Goal: Task Accomplishment & Management: Use online tool/utility

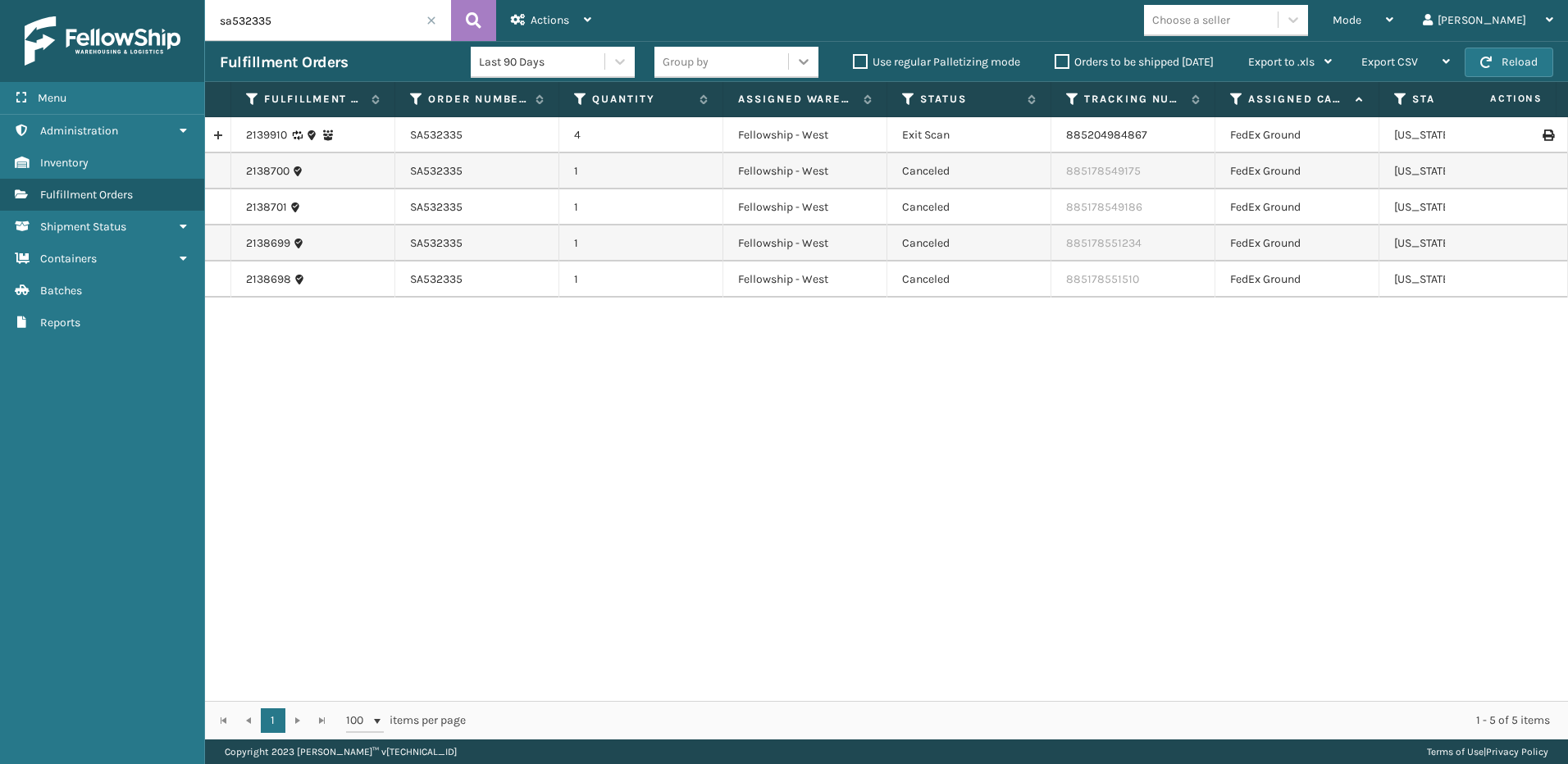
click at [795, 67] on icon at bounding box center [803, 61] width 16 height 16
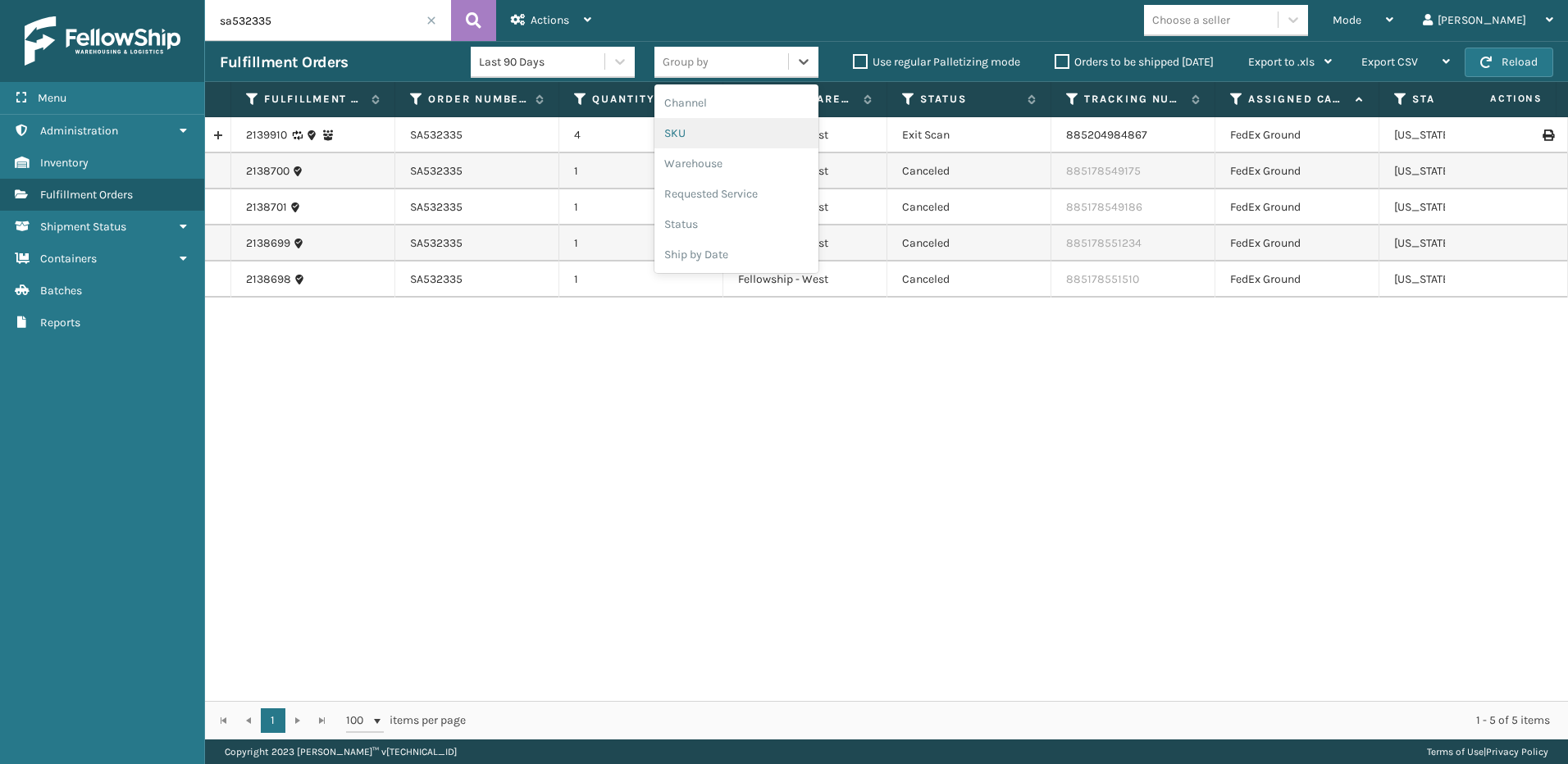
click at [737, 143] on div "SKU" at bounding box center [736, 133] width 164 height 31
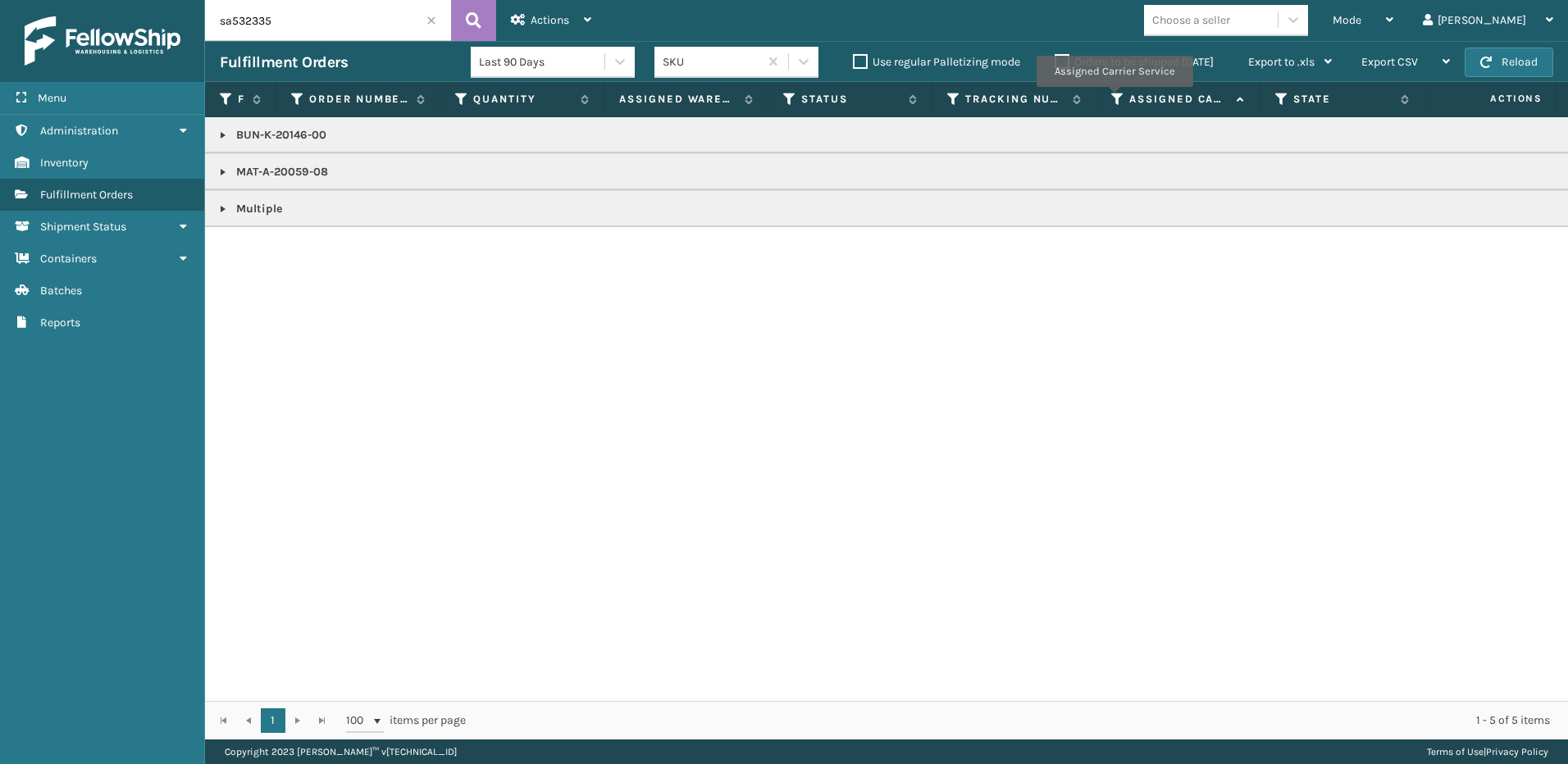
click at [1114, 99] on icon at bounding box center [1117, 99] width 13 height 14
click at [1327, 317] on div "BUN-K-20146-00 MAT-A-20059-08 Multiple" at bounding box center [886, 409] width 1363 height 584
click at [1394, 11] on div "Mode" at bounding box center [1362, 20] width 60 height 41
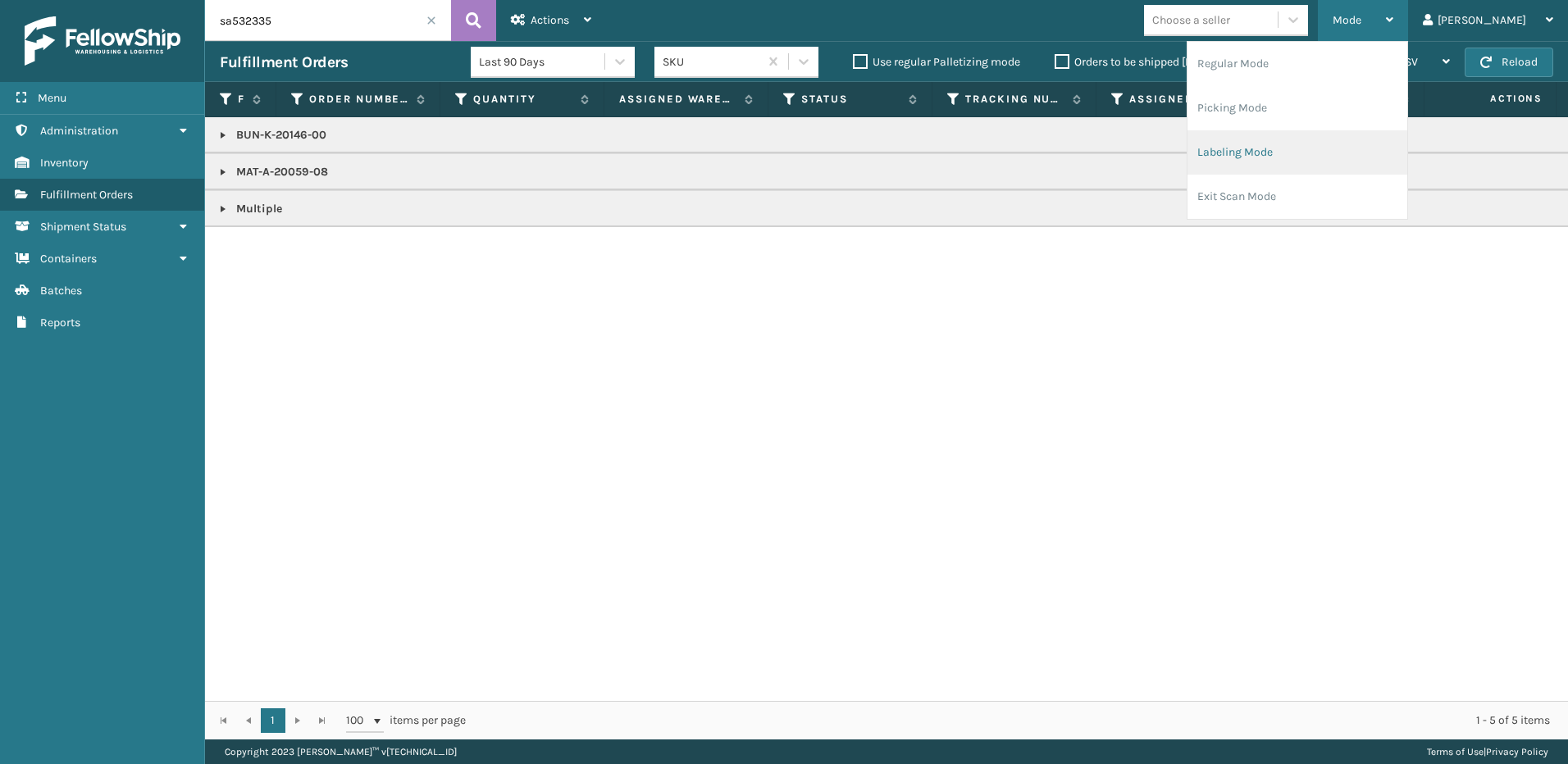
click at [1383, 162] on li "Labeling Mode" at bounding box center [1297, 152] width 219 height 44
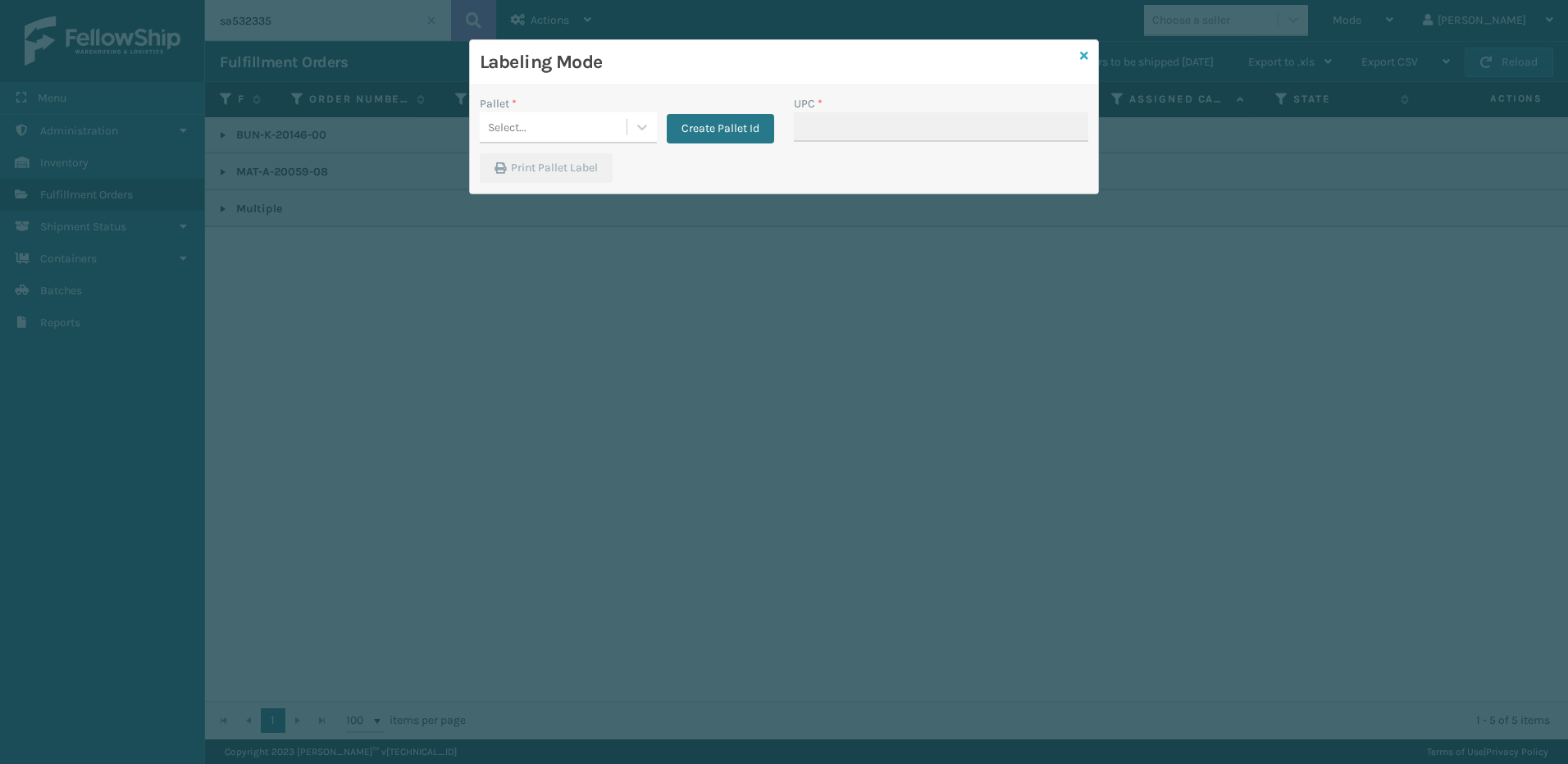
click at [1083, 54] on icon at bounding box center [1084, 56] width 9 height 12
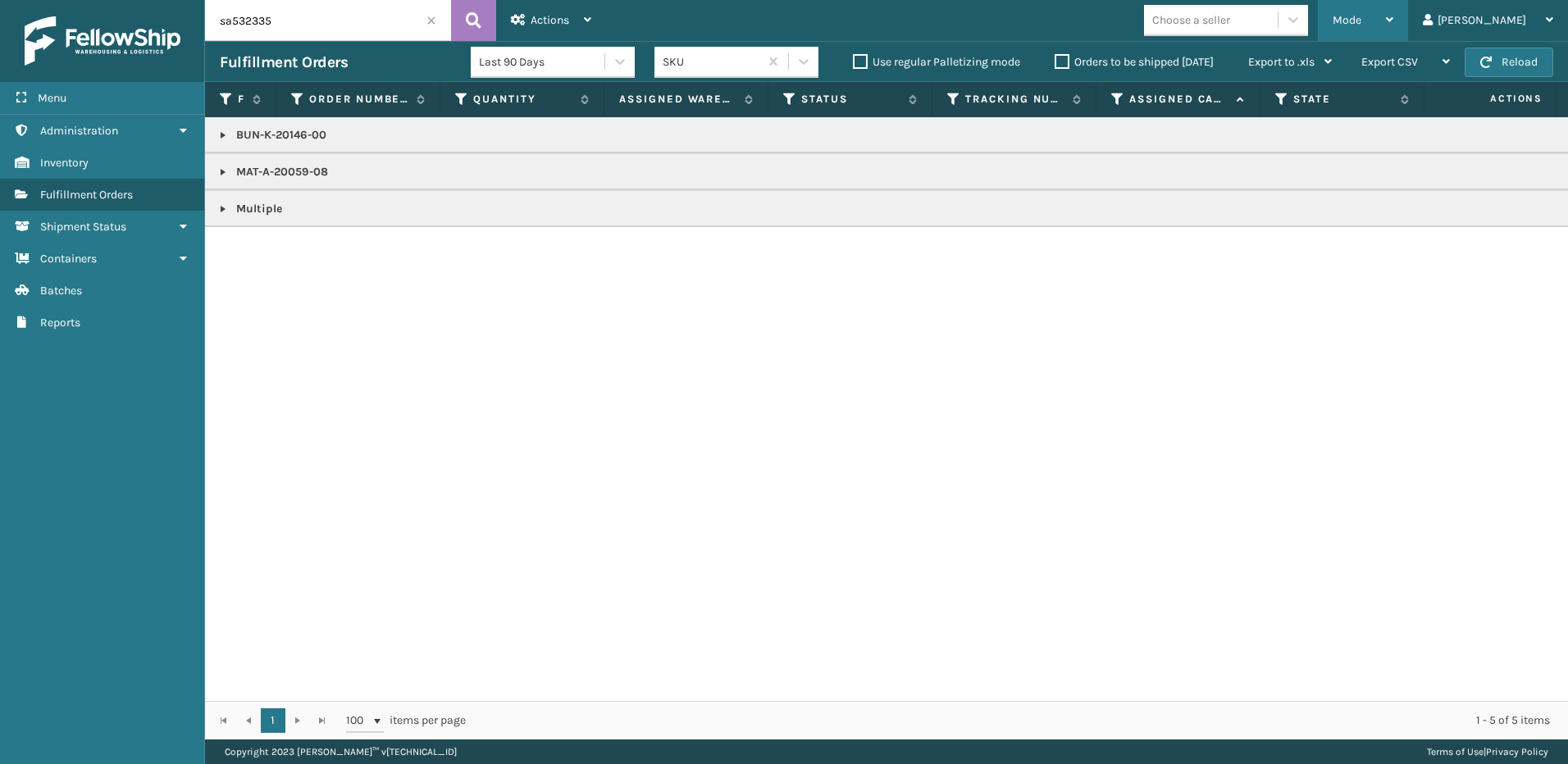
click at [1394, 30] on div "Mode" at bounding box center [1362, 20] width 60 height 41
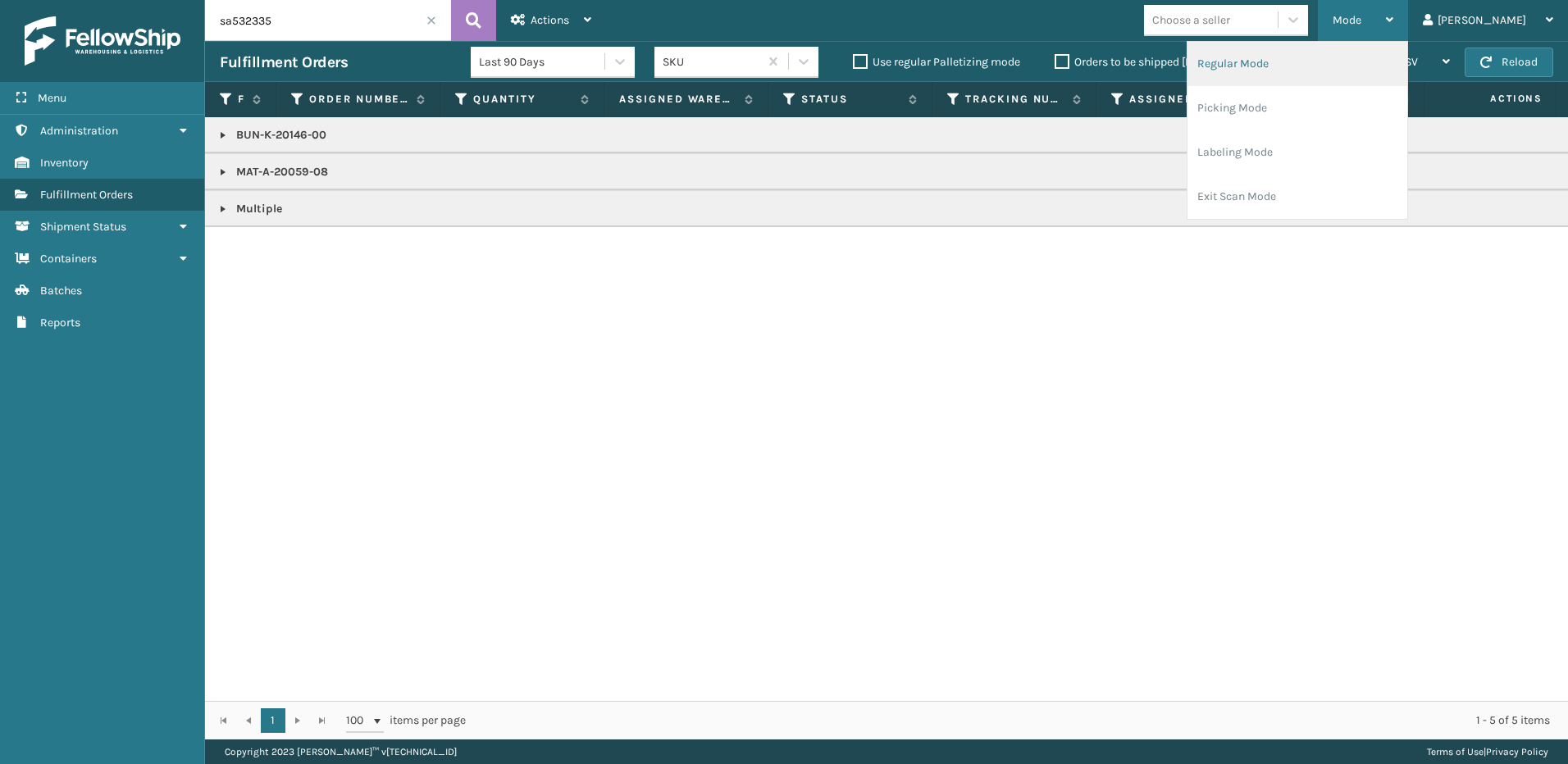
click at [1353, 74] on li "Regular Mode" at bounding box center [1297, 64] width 219 height 44
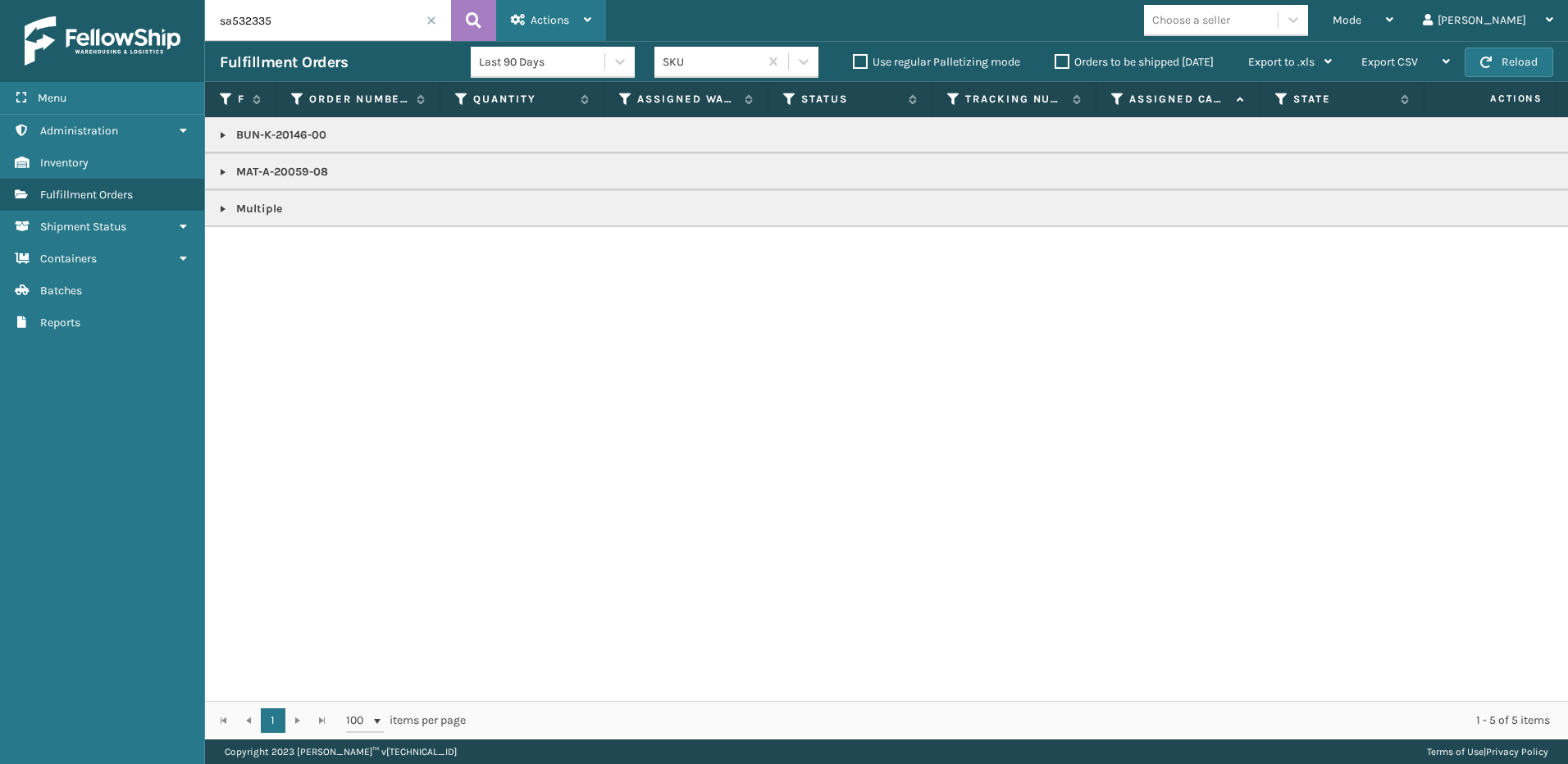
click at [550, 20] on span "Actions" at bounding box center [549, 20] width 38 height 14
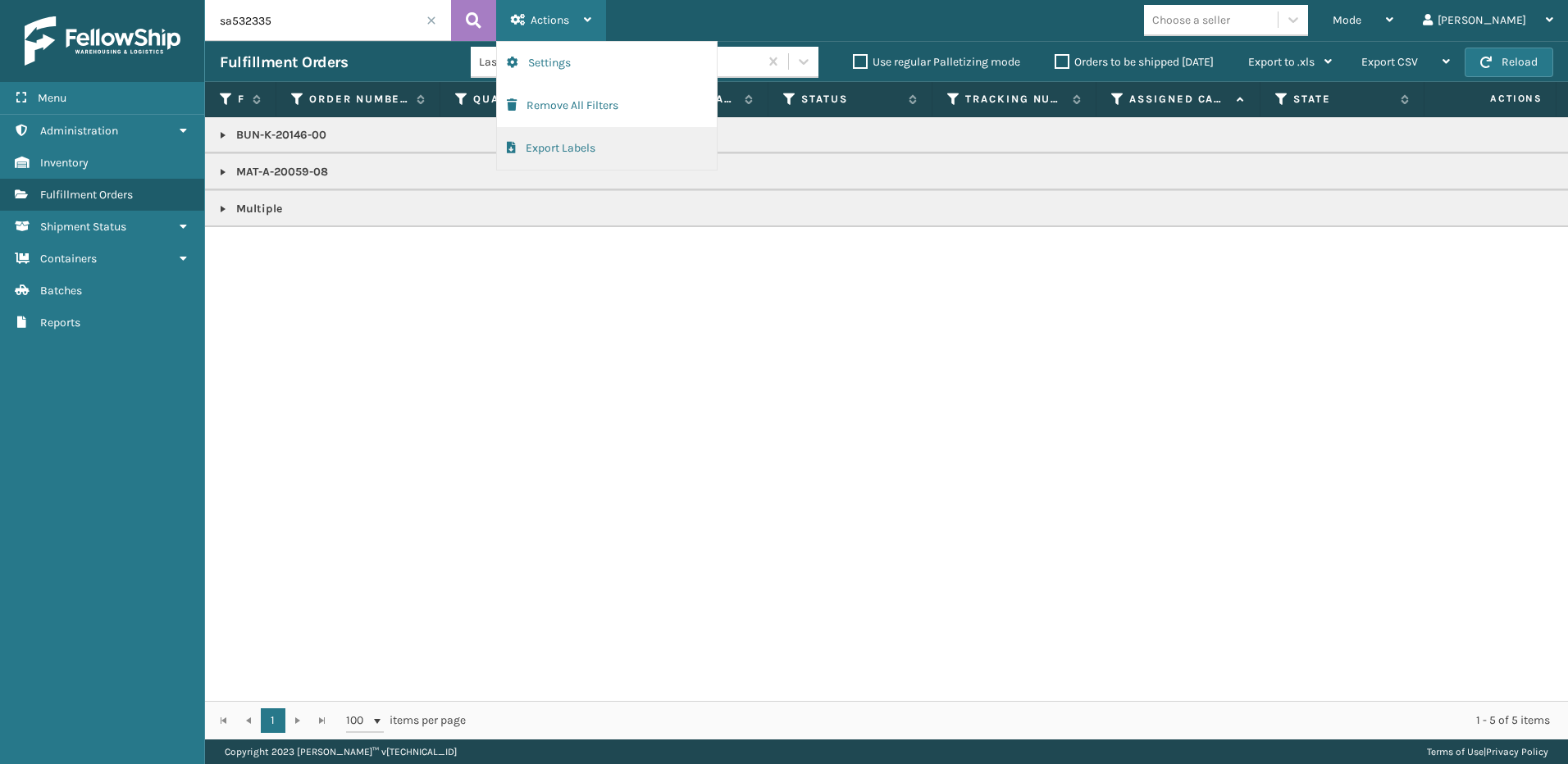
click at [552, 148] on button "Export Labels" at bounding box center [606, 148] width 219 height 42
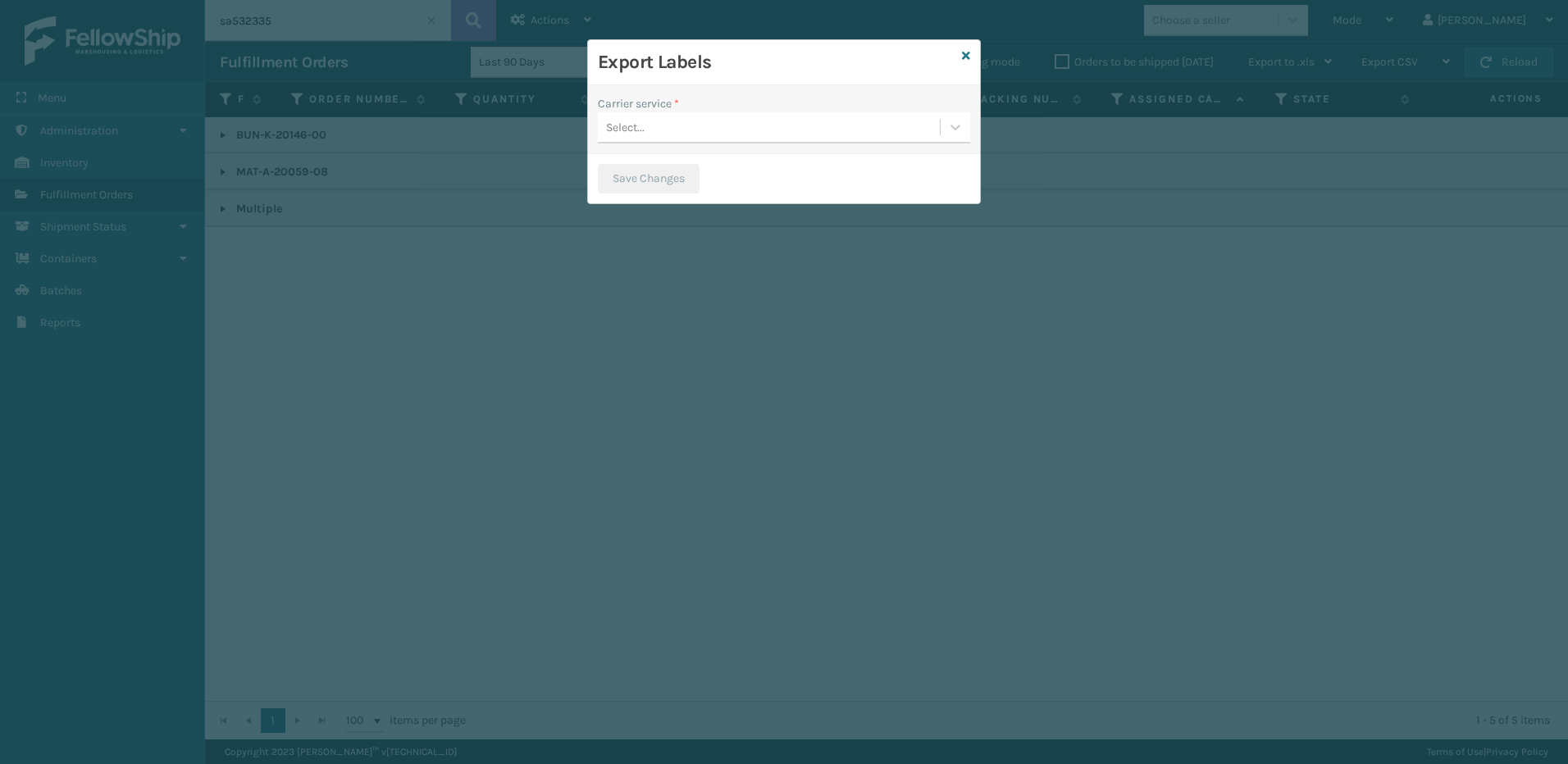
click at [960, 51] on div "Export Labels" at bounding box center [783, 62] width 392 height 45
click at [969, 57] on icon at bounding box center [966, 56] width 9 height 12
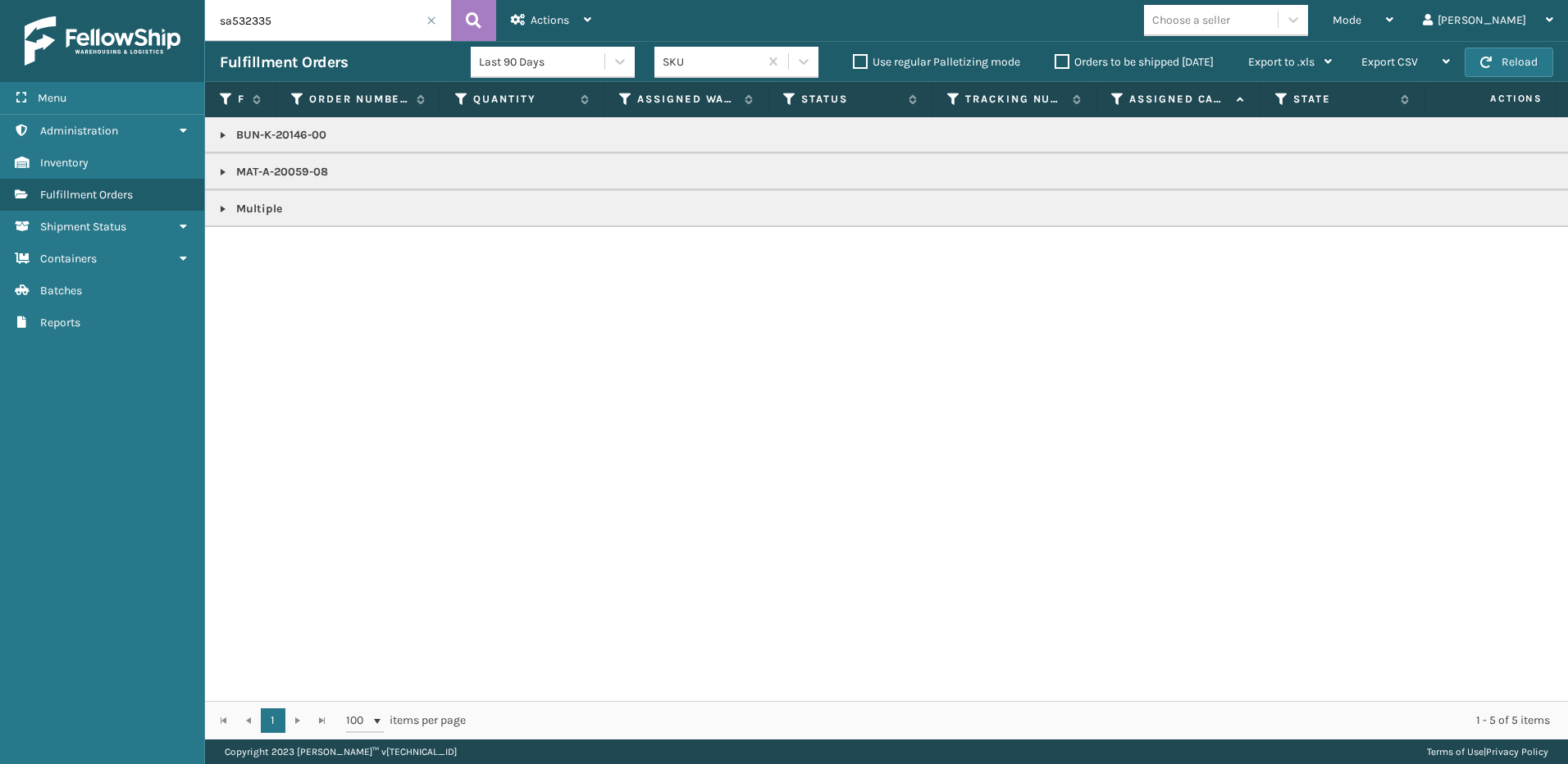
click at [435, 21] on span at bounding box center [431, 20] width 10 height 10
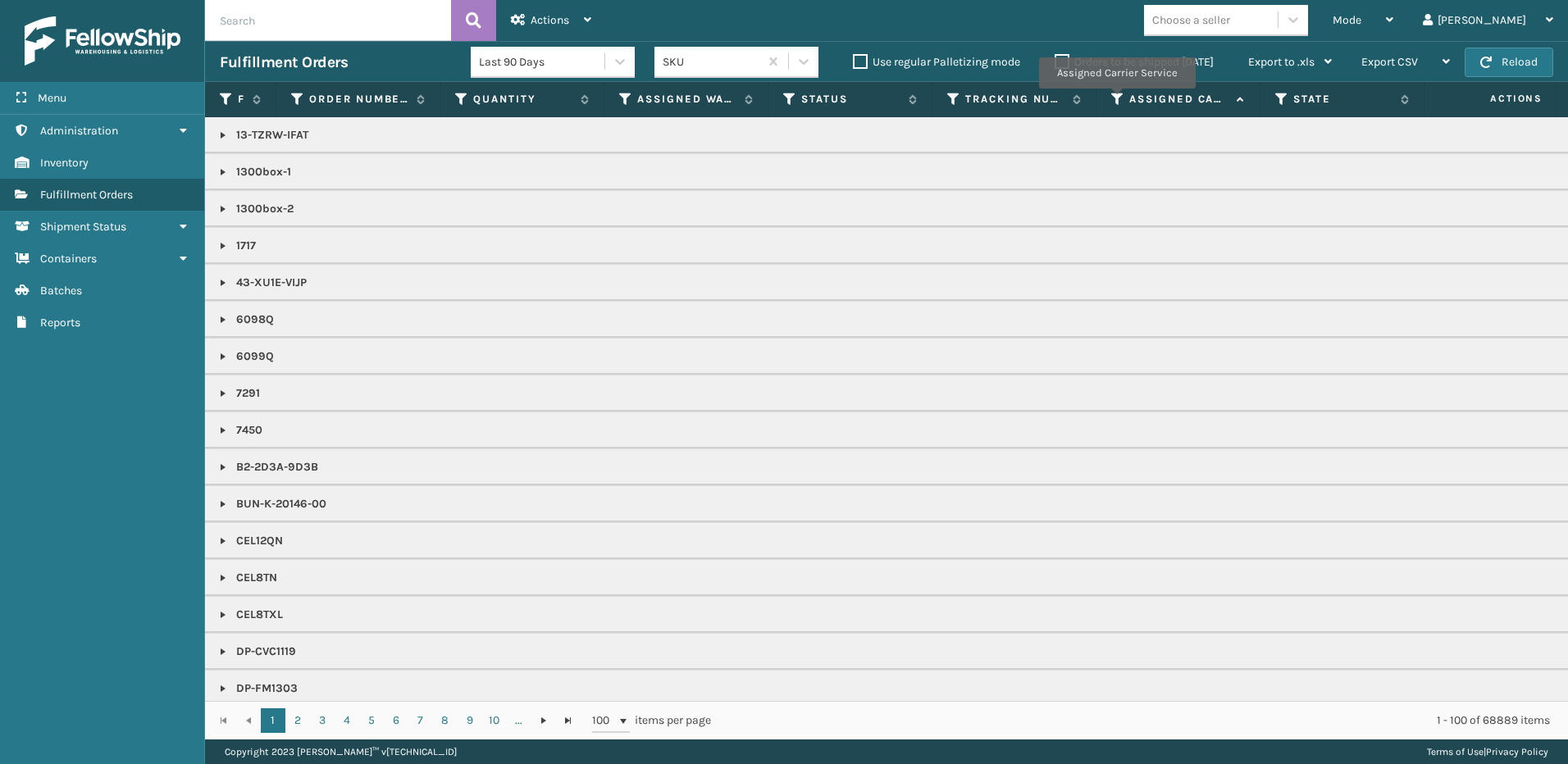
click at [1116, 100] on icon at bounding box center [1117, 99] width 13 height 14
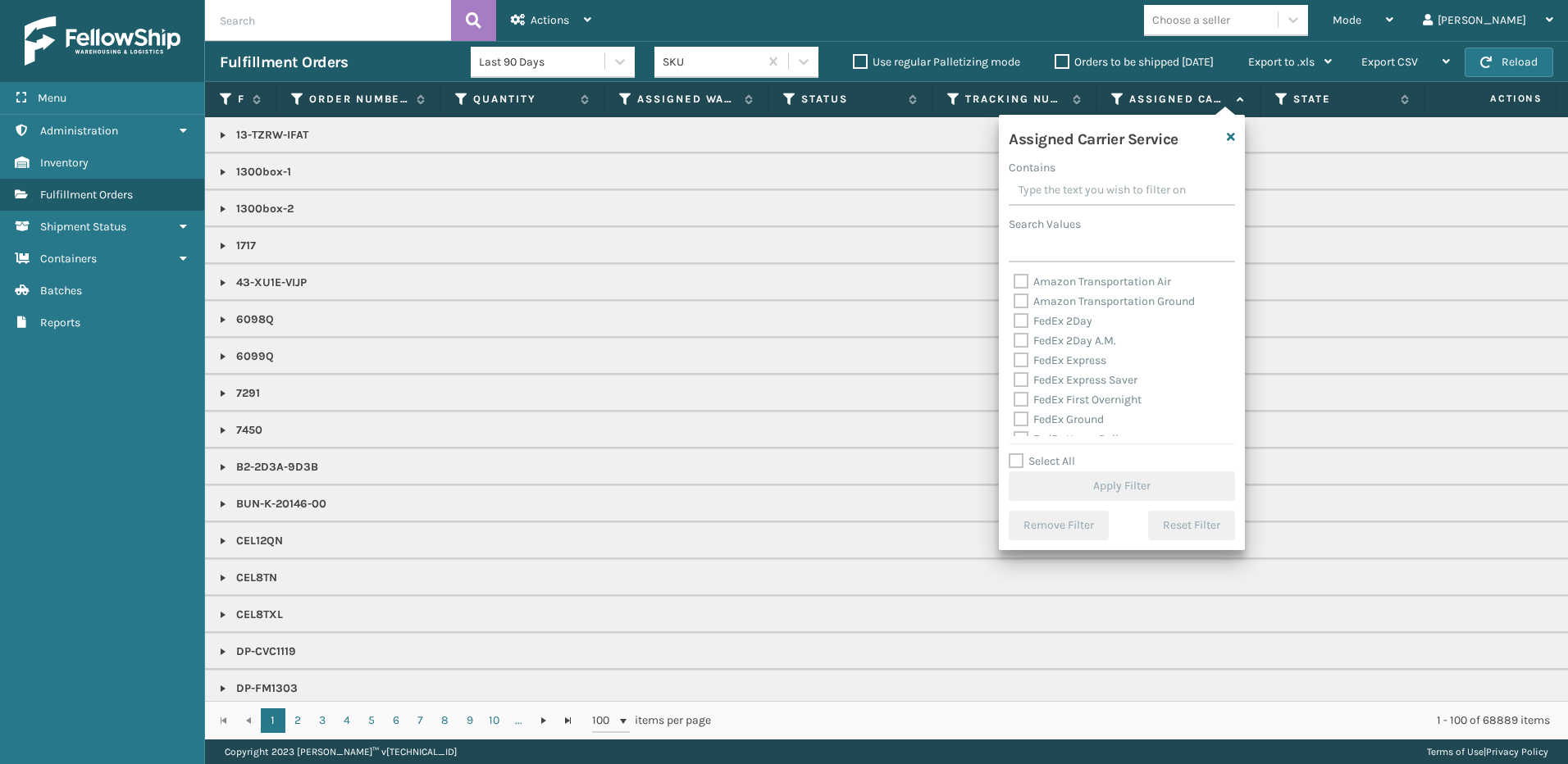
click at [1014, 316] on label "FedEx 2Day" at bounding box center [1053, 320] width 79 height 14
click at [1014, 316] on input "FedEx 2Day" at bounding box center [1014, 316] width 1 height 11
checkbox input "true"
click at [1019, 338] on label "FedEx 2Day A.M." at bounding box center [1065, 341] width 103 height 14
click at [1014, 338] on input "FedEx 2Day A.M." at bounding box center [1014, 337] width 1 height 11
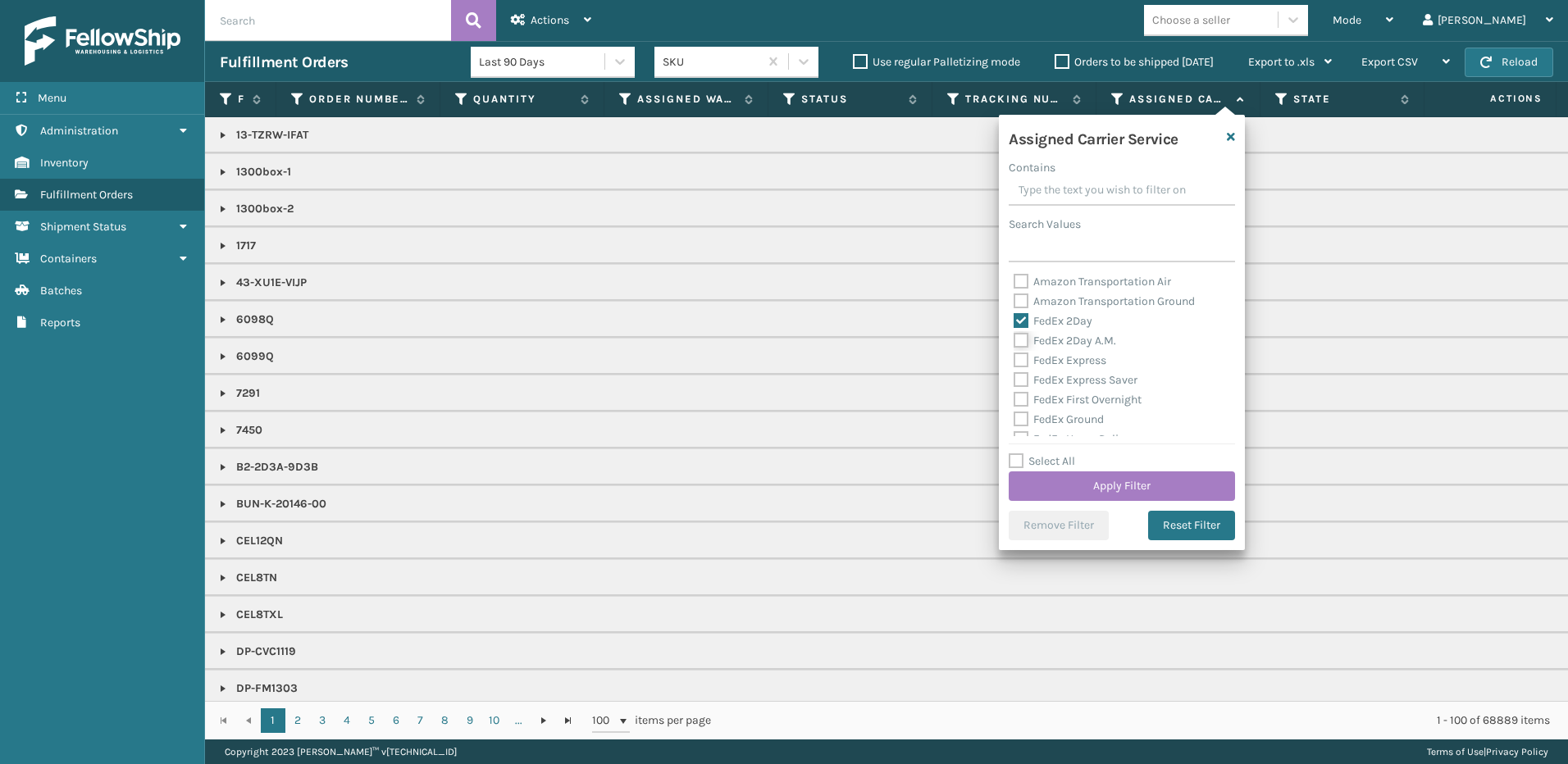
checkbox input "true"
click at [1021, 357] on label "FedEx Express" at bounding box center [1060, 360] width 93 height 14
click at [1014, 357] on input "FedEx Express" at bounding box center [1014, 356] width 1 height 11
checkbox input "true"
click at [1023, 378] on label "FedEx Express Saver" at bounding box center [1076, 380] width 124 height 14
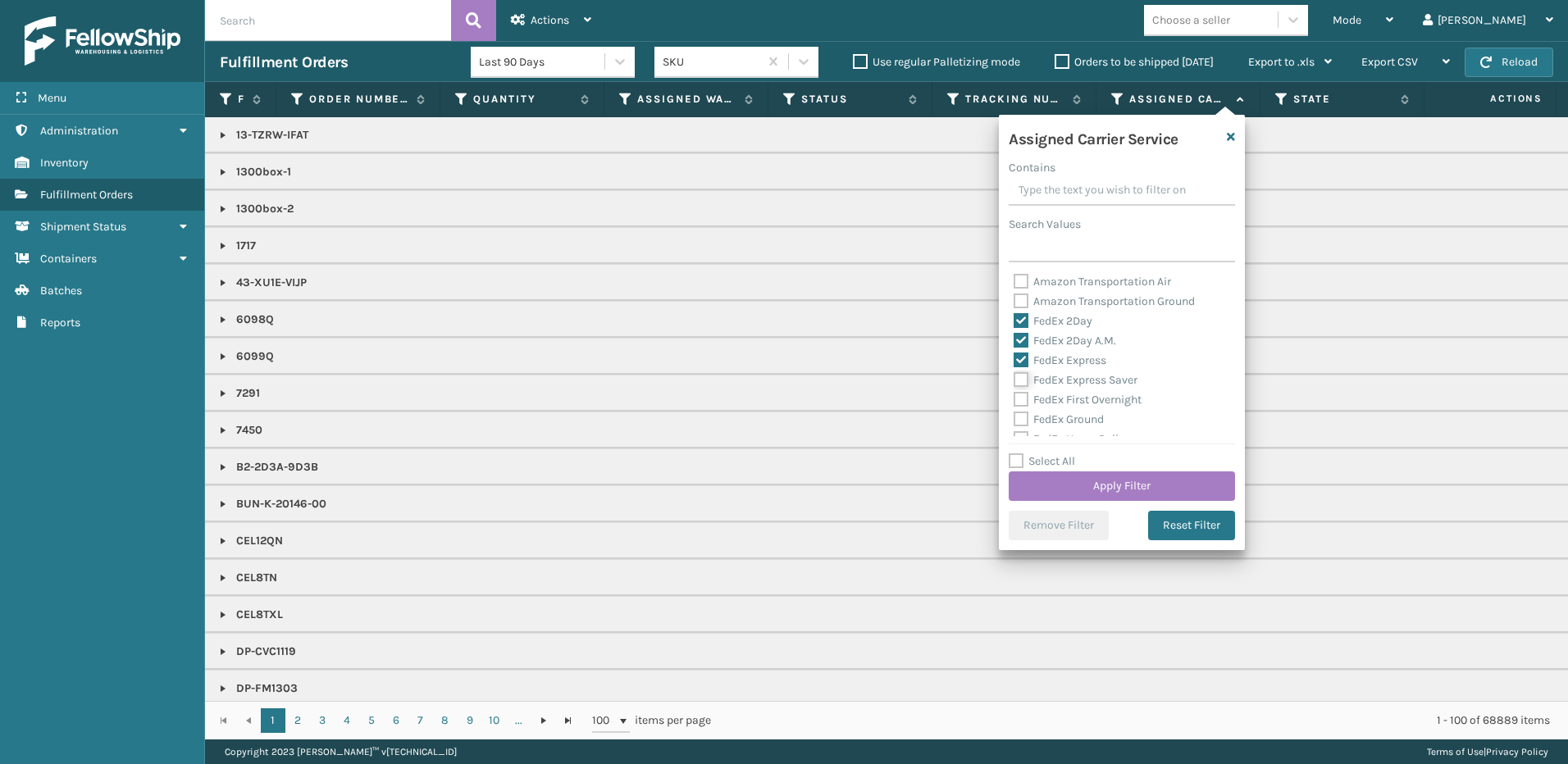
click at [1014, 378] on input "FedEx Express Saver" at bounding box center [1014, 376] width 1 height 11
checkbox input "true"
click at [1023, 396] on label "FedEx First Overnight" at bounding box center [1077, 399] width 128 height 14
click at [1014, 396] on input "FedEx First Overnight" at bounding box center [1014, 395] width 1 height 11
checkbox input "true"
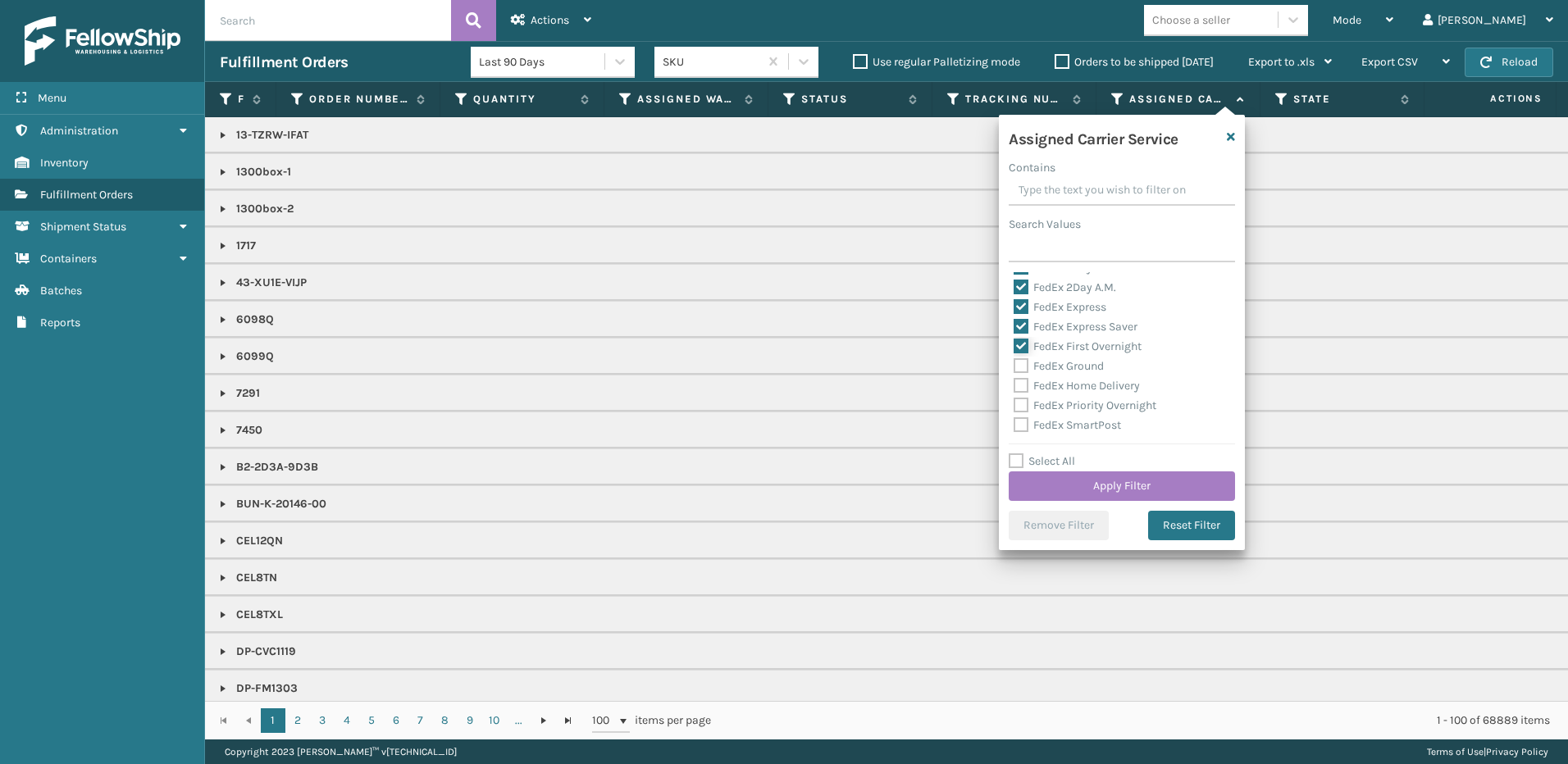
scroll to position [82, 0]
click at [1023, 335] on label "FedEx Ground" at bounding box center [1059, 337] width 90 height 14
click at [1014, 335] on input "FedEx Ground" at bounding box center [1014, 333] width 1 height 11
checkbox input "true"
click at [1022, 358] on label "FedEx Home Delivery" at bounding box center [1077, 357] width 127 height 14
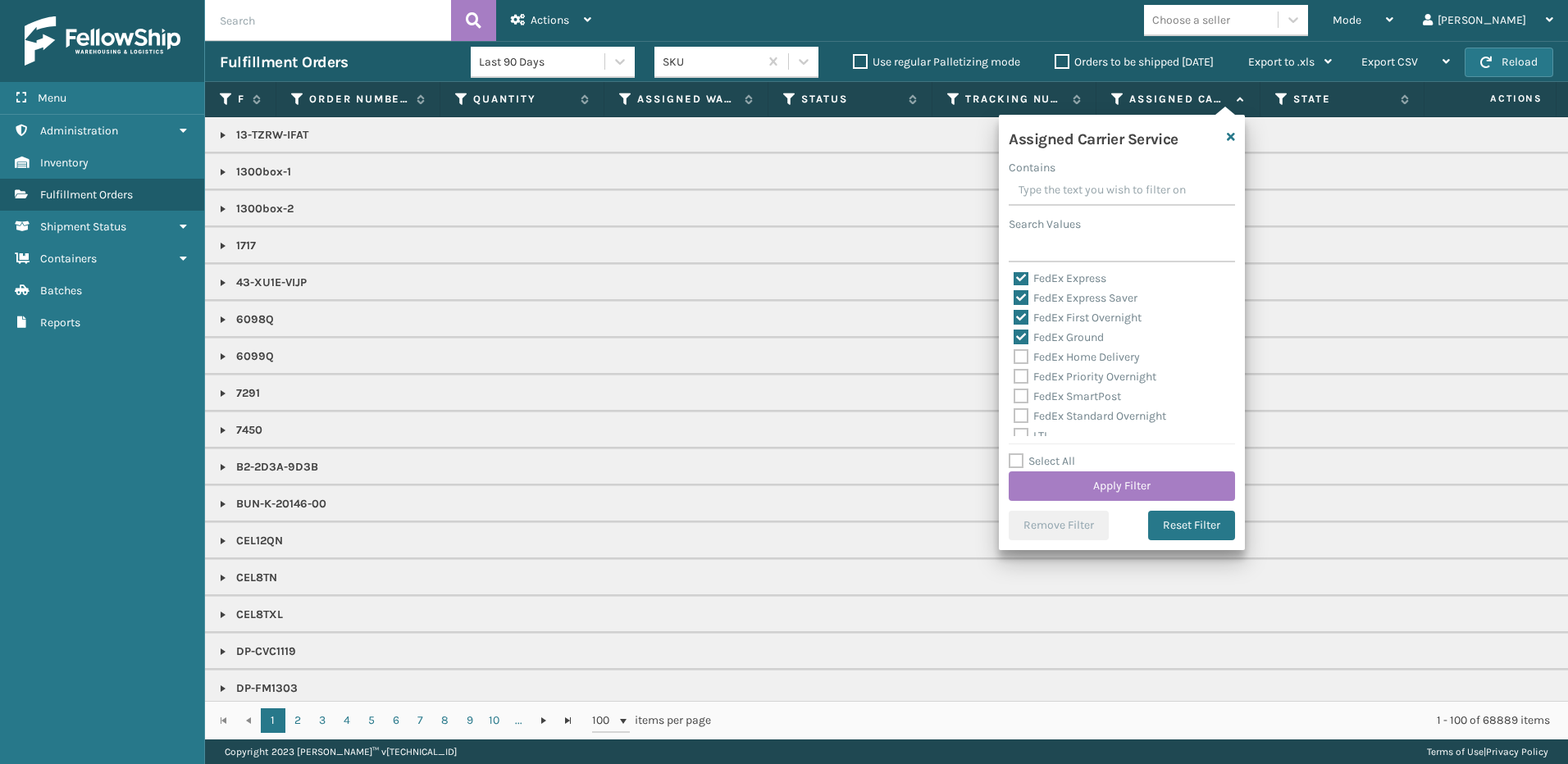
click at [1014, 358] on input "FedEx Home Delivery" at bounding box center [1014, 353] width 1 height 11
checkbox input "true"
click at [1020, 379] on label "FedEx Priority Overnight" at bounding box center [1085, 376] width 143 height 14
click at [1014, 378] on input "FedEx Priority Overnight" at bounding box center [1014, 372] width 1 height 11
checkbox input "true"
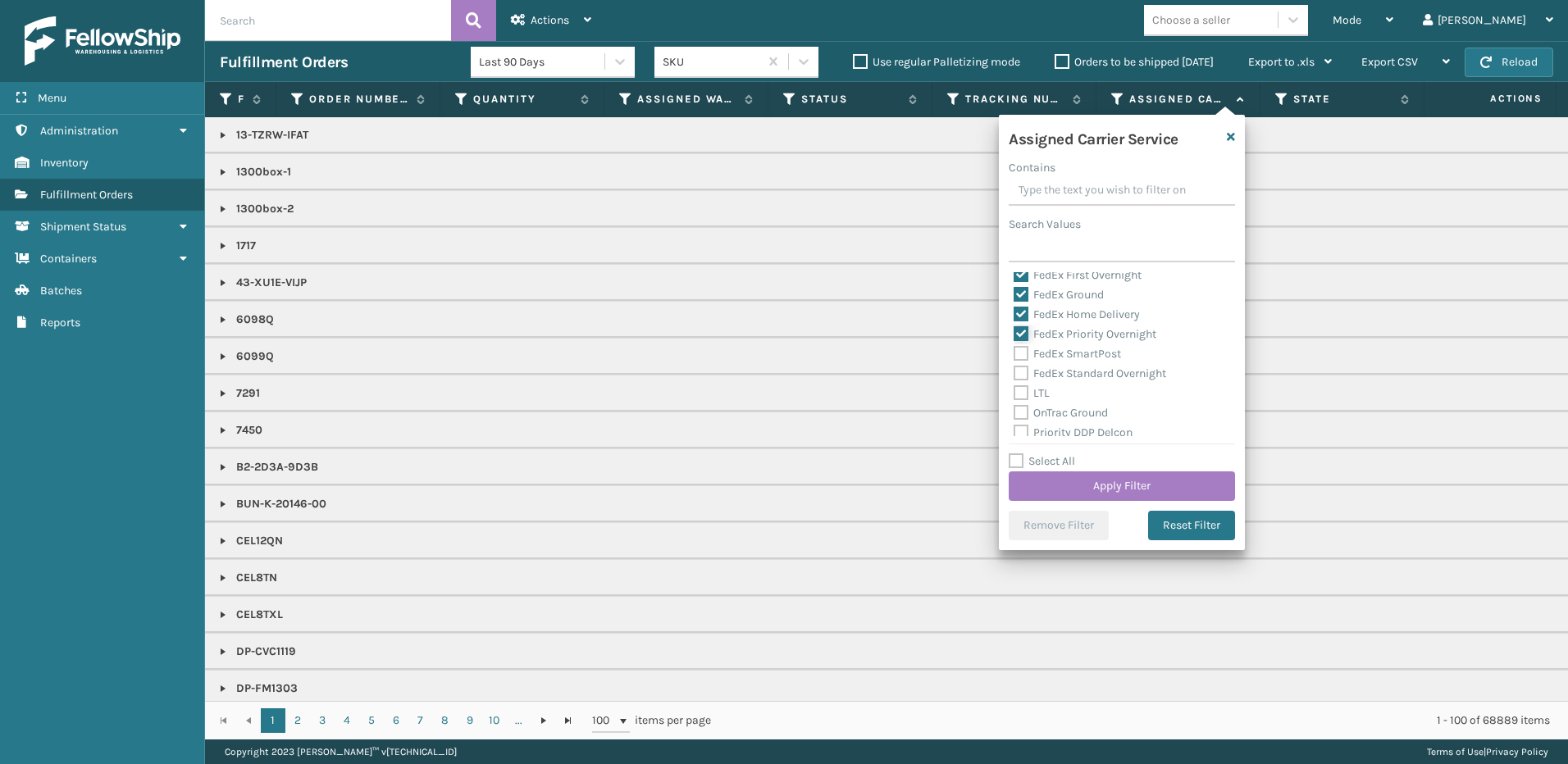
scroll to position [164, 0]
click at [1020, 317] on label "FedEx SmartPost" at bounding box center [1067, 314] width 107 height 14
click at [1014, 315] on input "FedEx SmartPost" at bounding box center [1014, 310] width 1 height 11
checkbox input "true"
click at [1020, 332] on label "FedEx Standard Overnight" at bounding box center [1089, 334] width 152 height 14
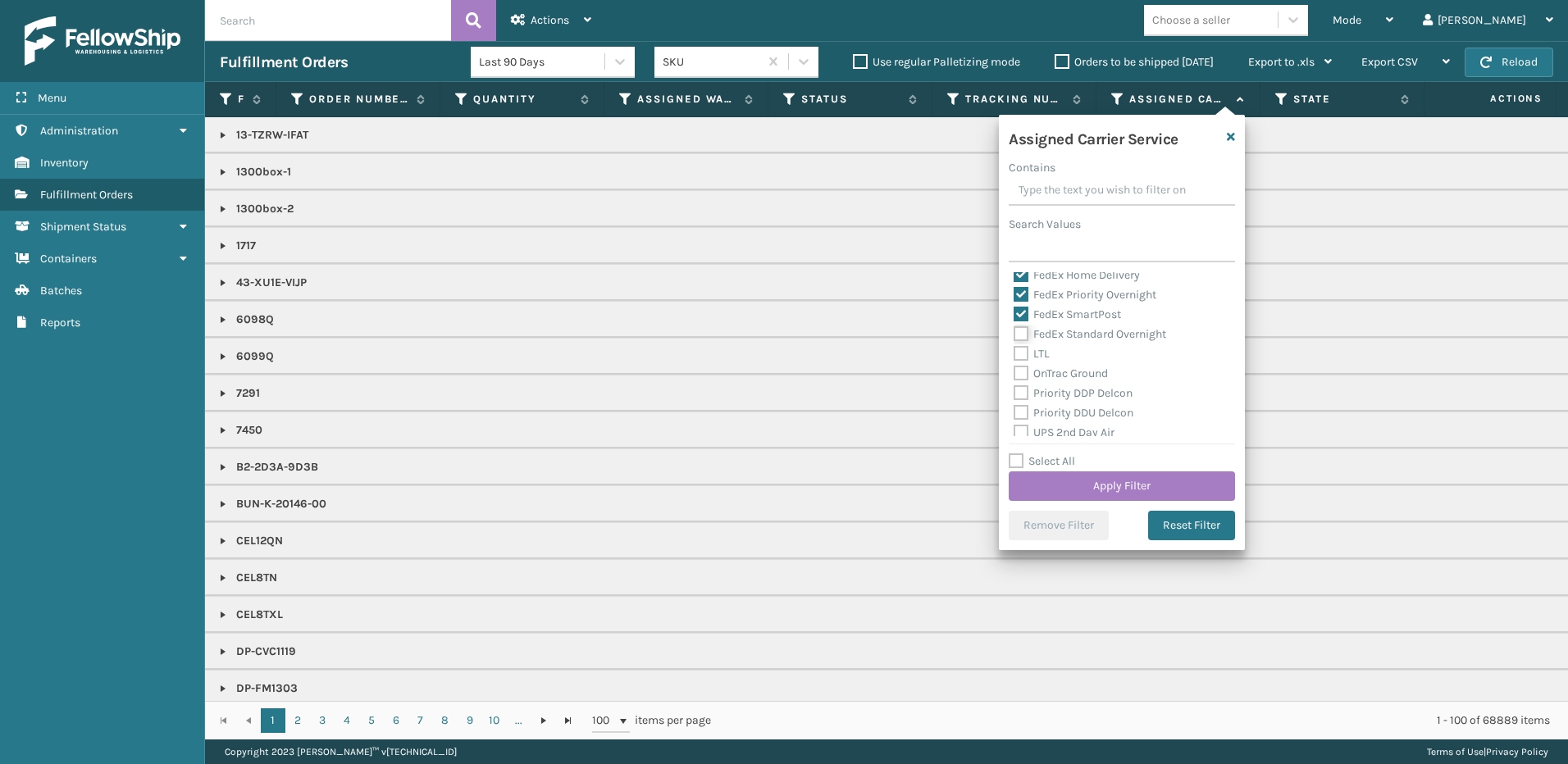
click at [1014, 332] on input "FedEx Standard Overnight" at bounding box center [1014, 330] width 1 height 11
checkbox input "true"
click at [1091, 482] on button "Apply Filter" at bounding box center [1122, 486] width 226 height 30
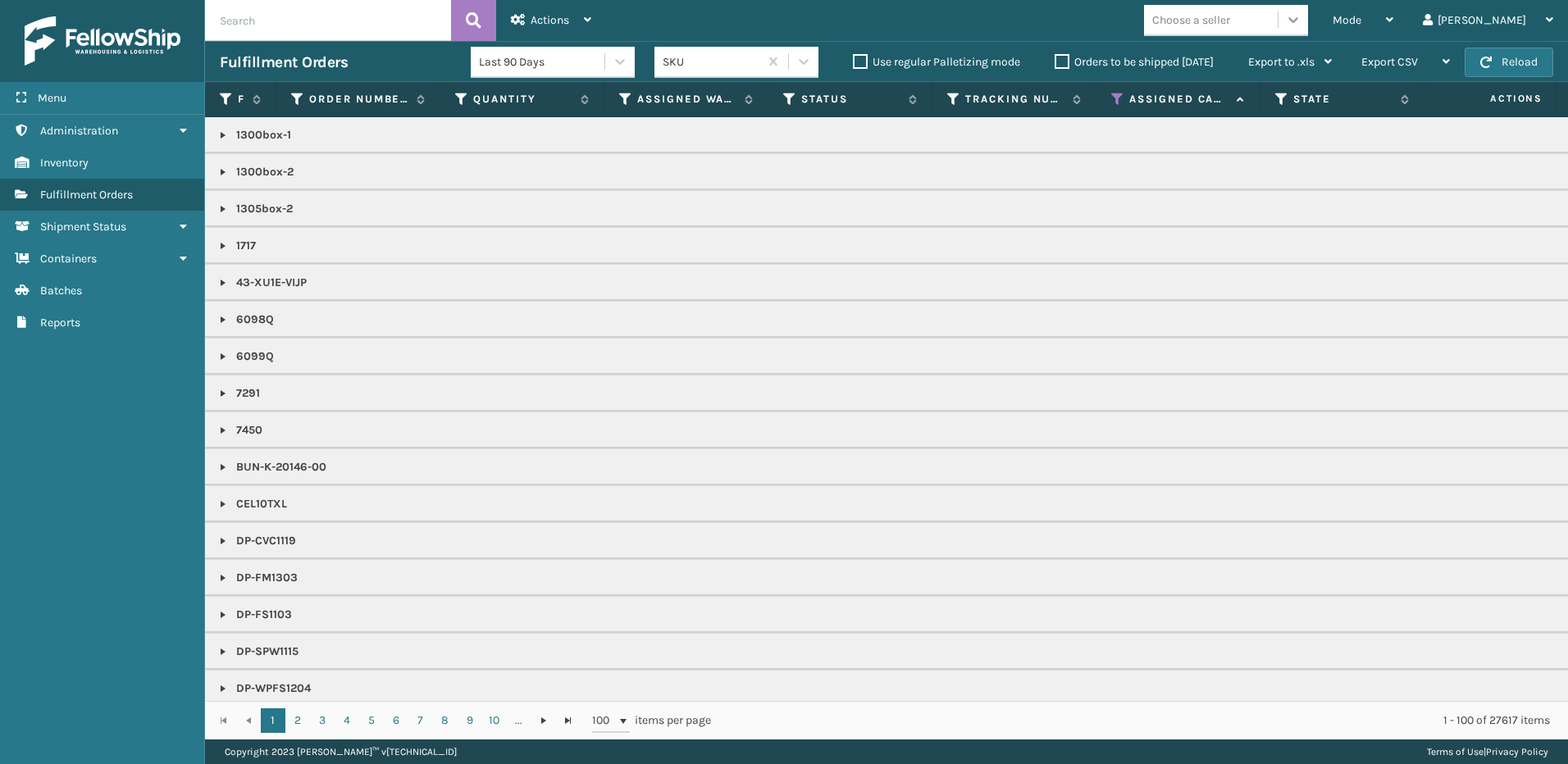
click at [1298, 20] on icon at bounding box center [1293, 20] width 10 height 6
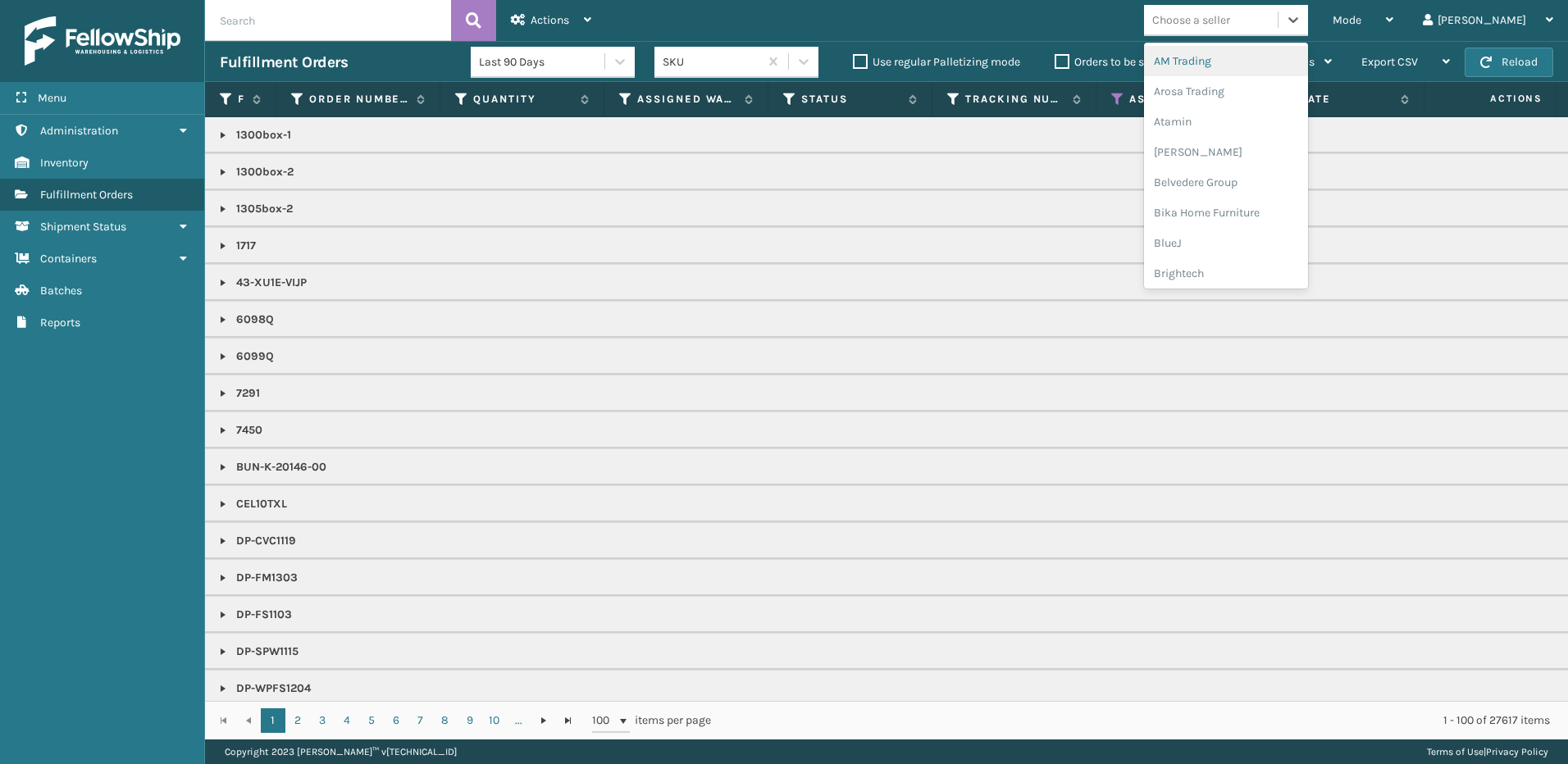
click at [1291, 69] on div "AM Trading" at bounding box center [1225, 61] width 164 height 31
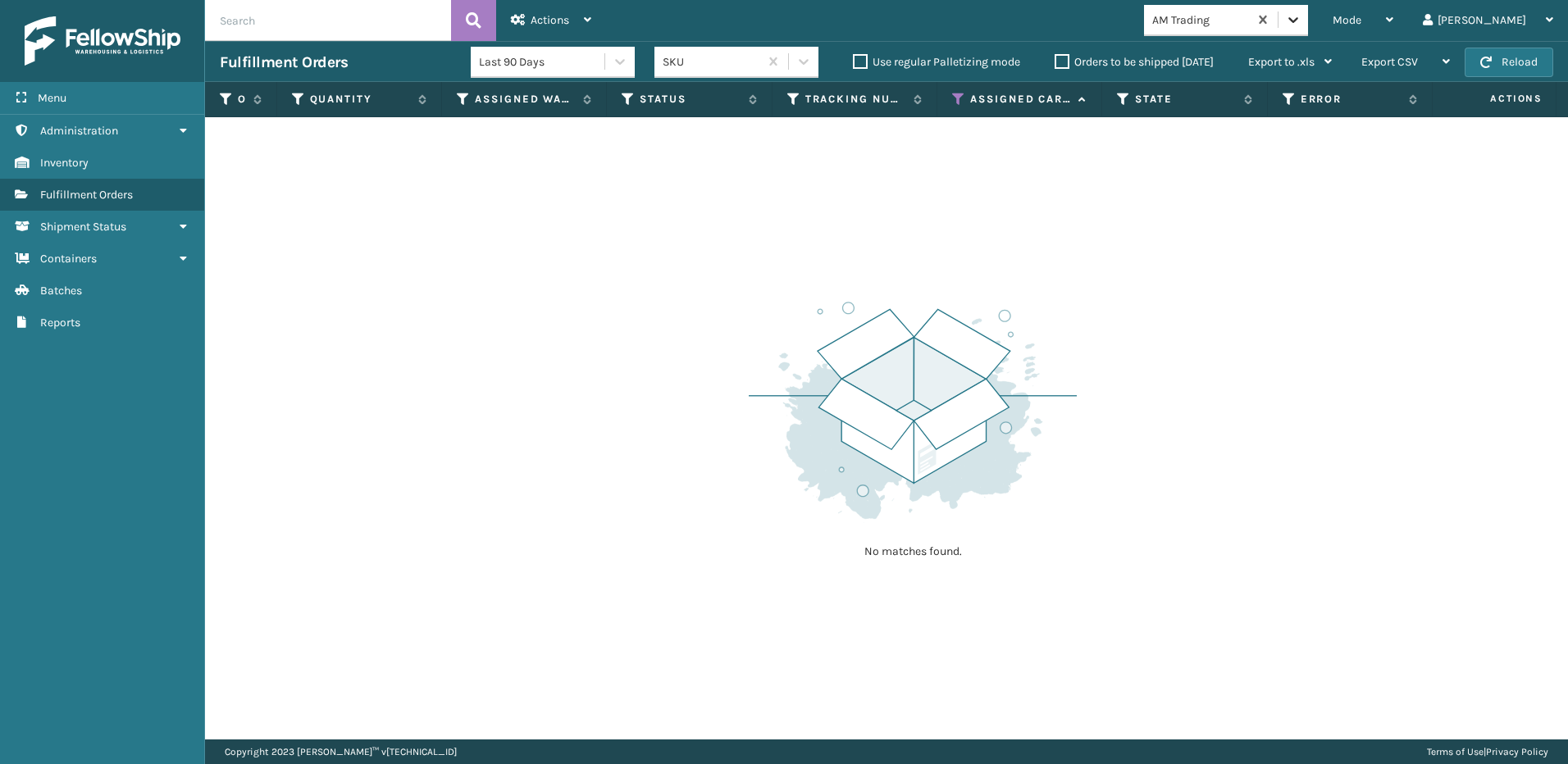
click at [1302, 23] on icon at bounding box center [1292, 20] width 16 height 16
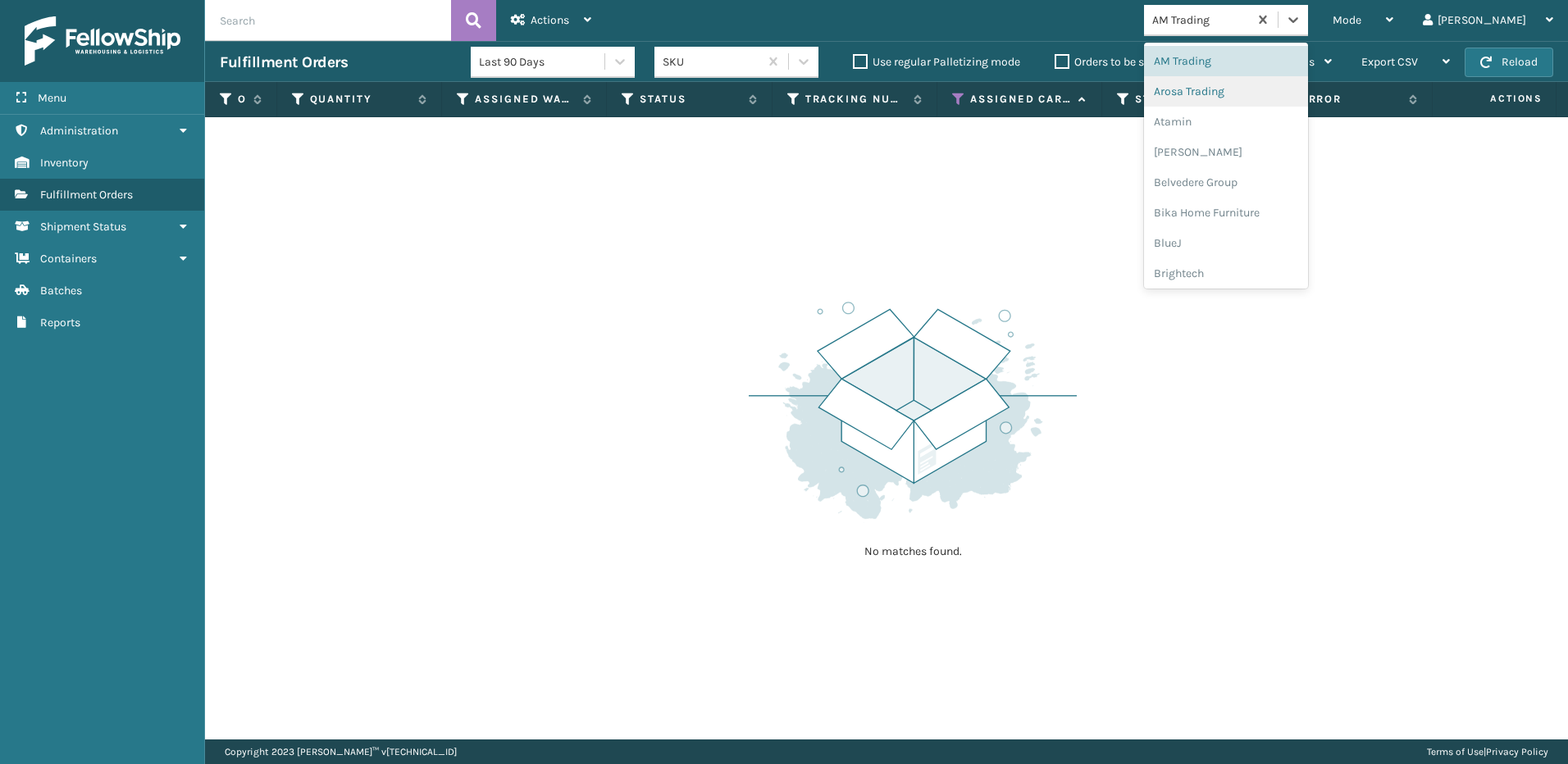
click at [1306, 98] on div "Arosa Trading" at bounding box center [1225, 92] width 164 height 31
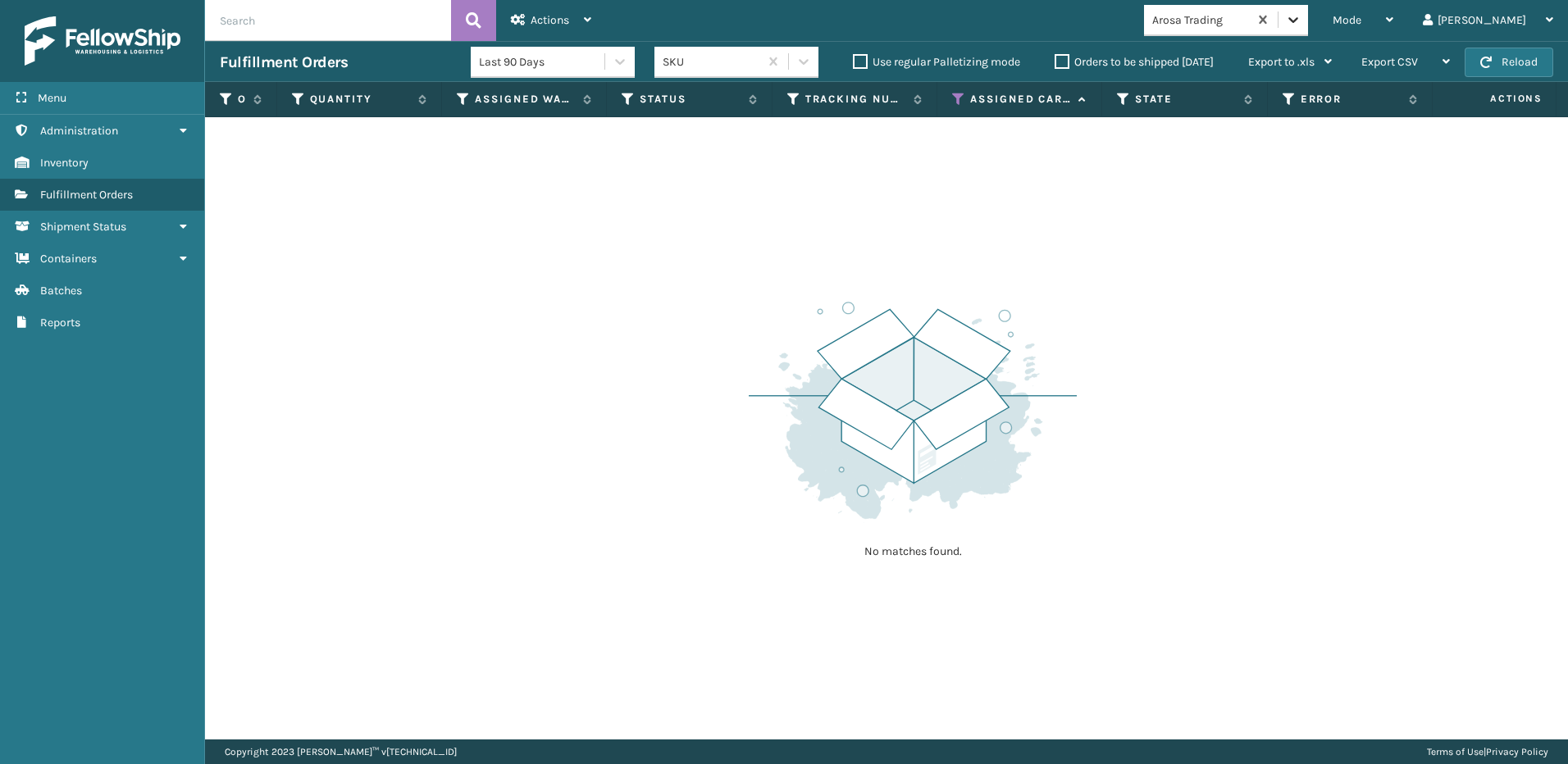
click at [1302, 27] on icon at bounding box center [1292, 20] width 16 height 16
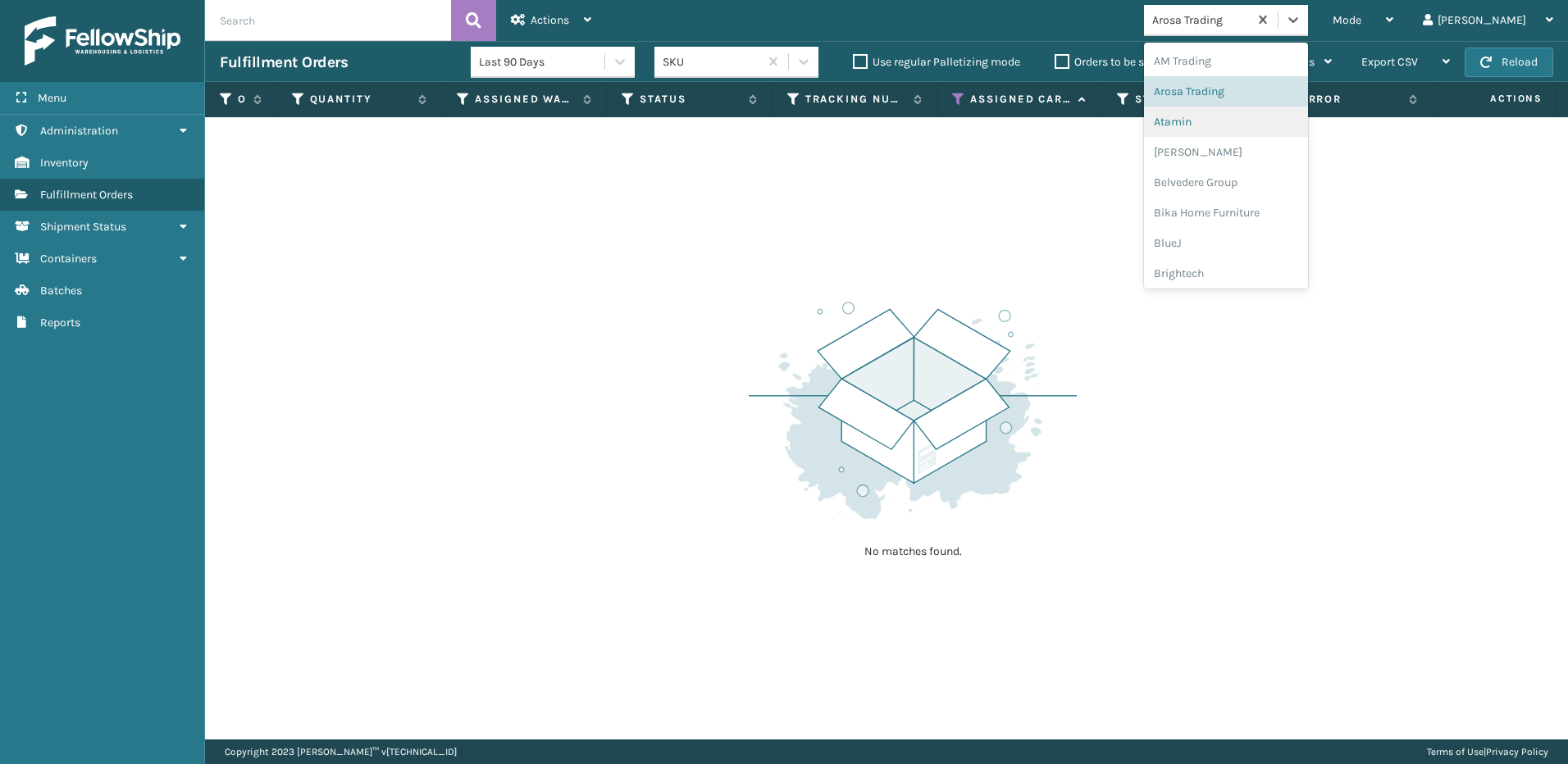
click at [1301, 129] on div "Atamin" at bounding box center [1225, 122] width 164 height 31
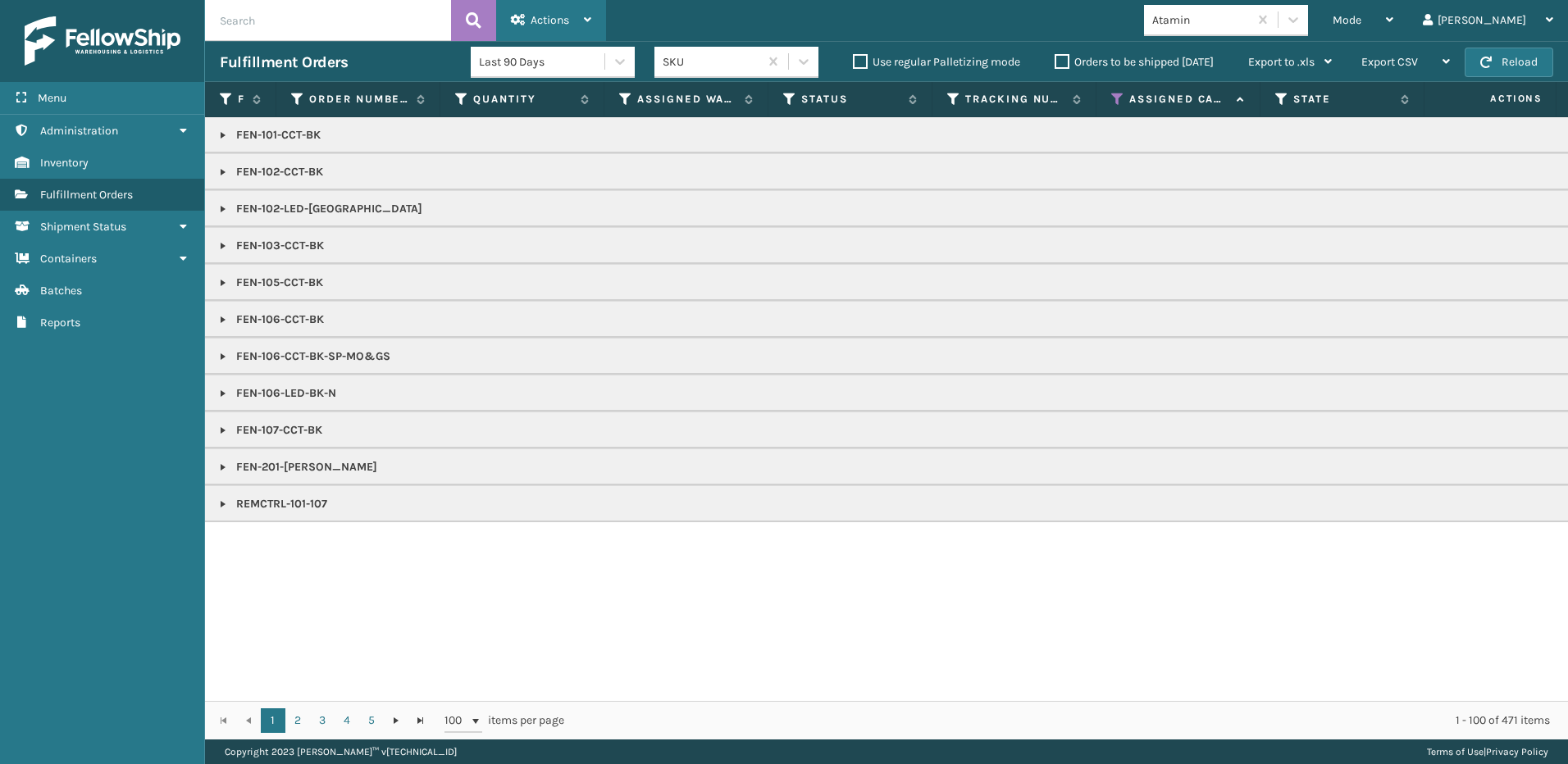
click at [565, 17] on span "Actions" at bounding box center [549, 20] width 38 height 14
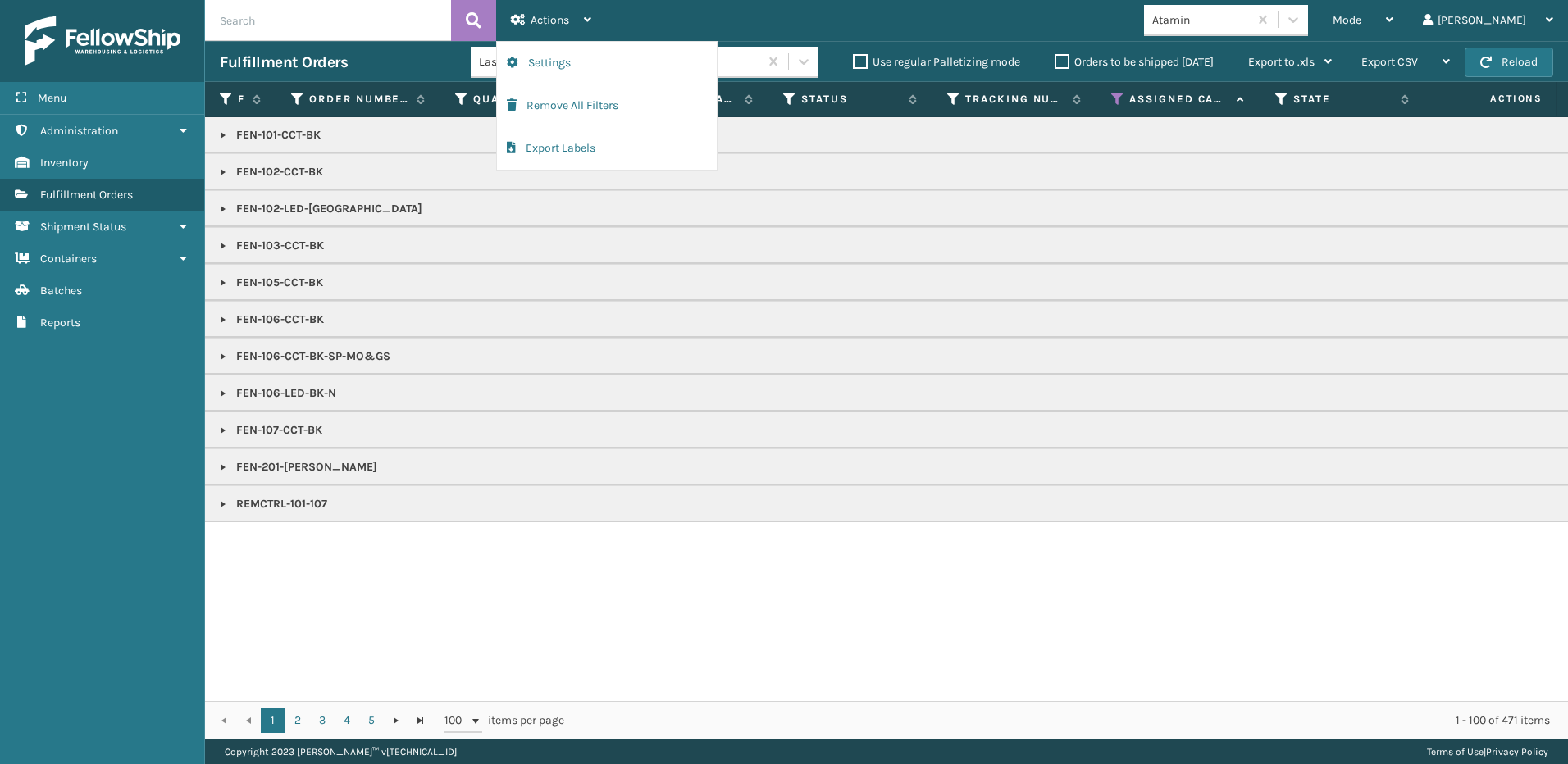
click at [1355, 201] on p "FEN-102-LED-[GEOGRAPHIC_DATA]" at bounding box center [1017, 208] width 1596 height 16
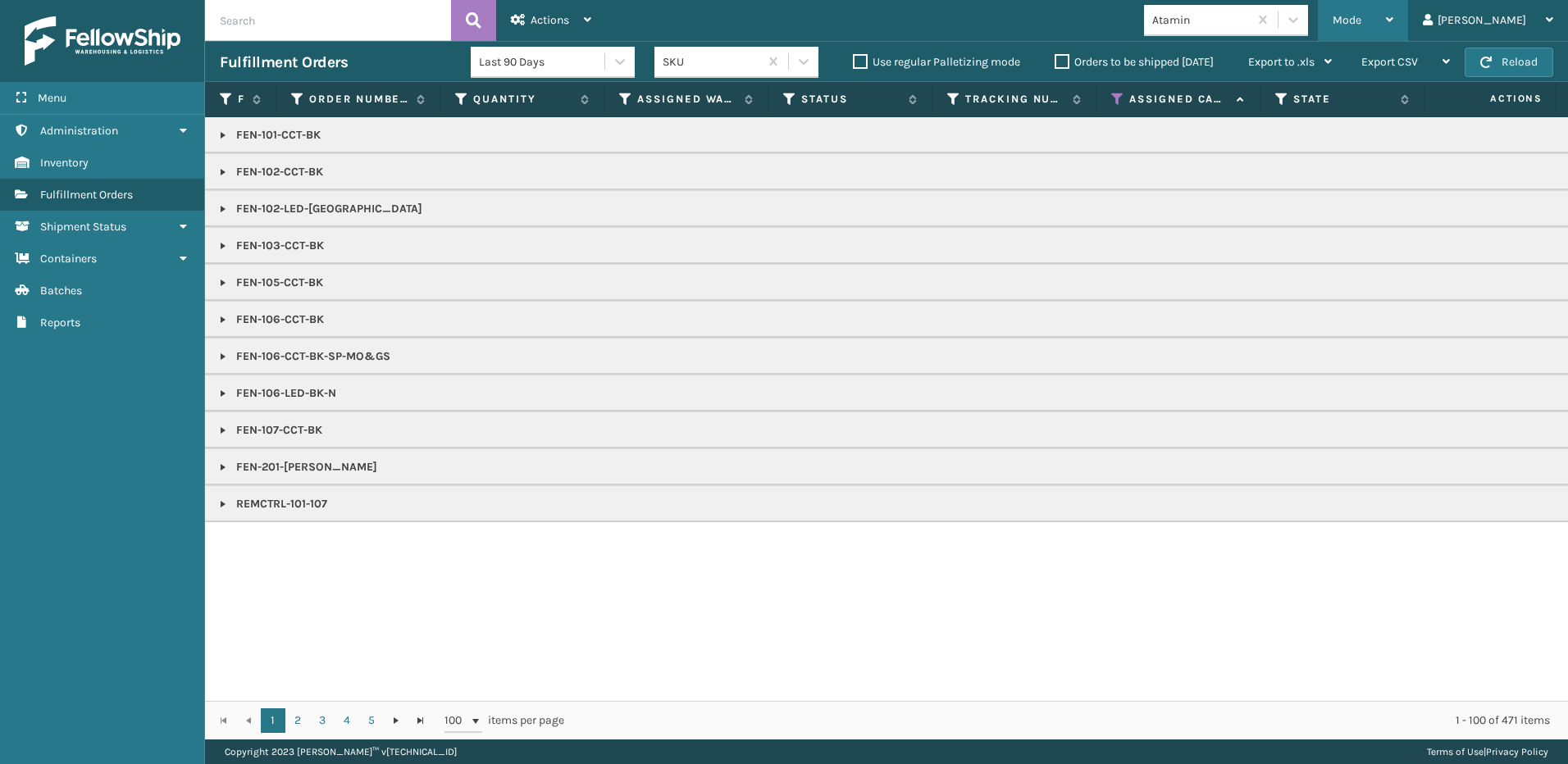
click at [1361, 16] on span "Mode" at bounding box center [1347, 20] width 29 height 14
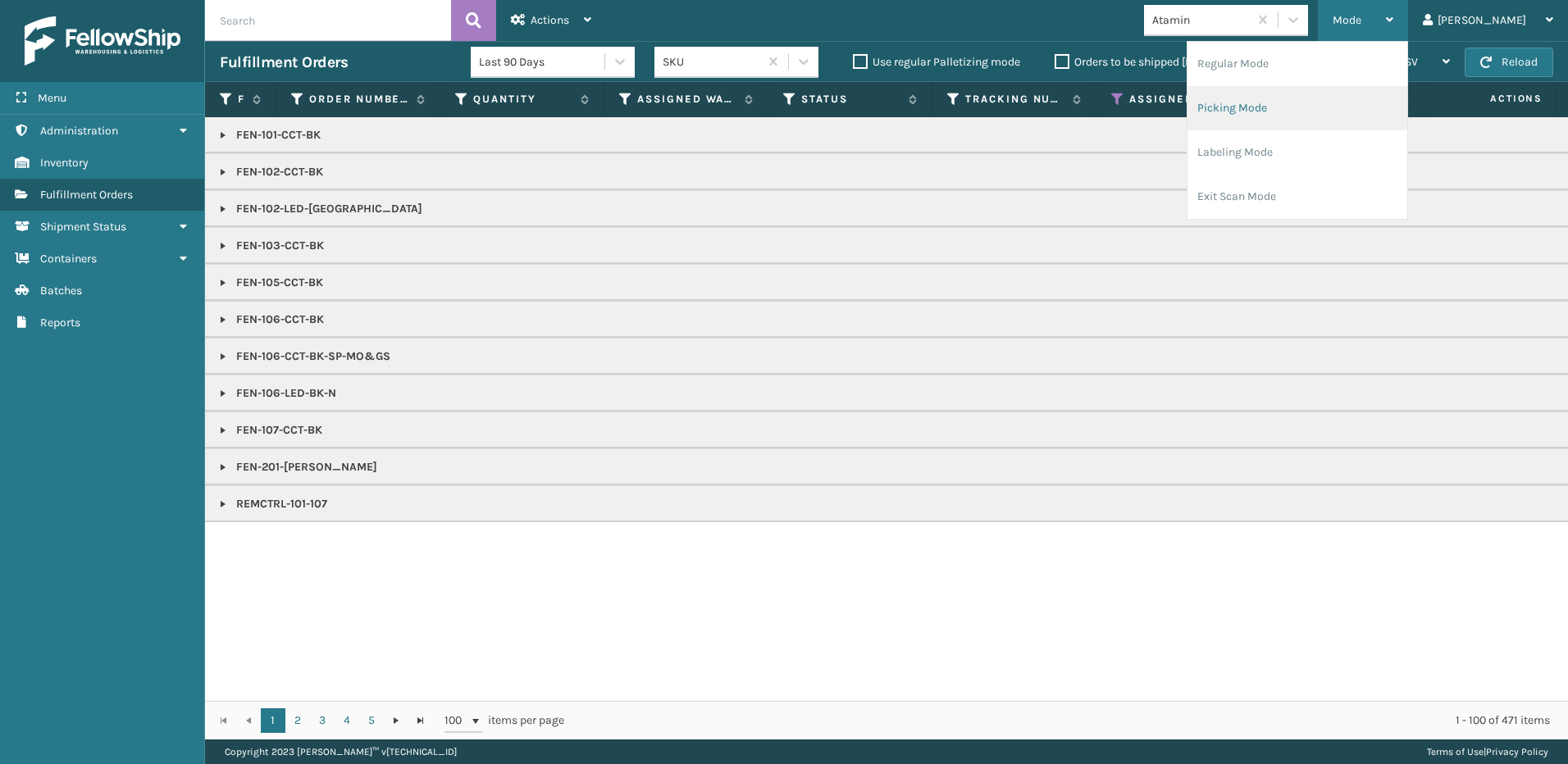
click at [1407, 103] on li "Picking Mode" at bounding box center [1297, 108] width 219 height 44
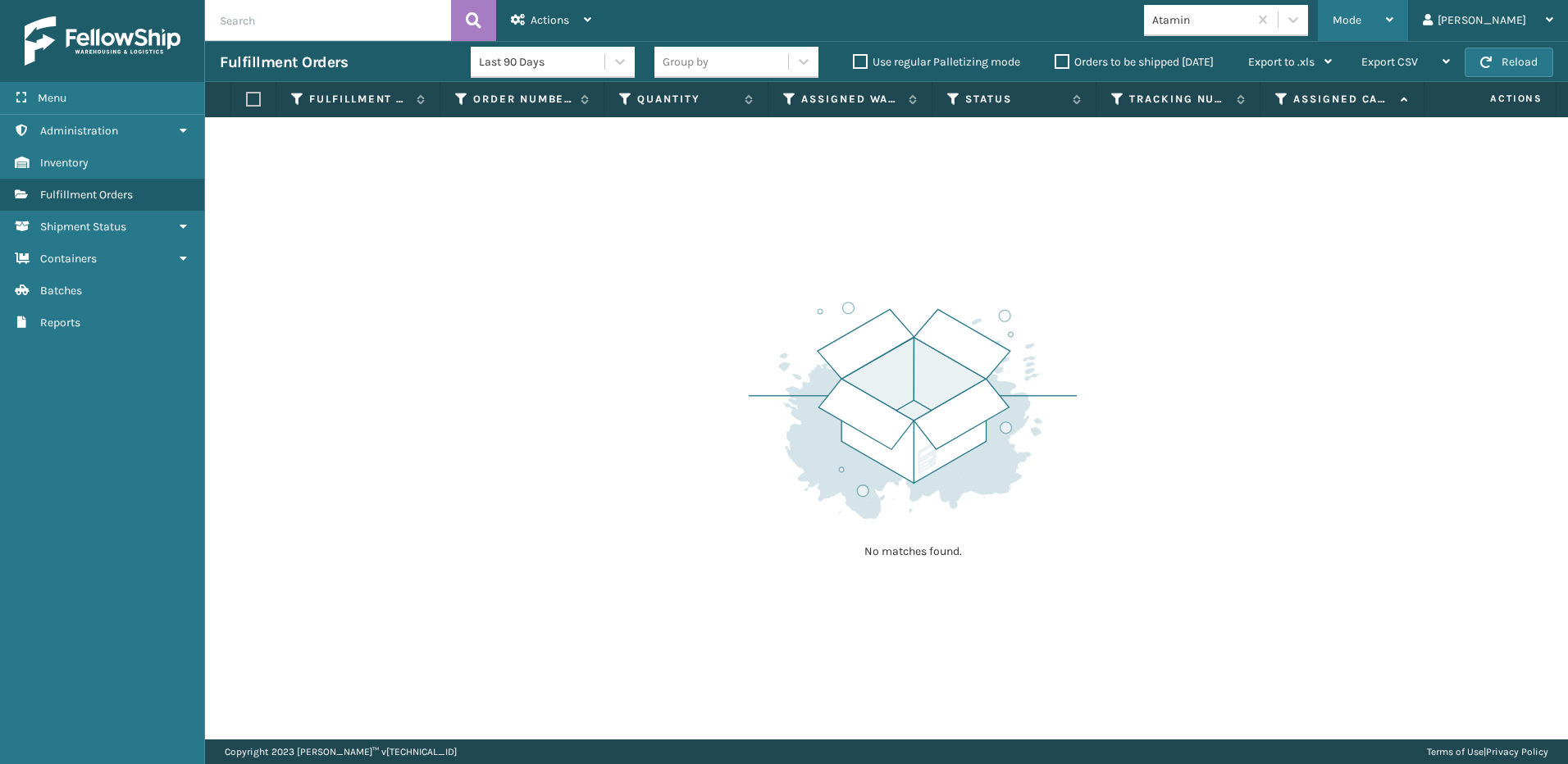
click at [1361, 20] on span "Mode" at bounding box center [1347, 20] width 29 height 14
drag, startPoint x: 1048, startPoint y: 240, endPoint x: 1080, endPoint y: 197, distance: 53.6
click at [1048, 240] on div "No matches found." at bounding box center [886, 428] width 1363 height 622
click at [1281, 99] on icon at bounding box center [1281, 99] width 13 height 14
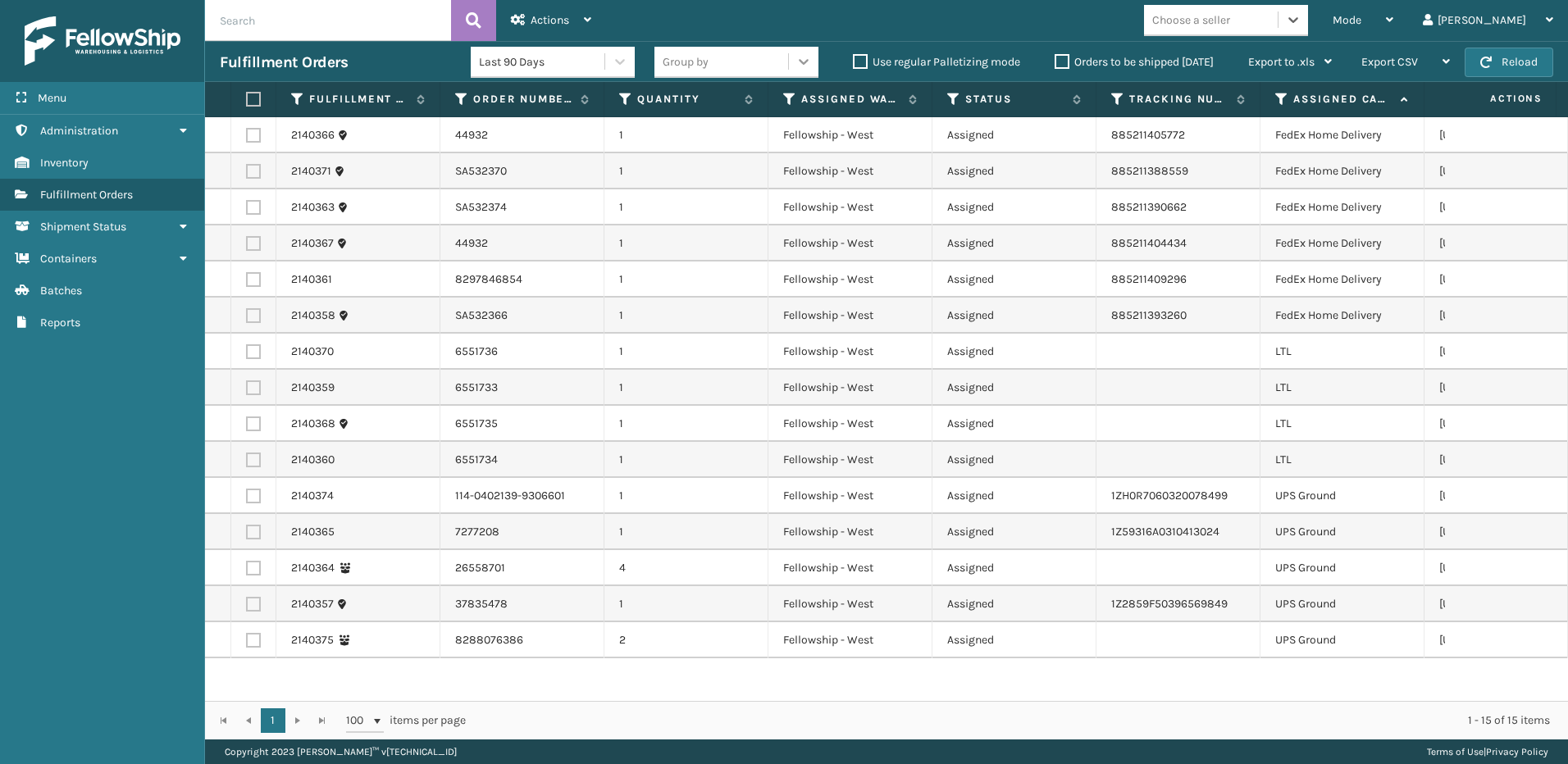
click at [801, 52] on div at bounding box center [804, 61] width 30 height 30
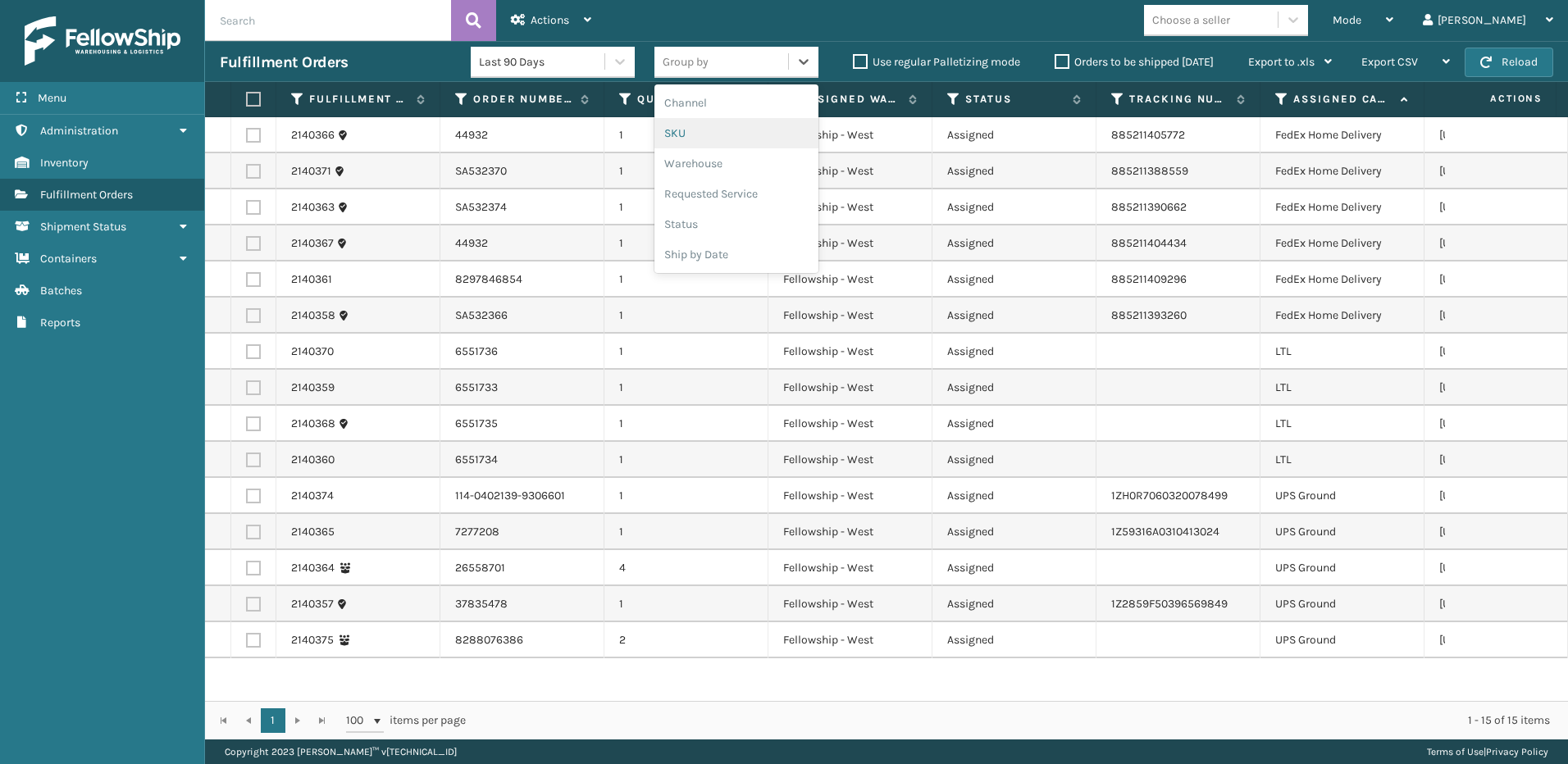
click at [750, 144] on div "SKU" at bounding box center [736, 133] width 164 height 31
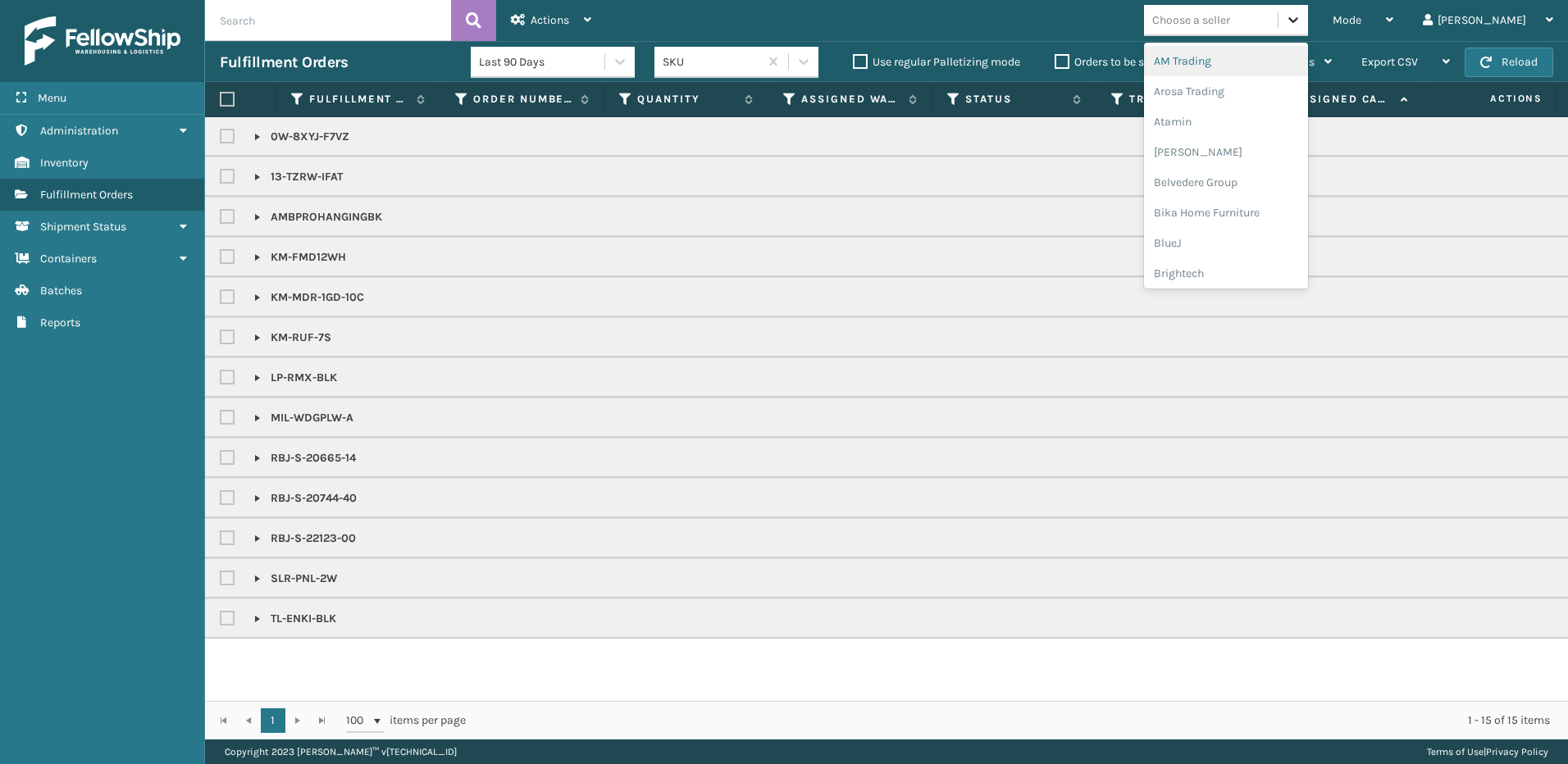
click at [1302, 17] on icon at bounding box center [1292, 20] width 16 height 16
click at [1302, 54] on div "AM Trading" at bounding box center [1225, 61] width 164 height 31
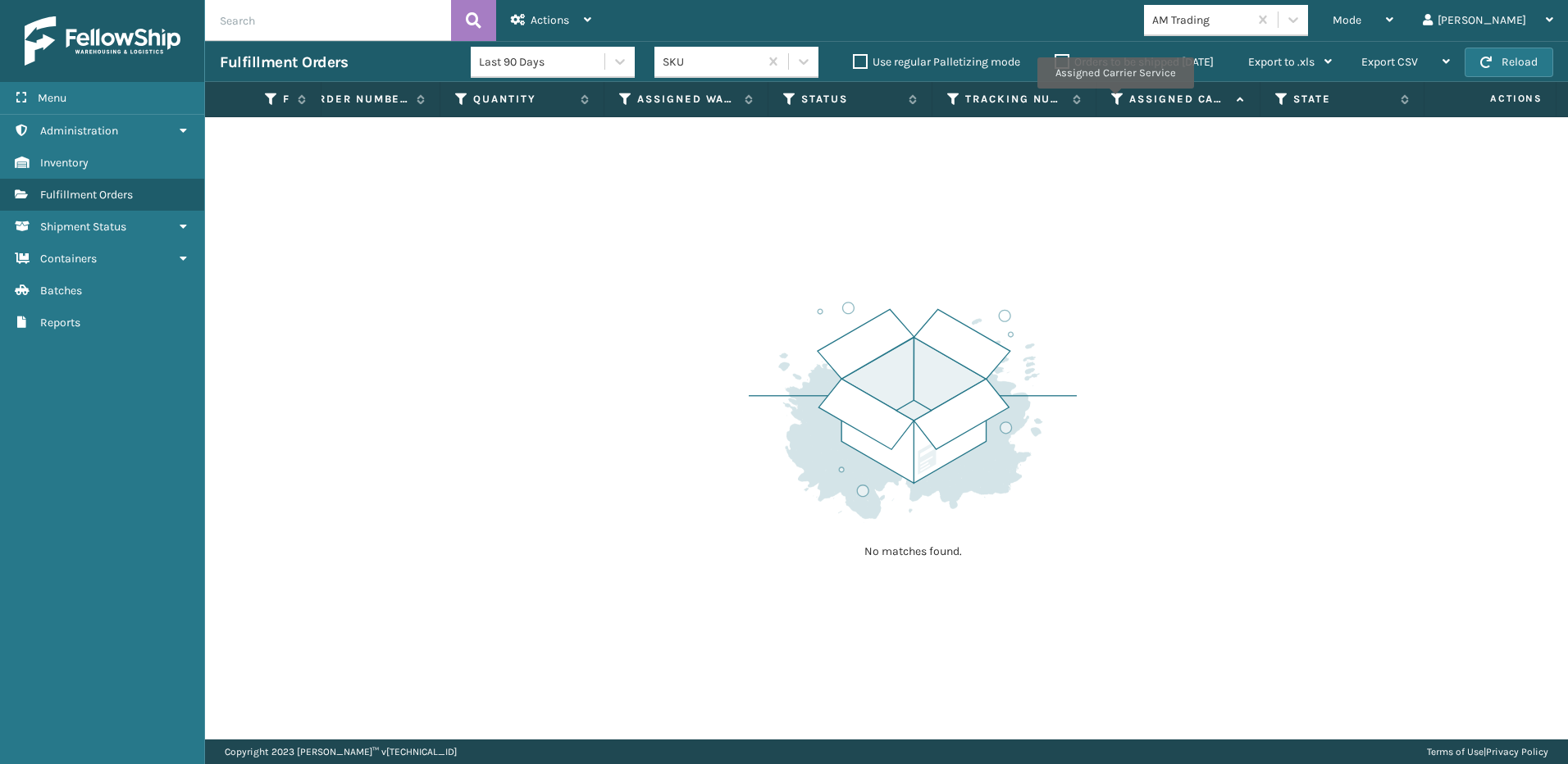
click at [1115, 100] on icon at bounding box center [1117, 99] width 13 height 14
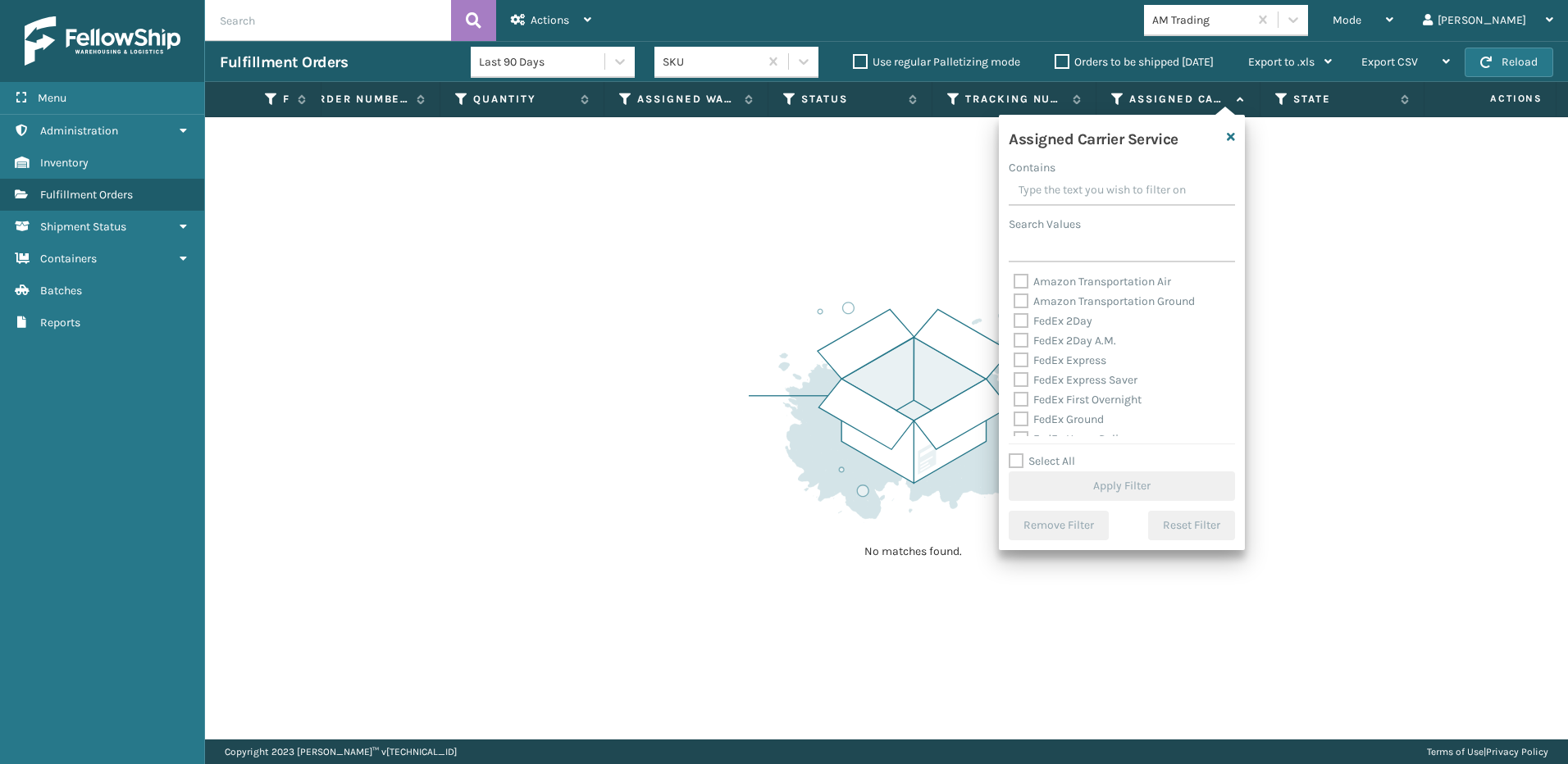
click at [1018, 318] on label "FedEx 2Day" at bounding box center [1053, 320] width 79 height 14
click at [1014, 318] on input "FedEx 2Day" at bounding box center [1014, 316] width 1 height 11
checkbox input "true"
click at [1020, 338] on label "FedEx 2Day A.M." at bounding box center [1065, 341] width 103 height 14
click at [1014, 338] on input "FedEx 2Day A.M." at bounding box center [1014, 337] width 1 height 11
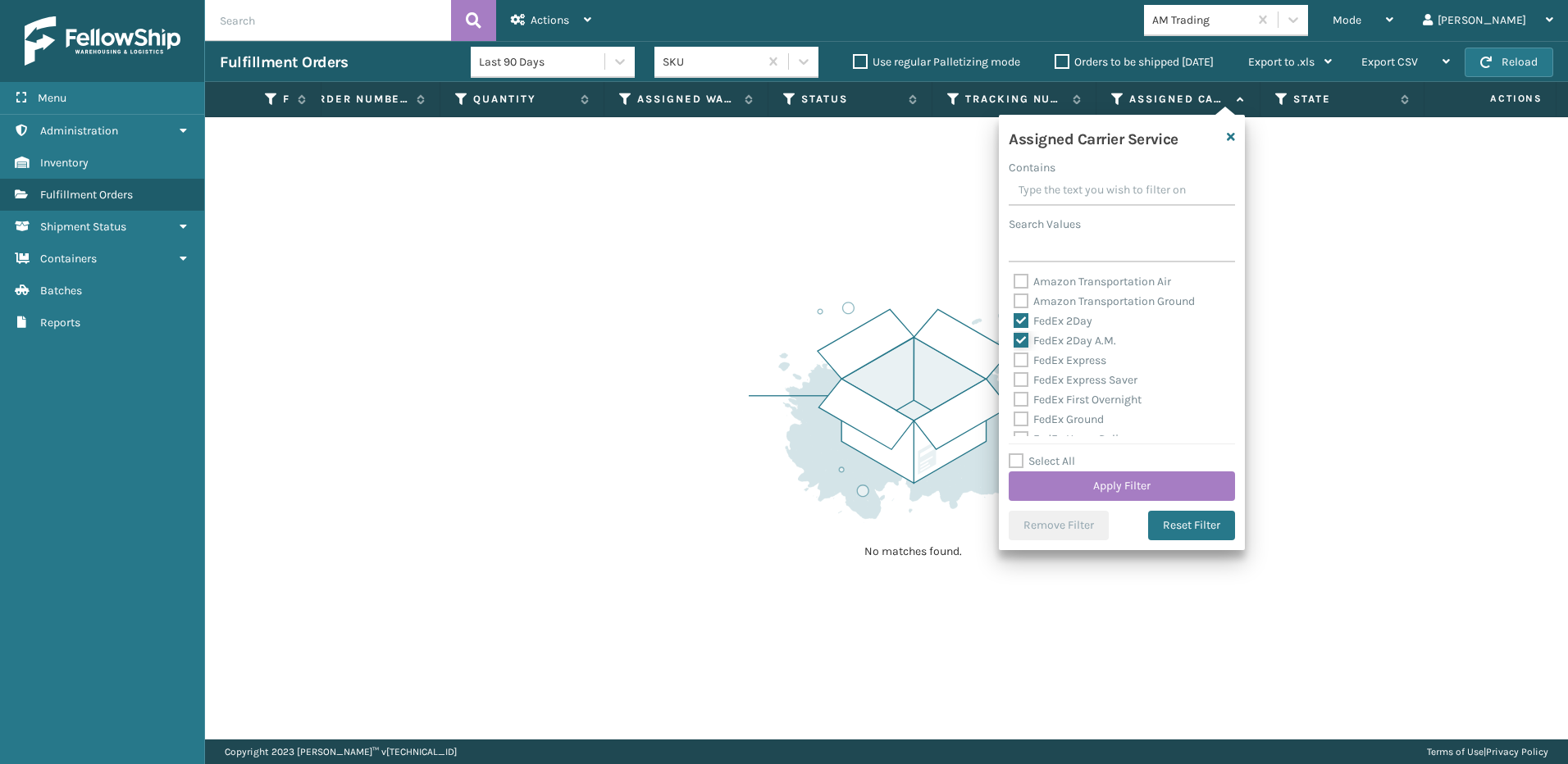
checkbox input "true"
drag, startPoint x: 1021, startPoint y: 358, endPoint x: 1019, endPoint y: 375, distance: 17.1
click at [1021, 360] on label "FedEx Express" at bounding box center [1060, 360] width 93 height 14
click at [1014, 360] on input "FedEx Express" at bounding box center [1014, 356] width 1 height 11
checkbox input "true"
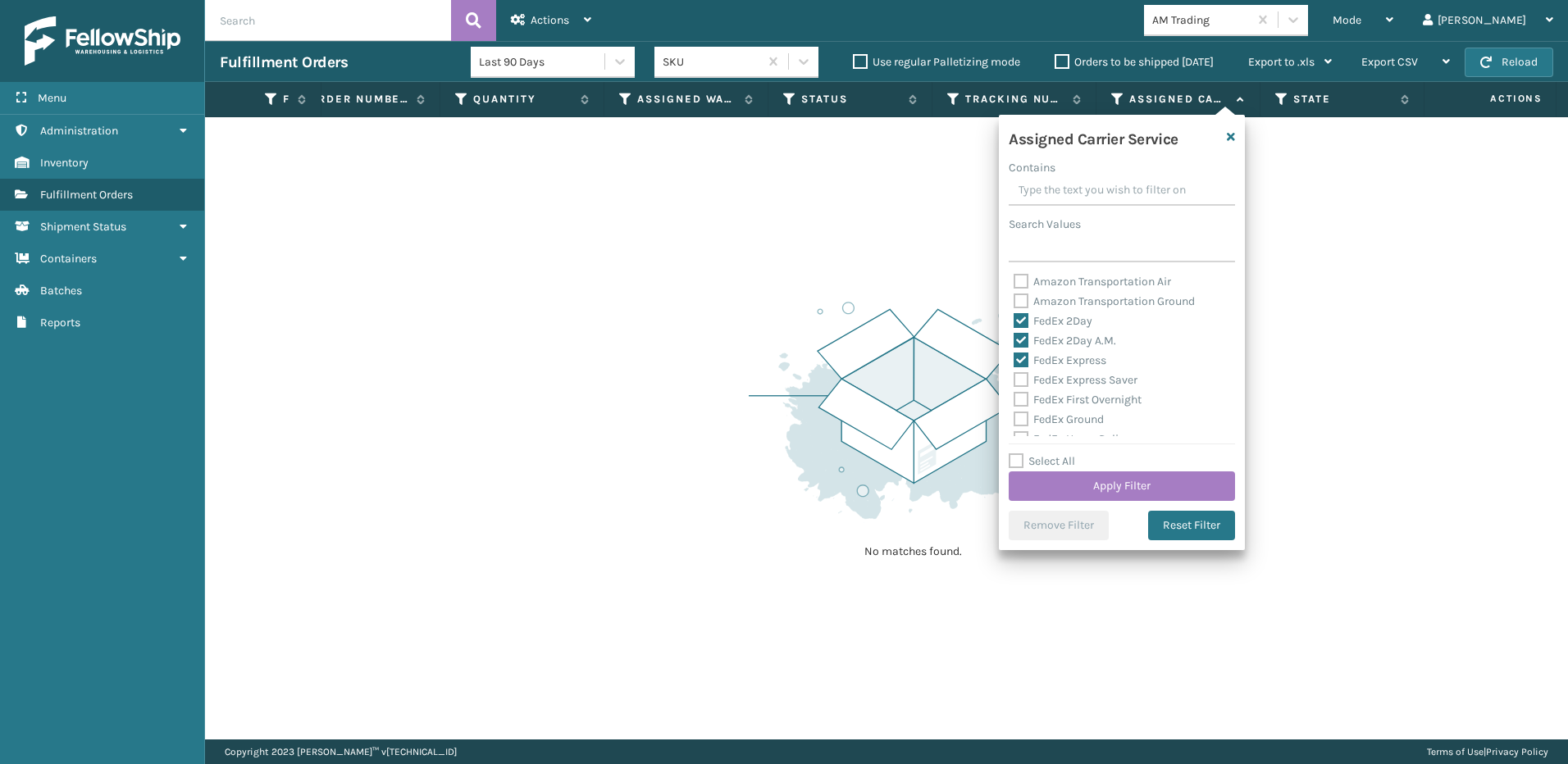
click at [1018, 380] on label "FedEx Express Saver" at bounding box center [1076, 380] width 124 height 14
click at [1014, 380] on input "FedEx Express Saver" at bounding box center [1014, 376] width 1 height 11
checkbox input "true"
click at [1018, 315] on label "FedEx First Overnight" at bounding box center [1077, 318] width 128 height 14
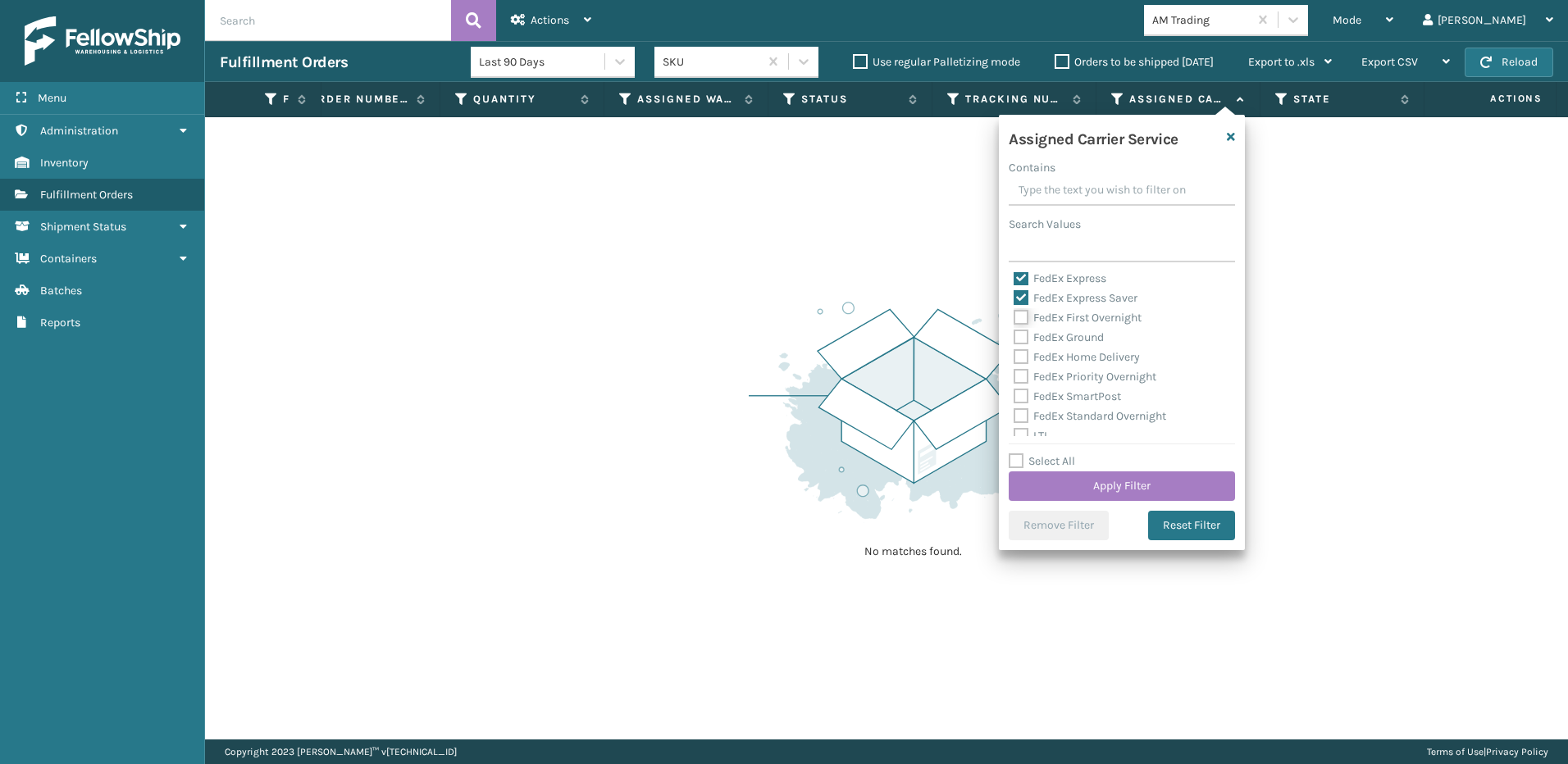
click at [1014, 315] on input "FedEx First Overnight" at bounding box center [1014, 314] width 1 height 11
checkbox input "true"
click at [1021, 337] on label "FedEx Ground" at bounding box center [1059, 337] width 90 height 14
click at [1014, 337] on input "FedEx Ground" at bounding box center [1014, 333] width 1 height 11
checkbox input "true"
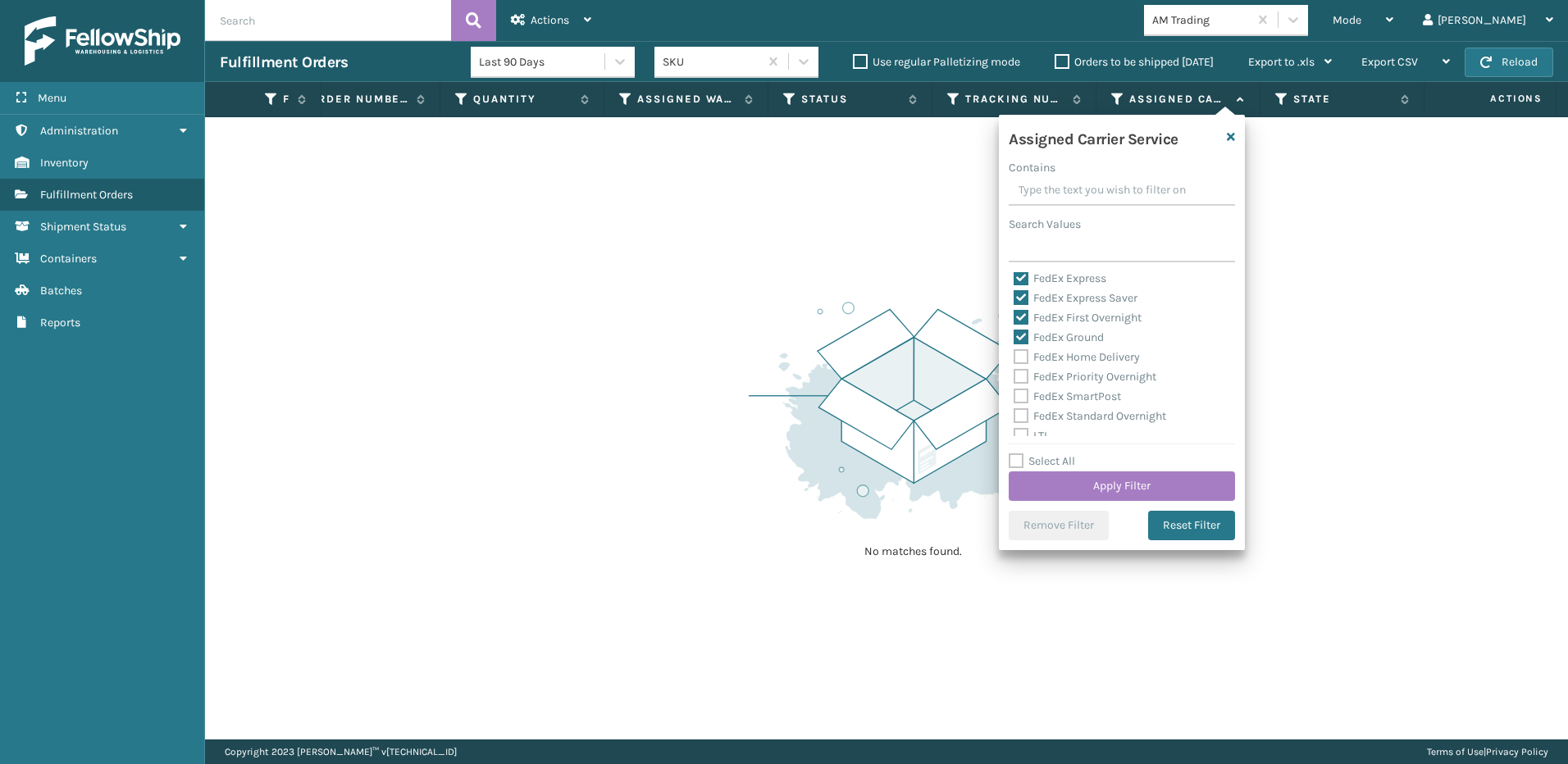
click at [1022, 356] on label "FedEx Home Delivery" at bounding box center [1077, 357] width 127 height 14
click at [1014, 356] on input "FedEx Home Delivery" at bounding box center [1014, 353] width 1 height 11
checkbox input "true"
click at [1024, 373] on label "FedEx Priority Overnight" at bounding box center [1085, 376] width 143 height 14
click at [1014, 373] on input "FedEx Priority Overnight" at bounding box center [1014, 372] width 1 height 11
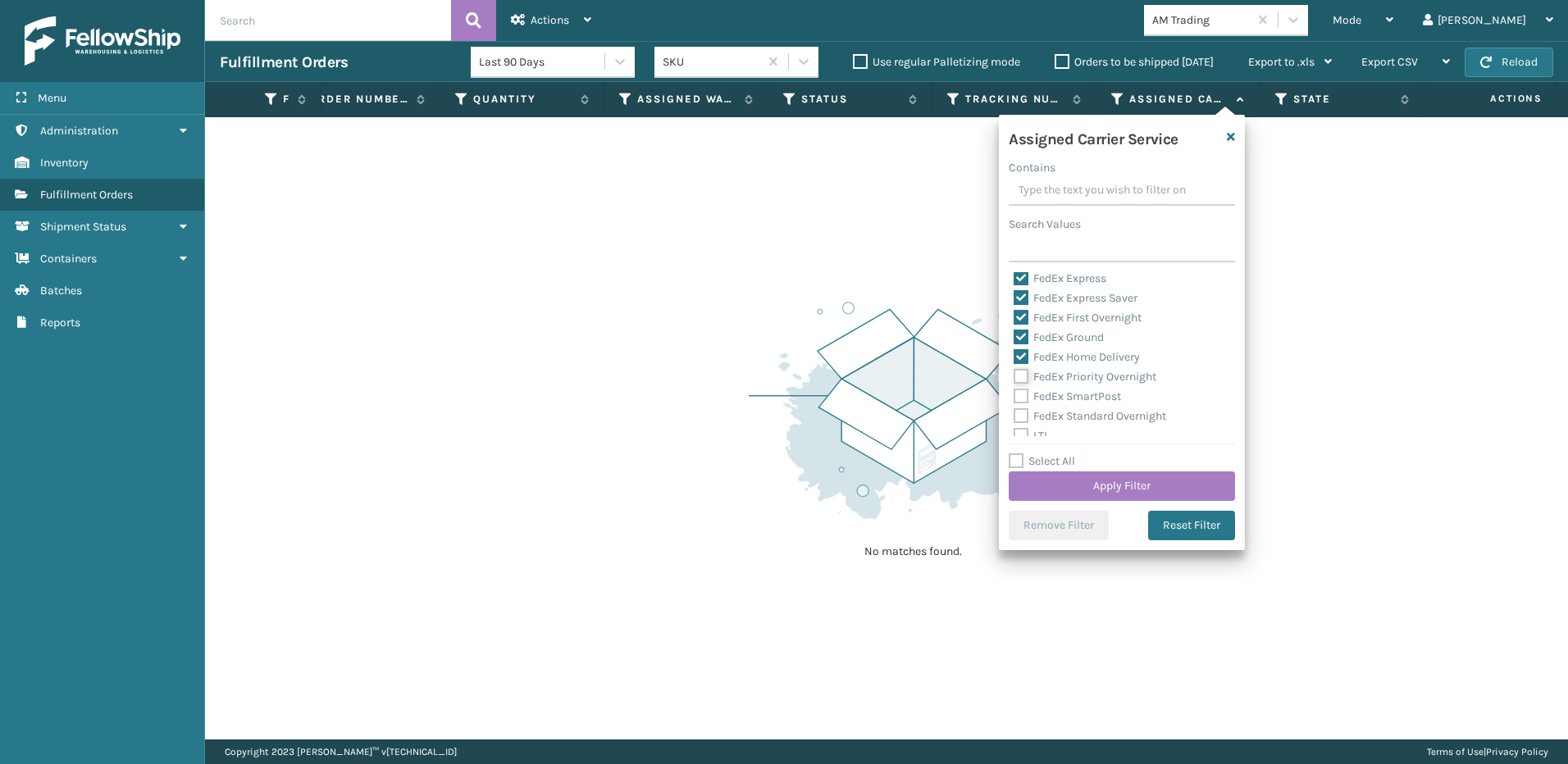
checkbox input "true"
click at [1025, 394] on label "FedEx SmartPost" at bounding box center [1067, 396] width 107 height 14
click at [1014, 394] on input "FedEx SmartPost" at bounding box center [1014, 392] width 1 height 11
checkbox input "true"
click at [1022, 409] on label "FedEx Standard Overnight" at bounding box center [1089, 416] width 152 height 14
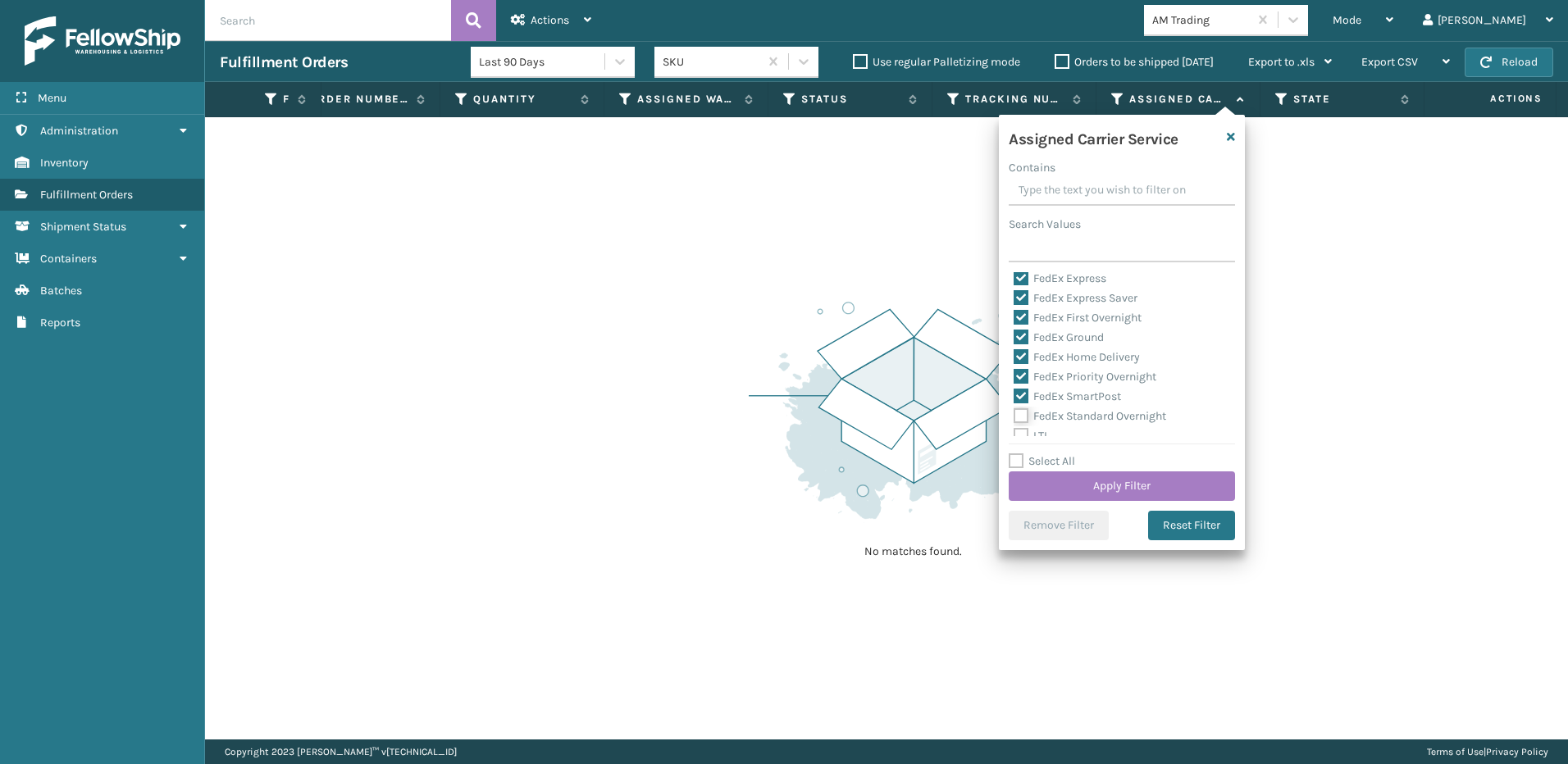
click at [1014, 408] on input "FedEx Standard Overnight" at bounding box center [1014, 411] width 1 height 11
checkbox input "true"
click at [1088, 485] on button "Apply Filter" at bounding box center [1122, 486] width 226 height 30
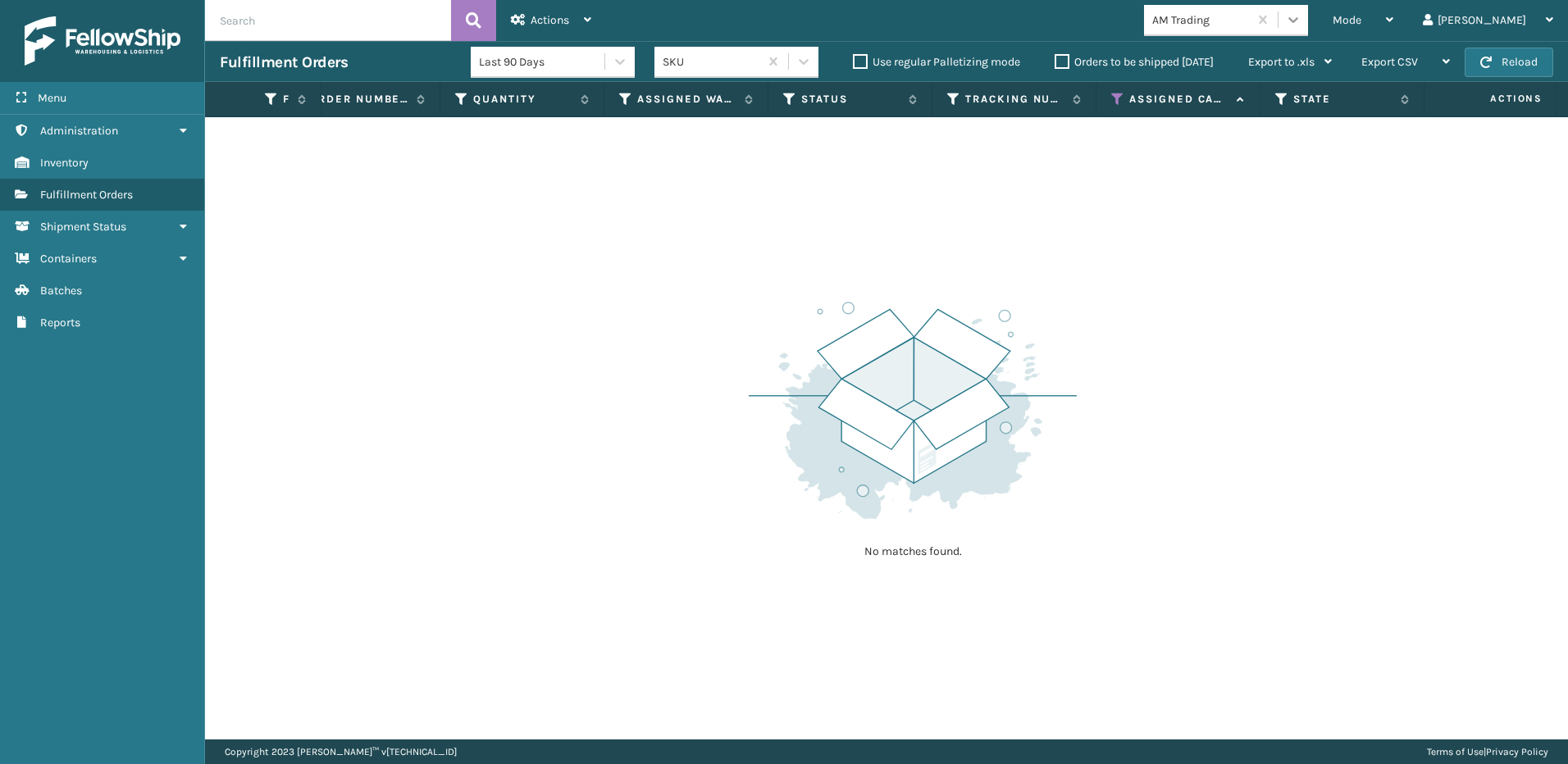
click at [1308, 23] on div at bounding box center [1278, 20] width 60 height 30
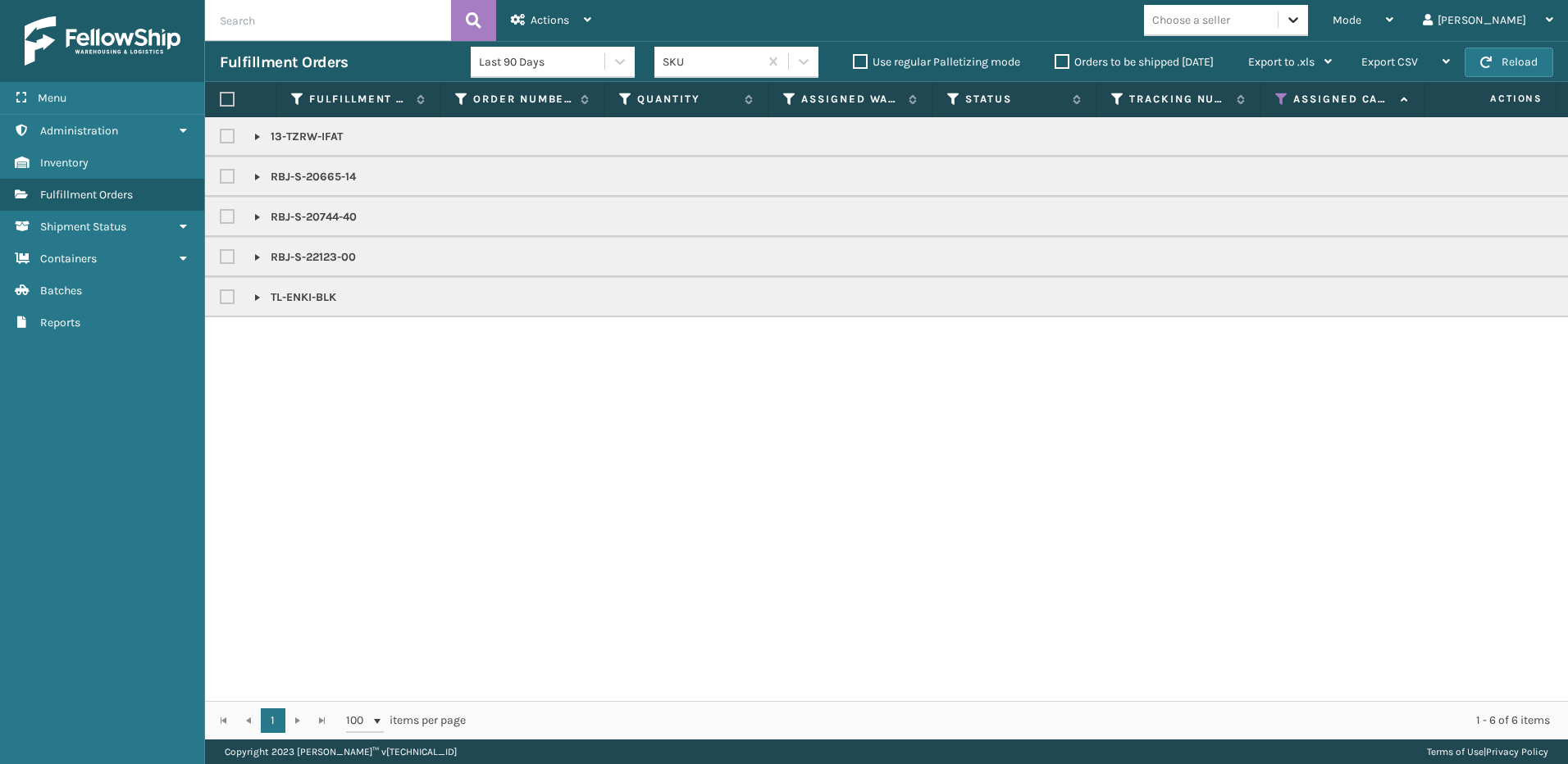
click at [1302, 17] on icon at bounding box center [1292, 20] width 16 height 16
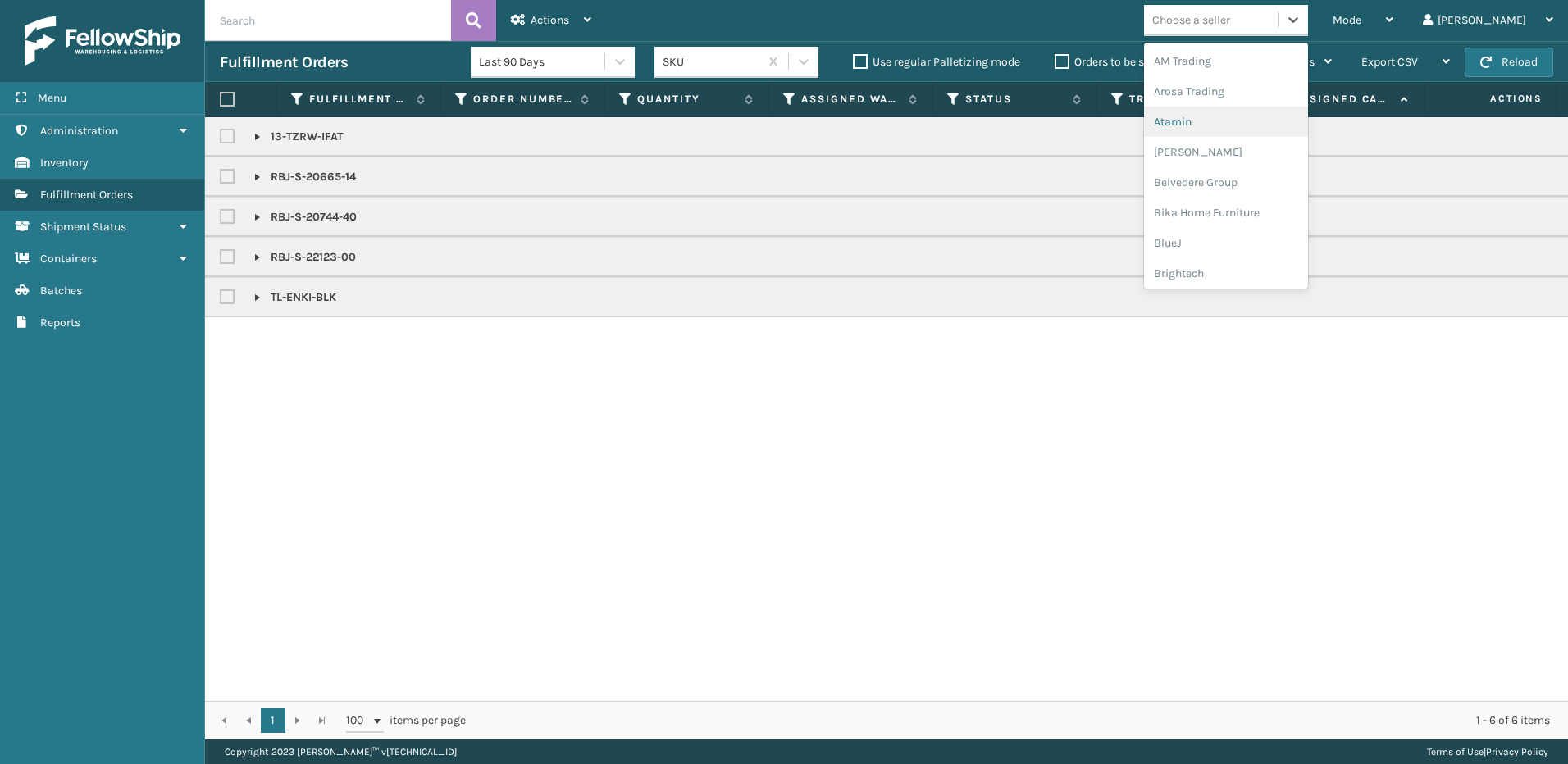
click at [1298, 129] on div "Atamin" at bounding box center [1225, 122] width 164 height 31
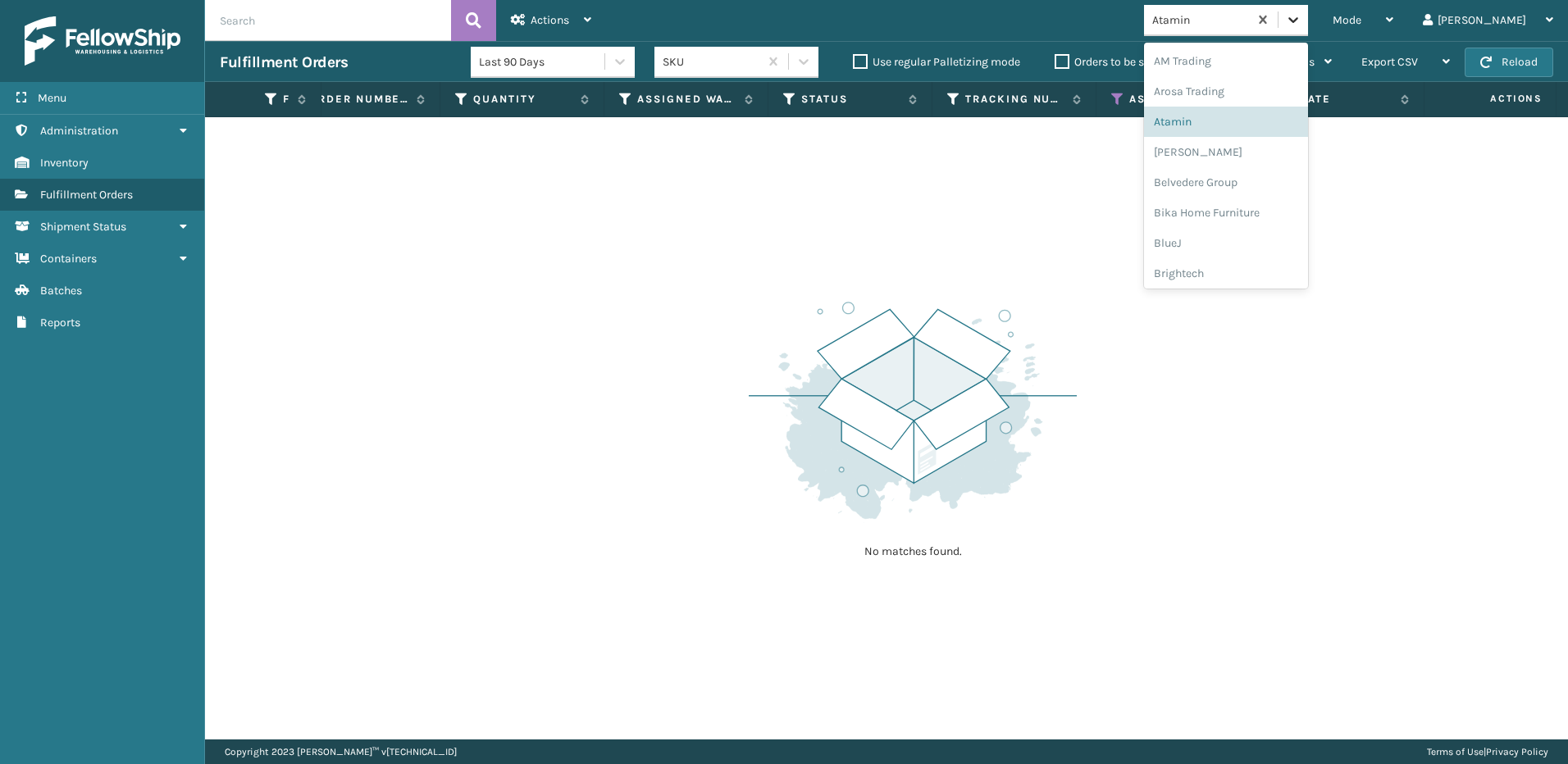
click at [1302, 17] on icon at bounding box center [1292, 20] width 16 height 16
click at [1287, 147] on div "[PERSON_NAME]" at bounding box center [1225, 152] width 164 height 31
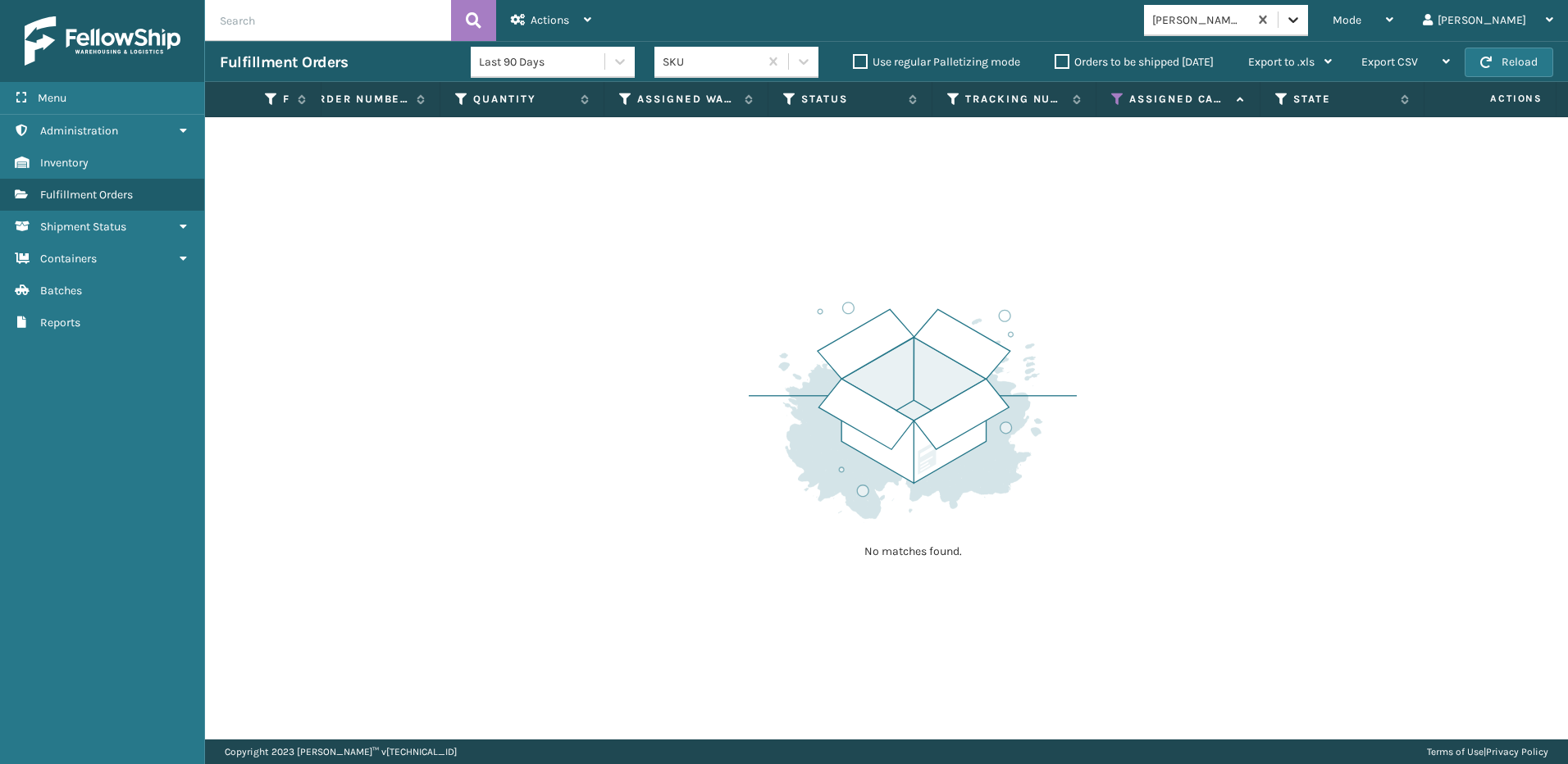
click at [1302, 19] on icon at bounding box center [1292, 20] width 16 height 16
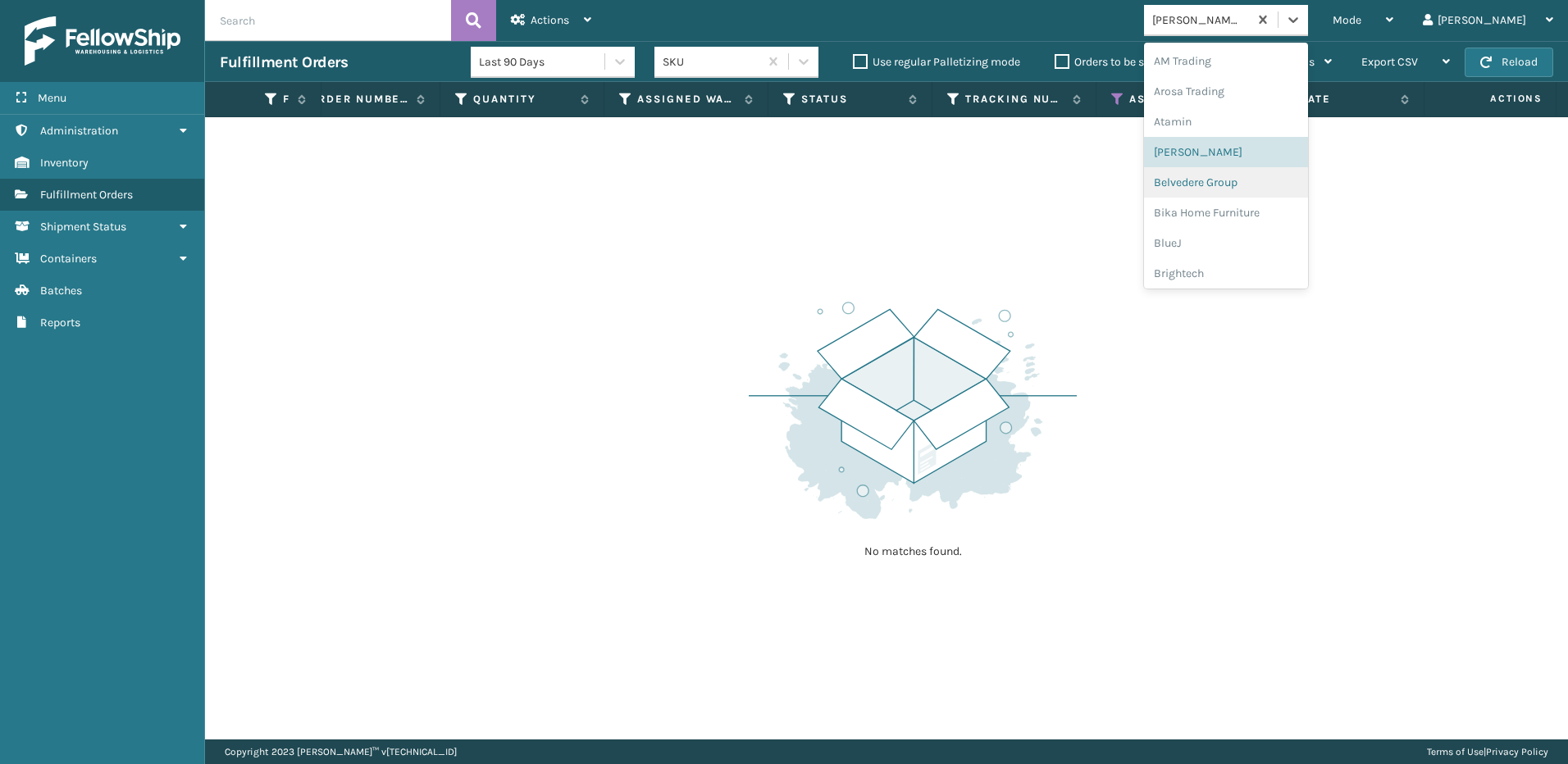
click at [1287, 178] on div "Belvedere Group" at bounding box center [1225, 183] width 164 height 31
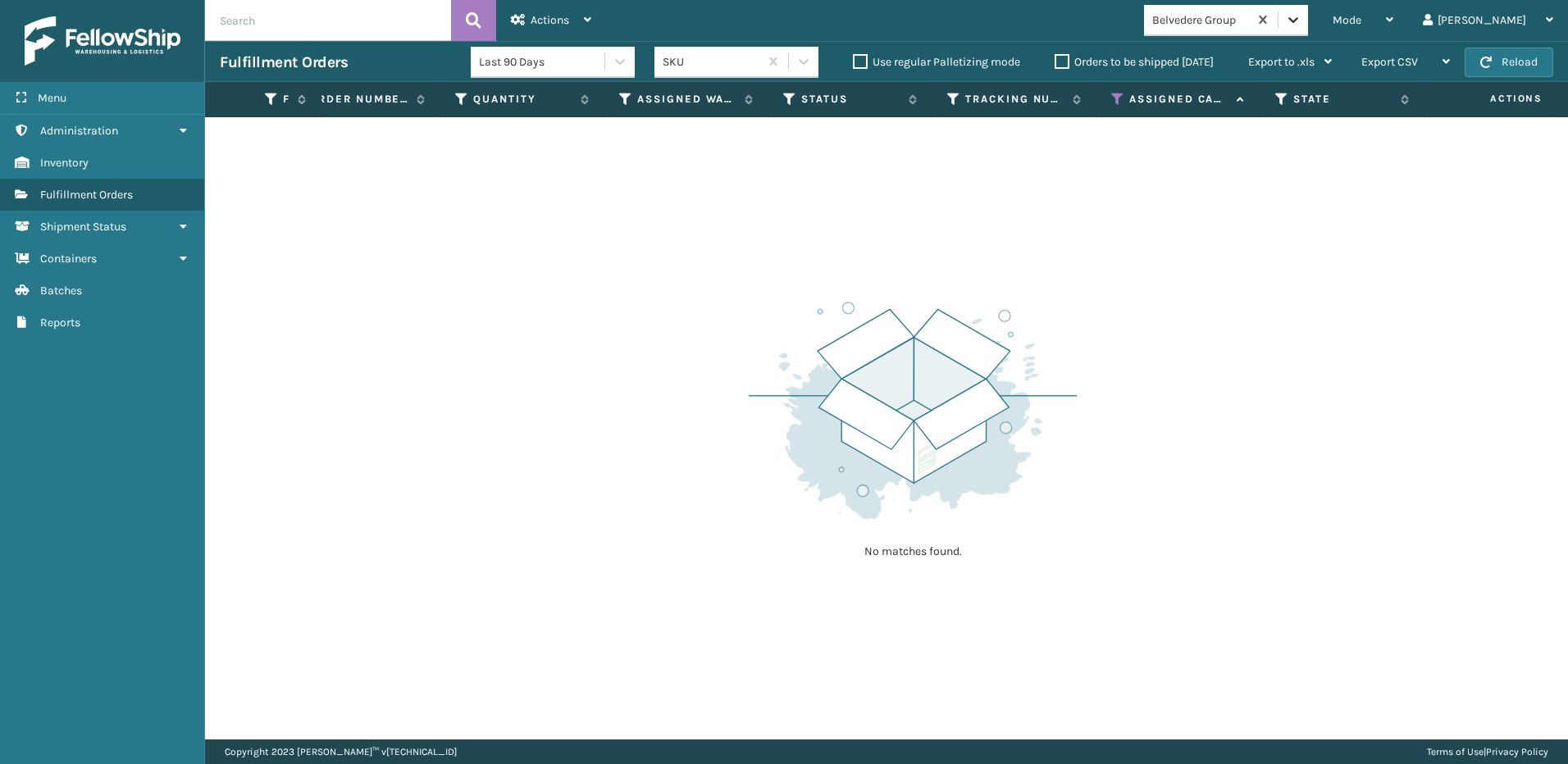
click at [1302, 24] on icon at bounding box center [1292, 20] width 16 height 16
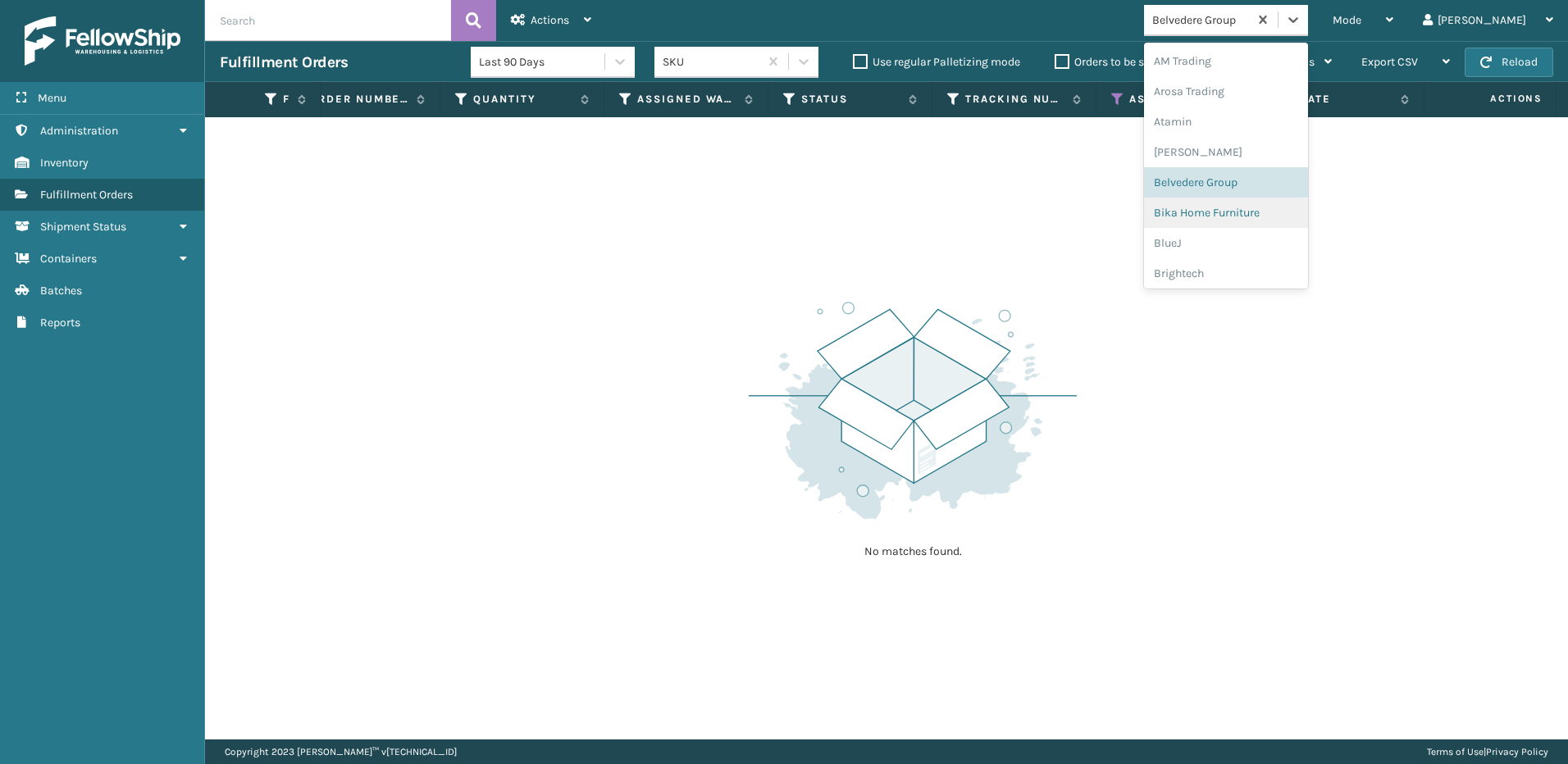
click at [1300, 212] on div "Bika Home Furniture" at bounding box center [1225, 212] width 164 height 31
click at [1302, 21] on icon at bounding box center [1292, 20] width 16 height 16
click at [1298, 243] on div "BlueJ" at bounding box center [1225, 243] width 164 height 31
click at [1302, 22] on icon at bounding box center [1292, 20] width 16 height 16
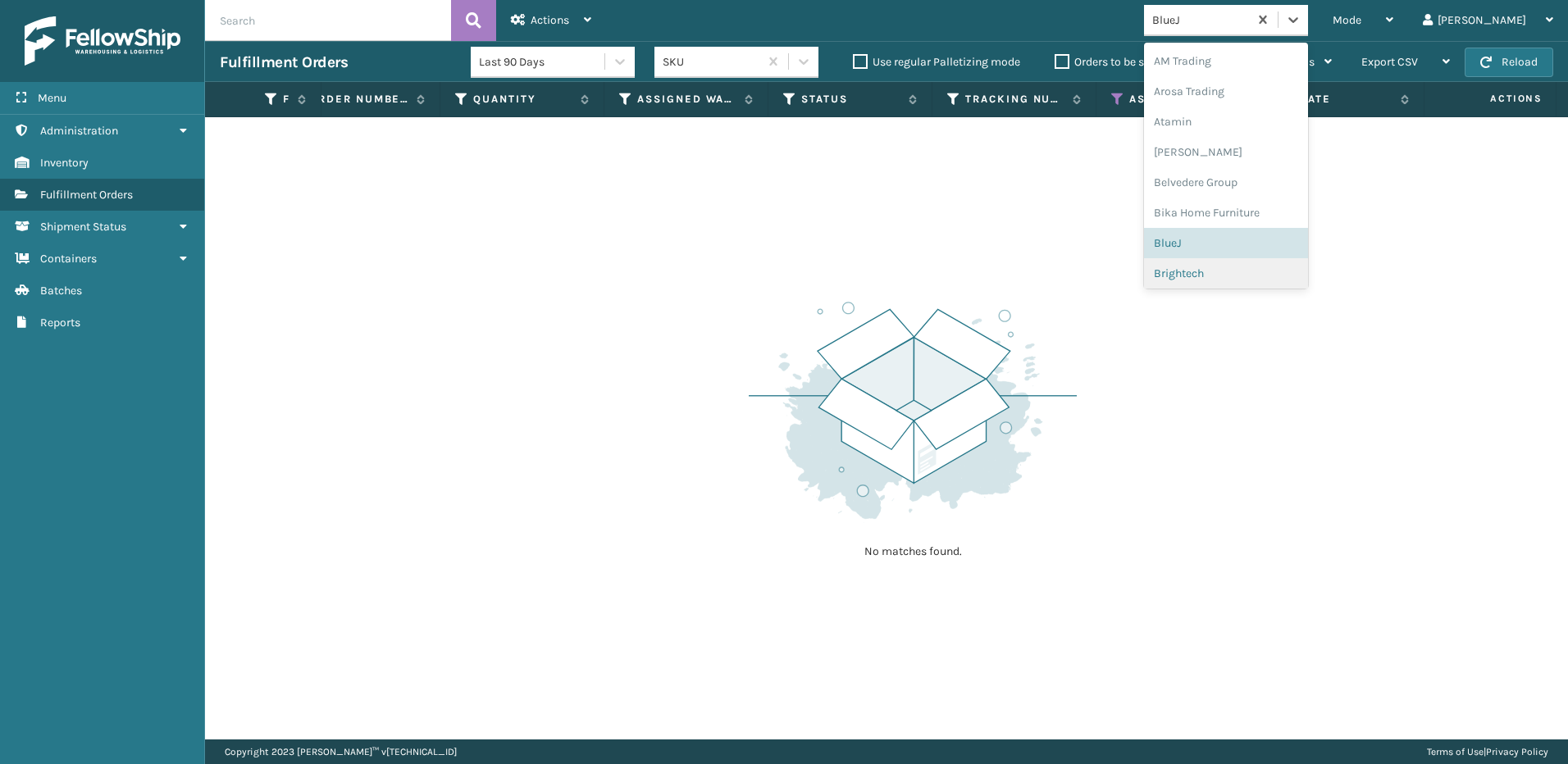
click at [1276, 267] on div "Brightech" at bounding box center [1225, 274] width 164 height 31
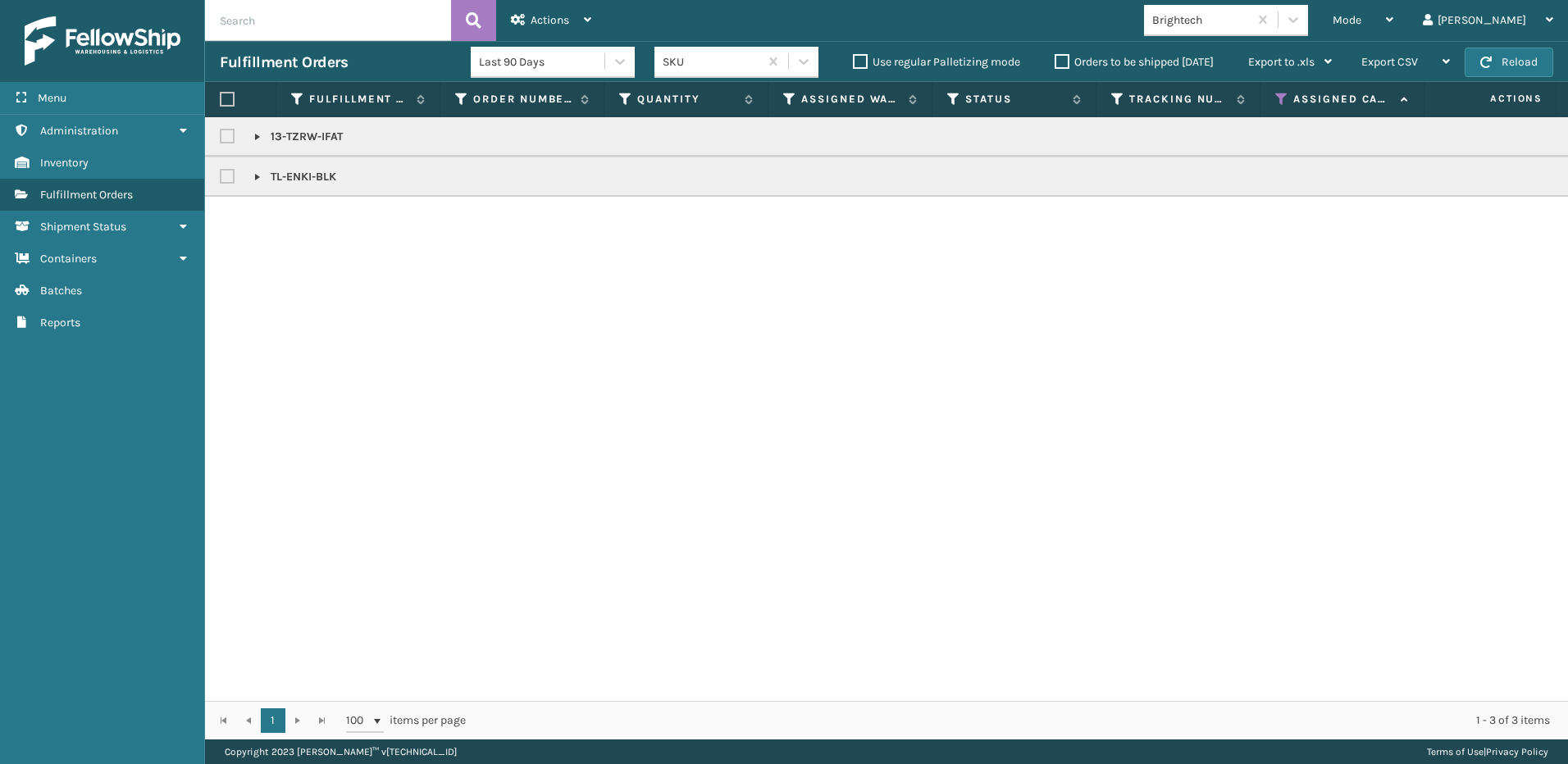
click at [227, 99] on label at bounding box center [226, 99] width 14 height 14
click at [220, 99] on input "checkbox" at bounding box center [219, 99] width 1 height 11
checkbox input "true"
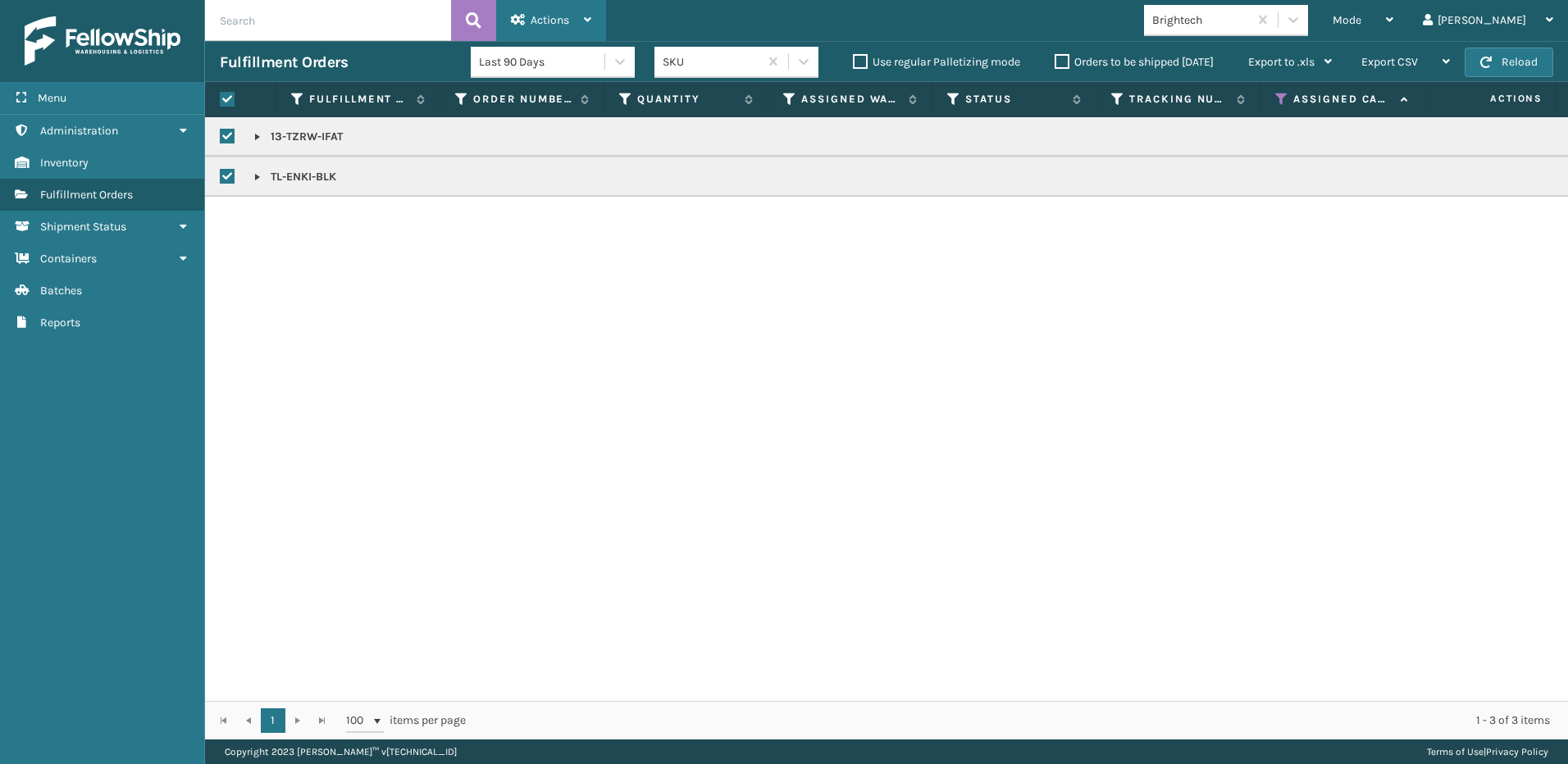
click at [577, 22] on div "Actions" at bounding box center [551, 20] width 81 height 41
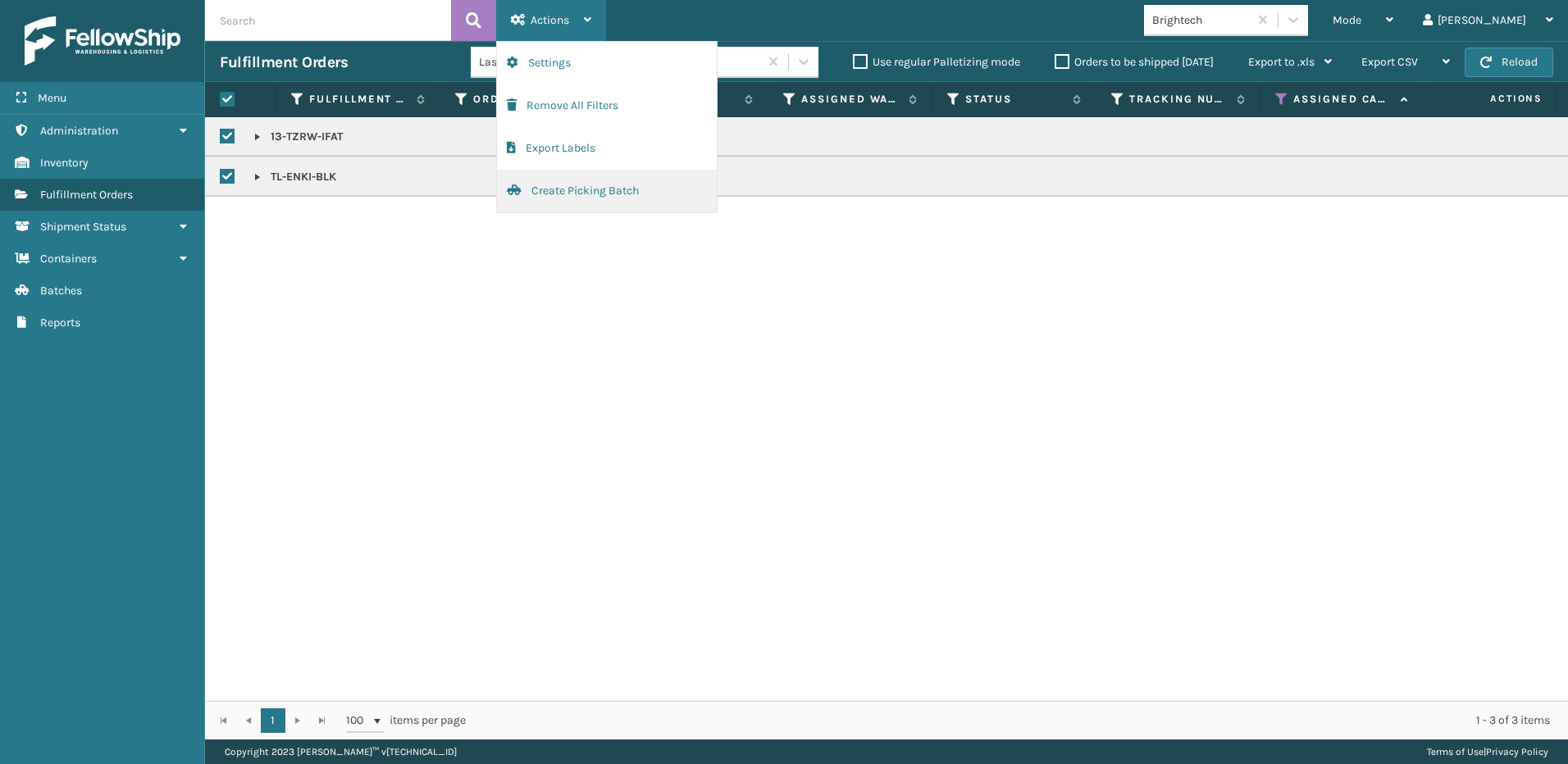
click at [606, 195] on button "Create Picking Batch" at bounding box center [606, 191] width 219 height 42
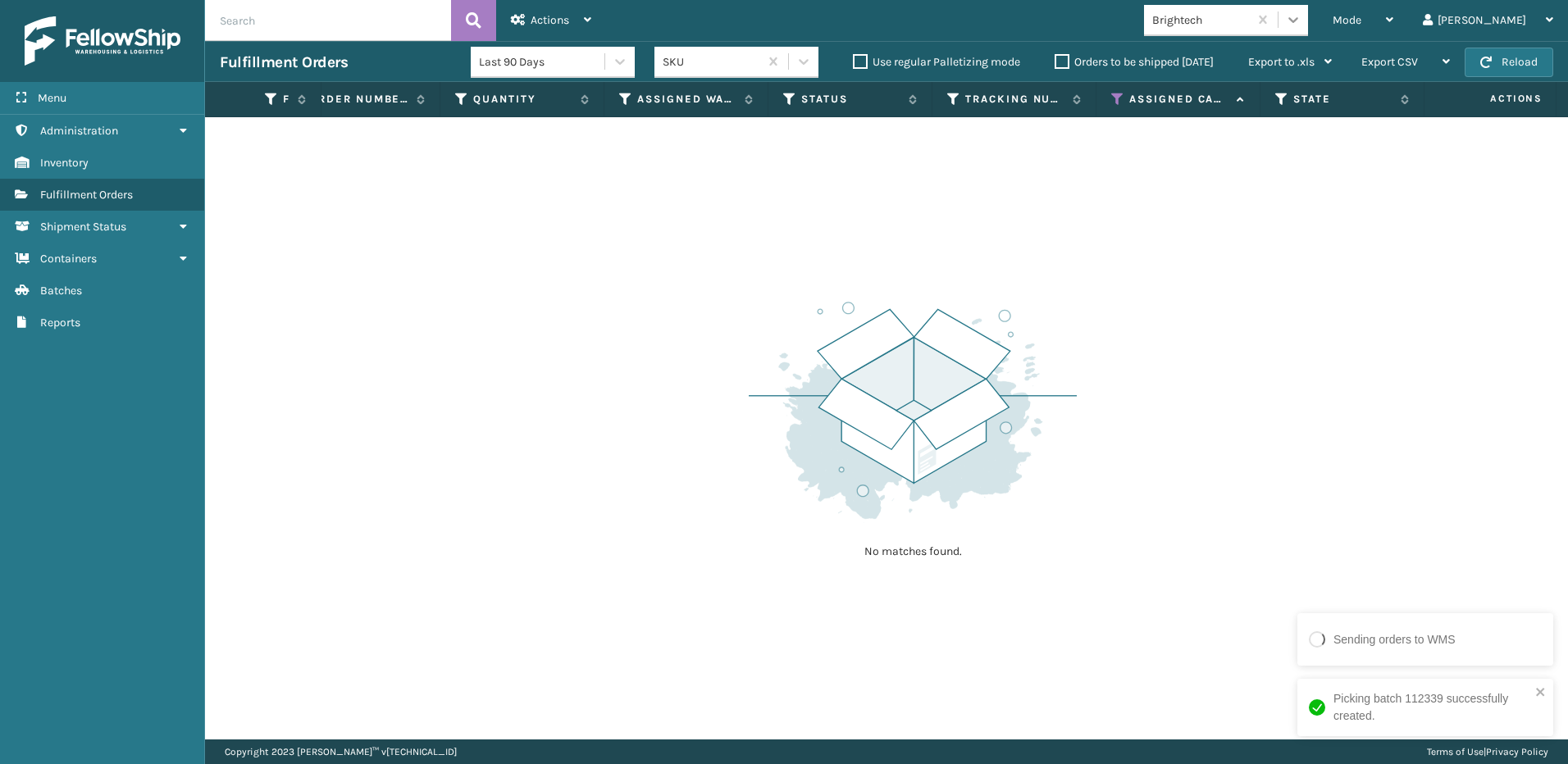
click at [1302, 23] on icon at bounding box center [1292, 20] width 16 height 16
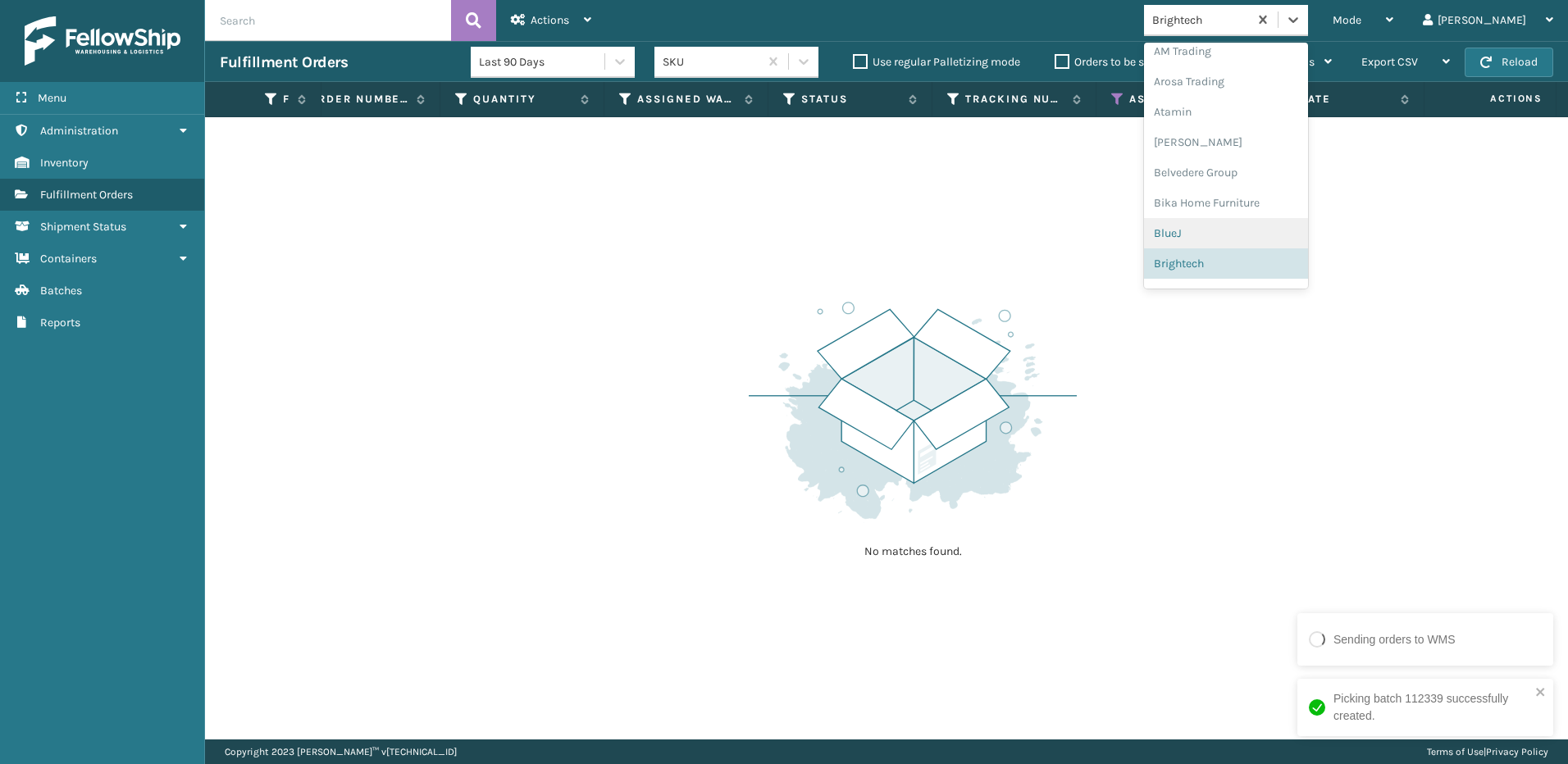
scroll to position [92, 0]
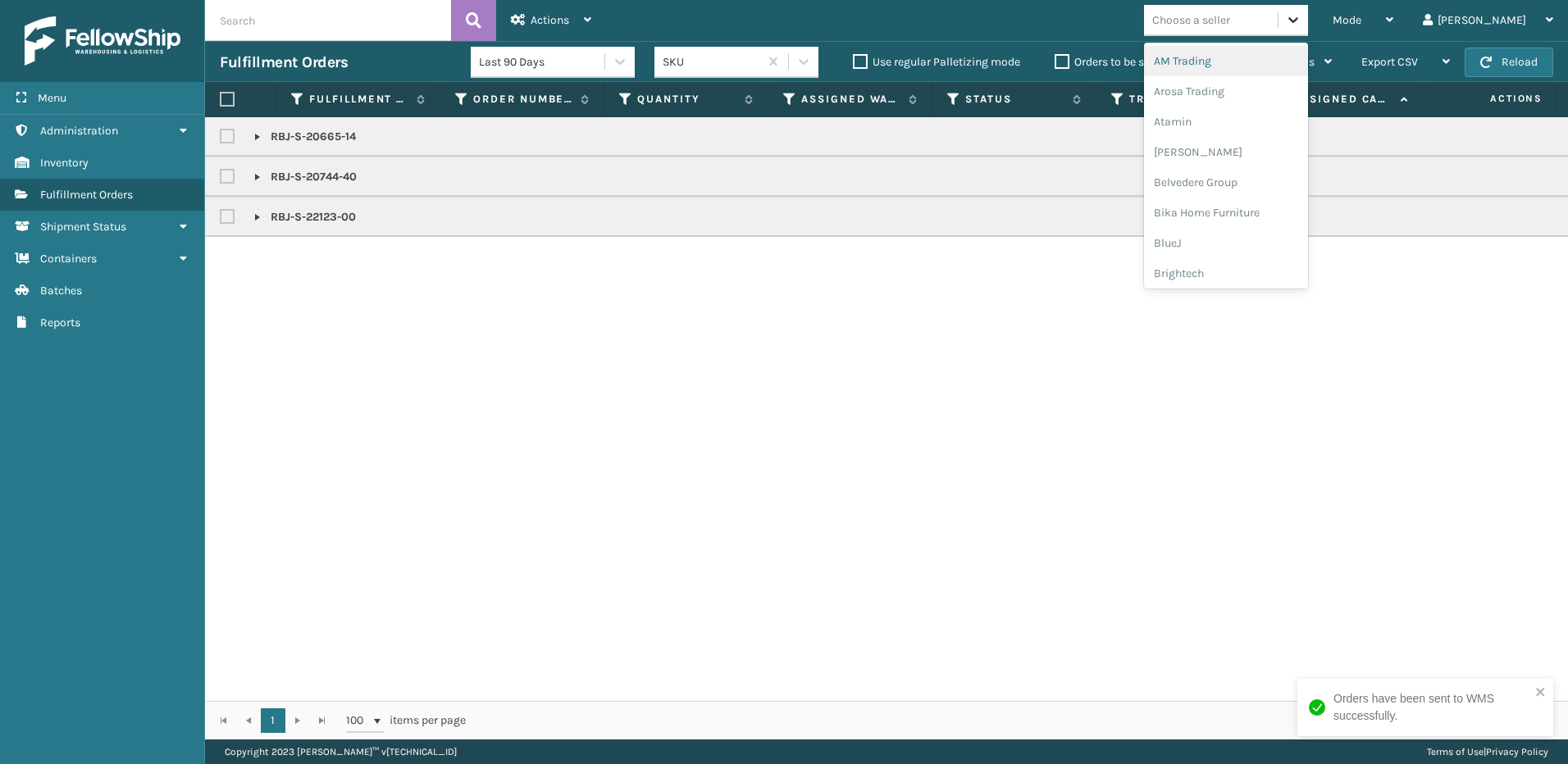
click at [1302, 16] on icon at bounding box center [1292, 20] width 16 height 16
click at [1285, 271] on div "Brightech" at bounding box center [1225, 274] width 164 height 31
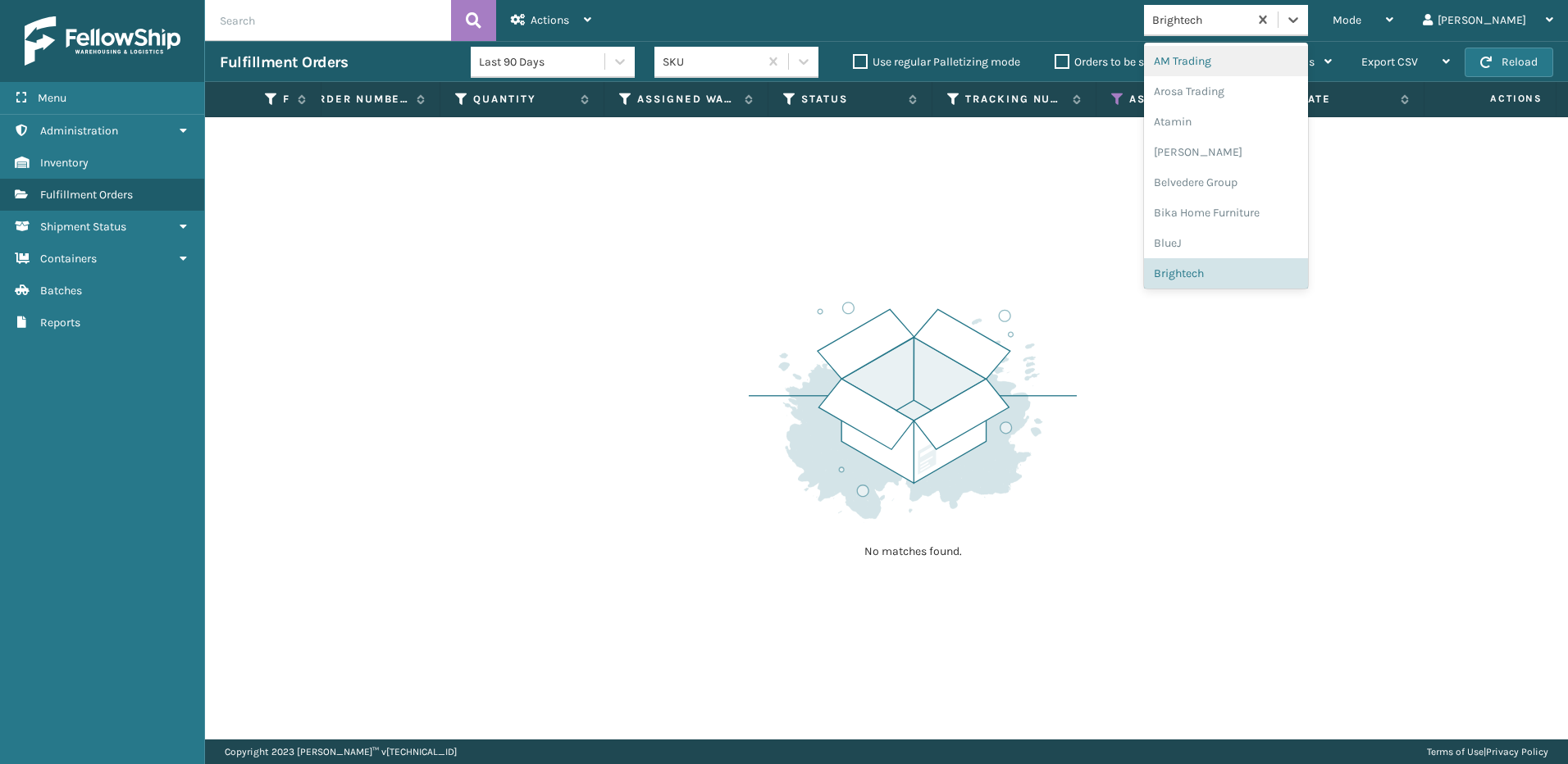
drag, startPoint x: 1359, startPoint y: 10, endPoint x: 1330, endPoint y: 44, distance: 44.7
click at [1308, 14] on div at bounding box center [1293, 20] width 30 height 30
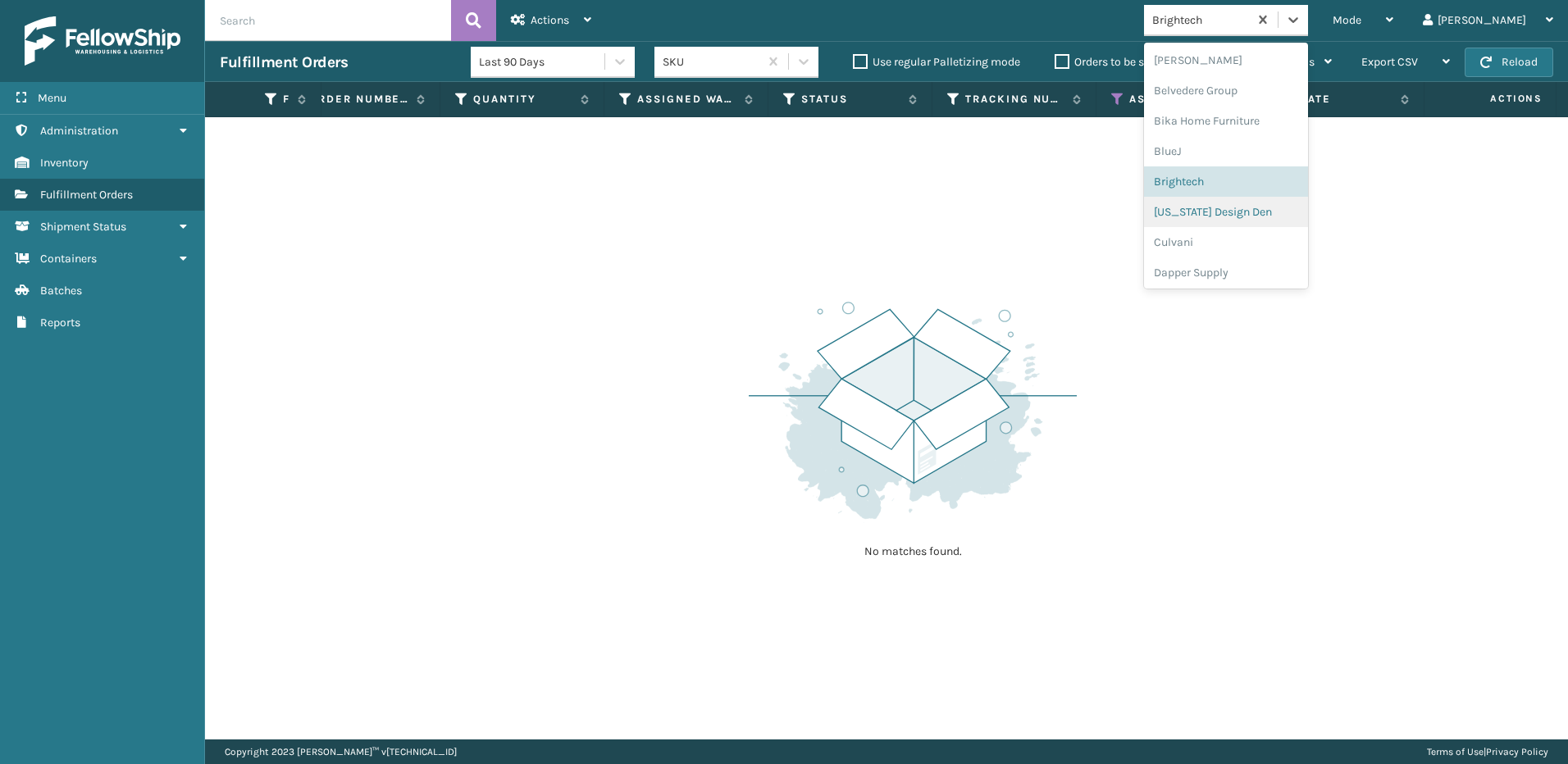
click at [1269, 213] on div "[US_STATE] Design Den" at bounding box center [1225, 212] width 164 height 31
click at [1302, 14] on icon at bounding box center [1292, 20] width 16 height 16
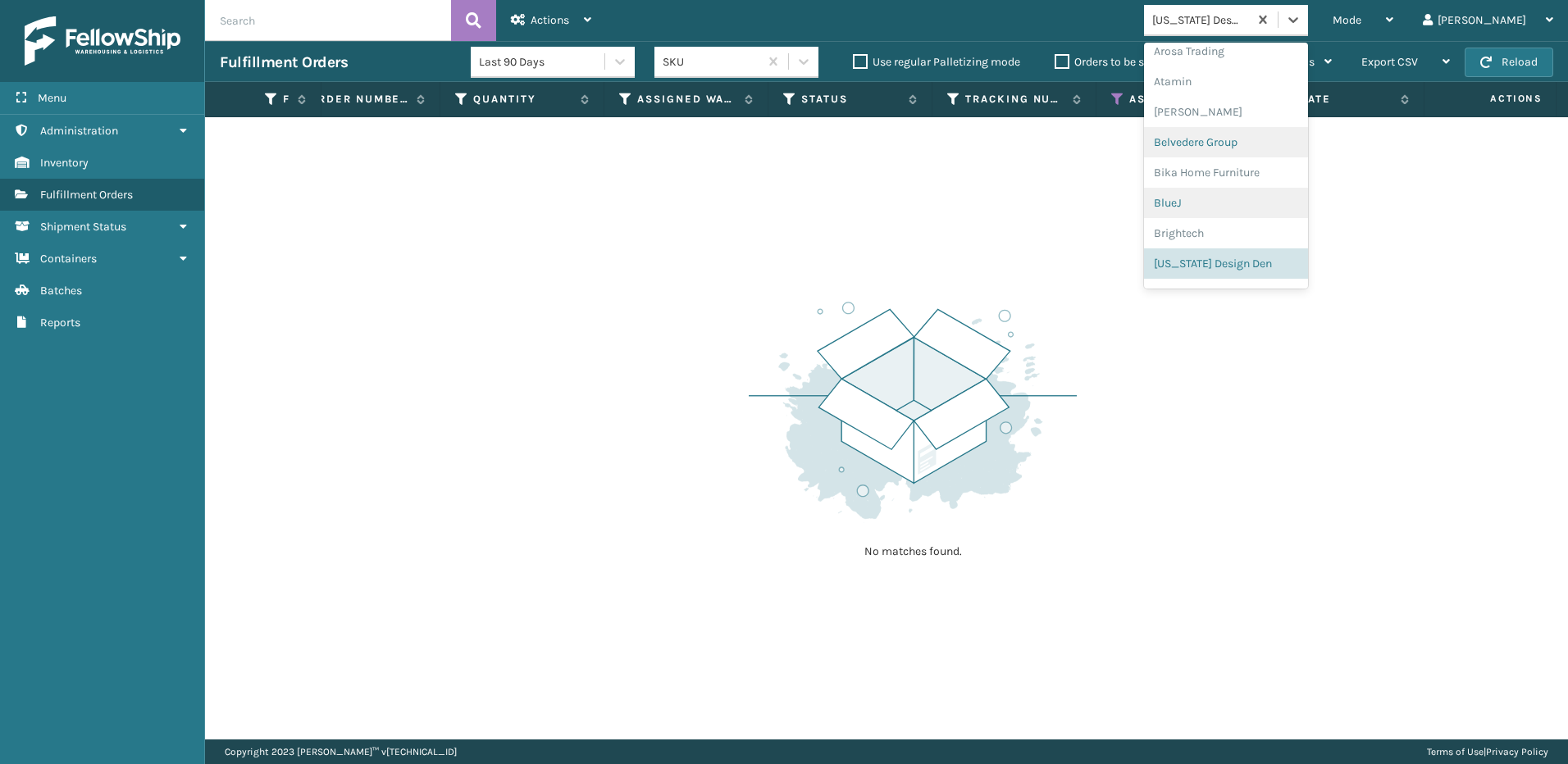
scroll to position [122, 0]
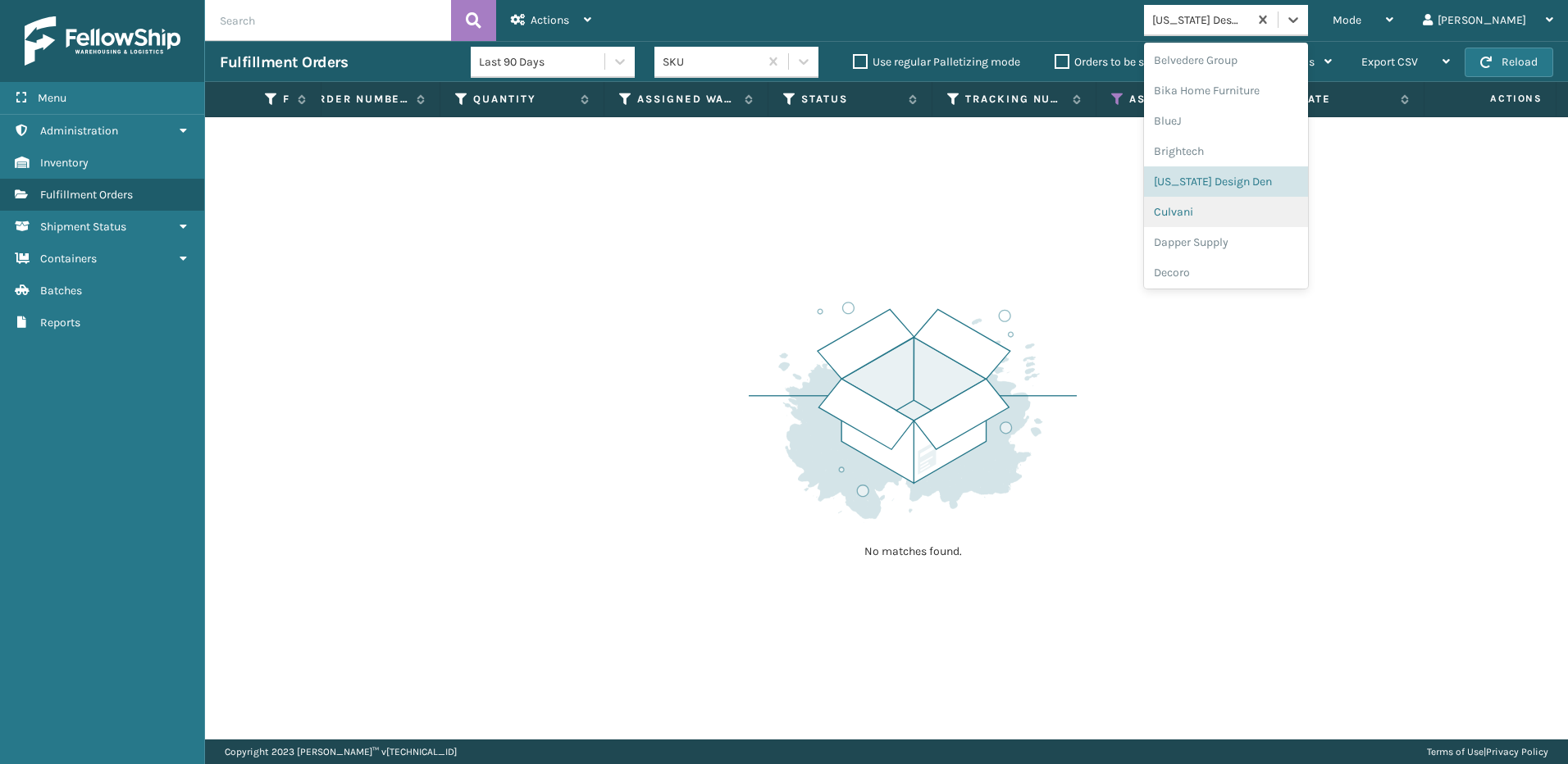
click at [1255, 202] on div "Culvani" at bounding box center [1225, 212] width 164 height 31
click at [1302, 22] on icon at bounding box center [1292, 20] width 16 height 16
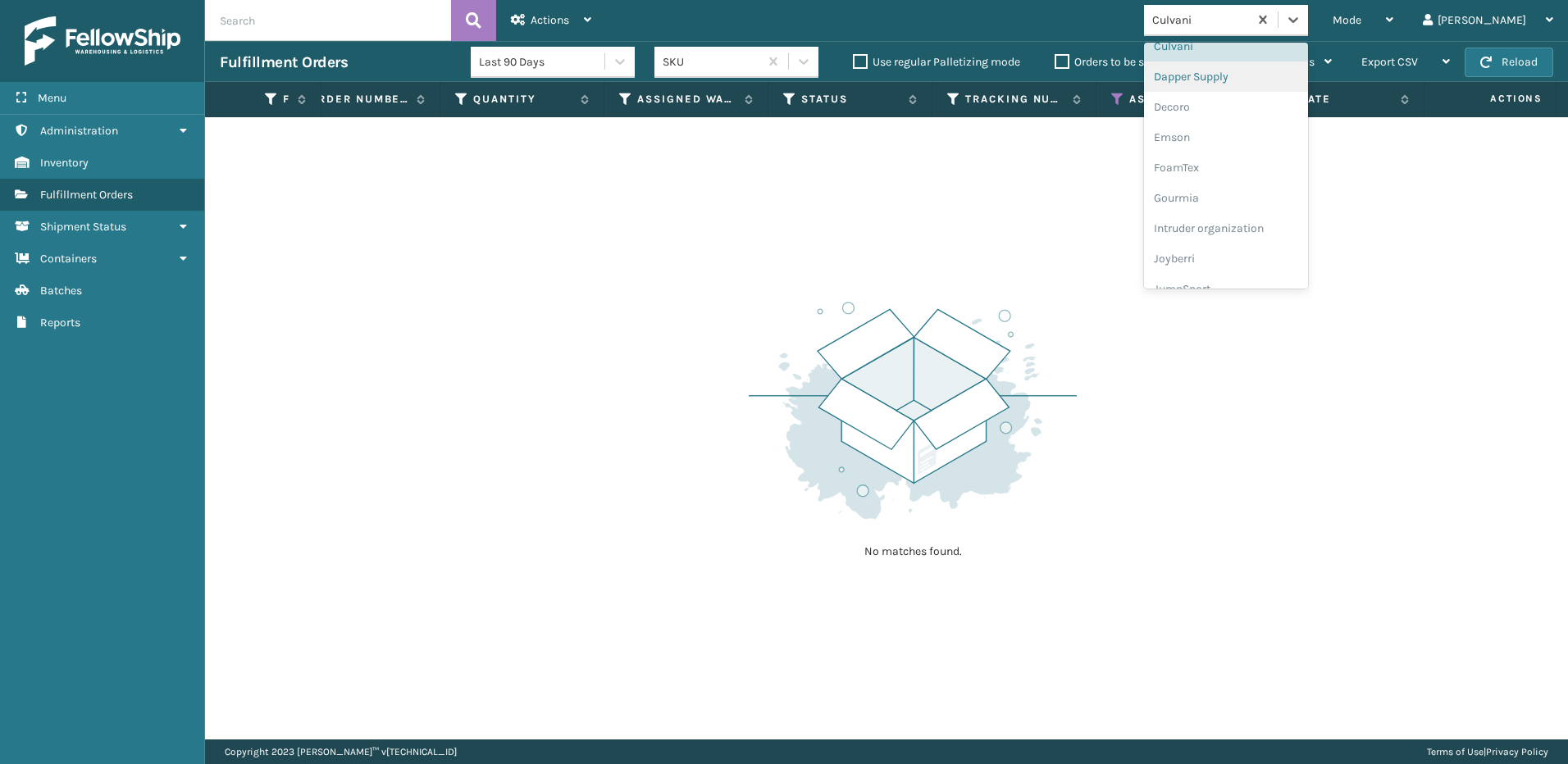
scroll to position [316, 0]
click at [1285, 56] on div "Dapper Supply" at bounding box center [1225, 48] width 164 height 31
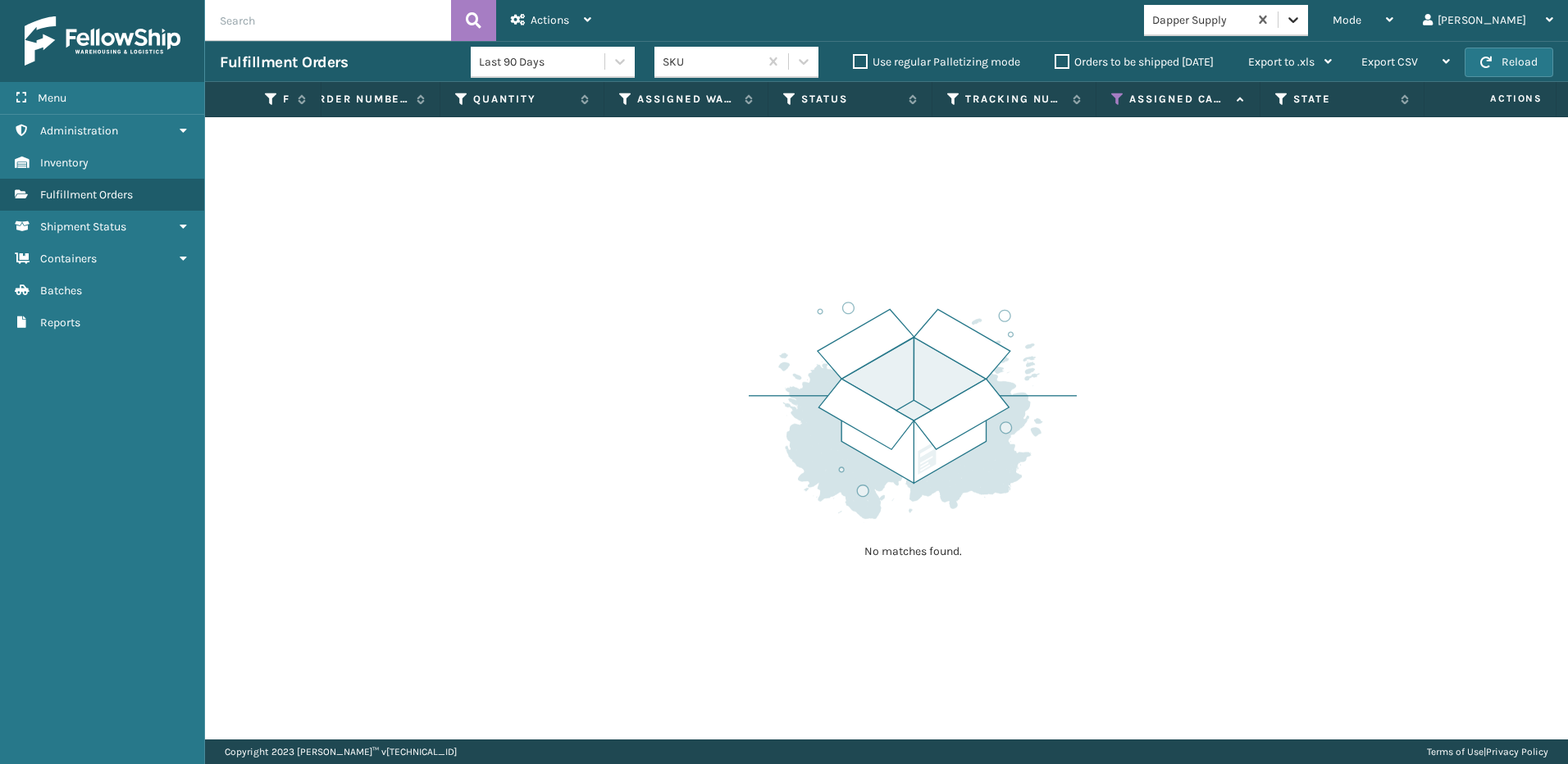
click at [1302, 15] on icon at bounding box center [1292, 20] width 16 height 16
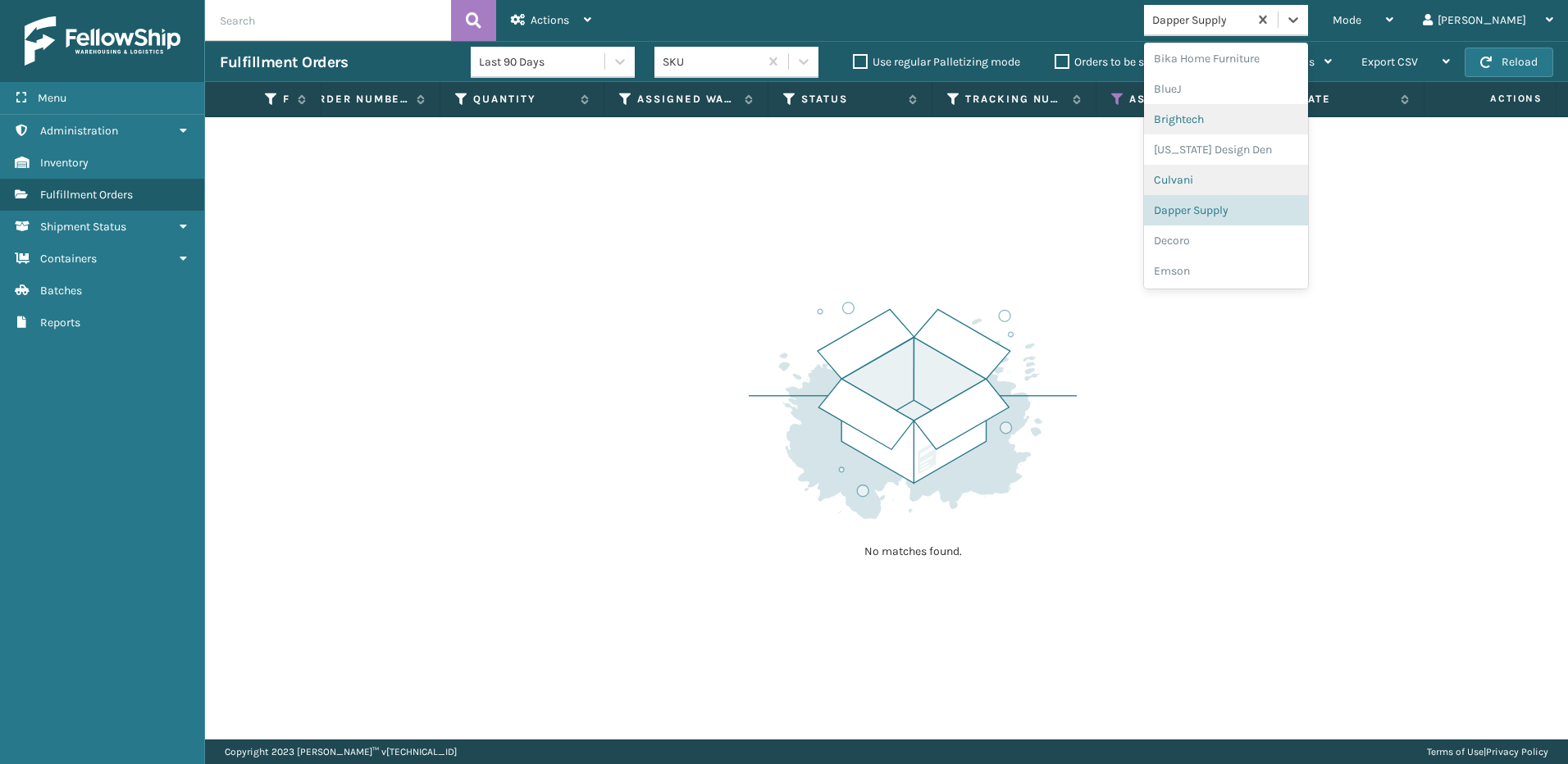
scroll to position [183, 0]
click at [1277, 205] on div "Decoro" at bounding box center [1225, 212] width 164 height 31
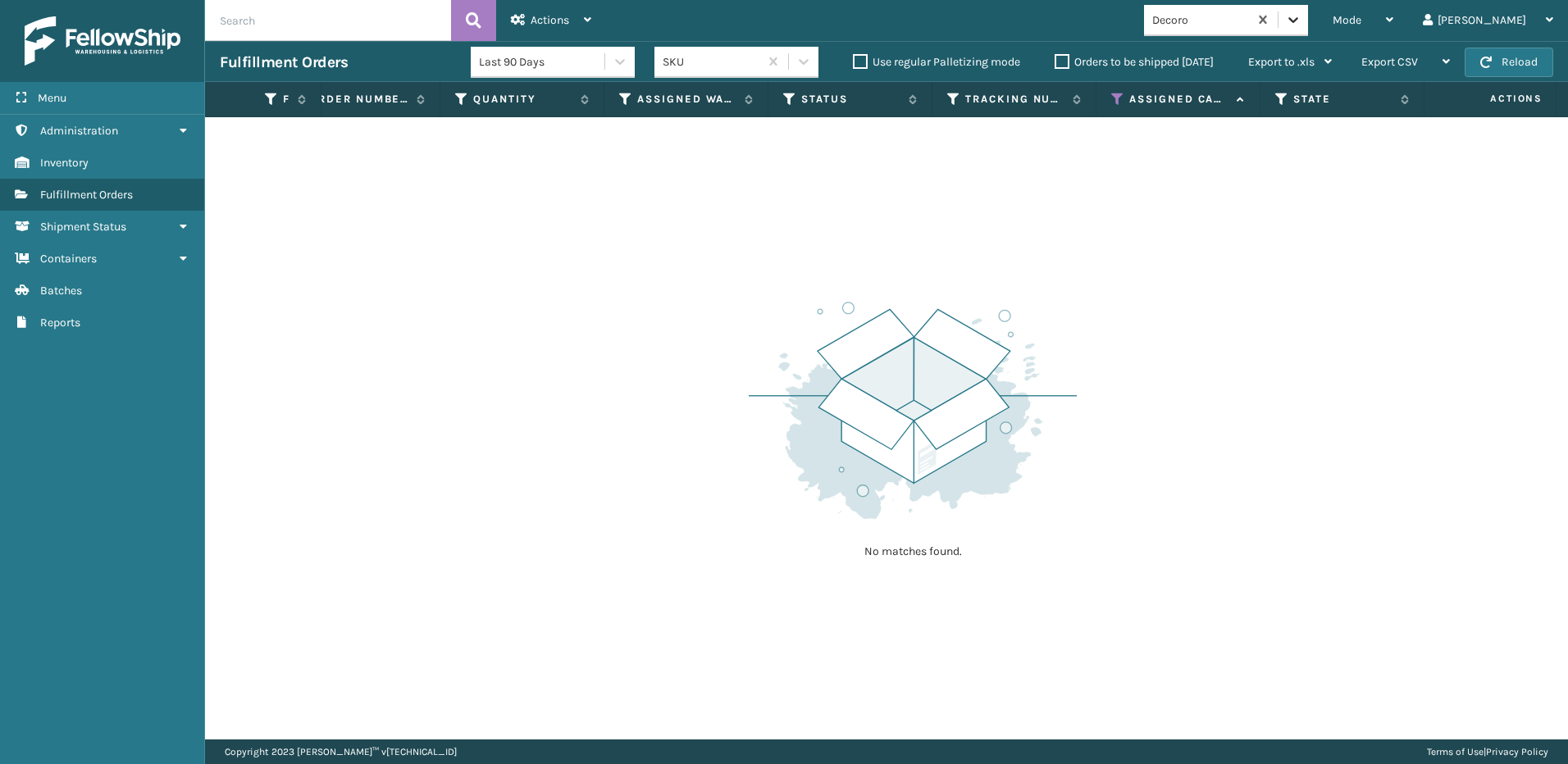
click at [1302, 24] on icon at bounding box center [1292, 20] width 16 height 16
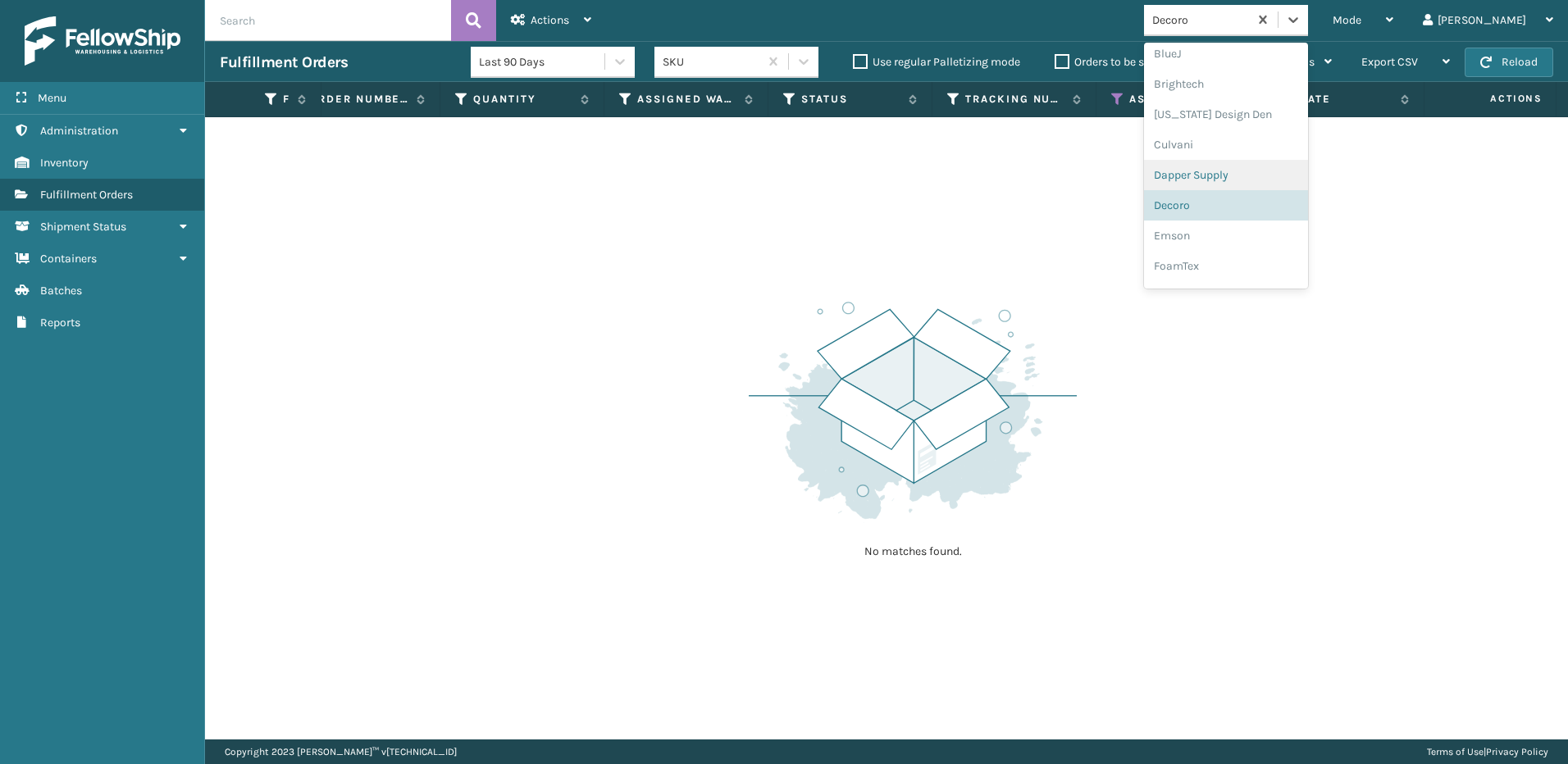
scroll to position [213, 0]
click at [1267, 218] on div "Emson" at bounding box center [1225, 212] width 164 height 31
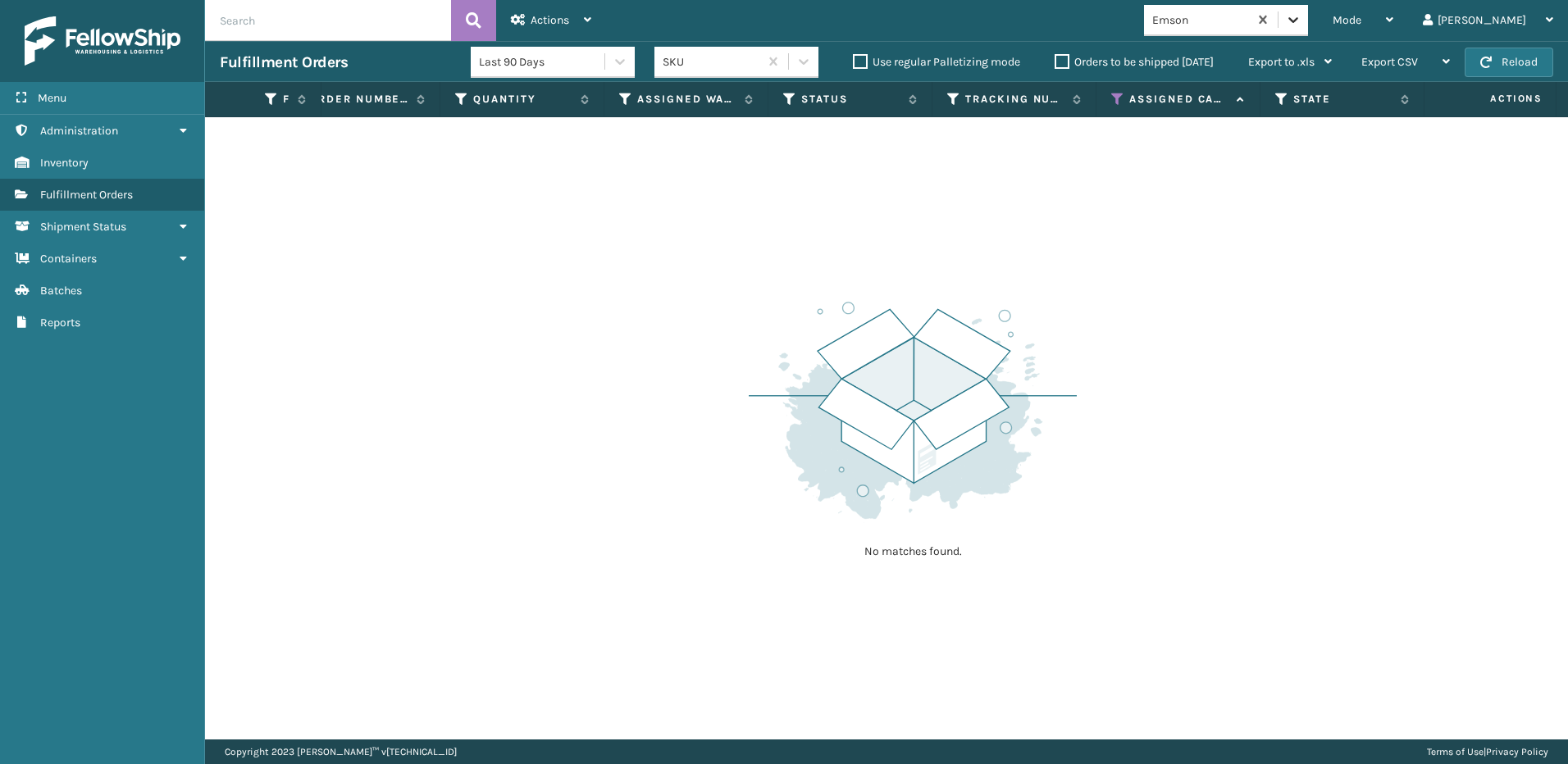
click at [1302, 25] on icon at bounding box center [1292, 20] width 16 height 16
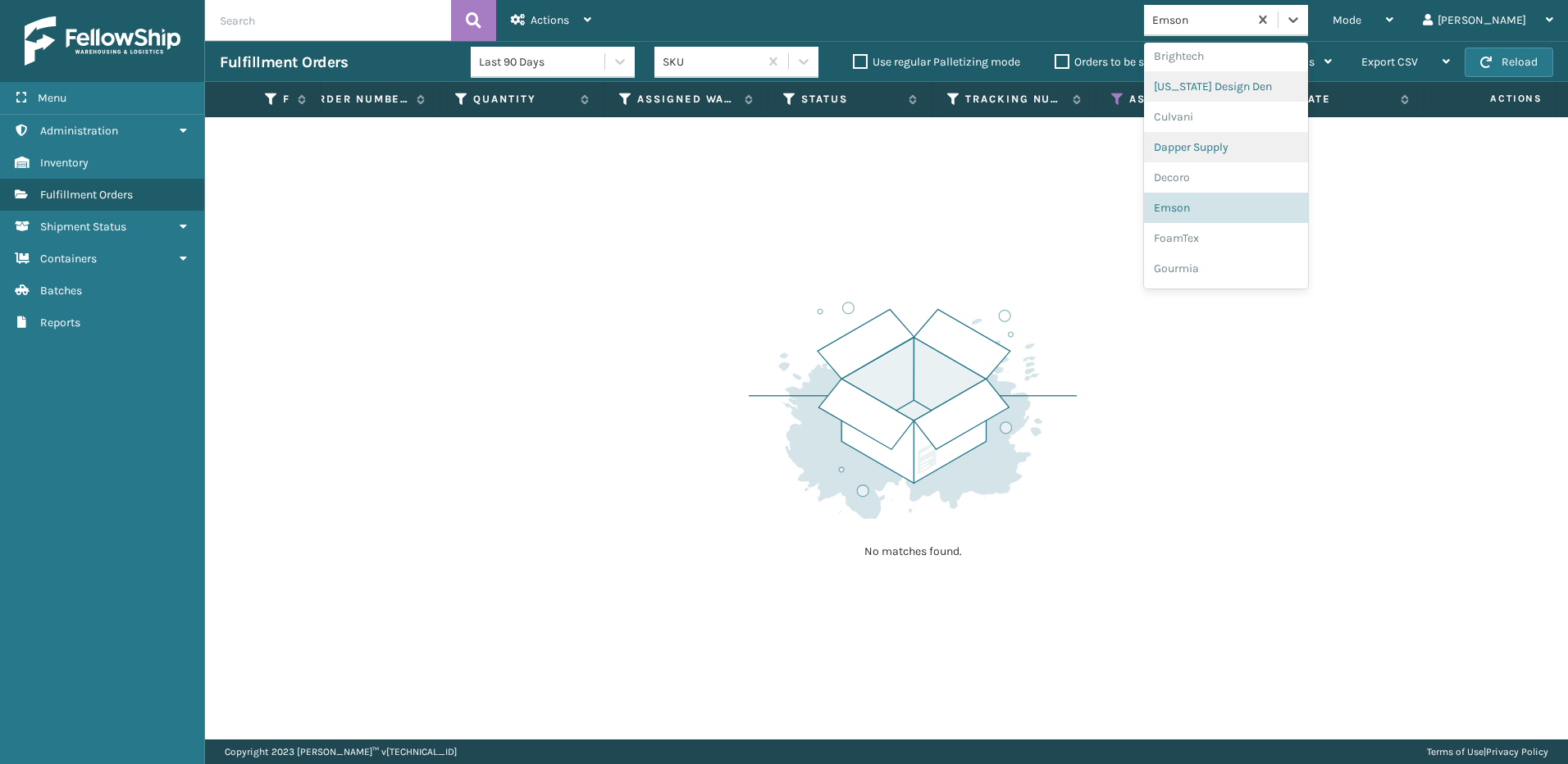
scroll to position [243, 0]
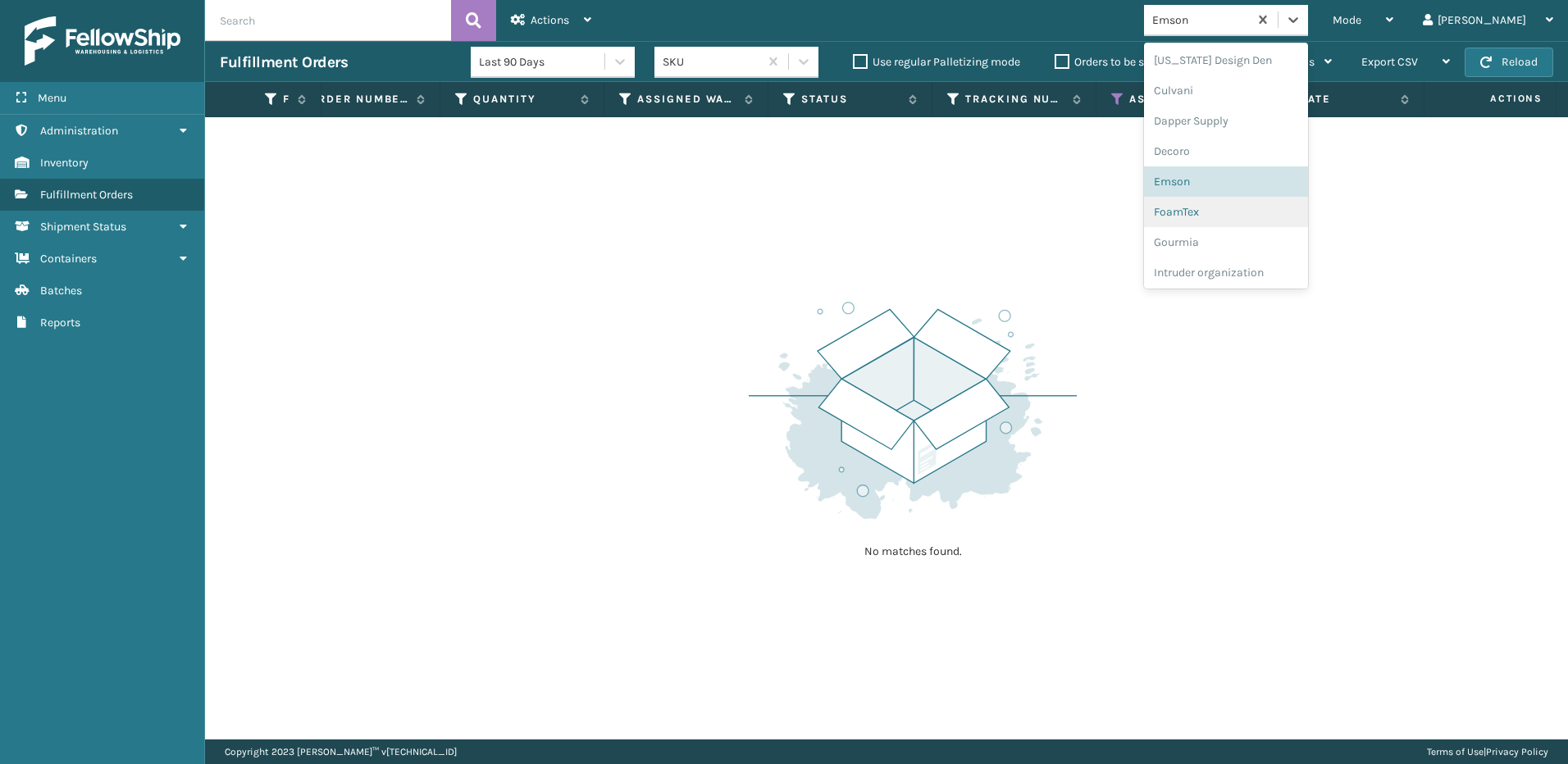
click at [1271, 202] on div "FoamTex" at bounding box center [1225, 212] width 164 height 31
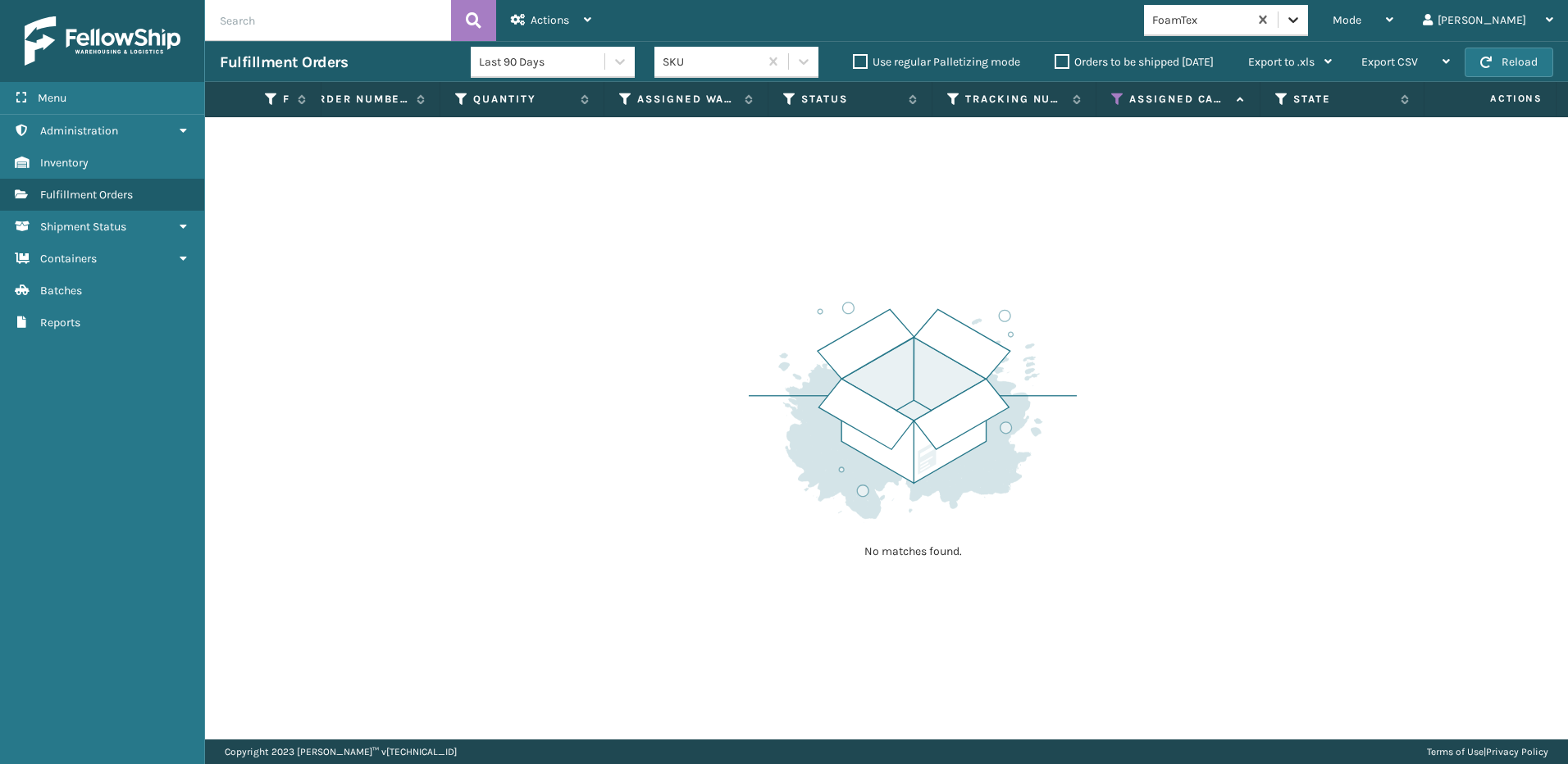
click at [1298, 22] on icon at bounding box center [1293, 20] width 10 height 6
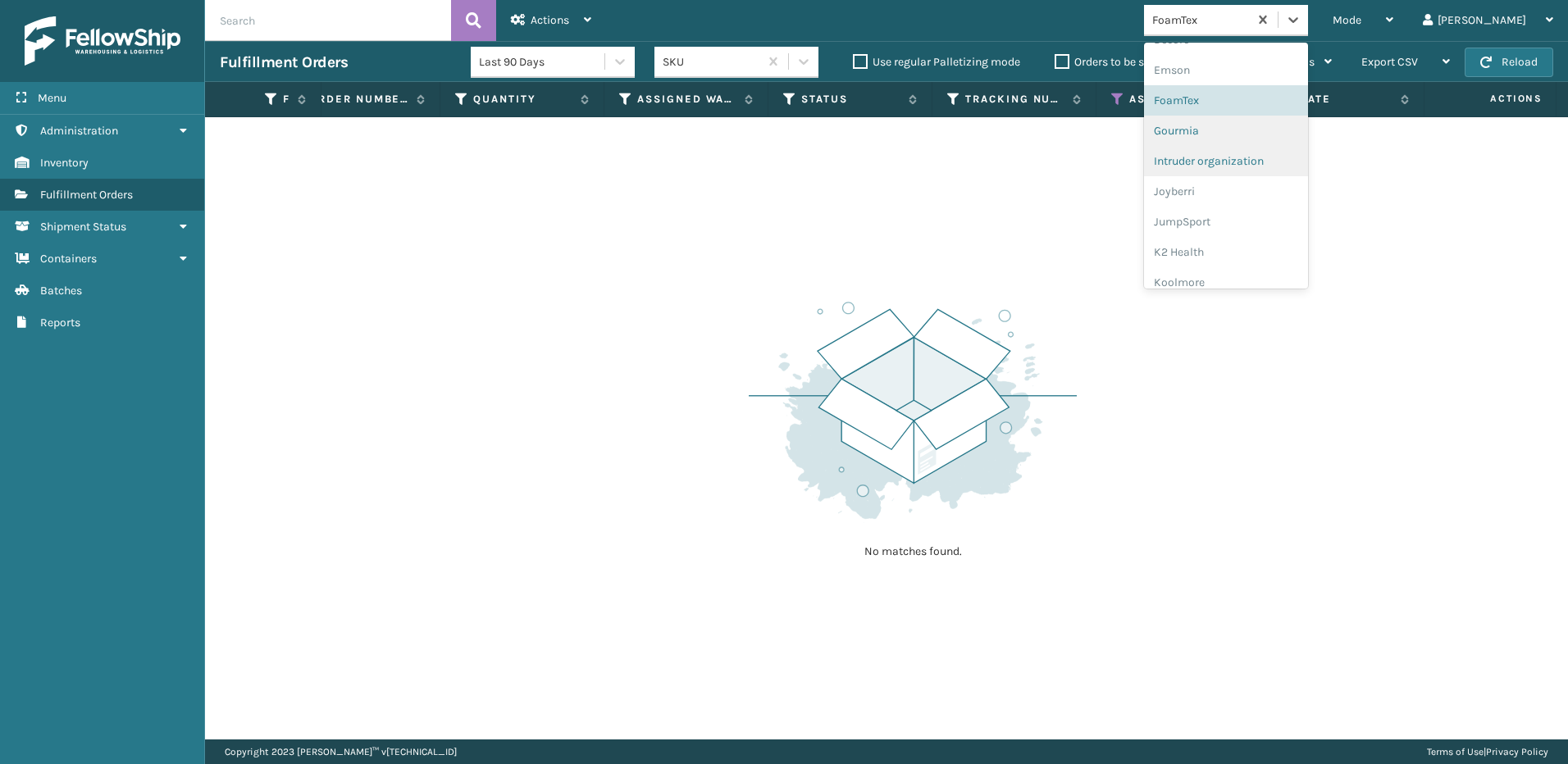
scroll to position [356, 0]
click at [1294, 132] on div "Gourmia" at bounding box center [1225, 130] width 164 height 31
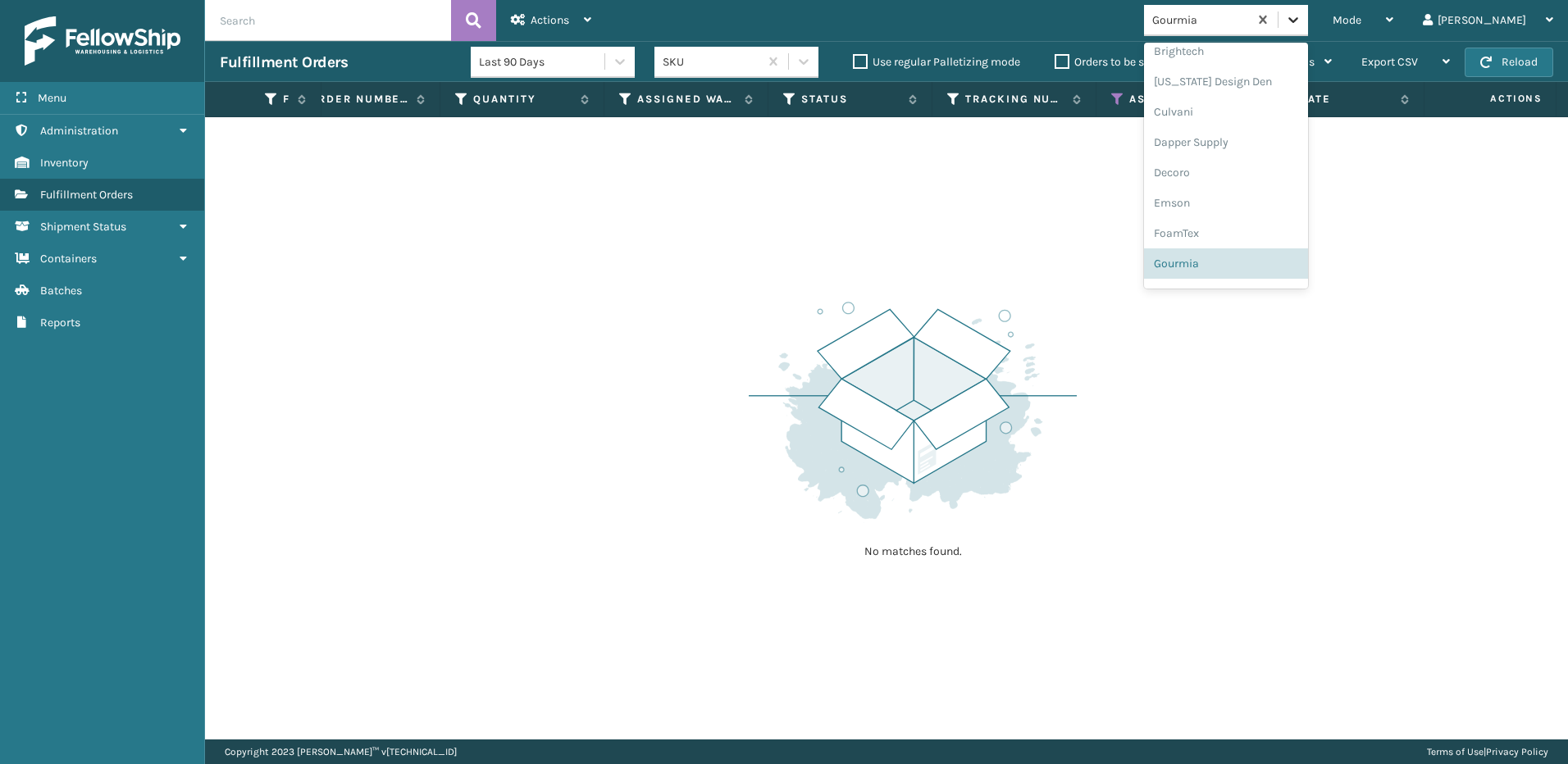
click at [1308, 29] on div at bounding box center [1293, 20] width 30 height 30
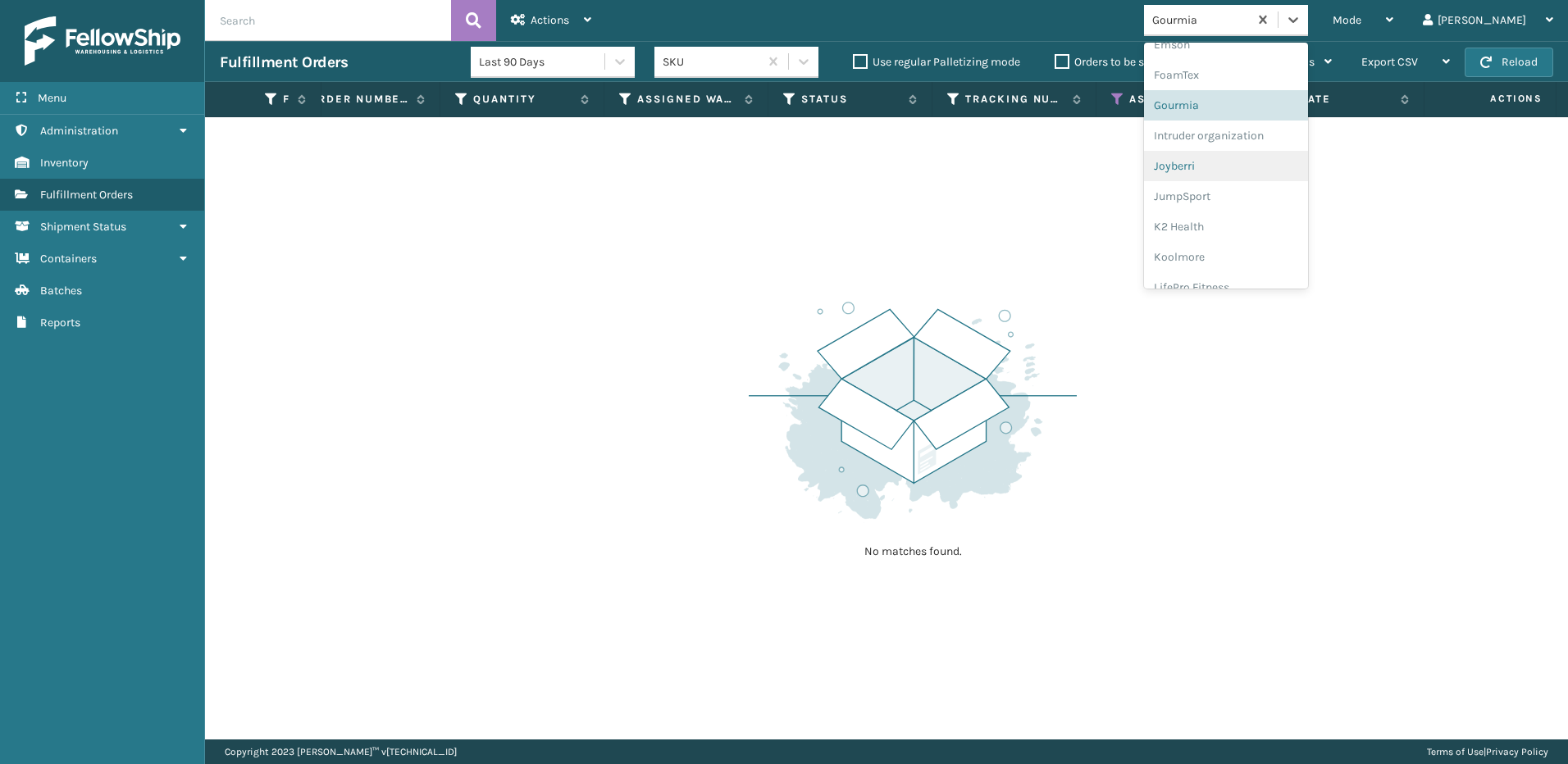
scroll to position [386, 0]
click at [1300, 130] on div "Intruder organization" at bounding box center [1225, 130] width 164 height 31
drag, startPoint x: 1355, startPoint y: 23, endPoint x: 1293, endPoint y: 147, distance: 138.6
click at [1308, 28] on div at bounding box center [1293, 20] width 30 height 30
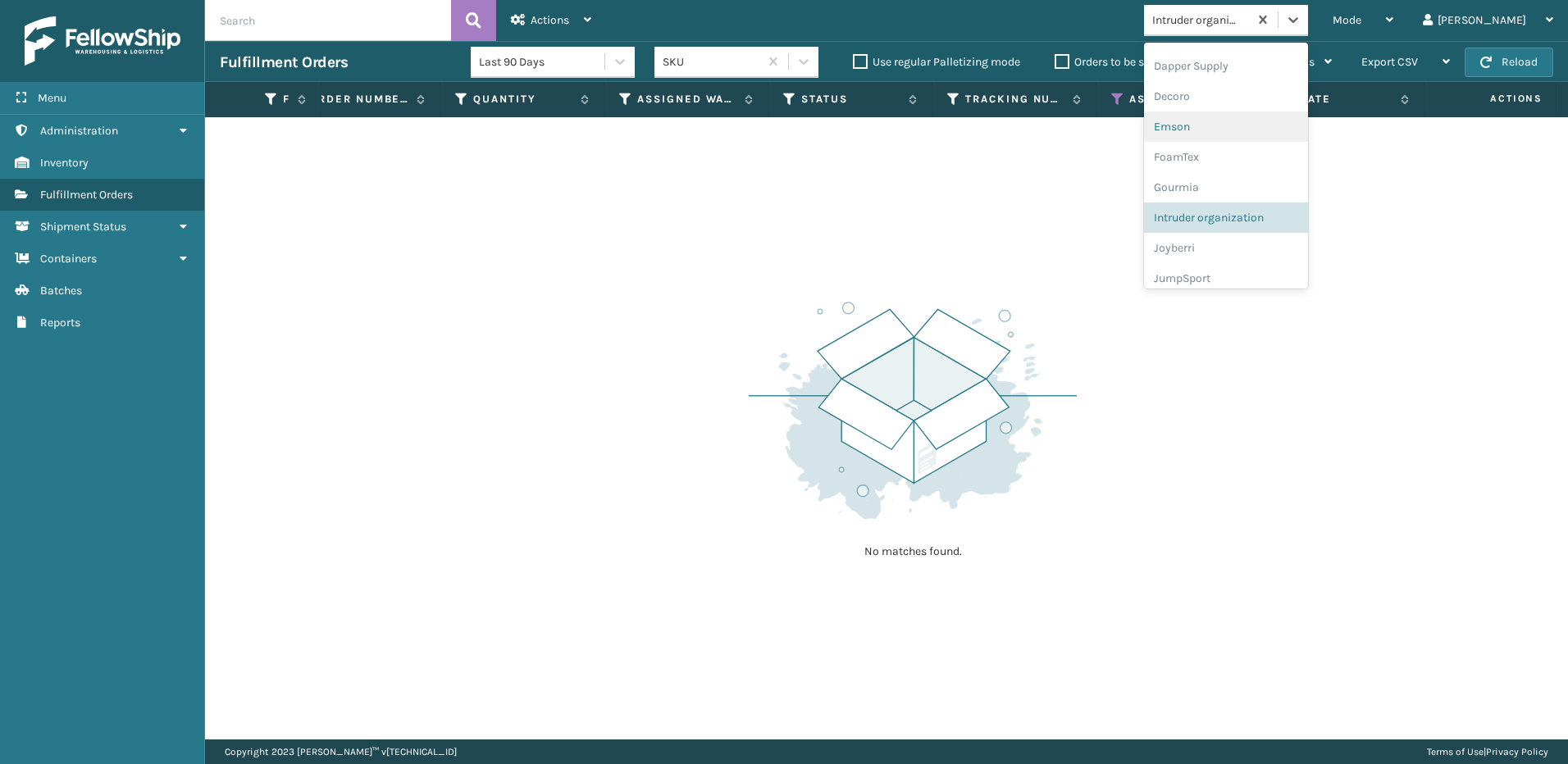
scroll to position [334, 0]
click at [1267, 205] on div "Joyberri" at bounding box center [1225, 212] width 164 height 31
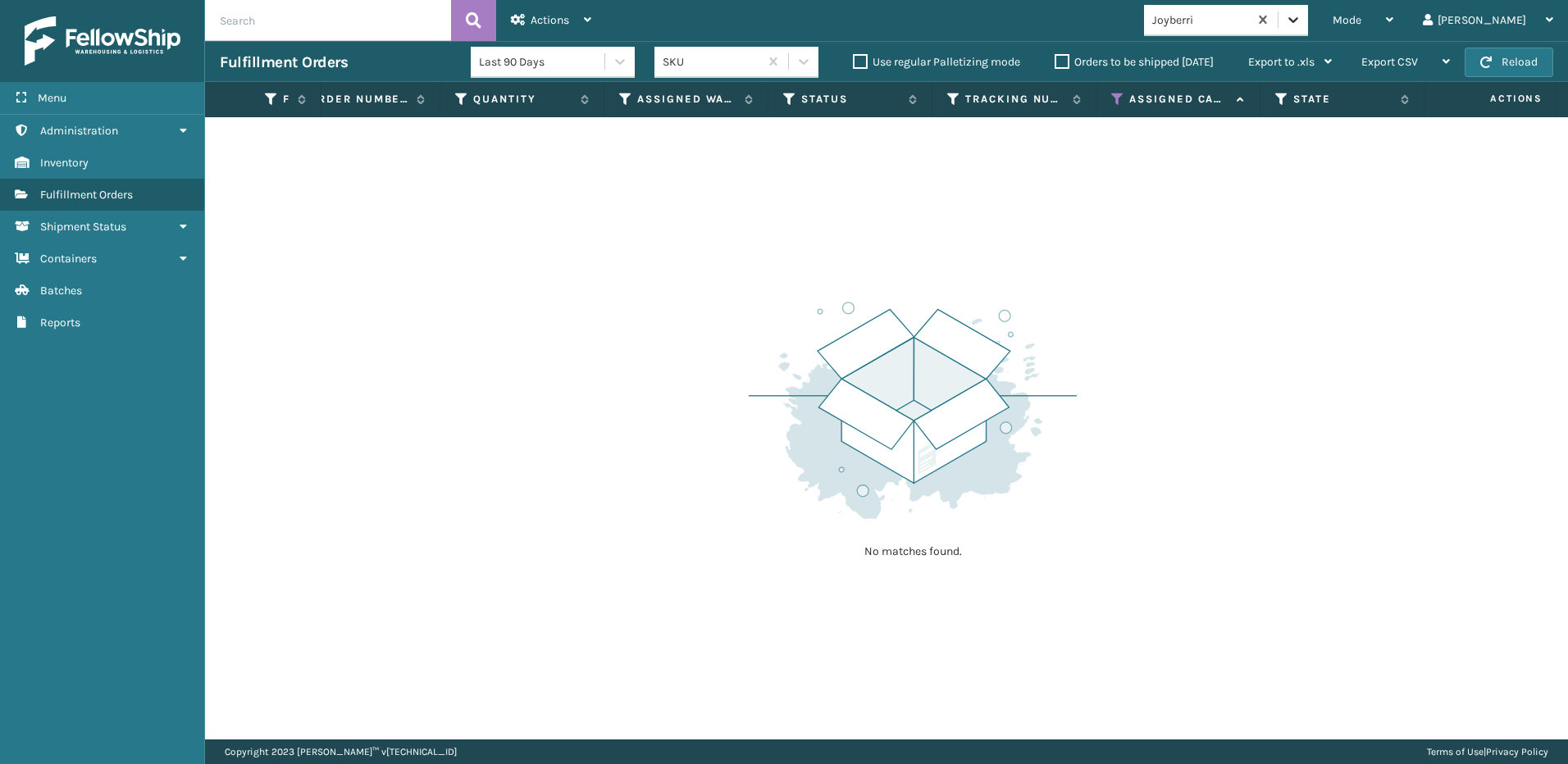
drag, startPoint x: 1352, startPoint y: 20, endPoint x: 1350, endPoint y: 38, distance: 18.1
click at [1302, 22] on icon at bounding box center [1292, 20] width 16 height 16
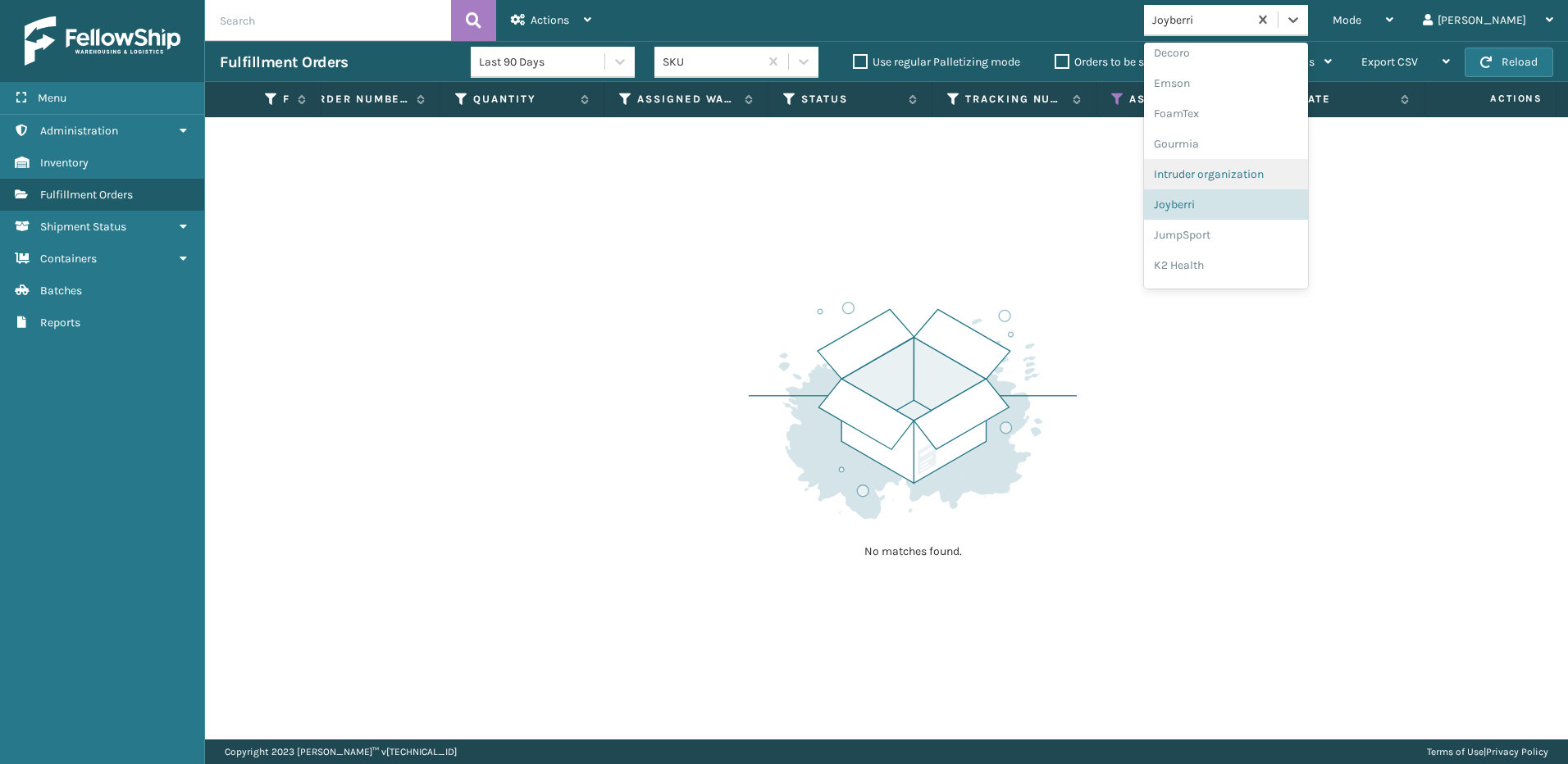
scroll to position [365, 0]
click at [1276, 212] on div "JumpSport" at bounding box center [1225, 212] width 164 height 31
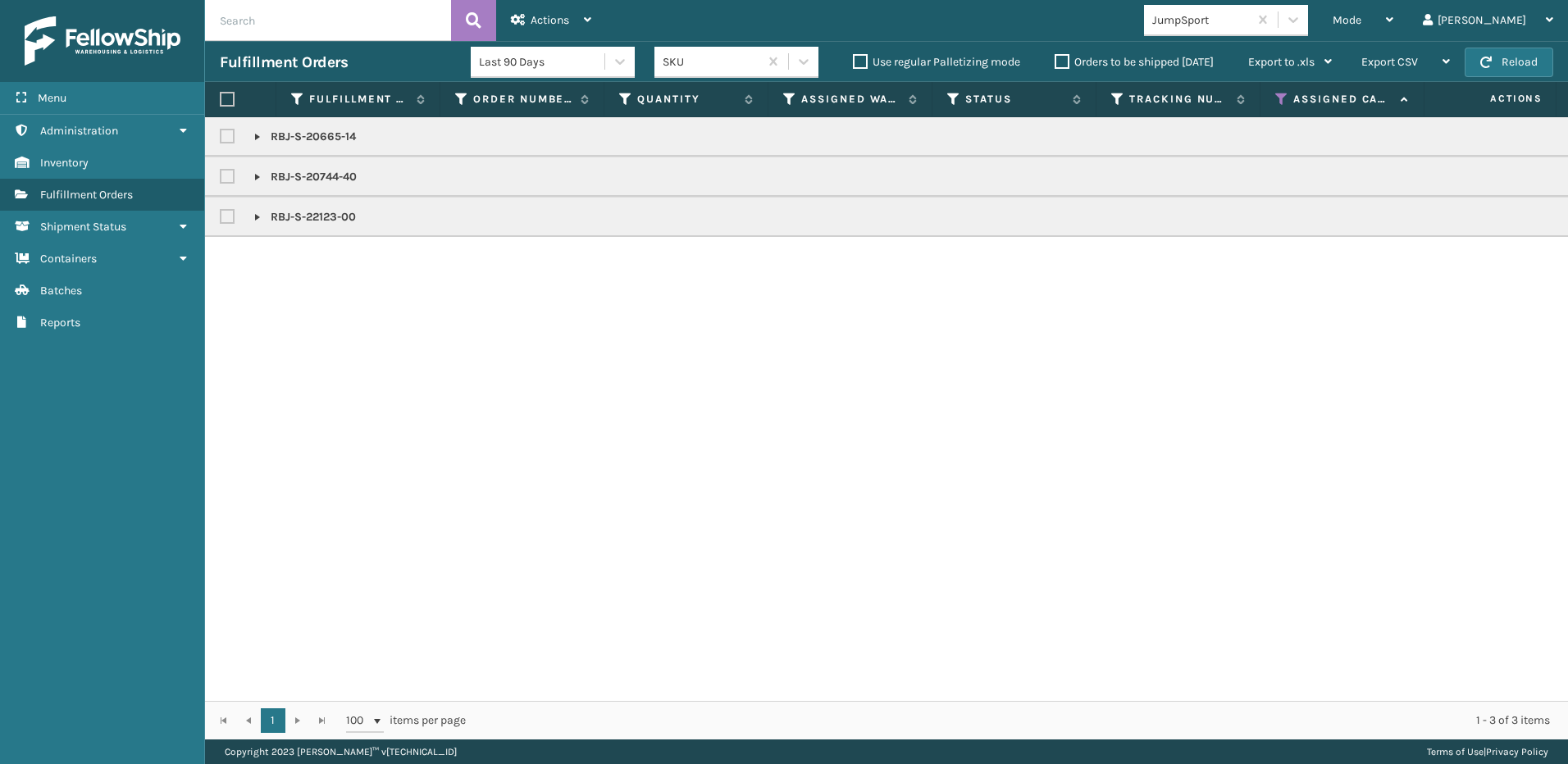
click at [226, 103] on label at bounding box center [226, 99] width 14 height 14
click at [220, 103] on input "checkbox" at bounding box center [219, 99] width 1 height 11
checkbox input "true"
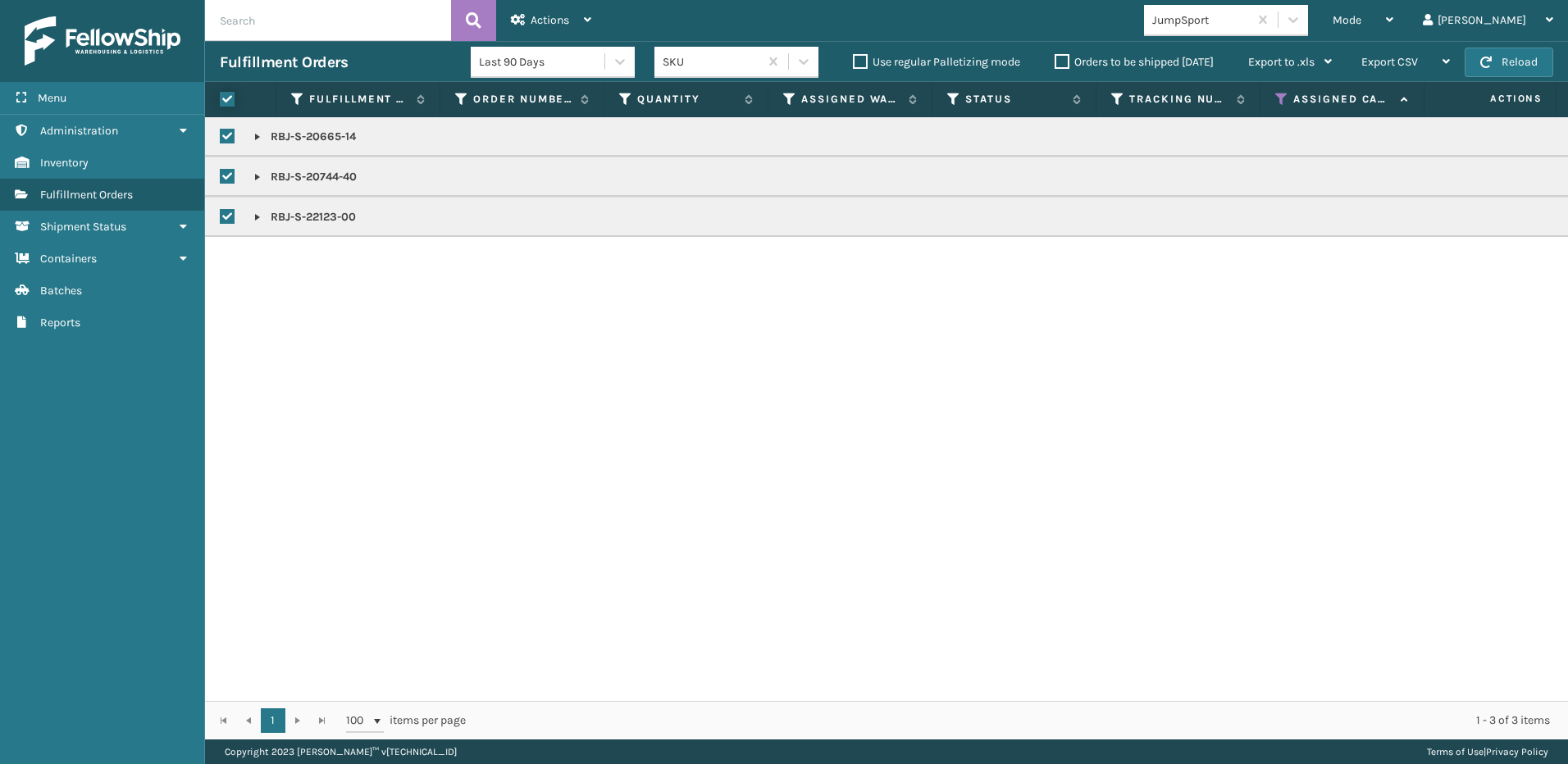
checkbox input "true"
click at [535, 19] on span "Actions" at bounding box center [549, 20] width 38 height 14
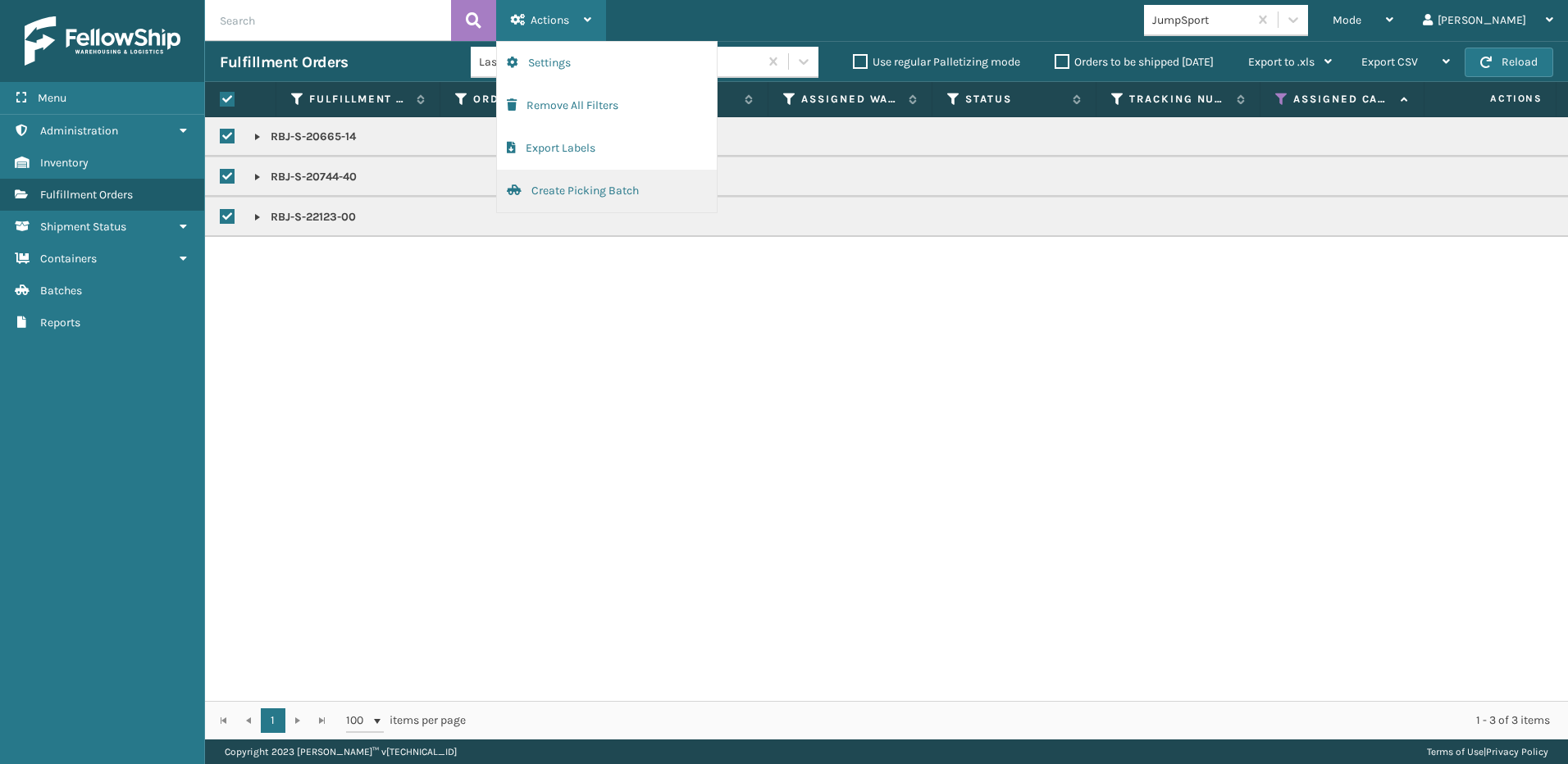
click at [564, 187] on button "Create Picking Batch" at bounding box center [606, 191] width 219 height 42
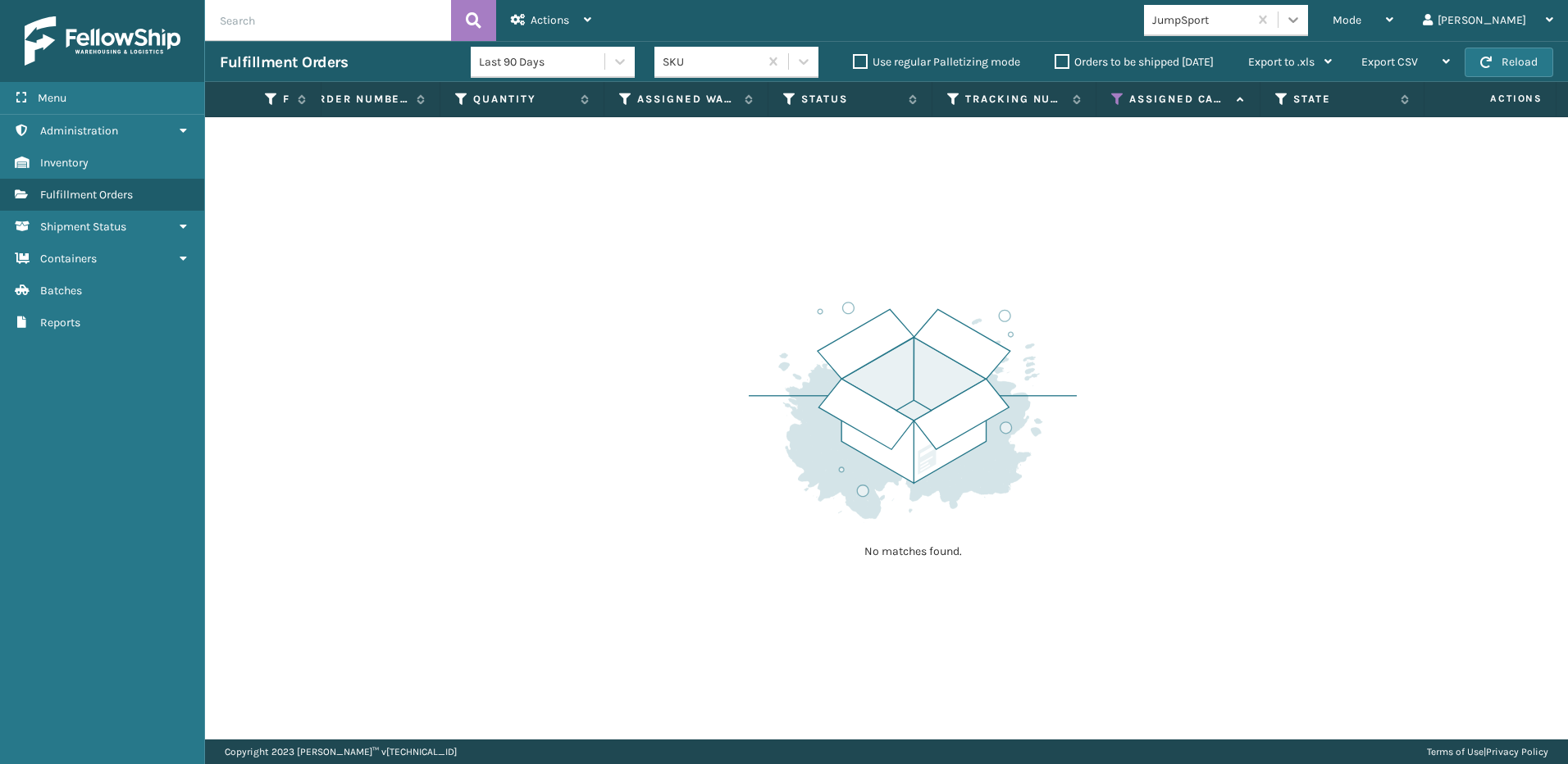
click at [1302, 20] on icon at bounding box center [1292, 20] width 16 height 16
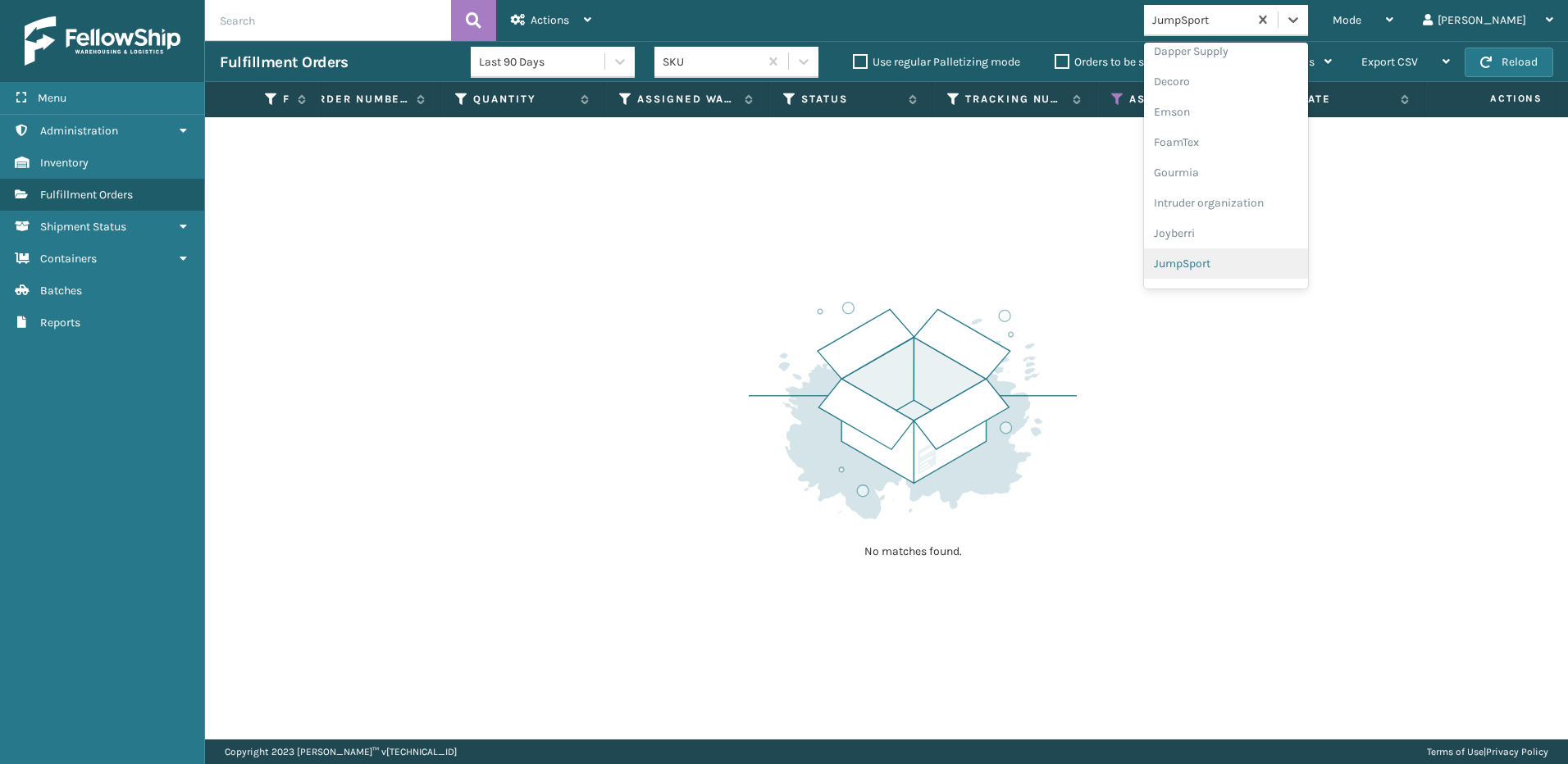
scroll to position [395, 0]
click at [1276, 211] on div "K2 Health" at bounding box center [1225, 212] width 164 height 31
click at [1302, 22] on icon at bounding box center [1292, 20] width 16 height 16
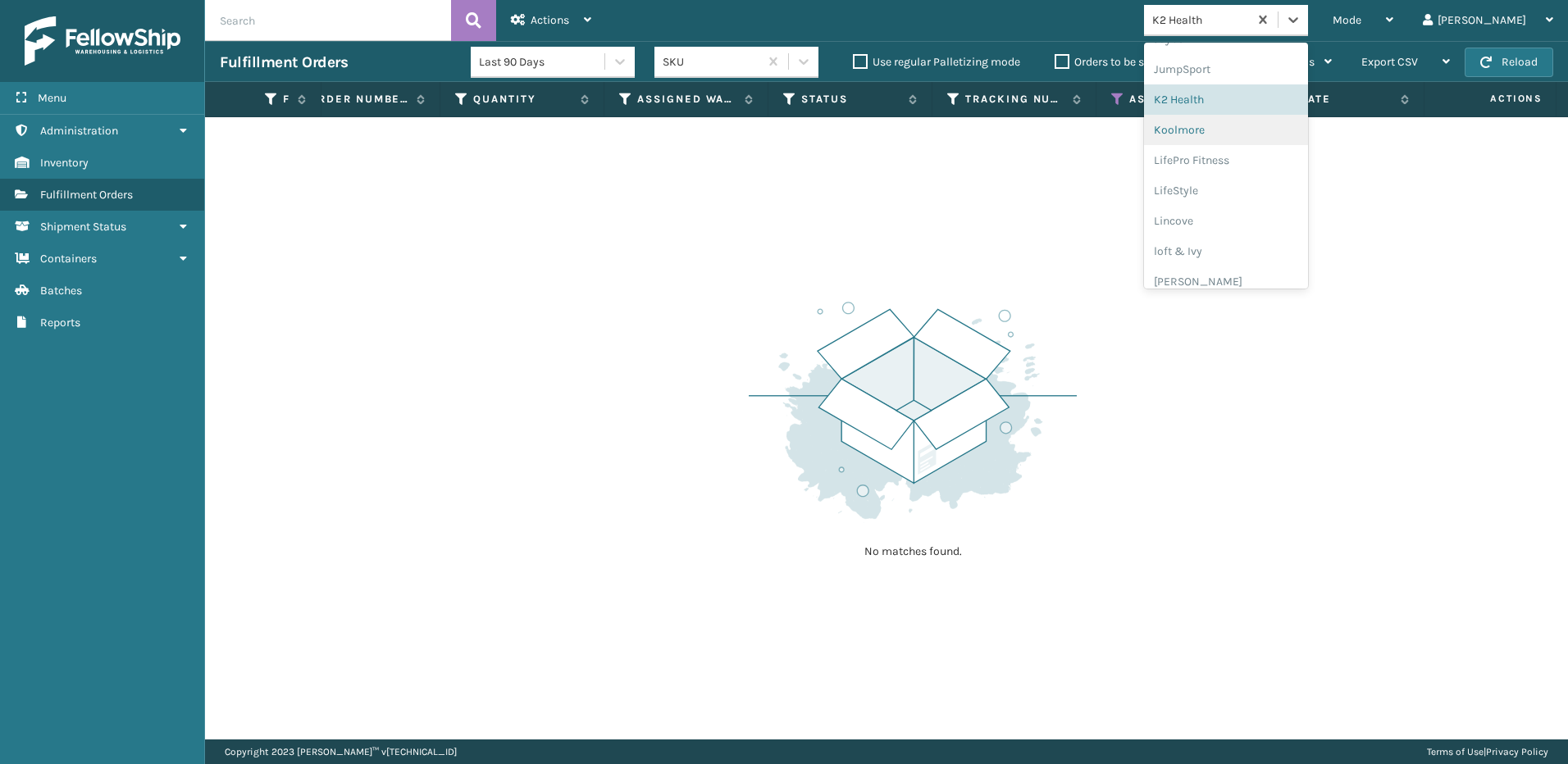
click at [1243, 136] on div "Koolmore" at bounding box center [1225, 130] width 164 height 31
click at [1308, 19] on div at bounding box center [1293, 20] width 30 height 30
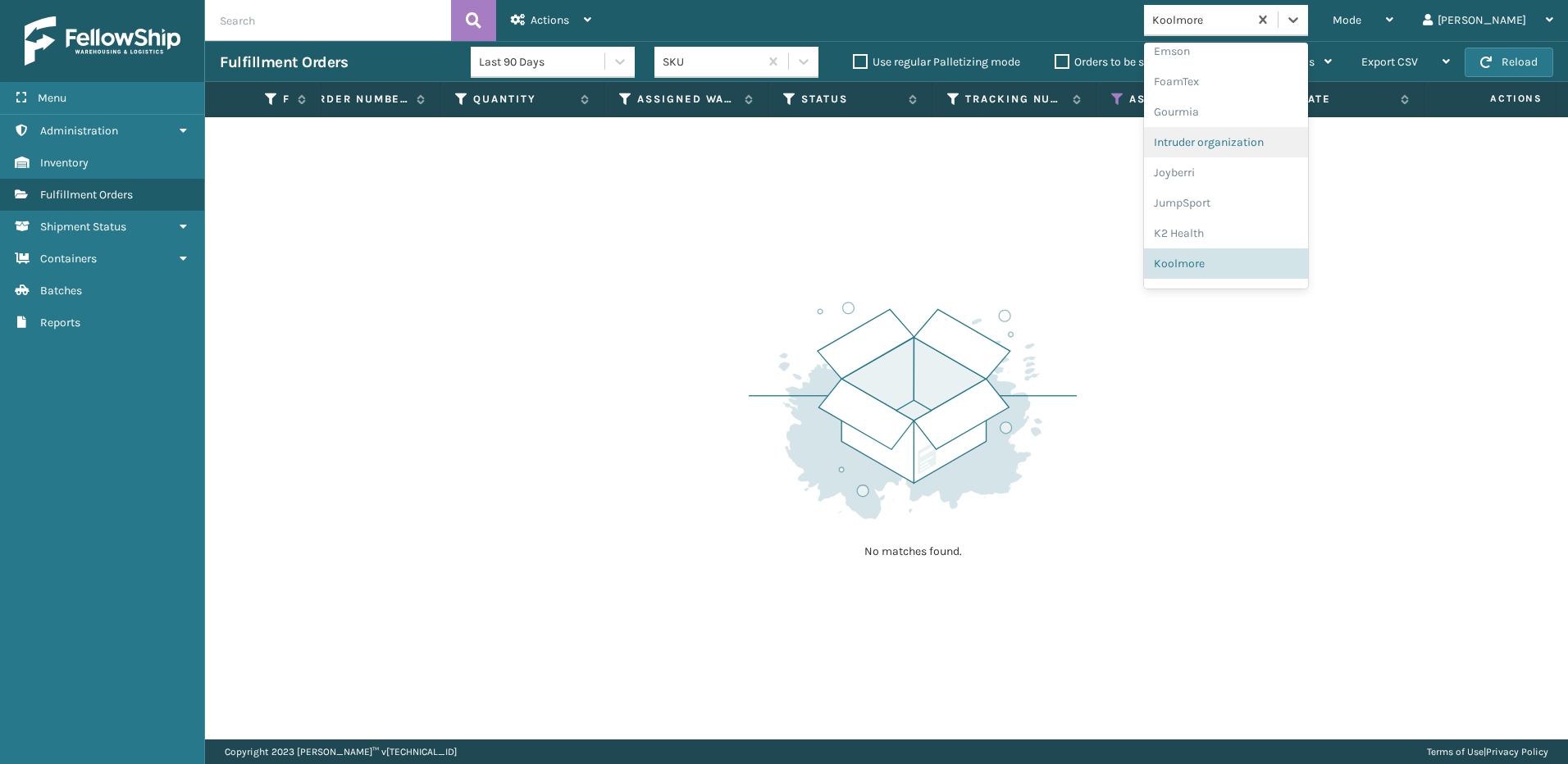
scroll to position [456, 0]
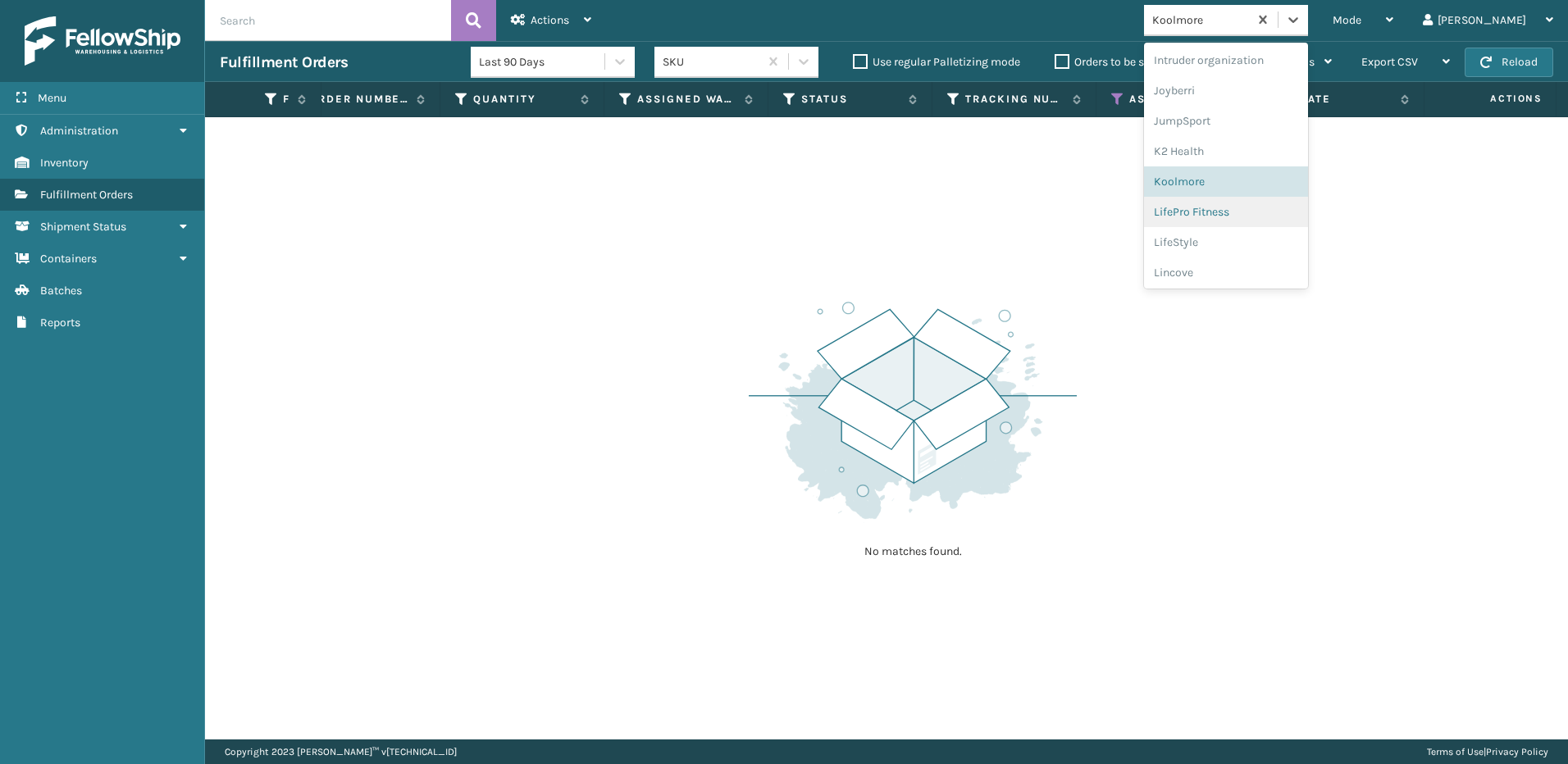
click at [1264, 207] on div "LifePro Fitness" at bounding box center [1225, 212] width 164 height 31
drag, startPoint x: 1350, startPoint y: 18, endPoint x: 1288, endPoint y: 110, distance: 110.9
click at [1302, 25] on icon at bounding box center [1292, 20] width 16 height 16
click at [1263, 218] on div "LifeStyle" at bounding box center [1225, 212] width 164 height 31
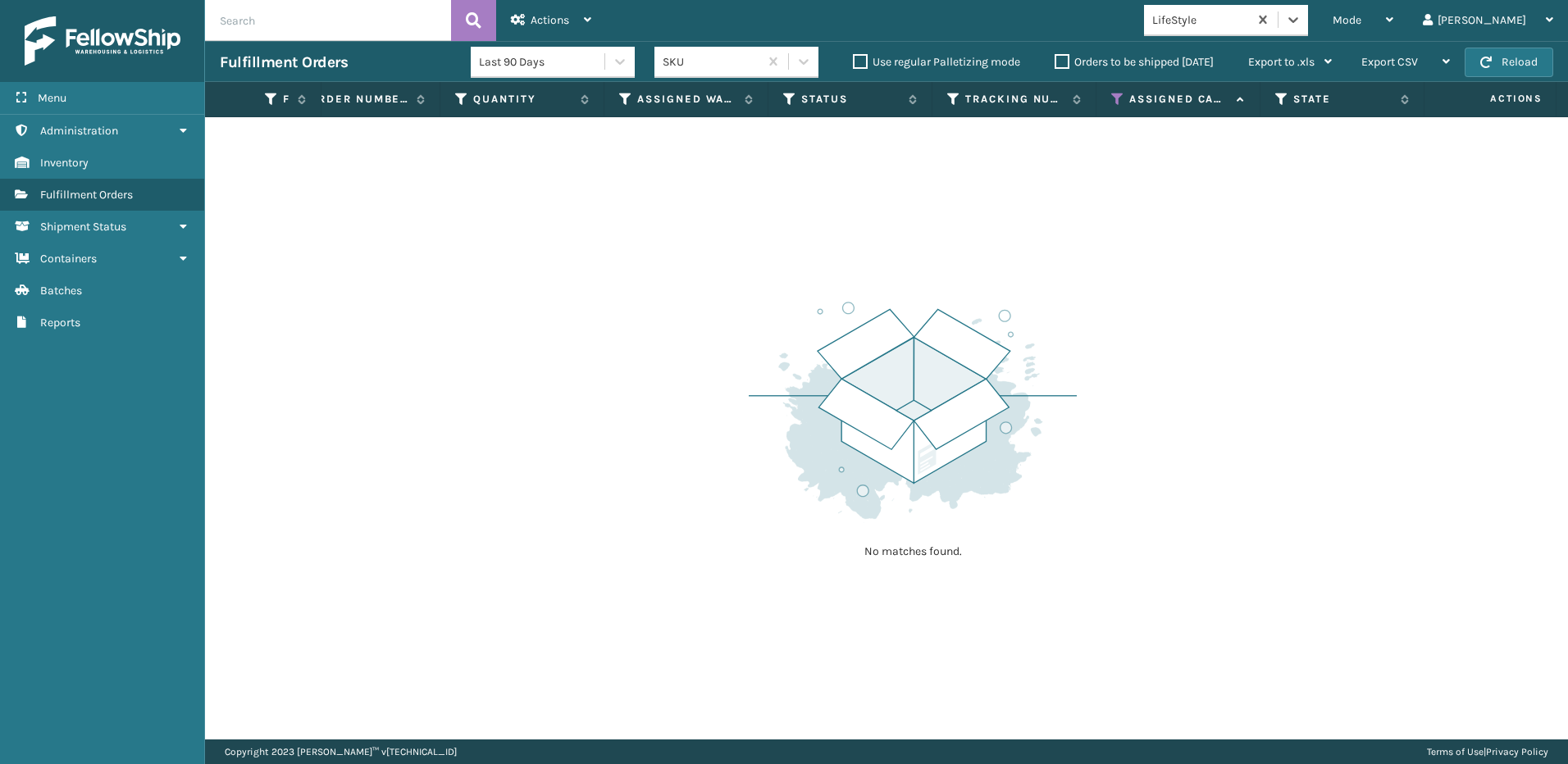
drag, startPoint x: 1360, startPoint y: 12, endPoint x: 1338, endPoint y: 39, distance: 34.8
click at [1302, 18] on icon at bounding box center [1292, 20] width 16 height 16
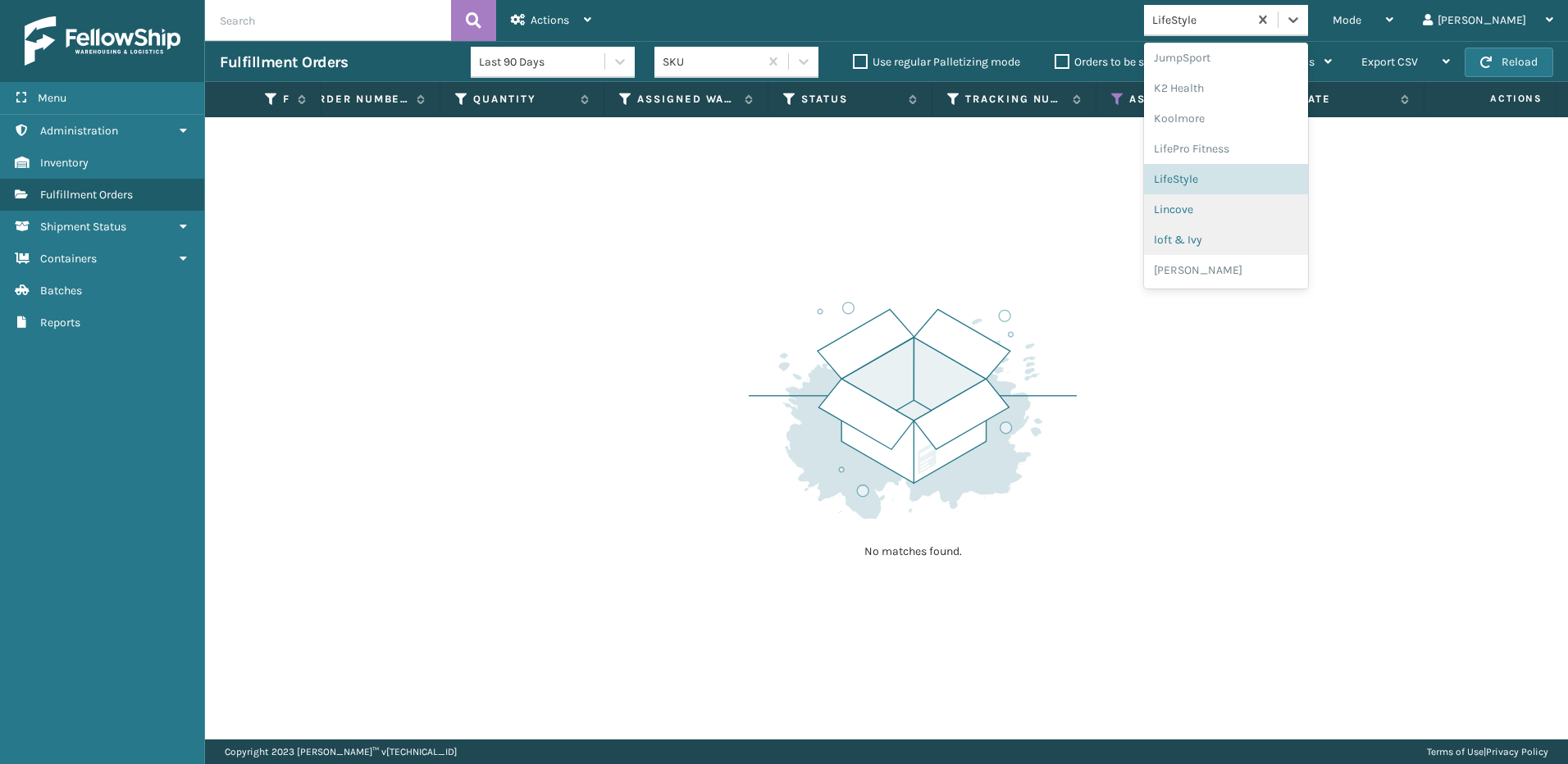
scroll to position [590, 0]
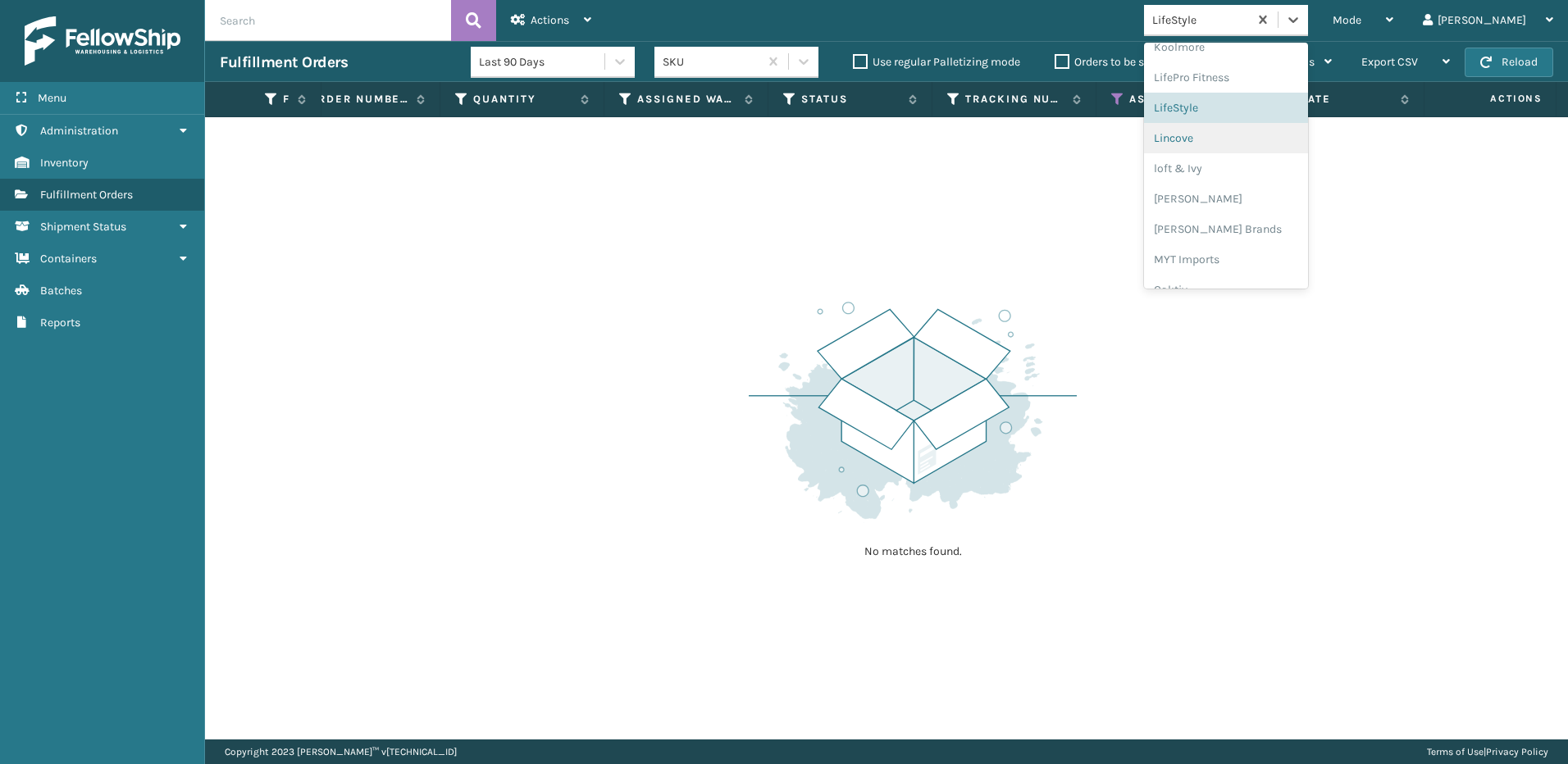
click at [1276, 142] on div "Lincove" at bounding box center [1225, 139] width 164 height 31
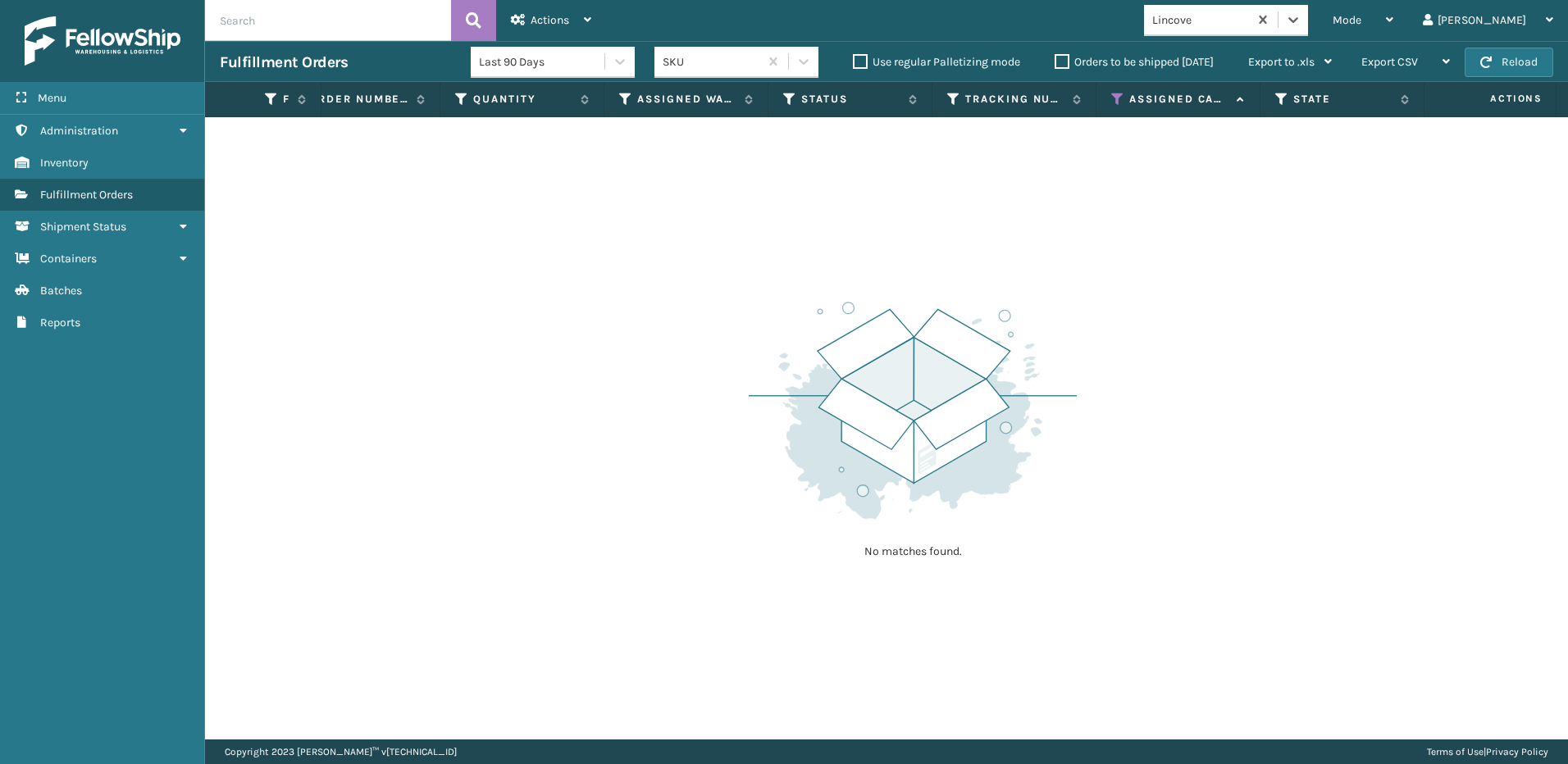
click at [1302, 26] on icon at bounding box center [1292, 20] width 16 height 16
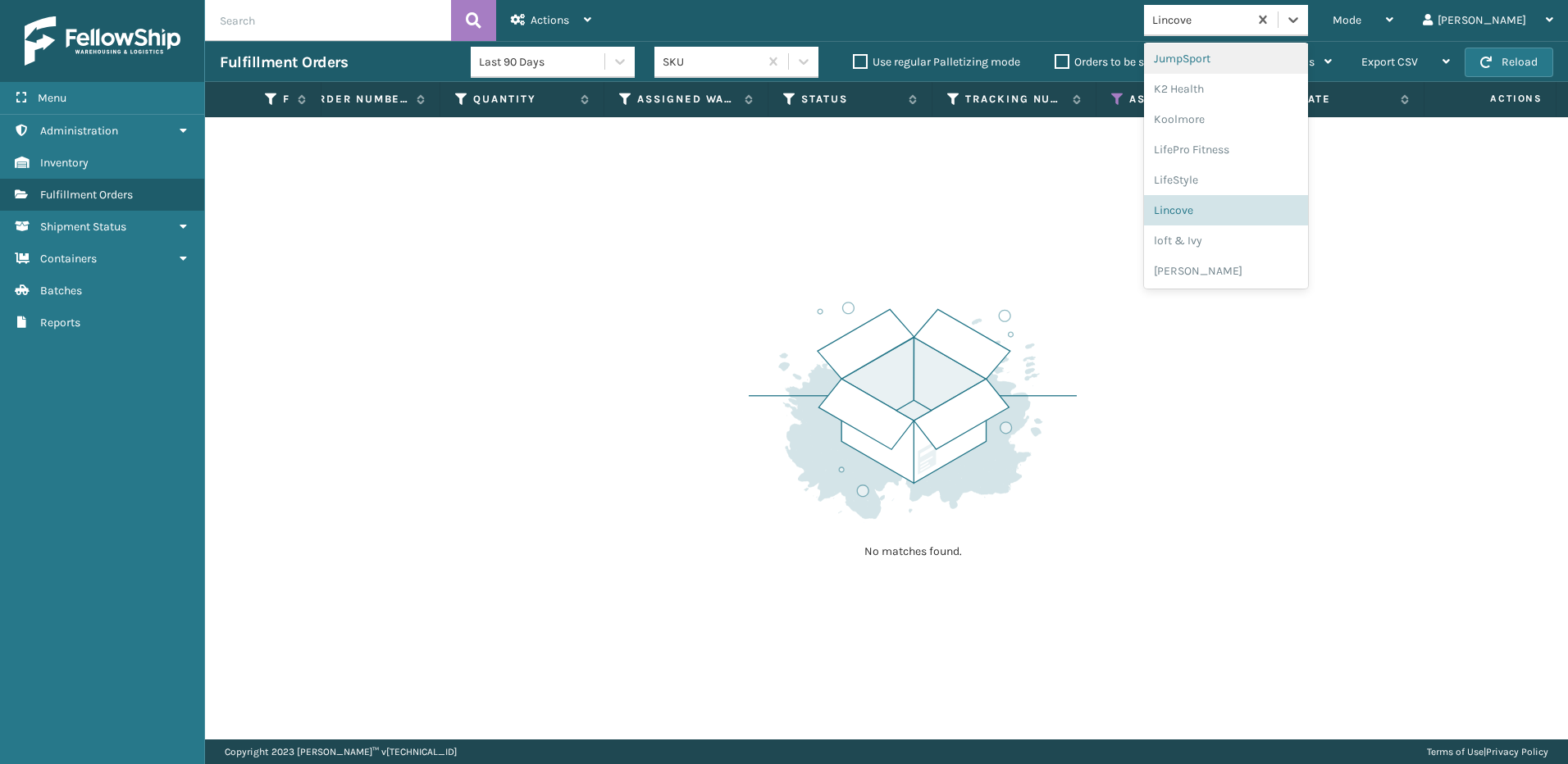
scroll to position [518, 0]
click at [1270, 252] on div "loft & Ivy" at bounding box center [1225, 240] width 164 height 31
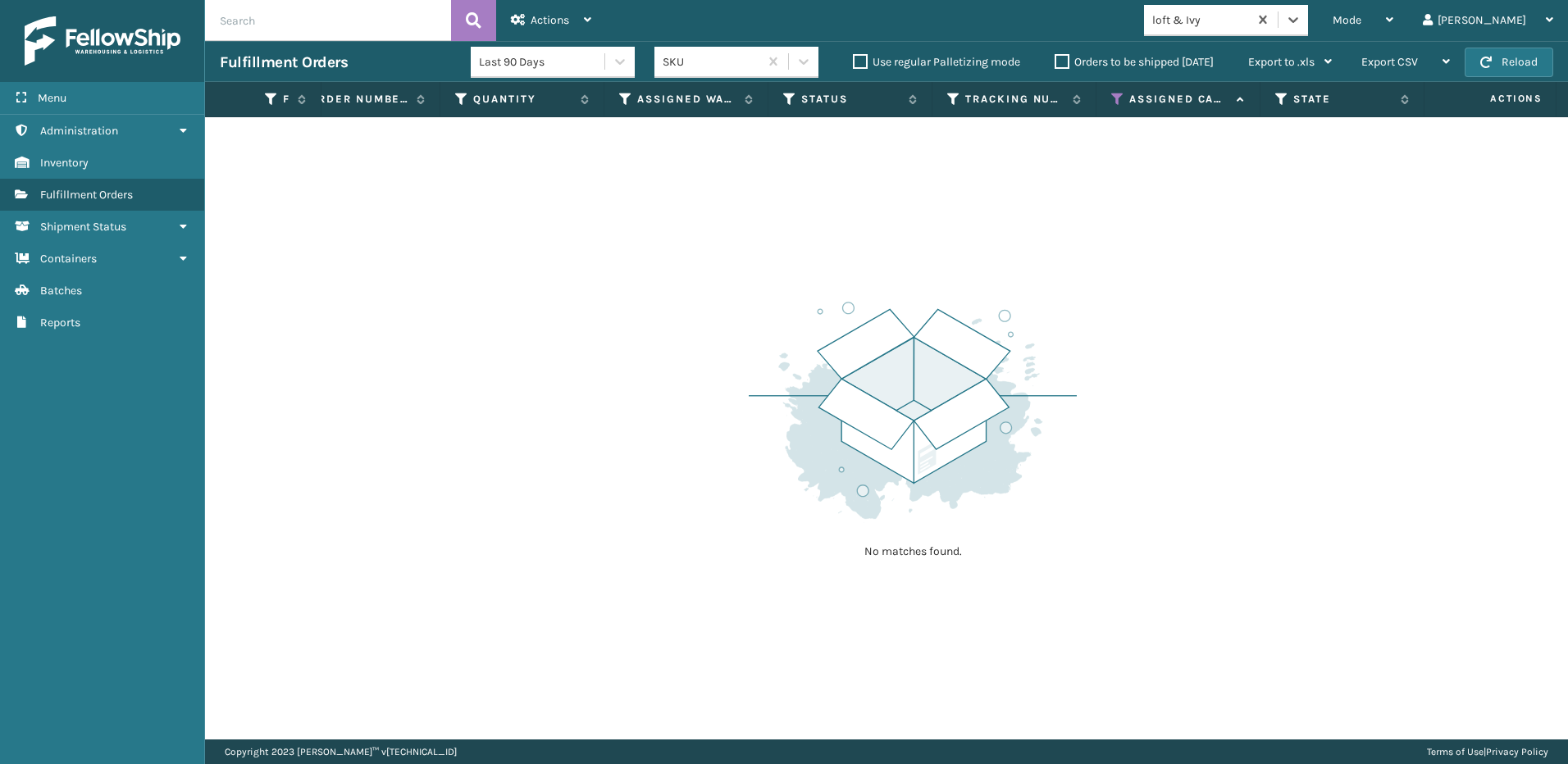
drag, startPoint x: 1354, startPoint y: 21, endPoint x: 1351, endPoint y: 35, distance: 14.3
click at [1308, 29] on div at bounding box center [1293, 20] width 30 height 30
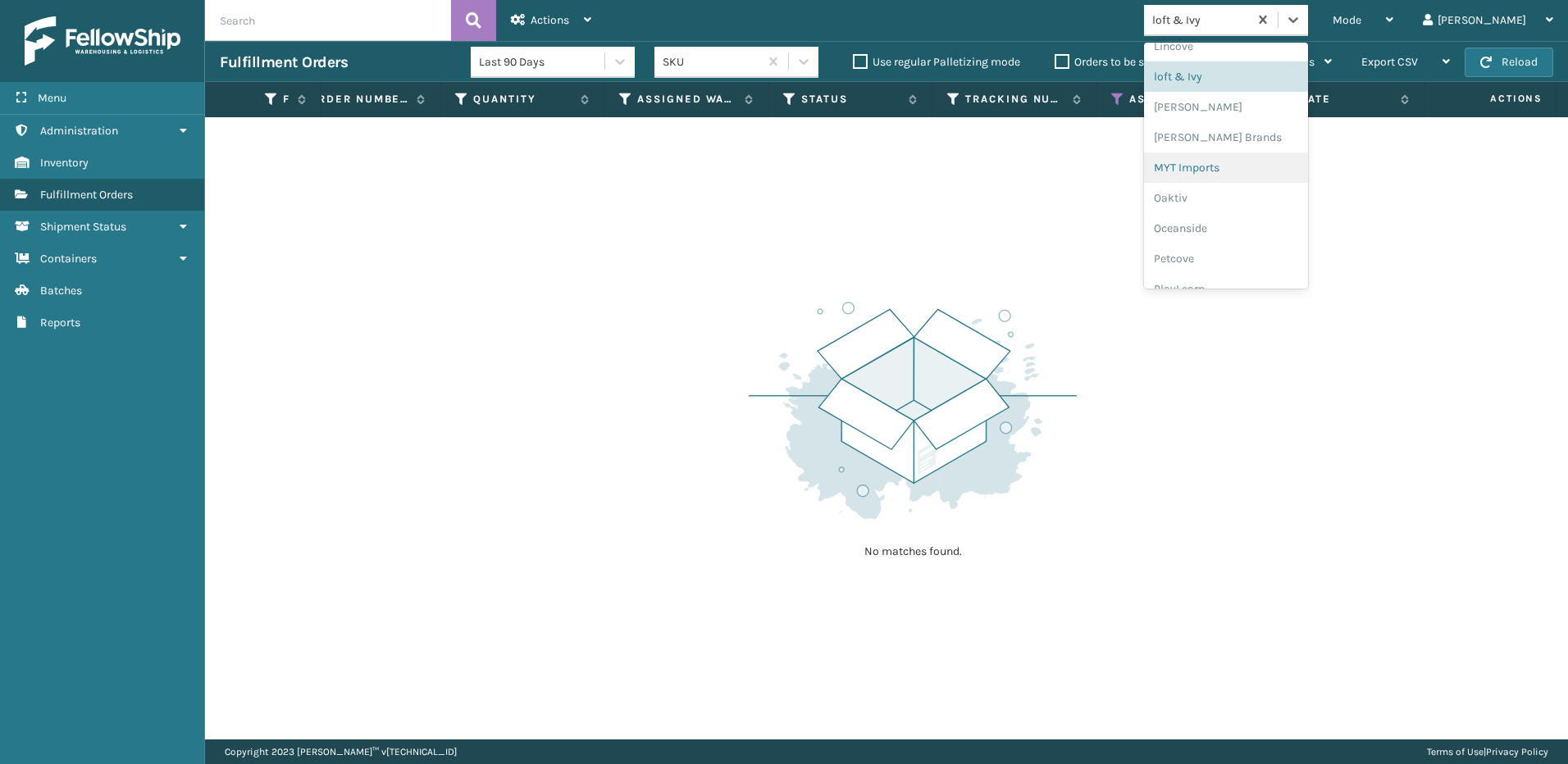
scroll to position [682, 0]
click at [1267, 108] on div "[PERSON_NAME]" at bounding box center [1225, 106] width 164 height 31
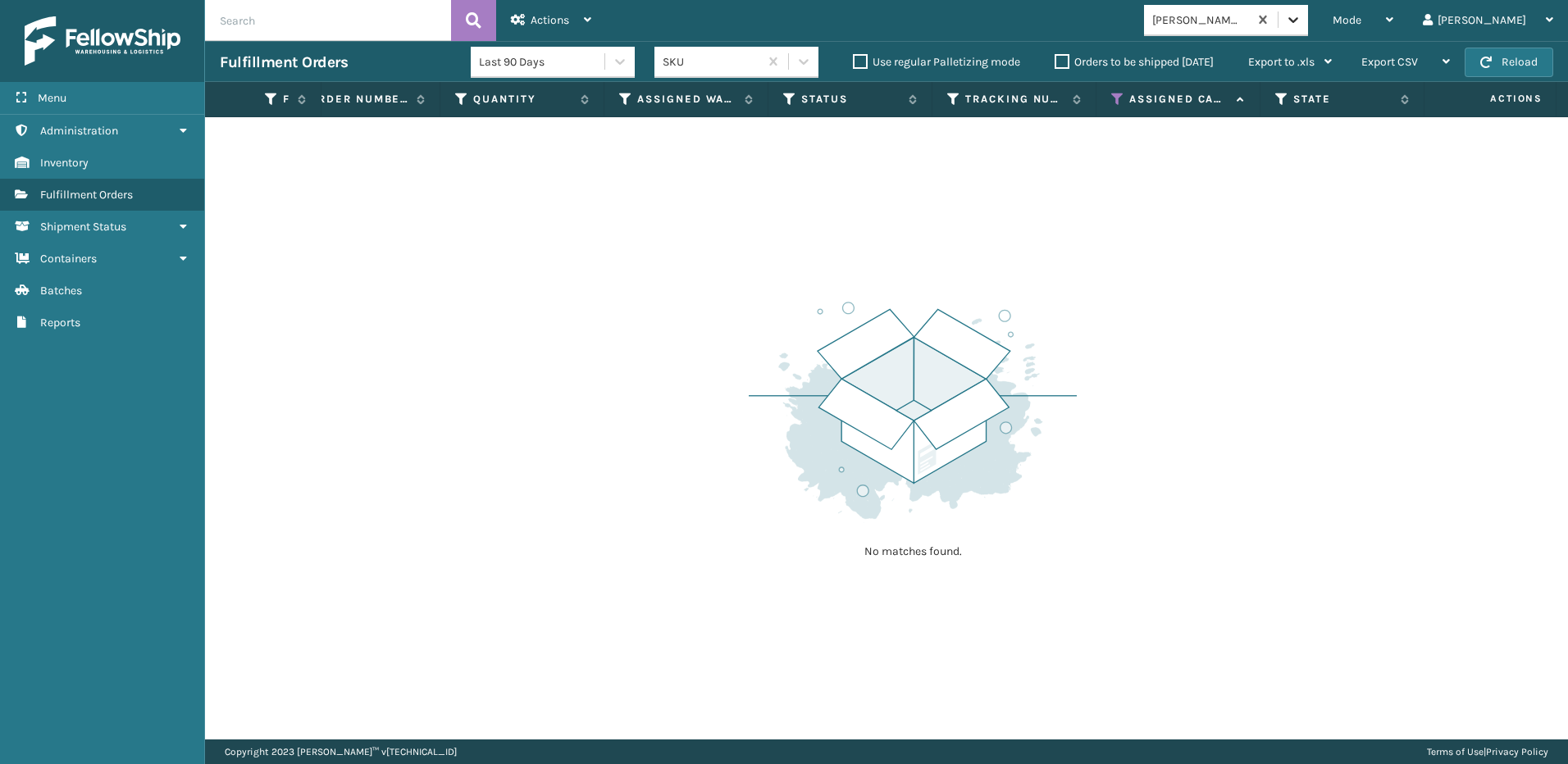
click at [1302, 20] on icon at bounding box center [1292, 20] width 16 height 16
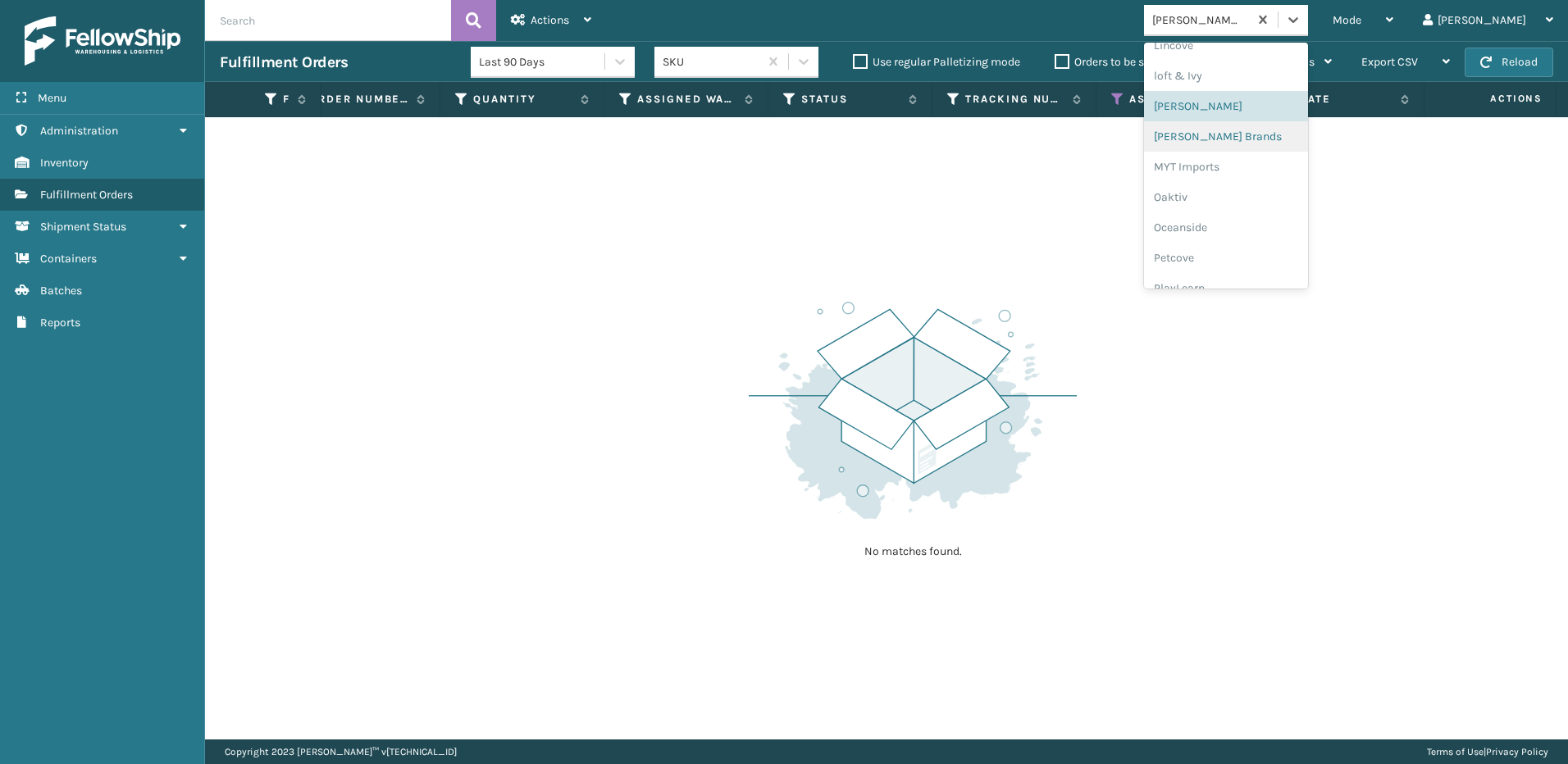
click at [1258, 140] on div "[PERSON_NAME] Brands" at bounding box center [1225, 137] width 164 height 31
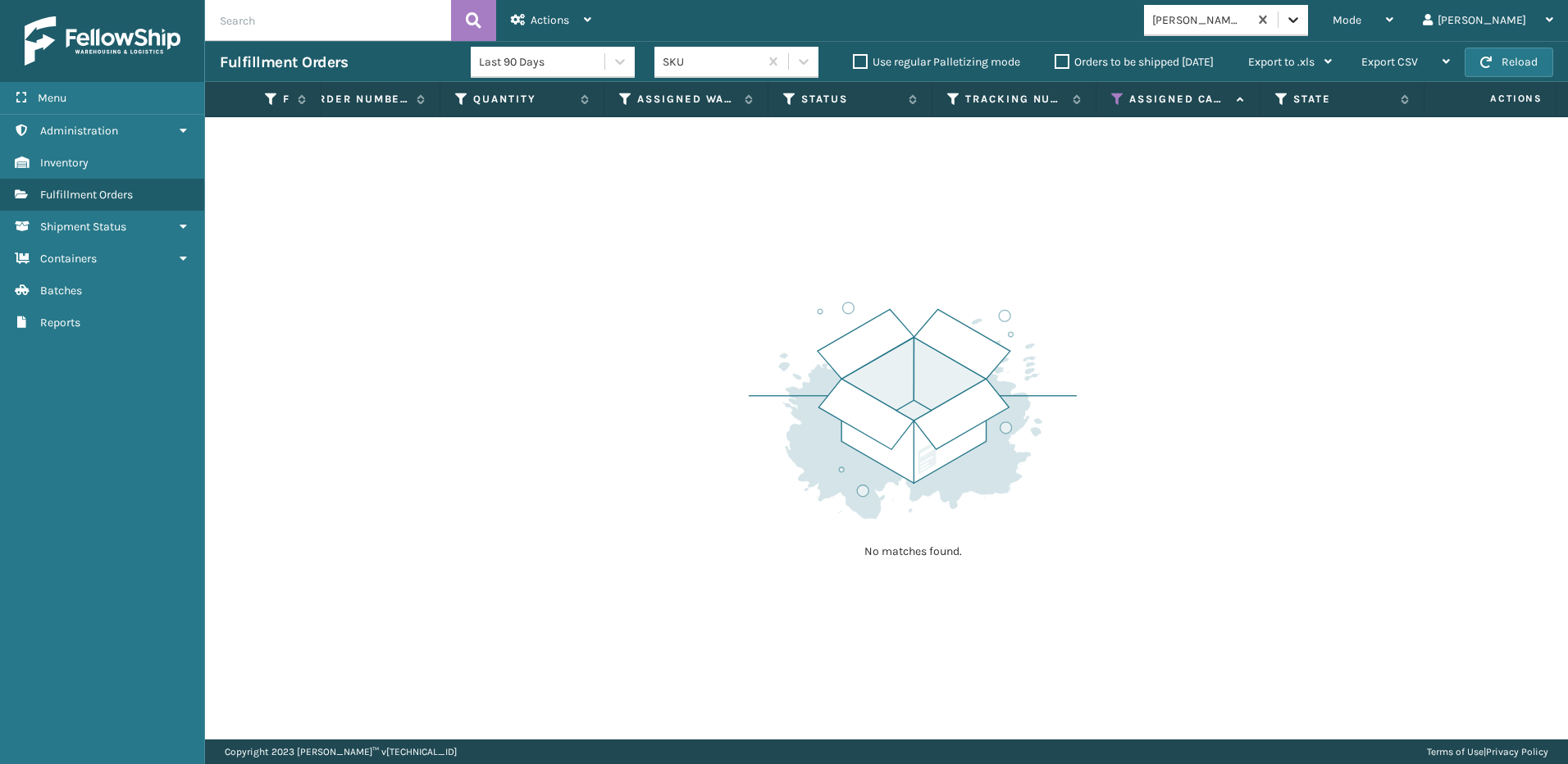
click at [1302, 21] on icon at bounding box center [1292, 20] width 16 height 16
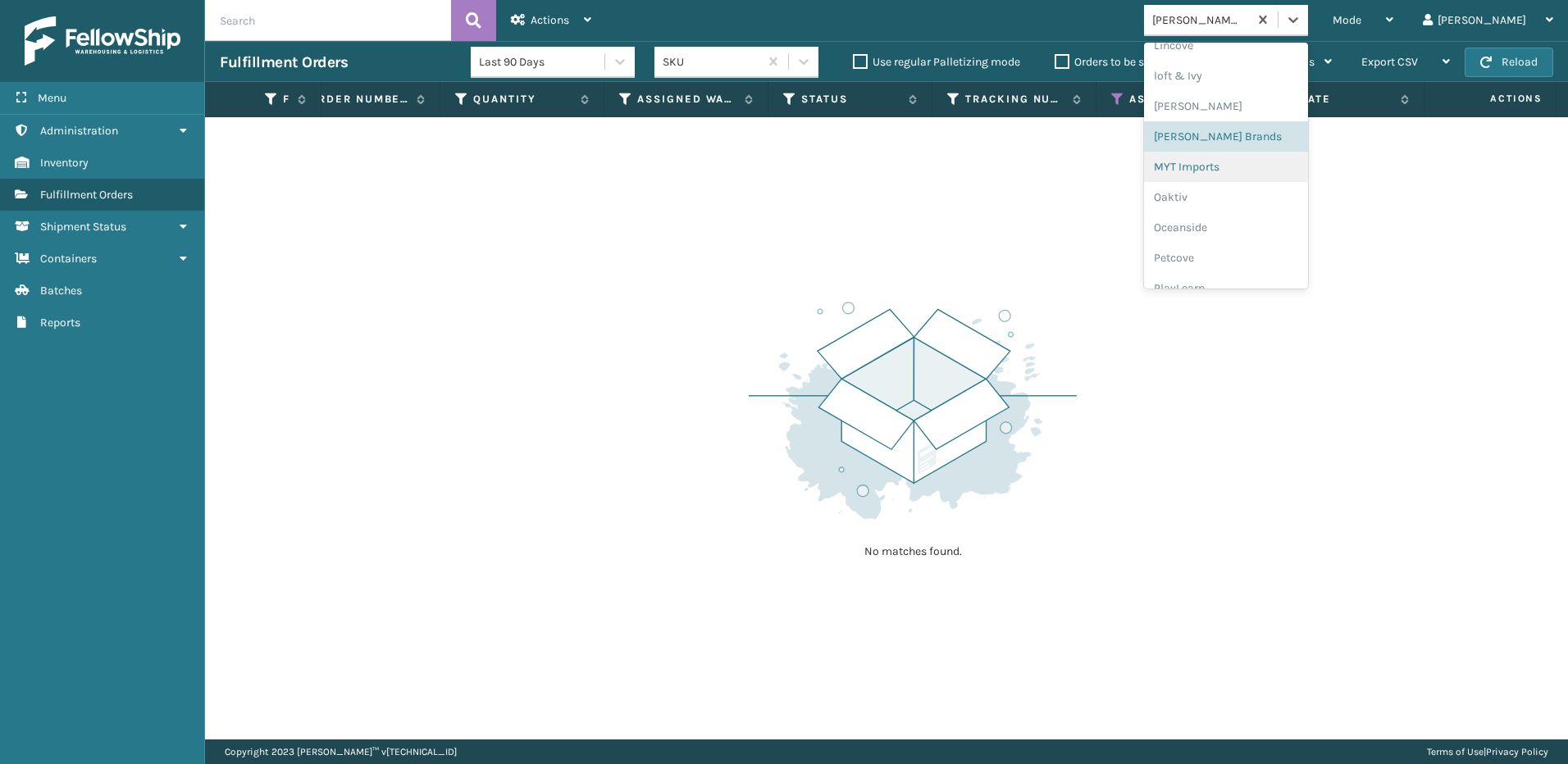
click at [1244, 170] on div "MYT Imports" at bounding box center [1225, 167] width 164 height 31
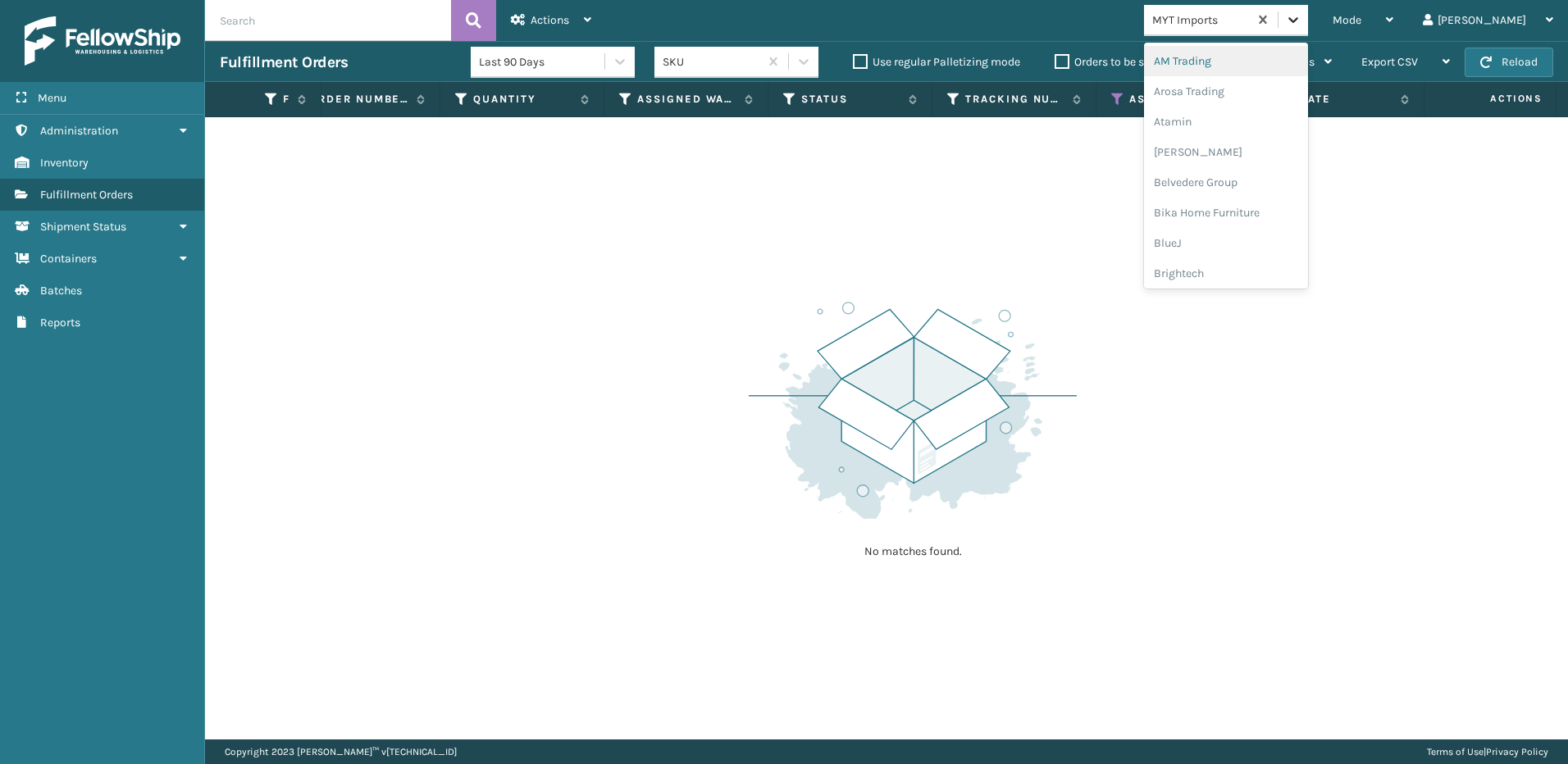
click at [1308, 30] on div at bounding box center [1293, 20] width 30 height 30
click at [1264, 119] on div "Oaktiv" at bounding box center [1225, 116] width 164 height 31
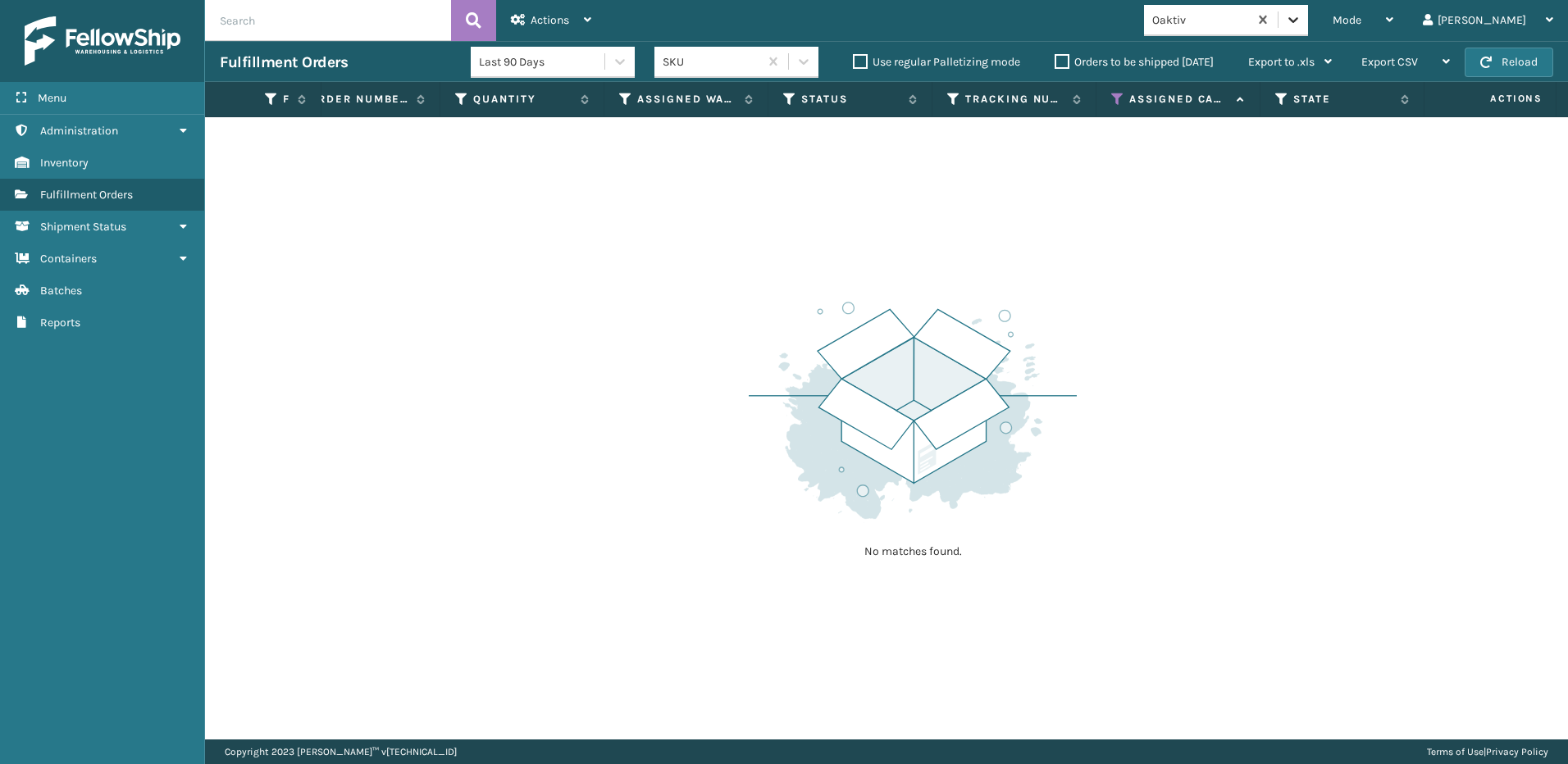
click at [1308, 20] on div at bounding box center [1293, 20] width 30 height 30
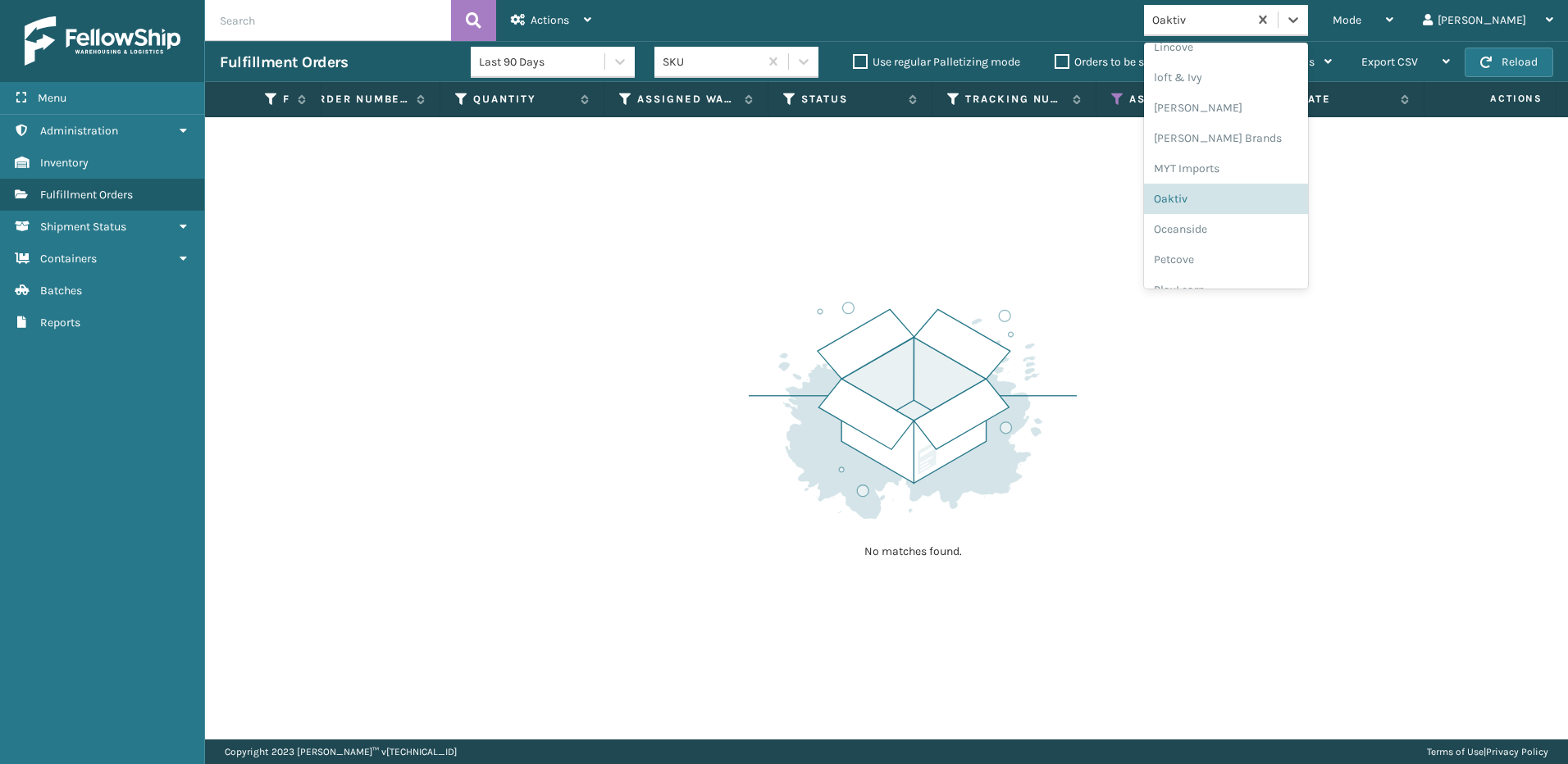
scroll to position [682, 0]
click at [1293, 222] on div "Oceanside" at bounding box center [1225, 228] width 164 height 31
drag, startPoint x: 1356, startPoint y: 28, endPoint x: 1284, endPoint y: 133, distance: 127.3
click at [1308, 30] on div at bounding box center [1293, 20] width 30 height 30
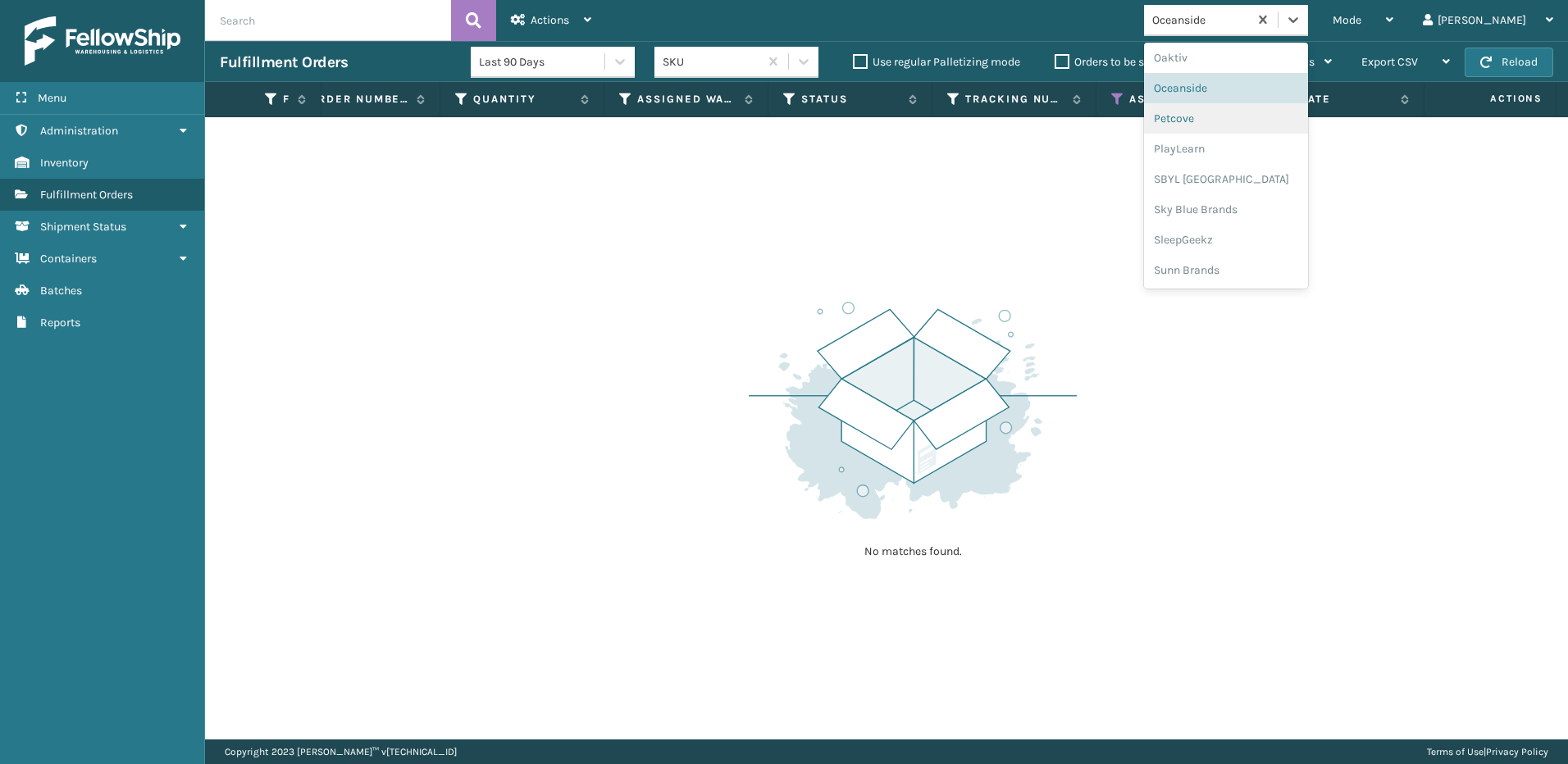
click at [1276, 126] on div "Petcove" at bounding box center [1225, 119] width 164 height 31
drag, startPoint x: 1361, startPoint y: 23, endPoint x: 1262, endPoint y: 130, distance: 145.8
click at [1302, 24] on icon at bounding box center [1292, 20] width 16 height 16
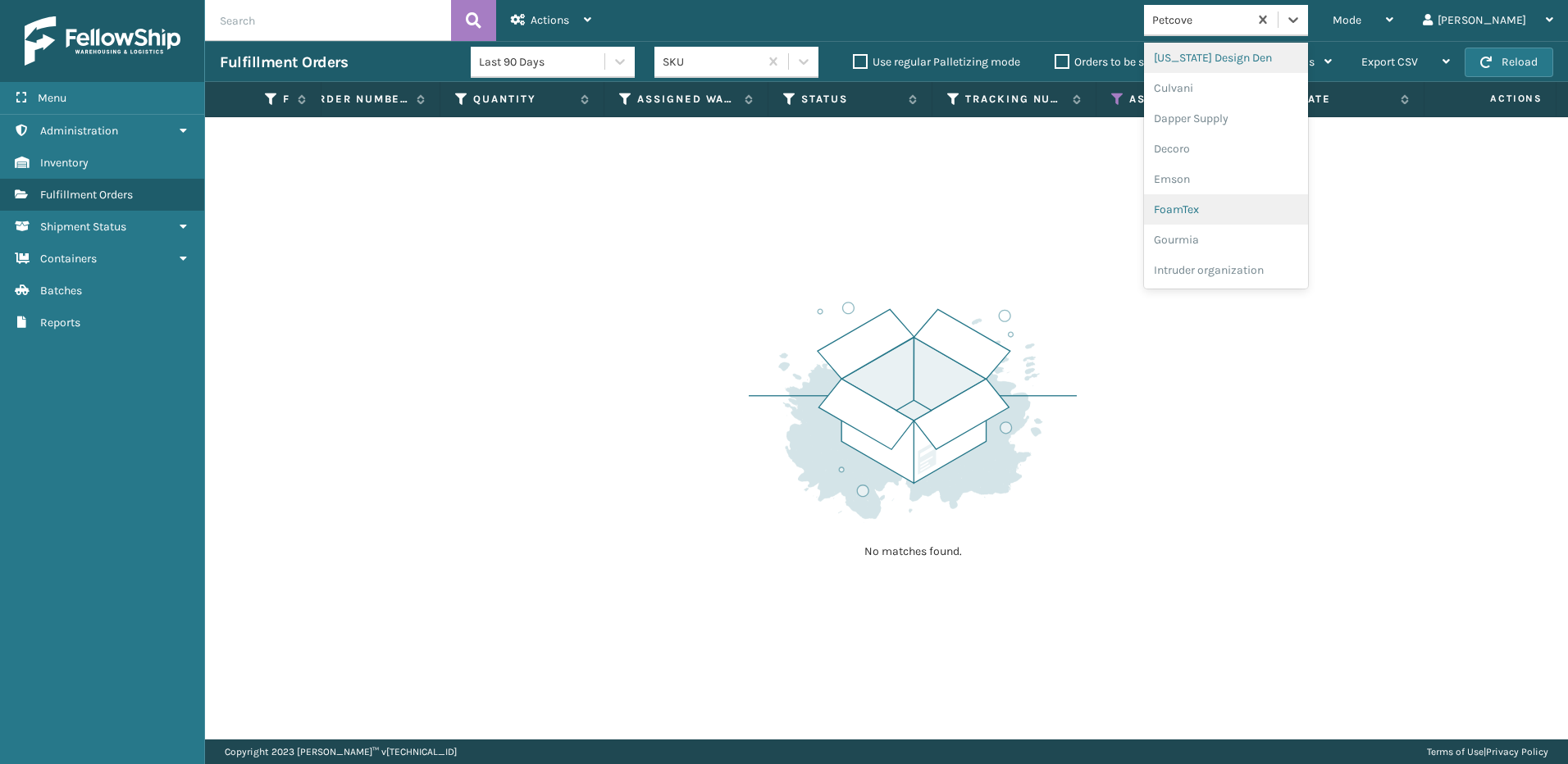
scroll to position [410, 0]
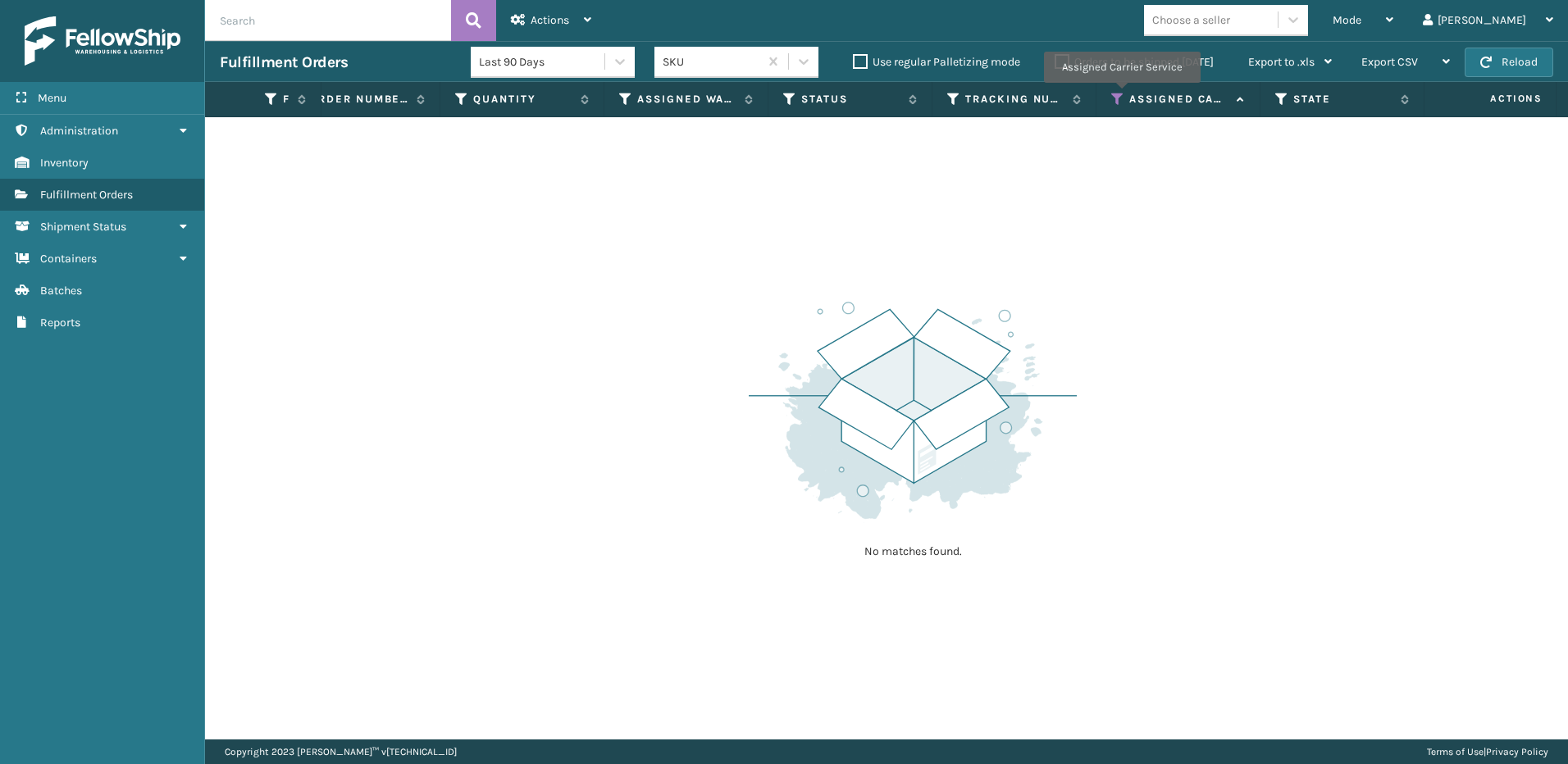
click at [1121, 94] on icon at bounding box center [1117, 99] width 13 height 14
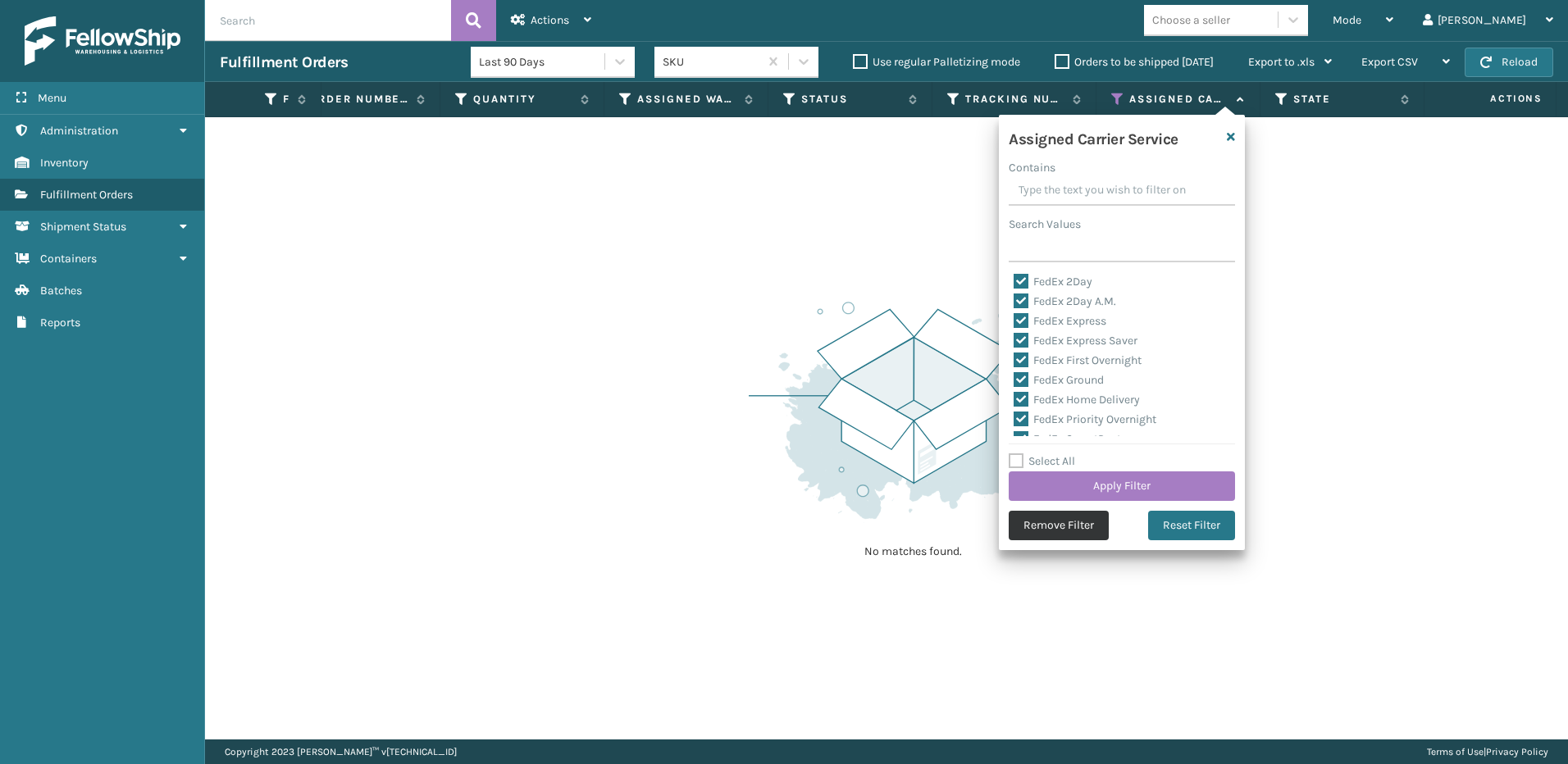
click at [1039, 524] on button "Remove Filter" at bounding box center [1059, 525] width 100 height 30
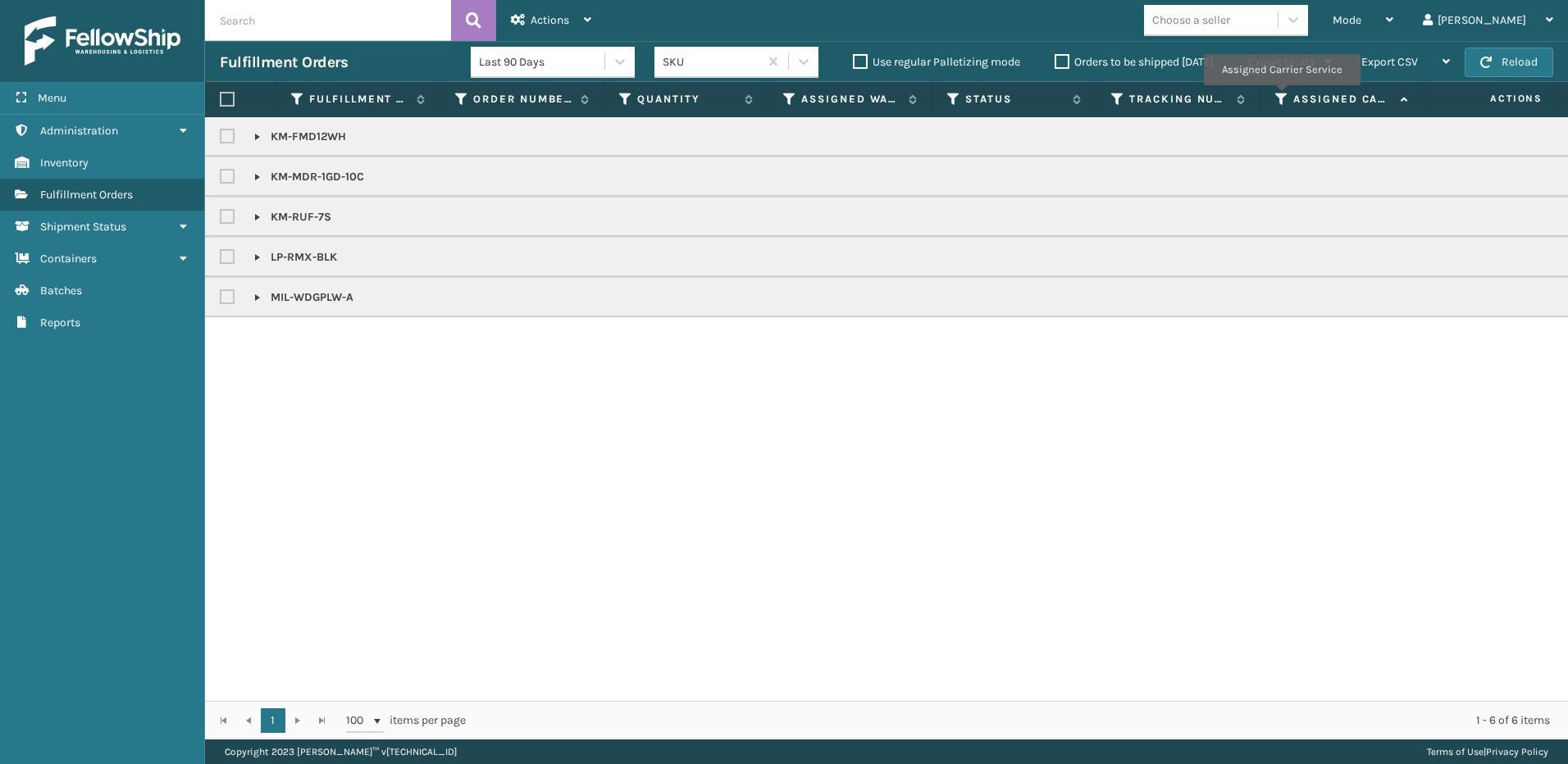
click at [1281, 97] on icon at bounding box center [1281, 99] width 13 height 14
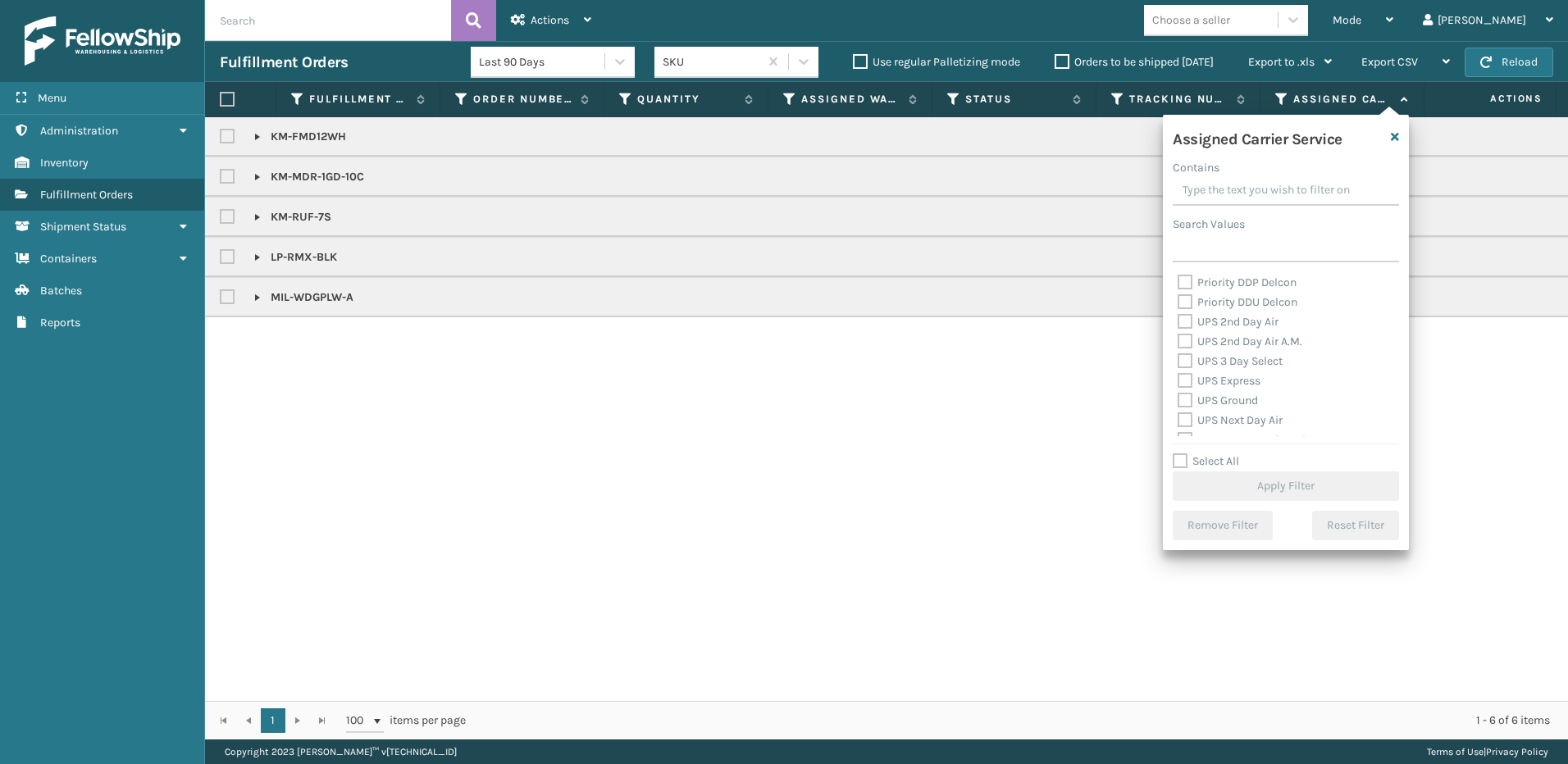
scroll to position [246, 0]
click at [1183, 344] on label "UPS 2nd Day Air" at bounding box center [1228, 350] width 101 height 14
click at [1179, 344] on input "UPS 2nd Day Air" at bounding box center [1178, 346] width 1 height 11
checkbox input "true"
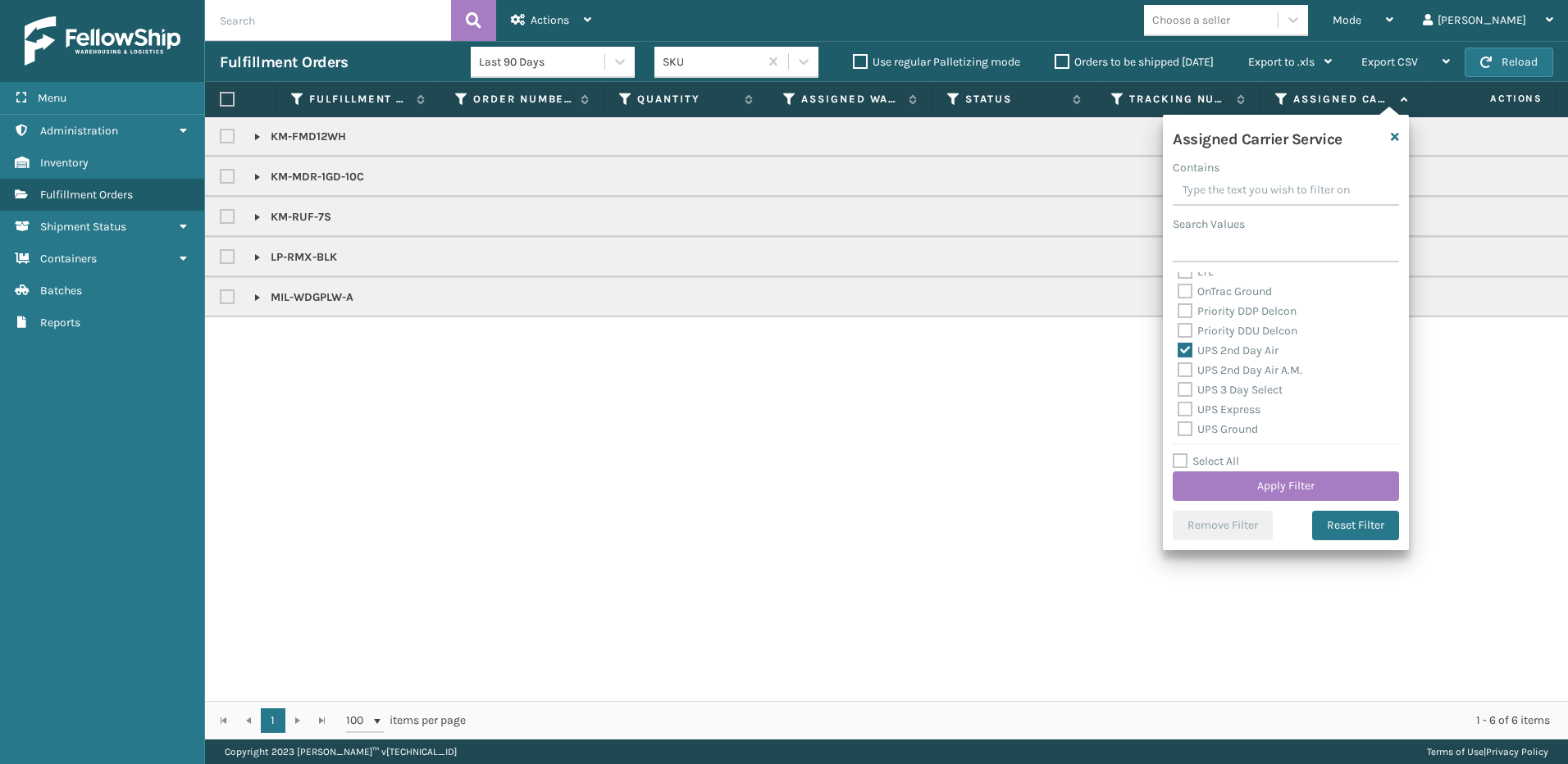
click at [1184, 365] on label "UPS 2nd Day Air A.M." at bounding box center [1240, 370] width 125 height 14
click at [1179, 365] on input "UPS 2nd Day Air A.M." at bounding box center [1178, 365] width 1 height 11
checkbox input "true"
click at [1184, 311] on label "UPS 3 Day Select" at bounding box center [1230, 308] width 105 height 14
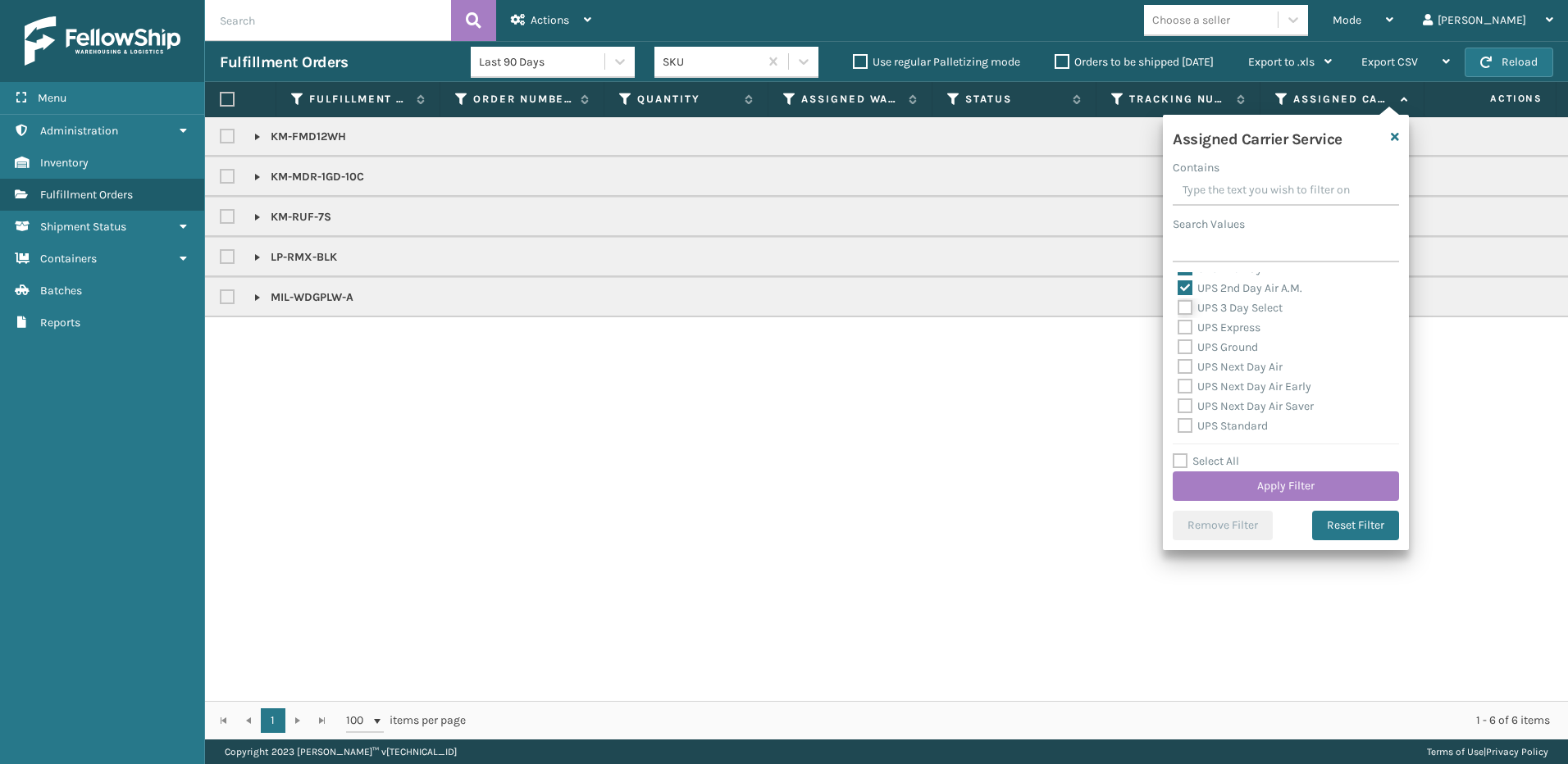
click at [1179, 309] on input "UPS 3 Day Select" at bounding box center [1178, 303] width 1 height 11
checkbox input "true"
click at [1185, 329] on label "UPS Express" at bounding box center [1219, 327] width 82 height 14
click at [1179, 329] on input "UPS Express" at bounding box center [1178, 323] width 1 height 11
checkbox input "true"
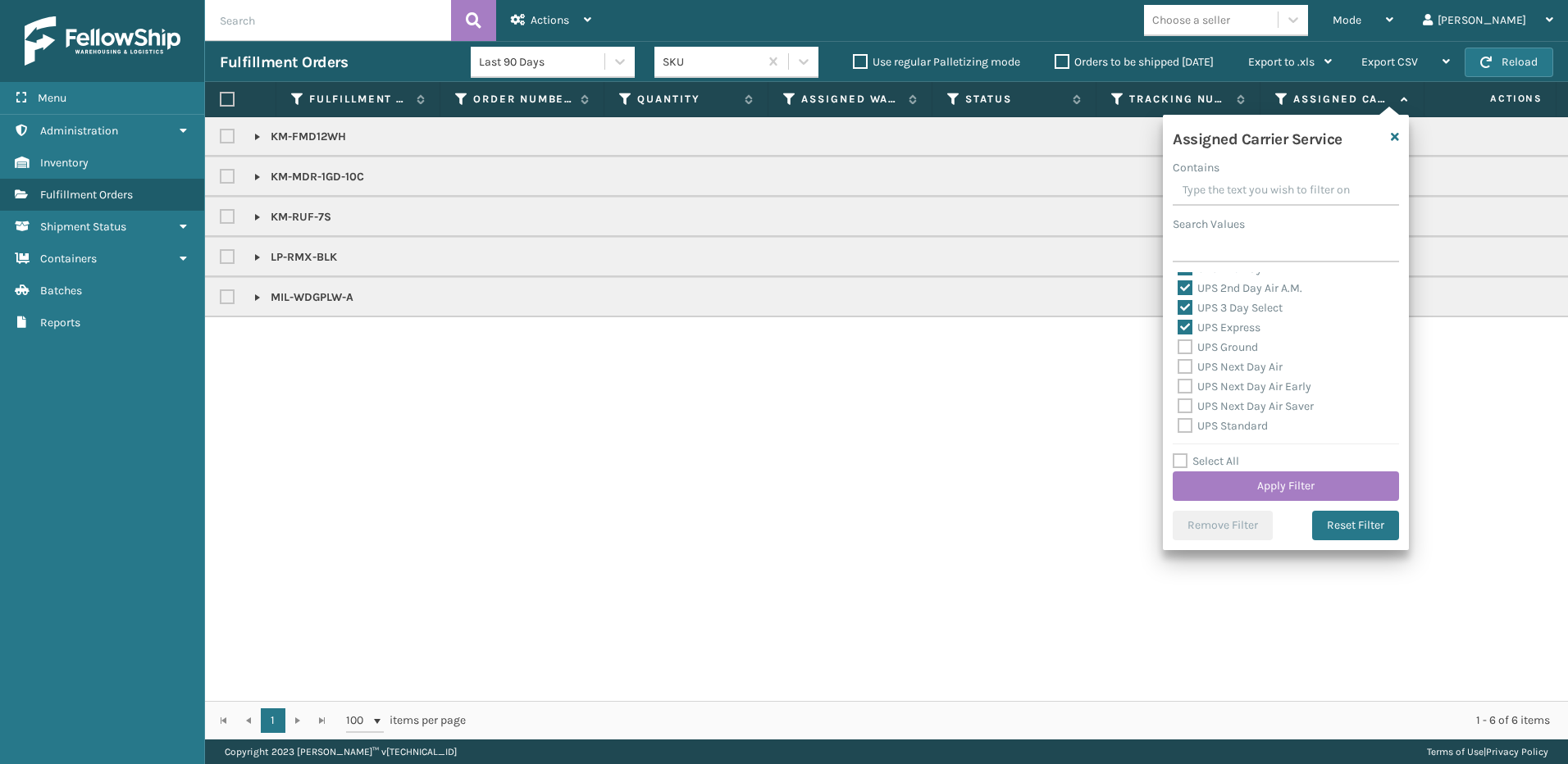
click at [1183, 349] on label "UPS Ground" at bounding box center [1218, 347] width 81 height 14
click at [1179, 348] on input "UPS Ground" at bounding box center [1178, 342] width 1 height 11
checkbox input "true"
click at [1185, 366] on label "UPS Next Day Air" at bounding box center [1230, 366] width 105 height 14
click at [1179, 366] on input "UPS Next Day Air" at bounding box center [1178, 362] width 1 height 11
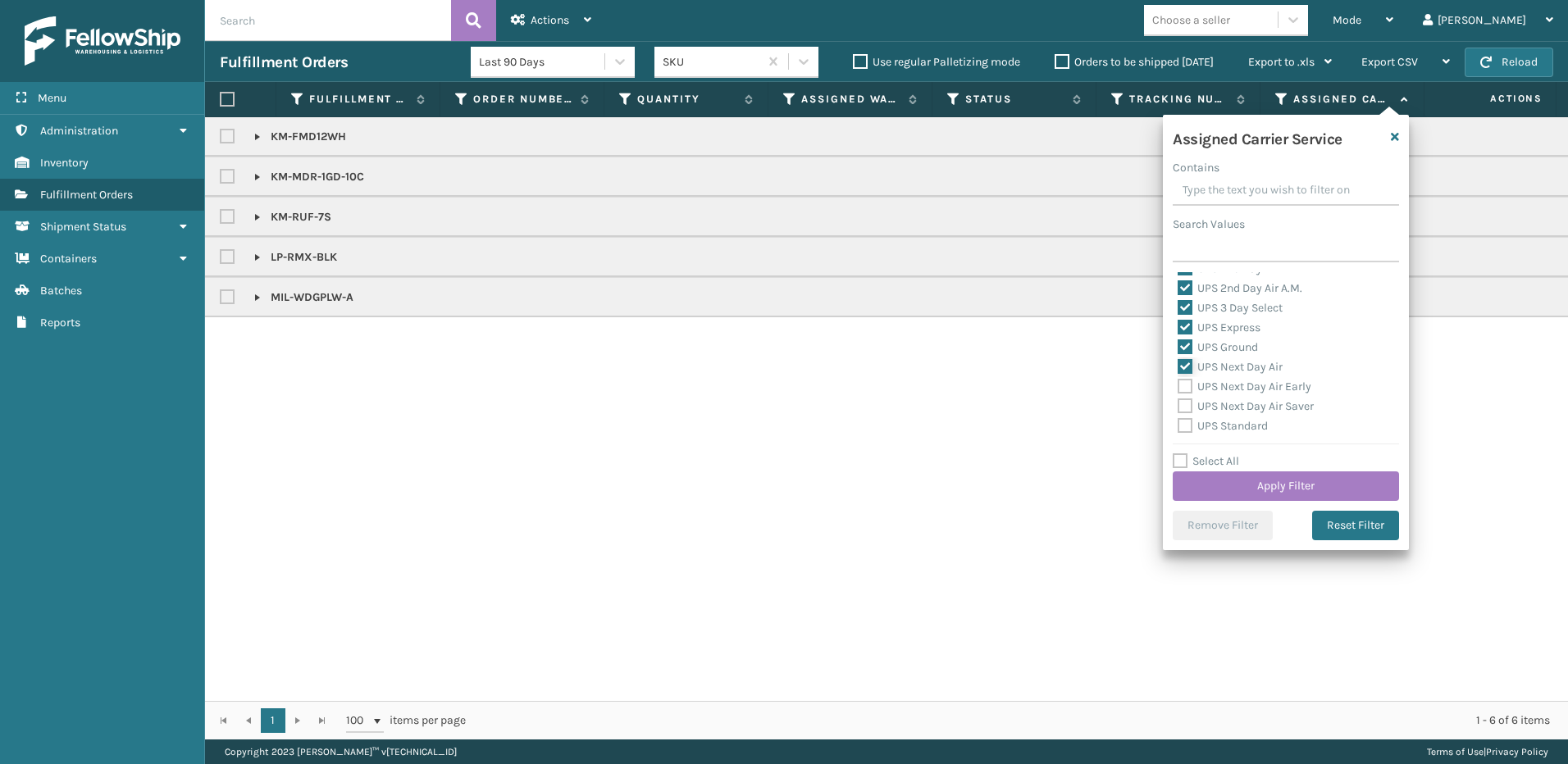
checkbox input "true"
click at [1185, 389] on label "UPS Next Day Air Early" at bounding box center [1244, 387] width 134 height 14
click at [1179, 388] on input "UPS Next Day Air Early" at bounding box center [1178, 382] width 1 height 11
checkbox input "true"
click at [1185, 405] on label "UPS Next Day Air Saver" at bounding box center [1246, 406] width 136 height 14
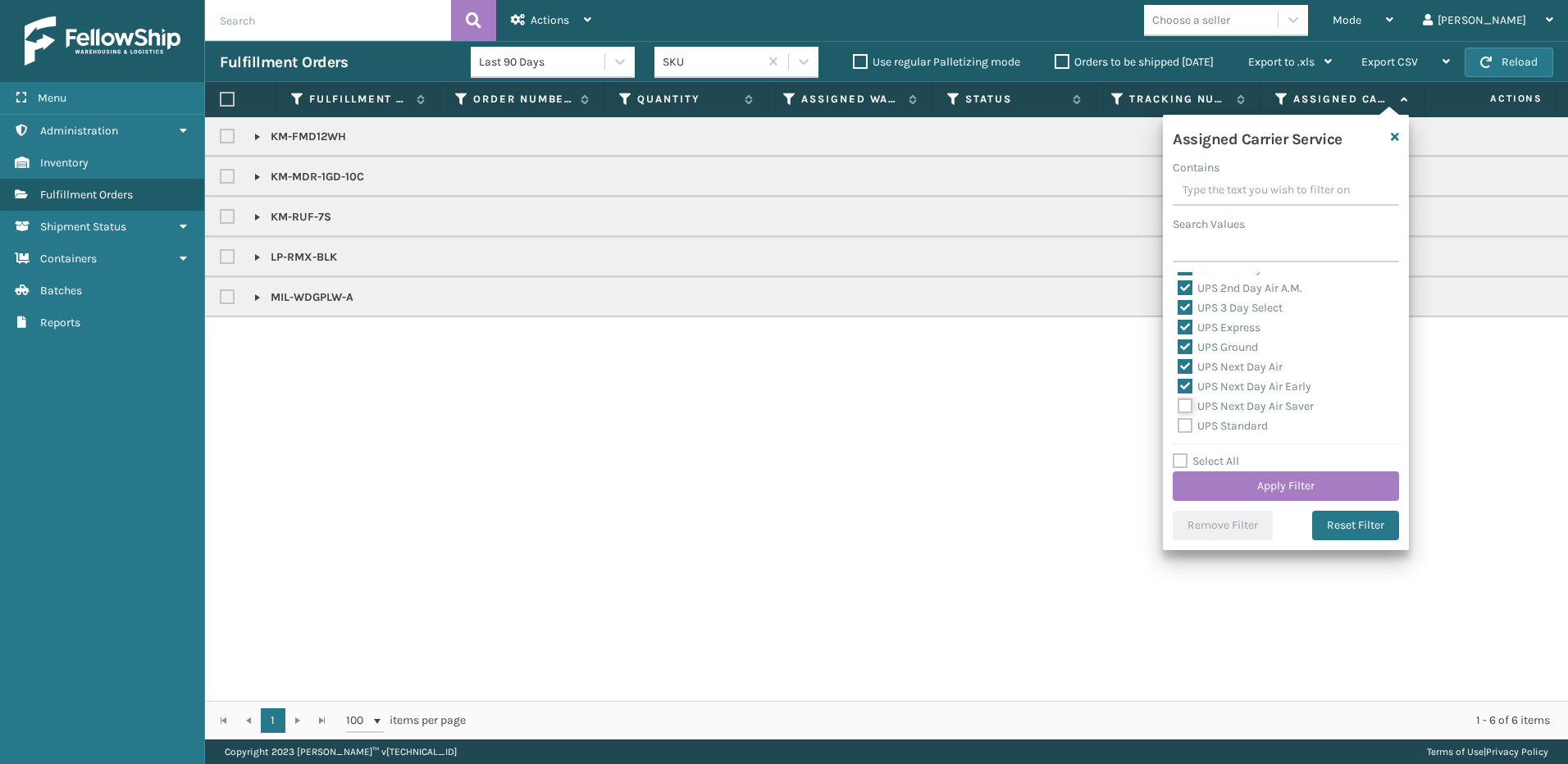
click at [1179, 405] on input "UPS Next Day Air Saver" at bounding box center [1178, 402] width 1 height 11
checkbox input "true"
drag, startPoint x: 1183, startPoint y: 427, endPoint x: 1191, endPoint y: 416, distance: 13.6
click at [1184, 426] on label "UPS Standard" at bounding box center [1223, 426] width 90 height 14
click at [1179, 426] on input "UPS Standard" at bounding box center [1178, 422] width 1 height 11
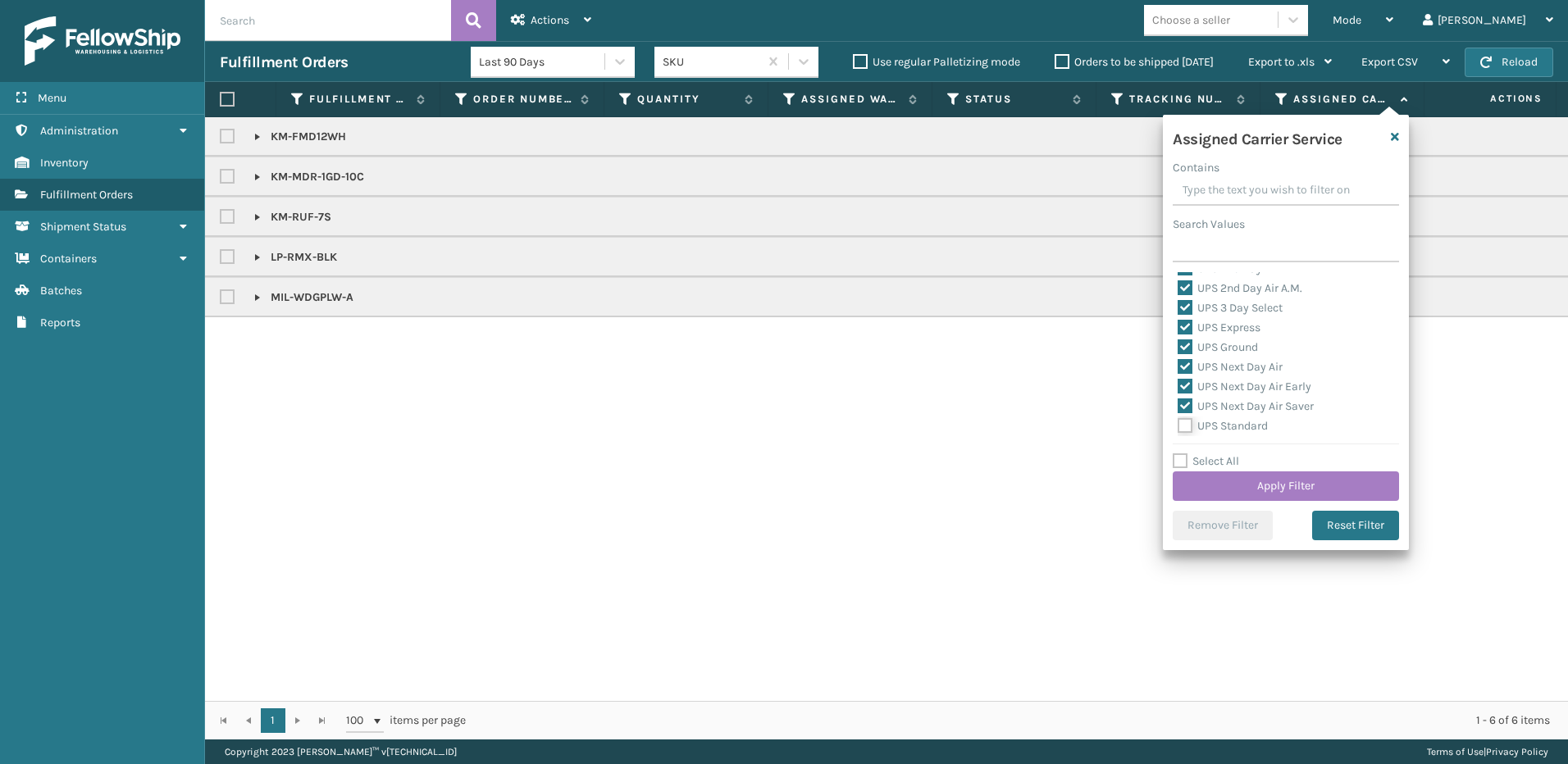
checkbox input "true"
click at [1182, 362] on label "UPS SurePost 1LB or Greater" at bounding box center [1258, 364] width 162 height 14
click at [1179, 362] on input "UPS SurePost 1LB or Greater" at bounding box center [1178, 359] width 1 height 11
checkbox input "true"
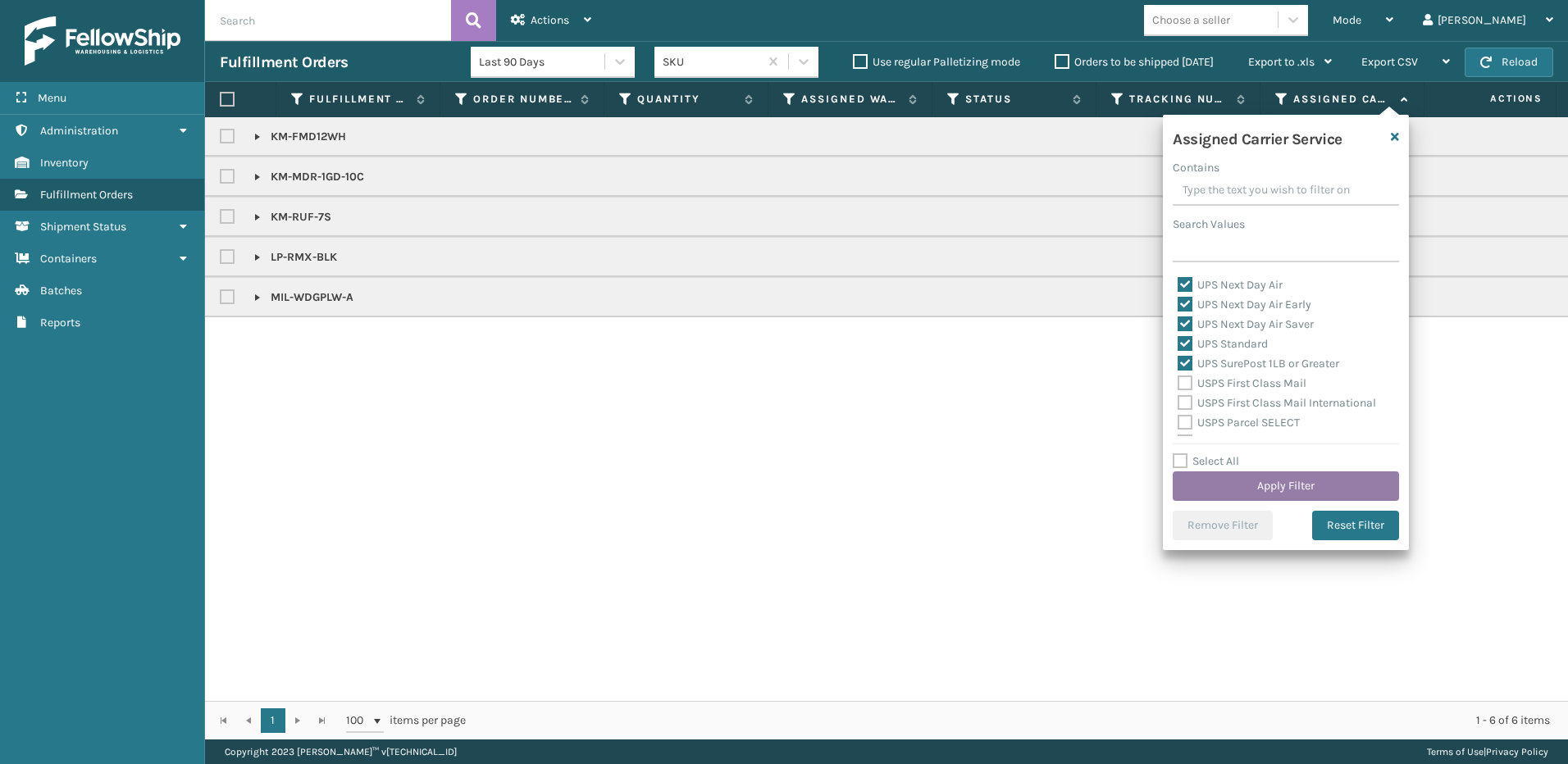
click at [1274, 482] on button "Apply Filter" at bounding box center [1286, 486] width 226 height 30
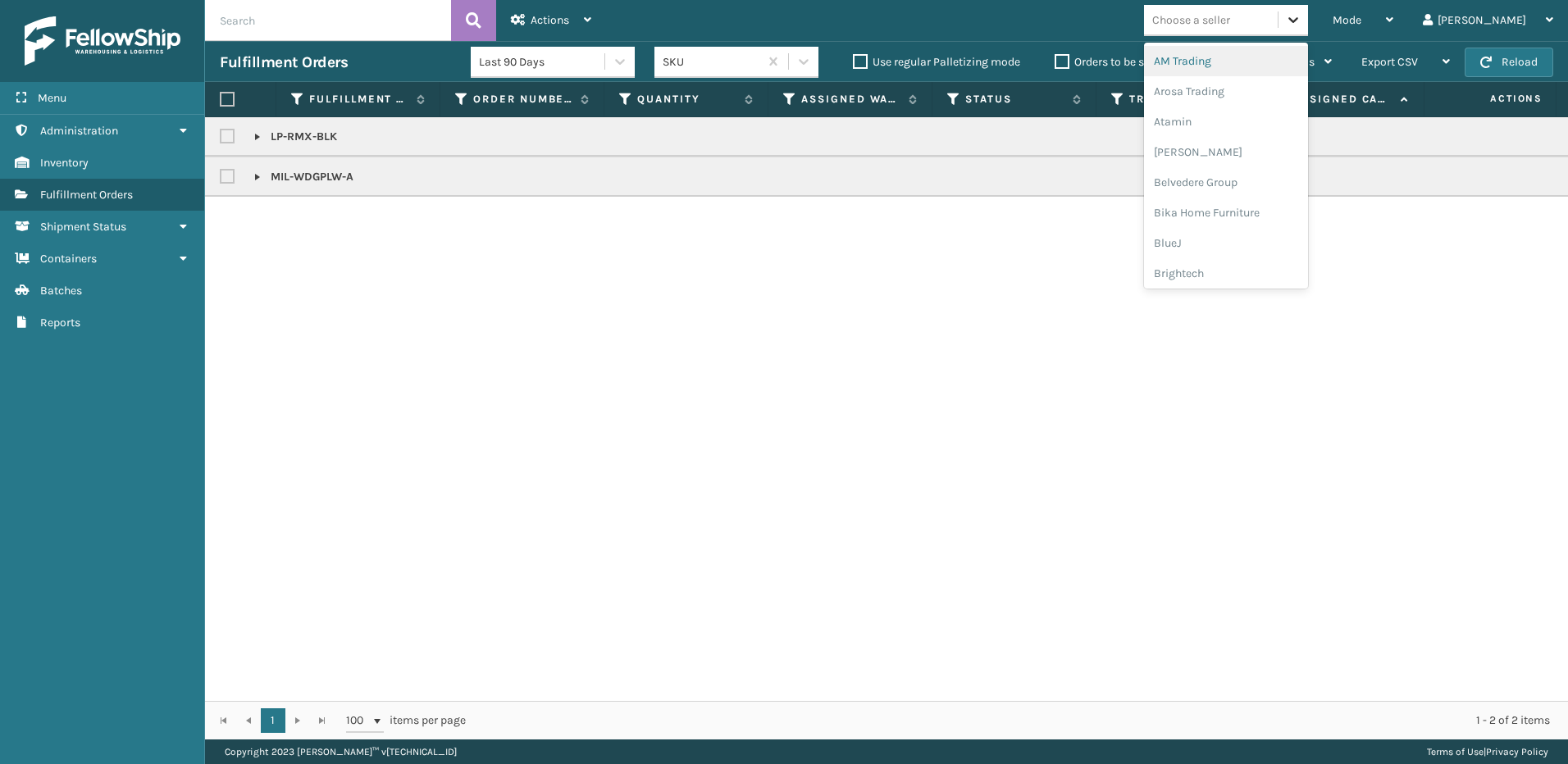
click at [1302, 19] on icon at bounding box center [1292, 20] width 16 height 16
click at [1308, 67] on div "AM Trading" at bounding box center [1225, 61] width 164 height 31
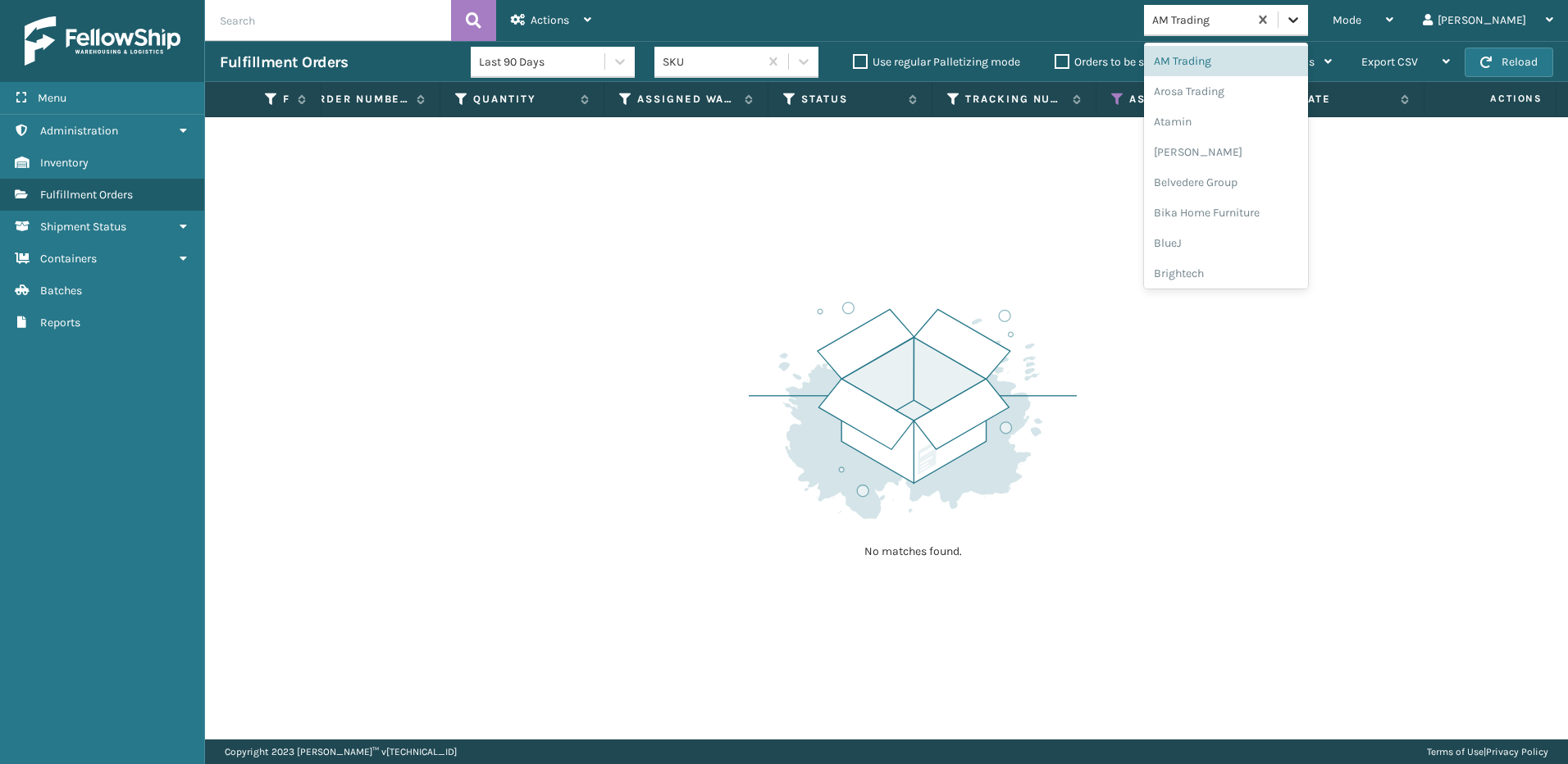
click at [1302, 18] on icon at bounding box center [1292, 20] width 16 height 16
click at [1298, 152] on div "[PERSON_NAME]" at bounding box center [1225, 152] width 164 height 31
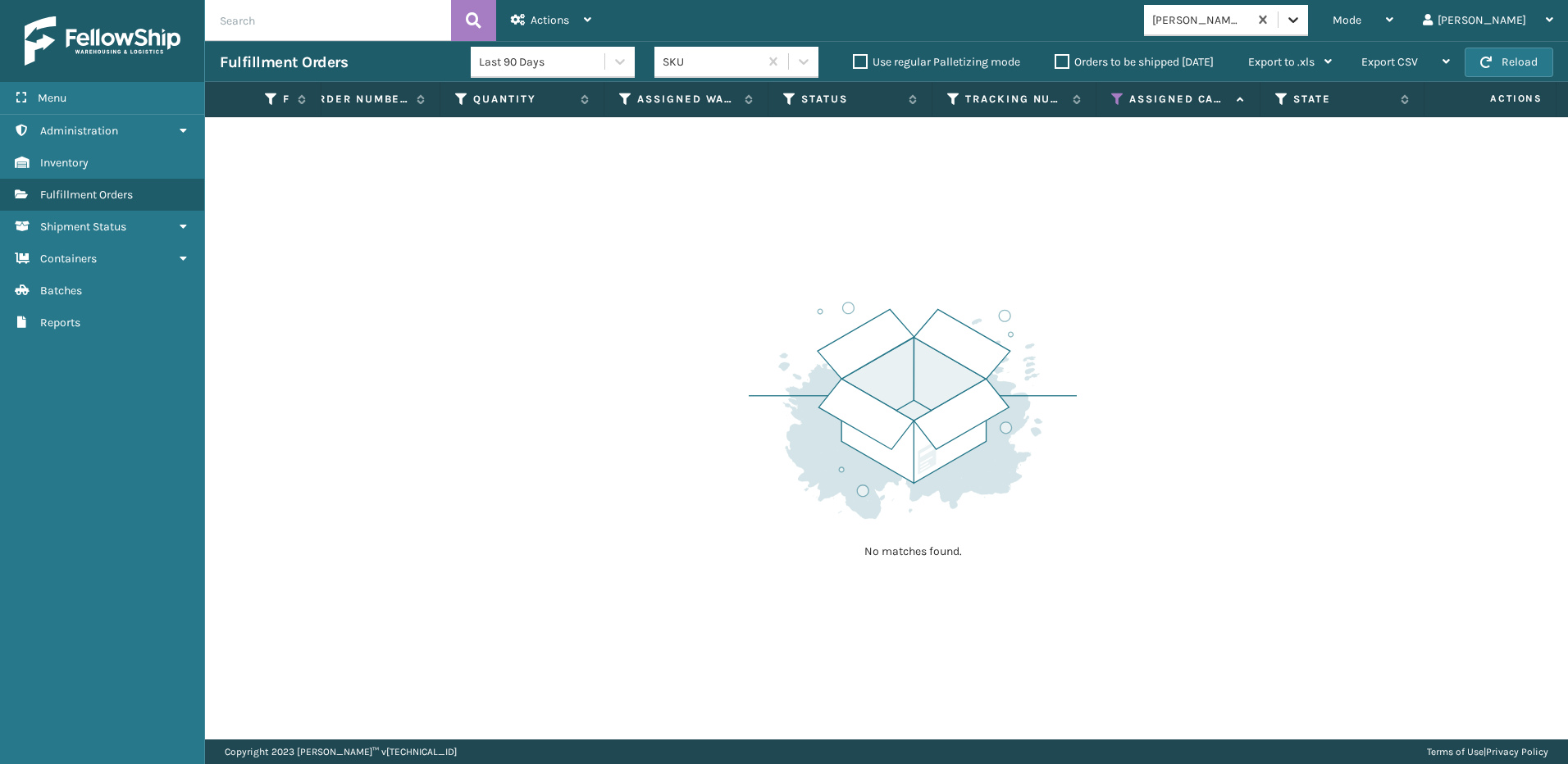
click at [1302, 17] on icon at bounding box center [1292, 20] width 16 height 16
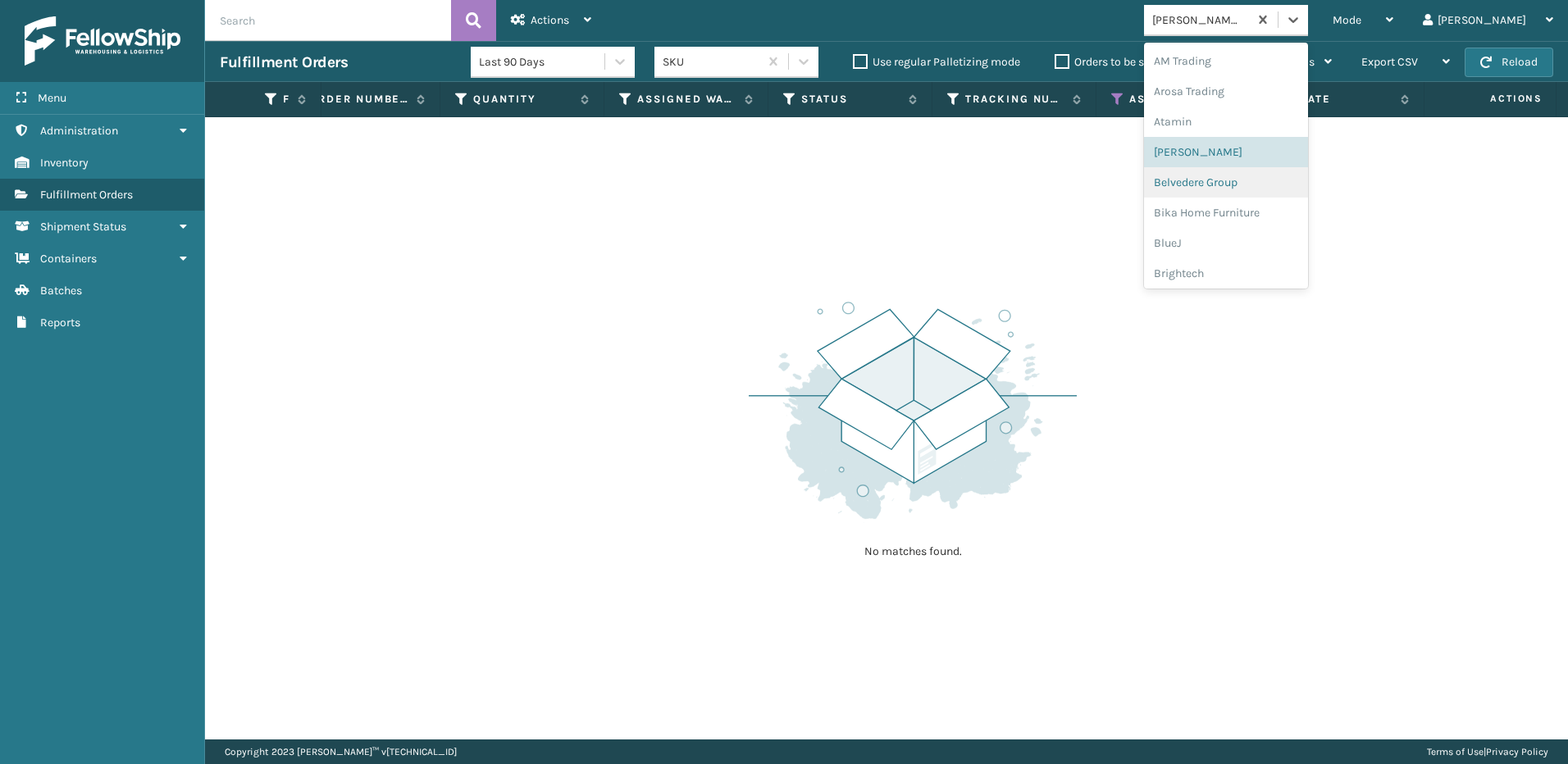
click at [1292, 190] on div "Belvedere Group" at bounding box center [1225, 183] width 164 height 31
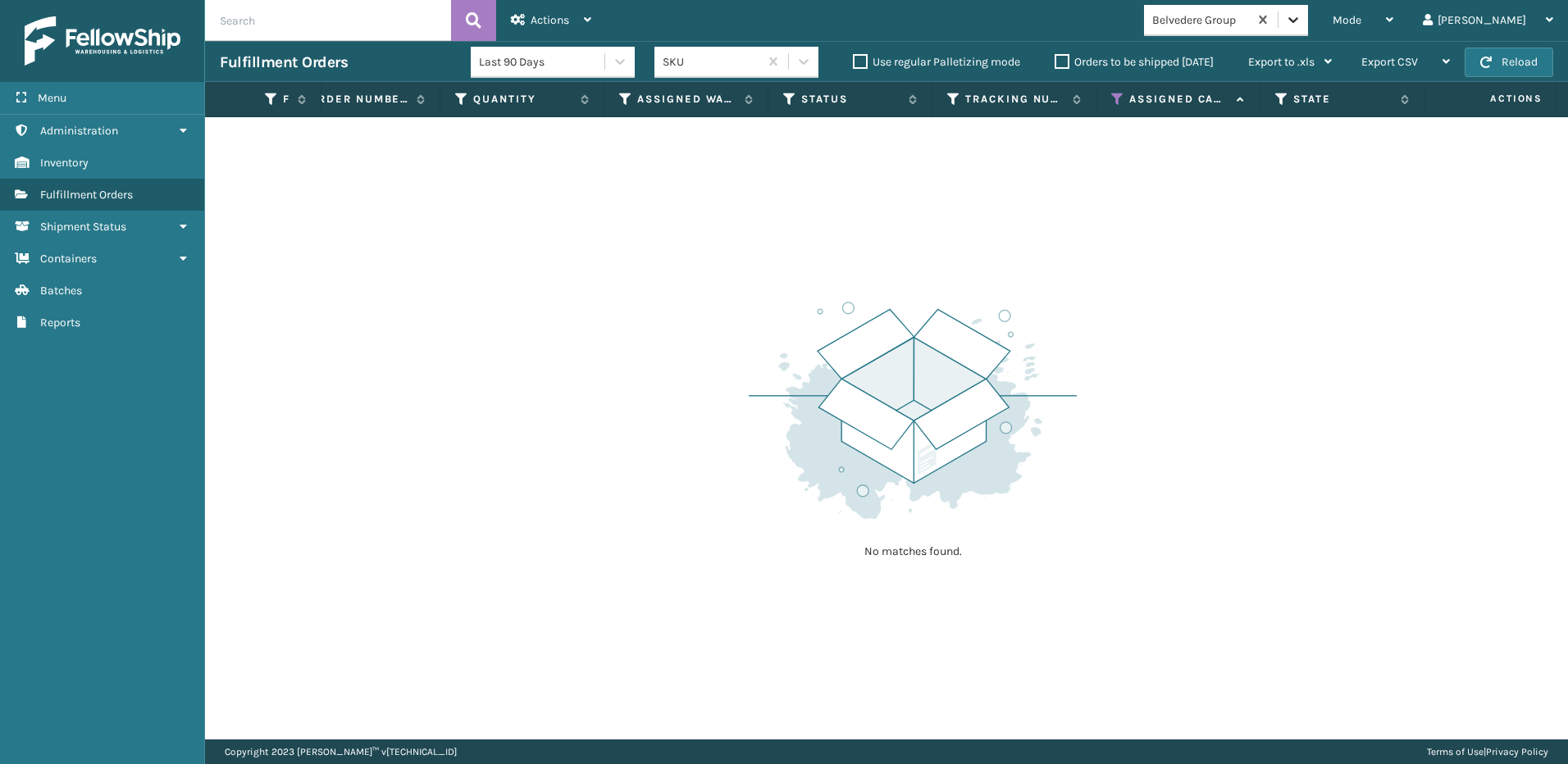
click at [1302, 20] on icon at bounding box center [1292, 20] width 16 height 16
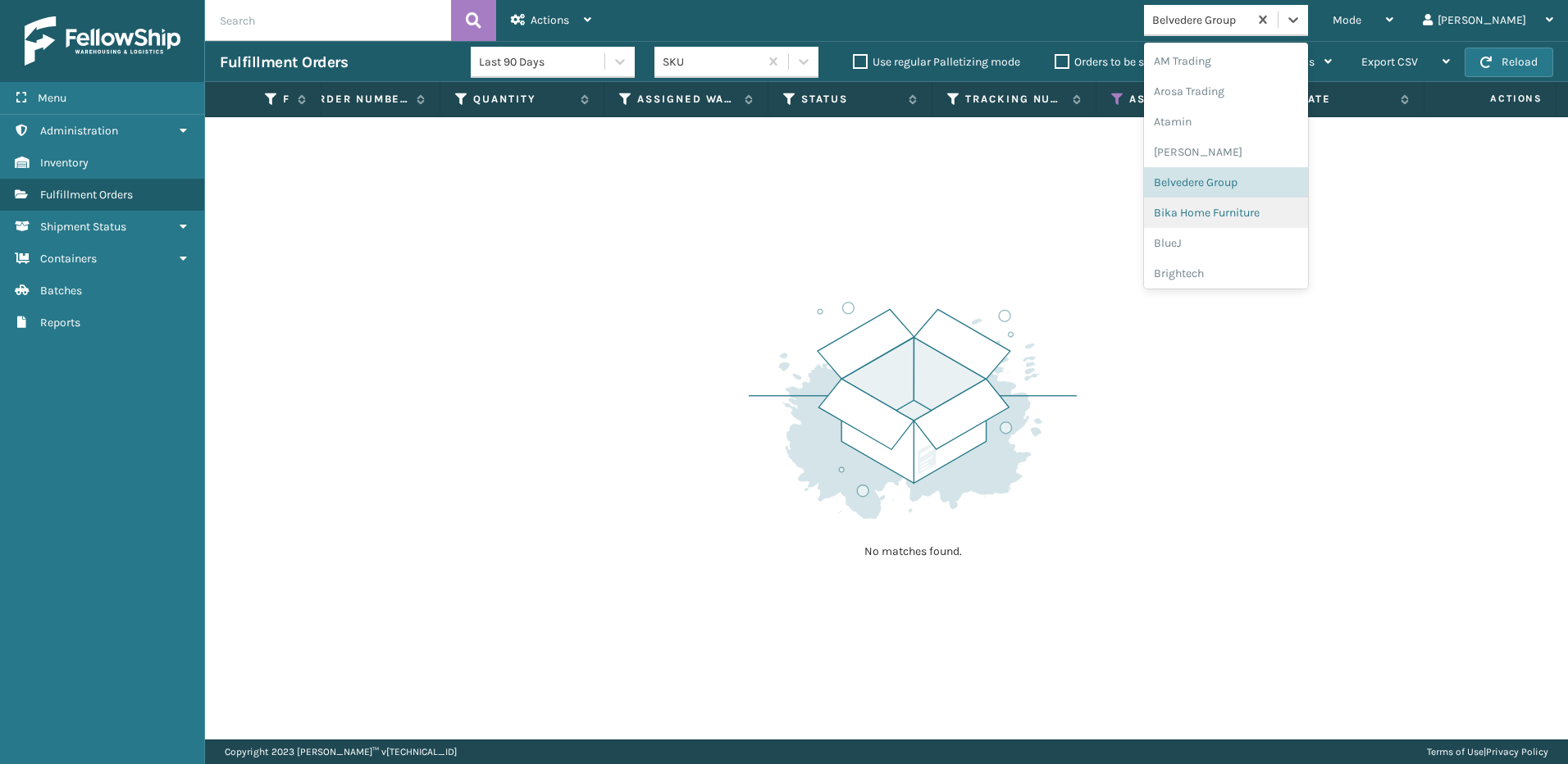
click at [1291, 216] on div "Bika Home Furniture" at bounding box center [1225, 212] width 164 height 31
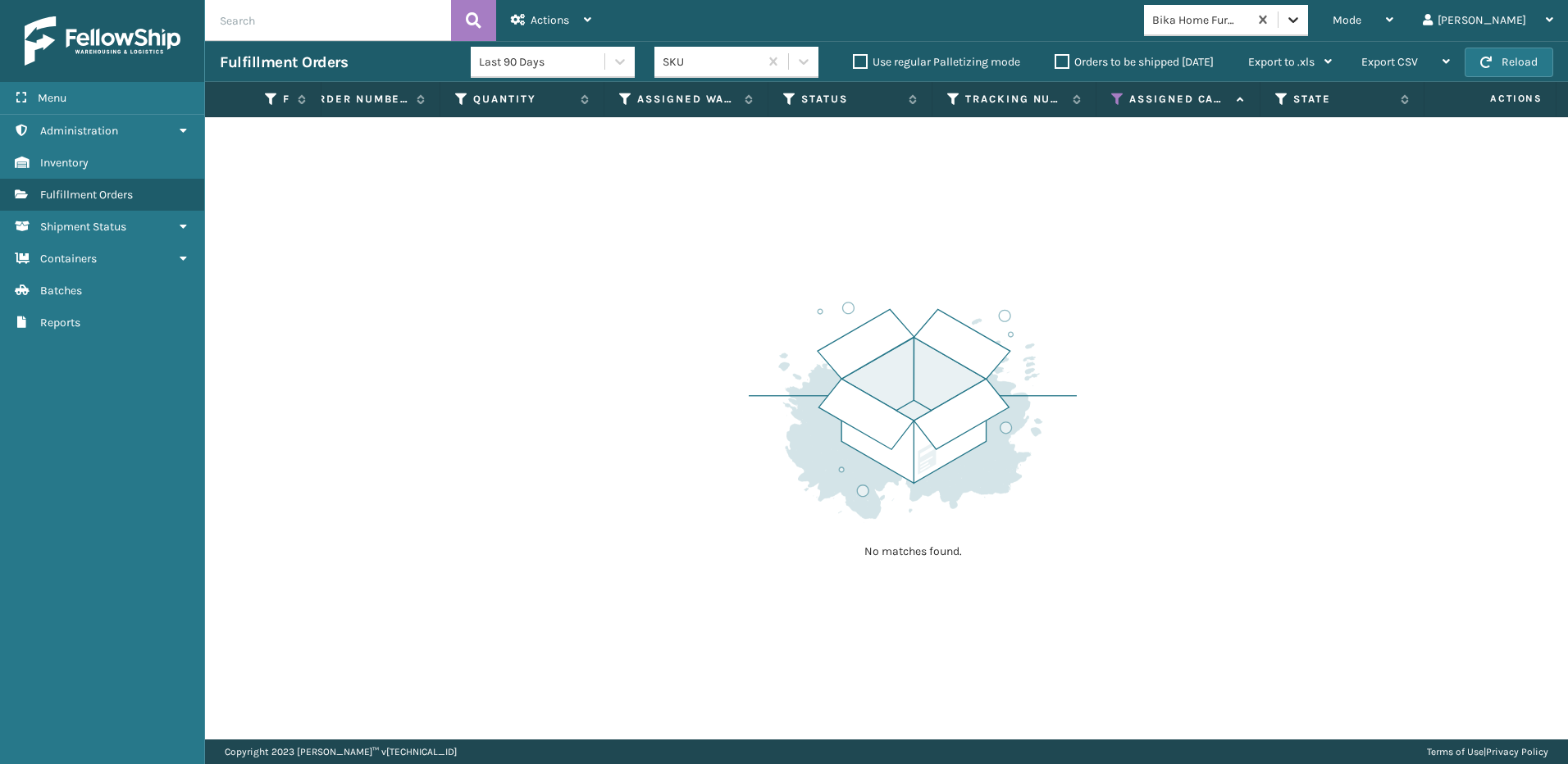
click at [1302, 25] on icon at bounding box center [1292, 20] width 16 height 16
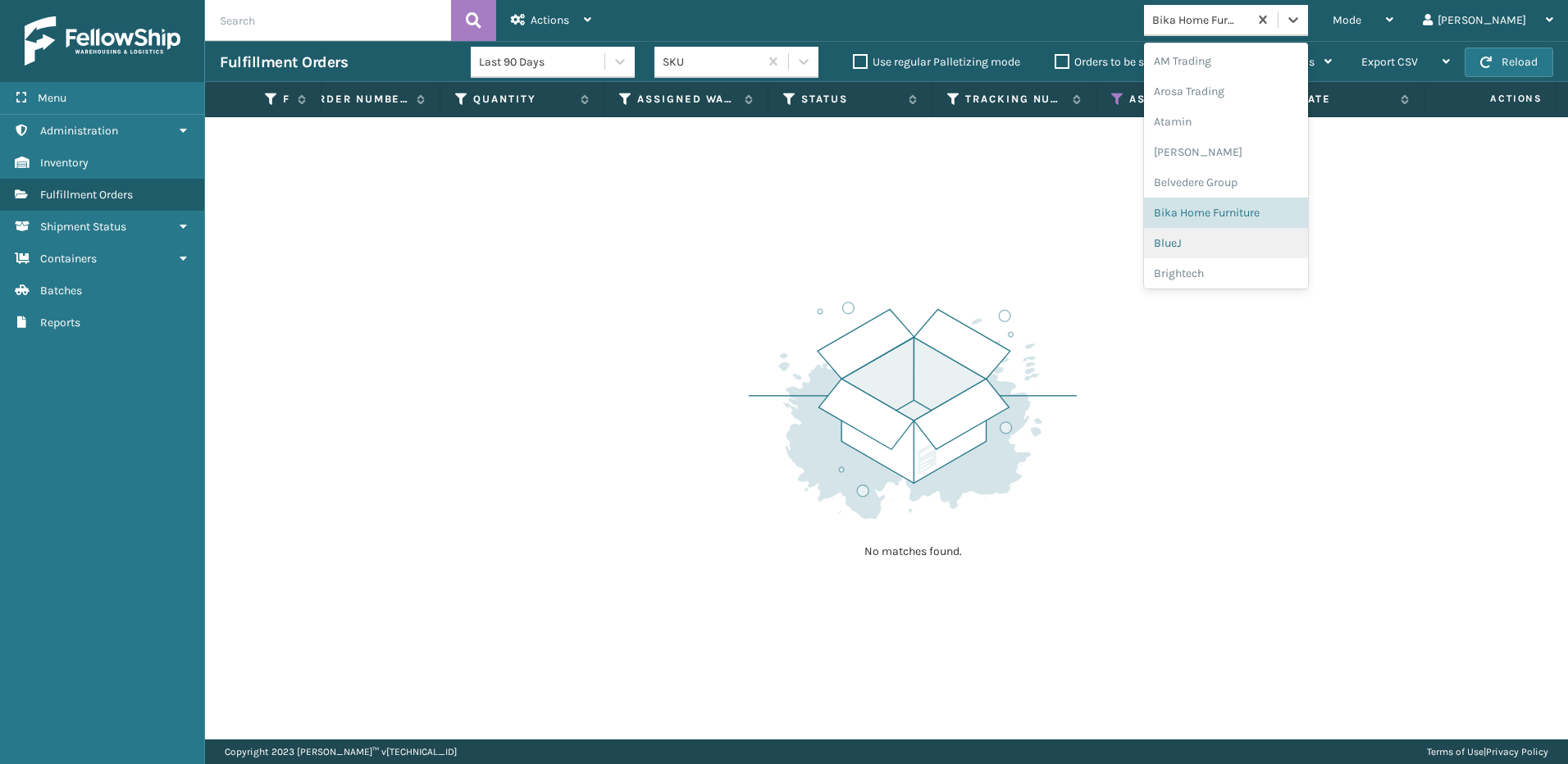
click at [1279, 235] on div "BlueJ" at bounding box center [1225, 243] width 164 height 31
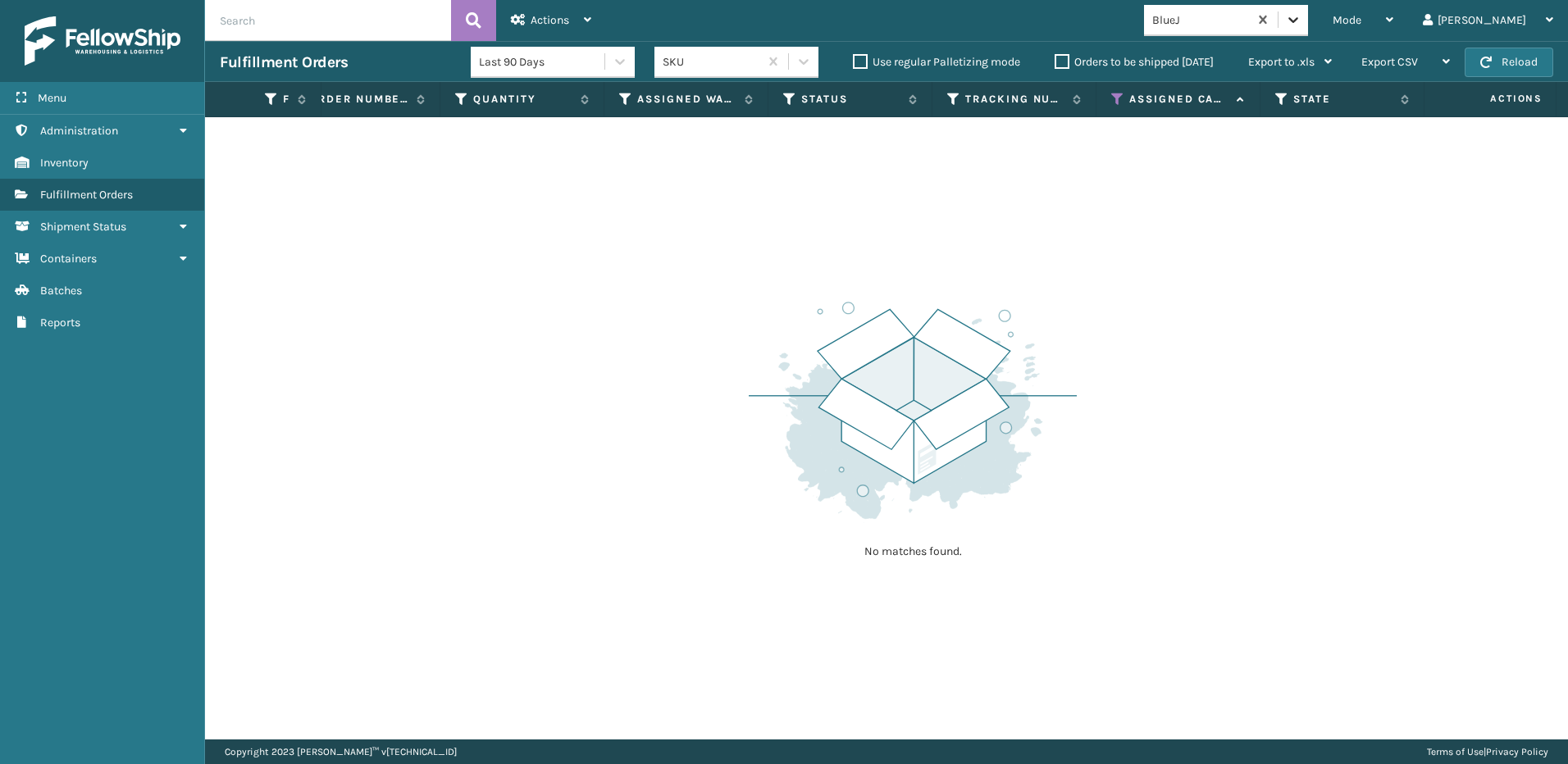
click at [1298, 20] on icon at bounding box center [1293, 20] width 10 height 6
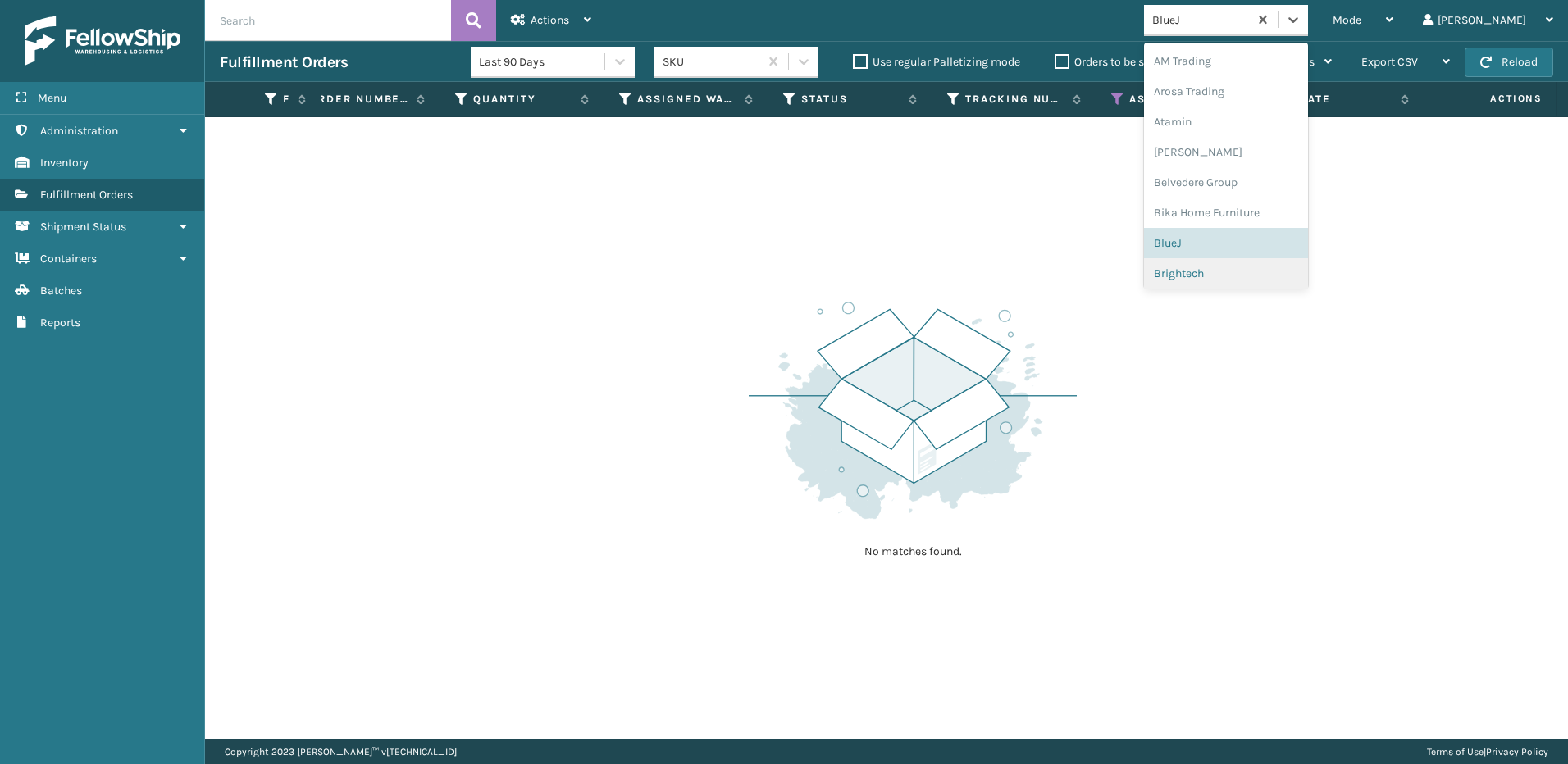
click at [1282, 260] on div "Brightech" at bounding box center [1225, 274] width 164 height 31
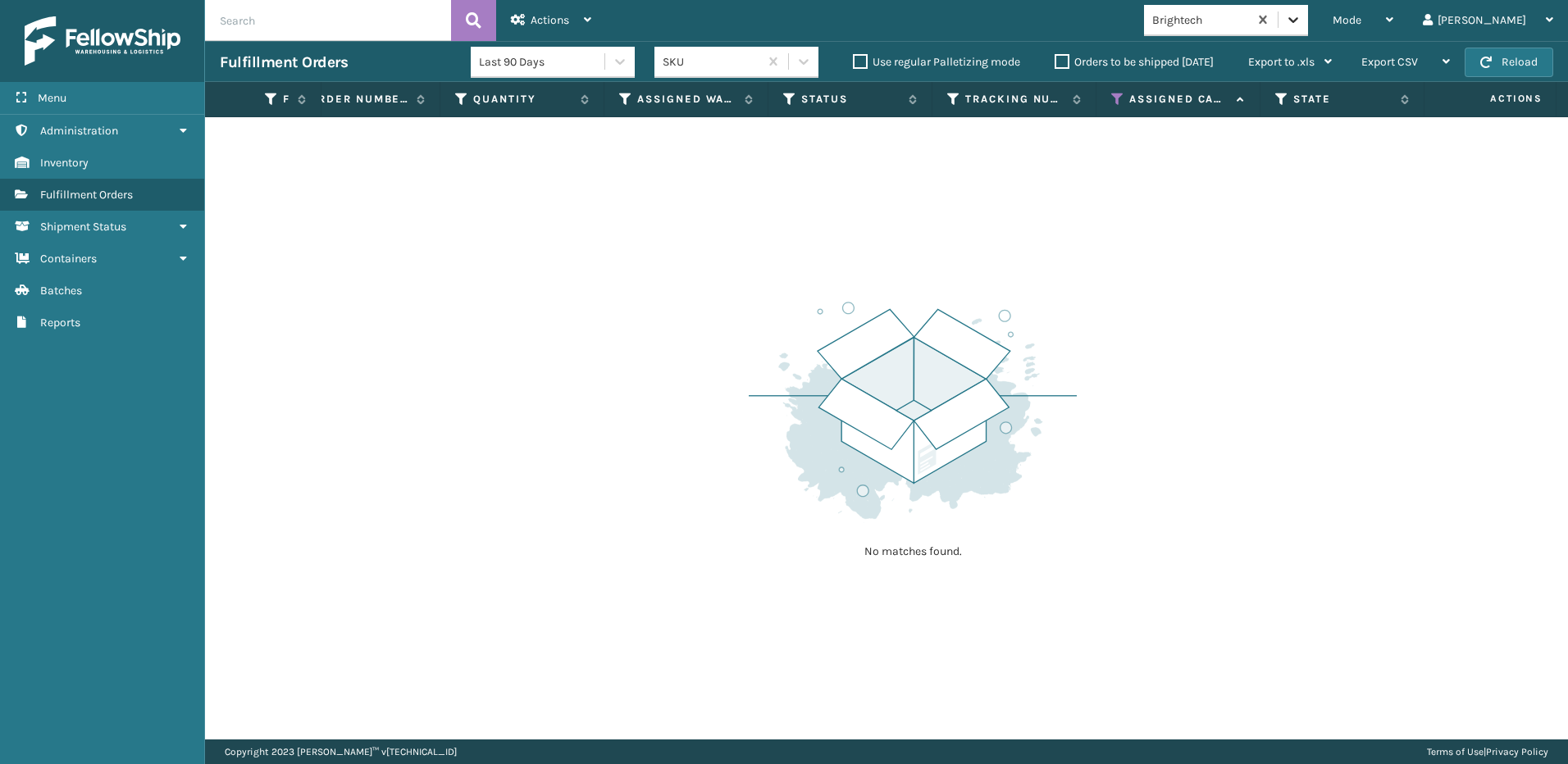
drag, startPoint x: 1350, startPoint y: 22, endPoint x: 1349, endPoint y: 32, distance: 10.0
click at [1302, 26] on icon at bounding box center [1292, 20] width 16 height 16
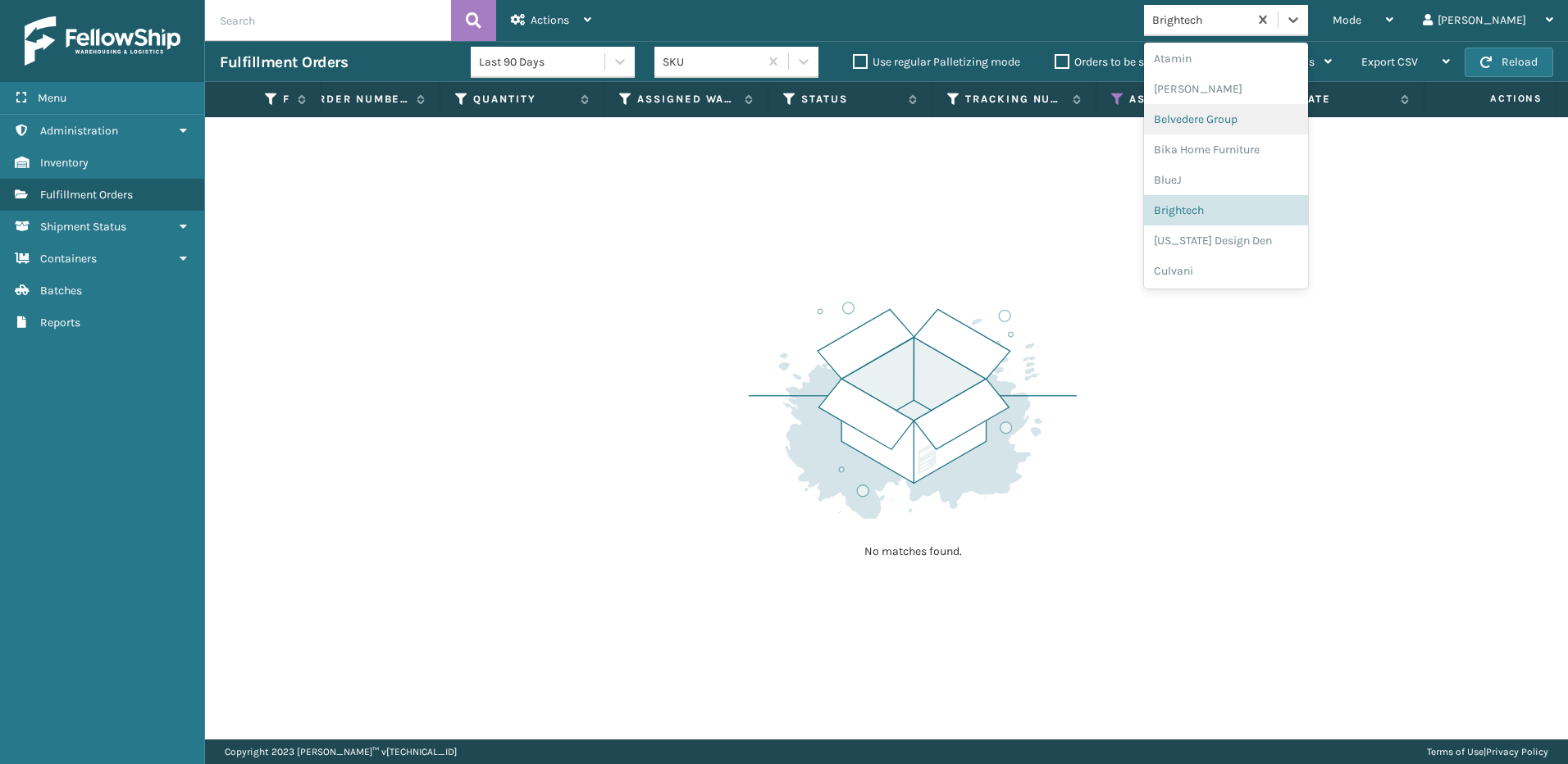
scroll to position [92, 0]
click at [1279, 210] on div "[US_STATE] Design Den" at bounding box center [1225, 212] width 164 height 31
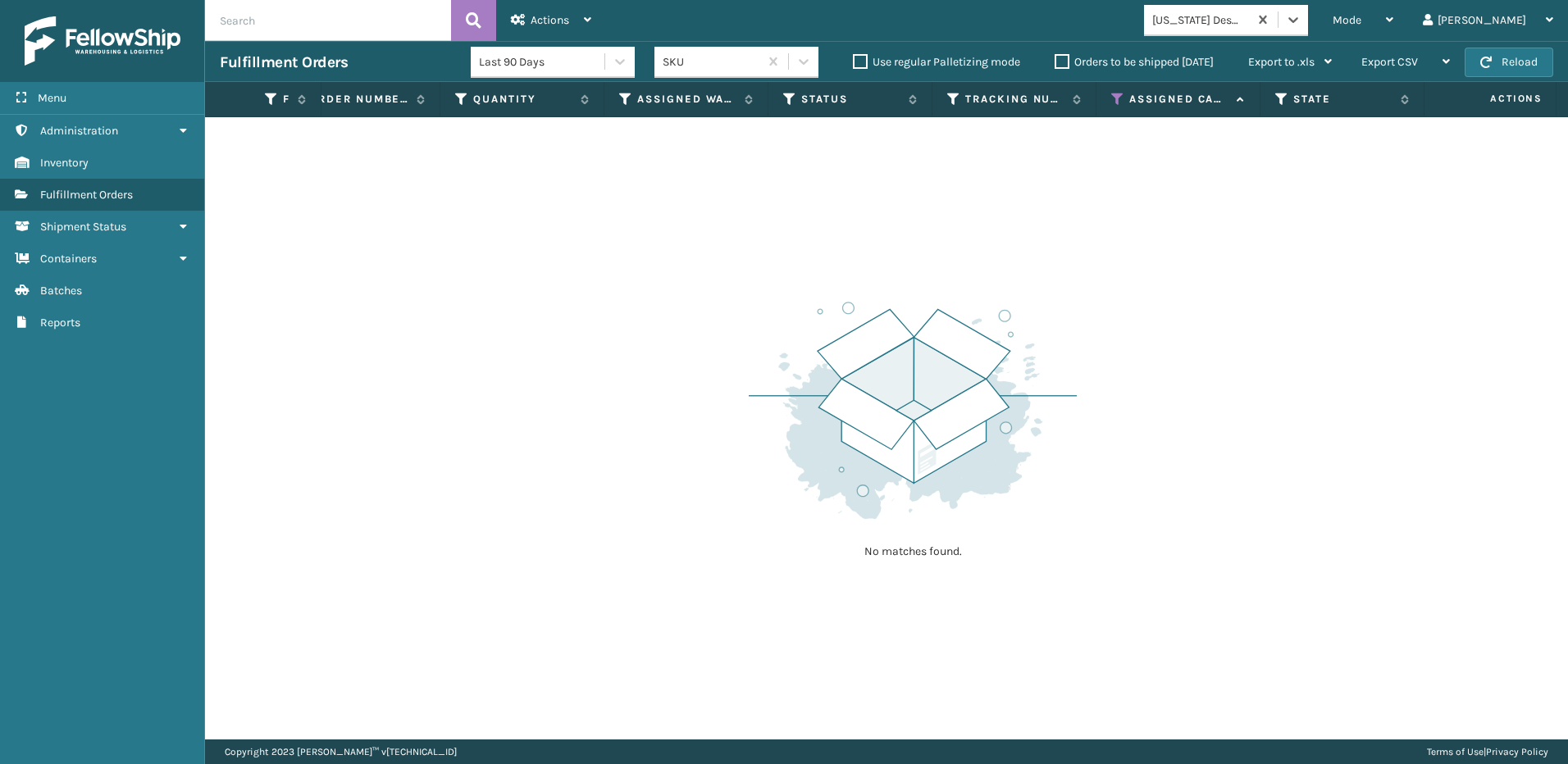
drag, startPoint x: 1355, startPoint y: 17, endPoint x: 1347, endPoint y: 37, distance: 21.5
click at [1302, 21] on icon at bounding box center [1292, 20] width 16 height 16
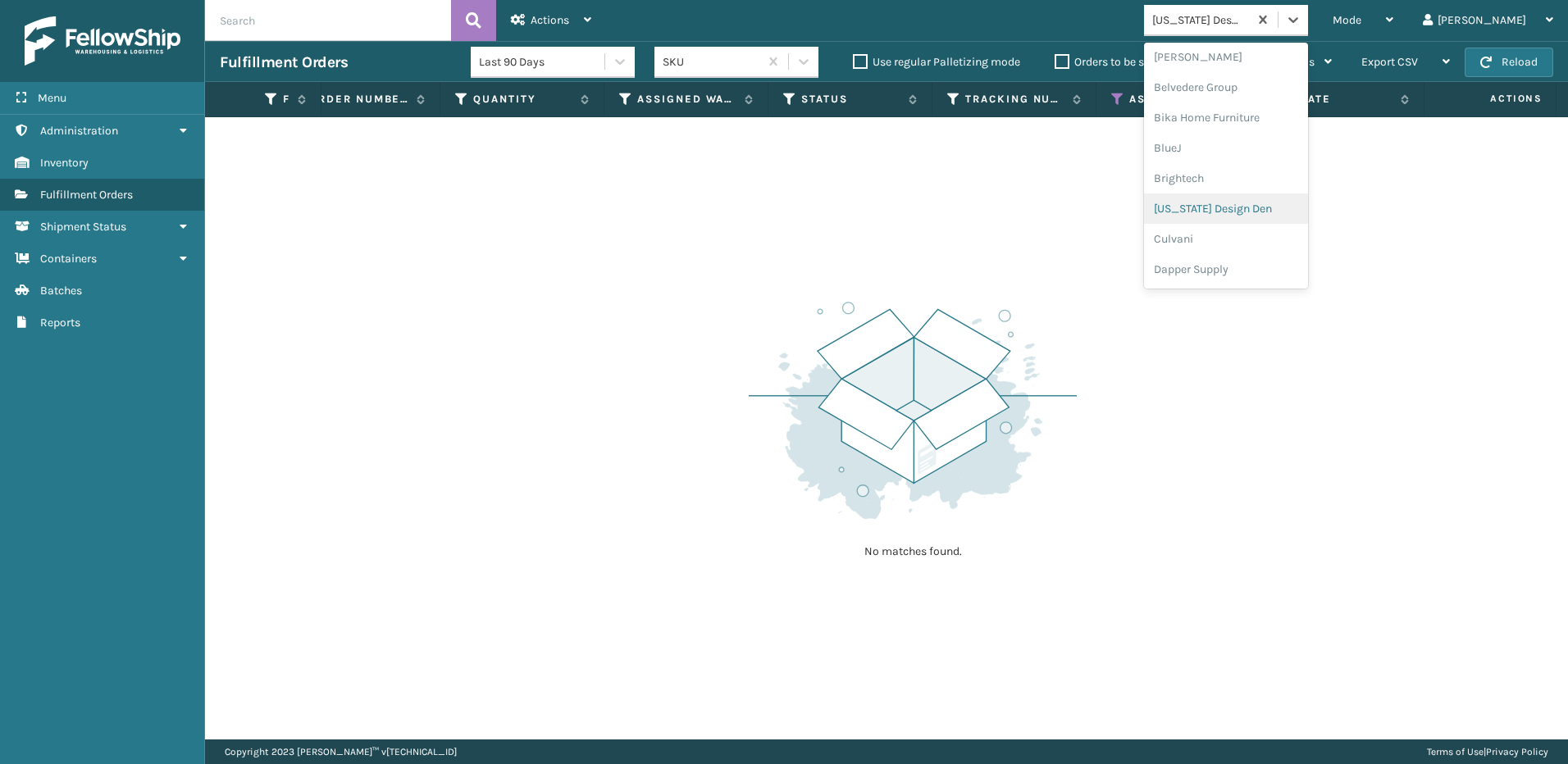
scroll to position [122, 0]
click at [1276, 210] on div "Culvani" at bounding box center [1225, 212] width 164 height 31
drag, startPoint x: 1355, startPoint y: 15, endPoint x: 1304, endPoint y: 127, distance: 123.1
click at [1302, 19] on icon at bounding box center [1292, 20] width 16 height 16
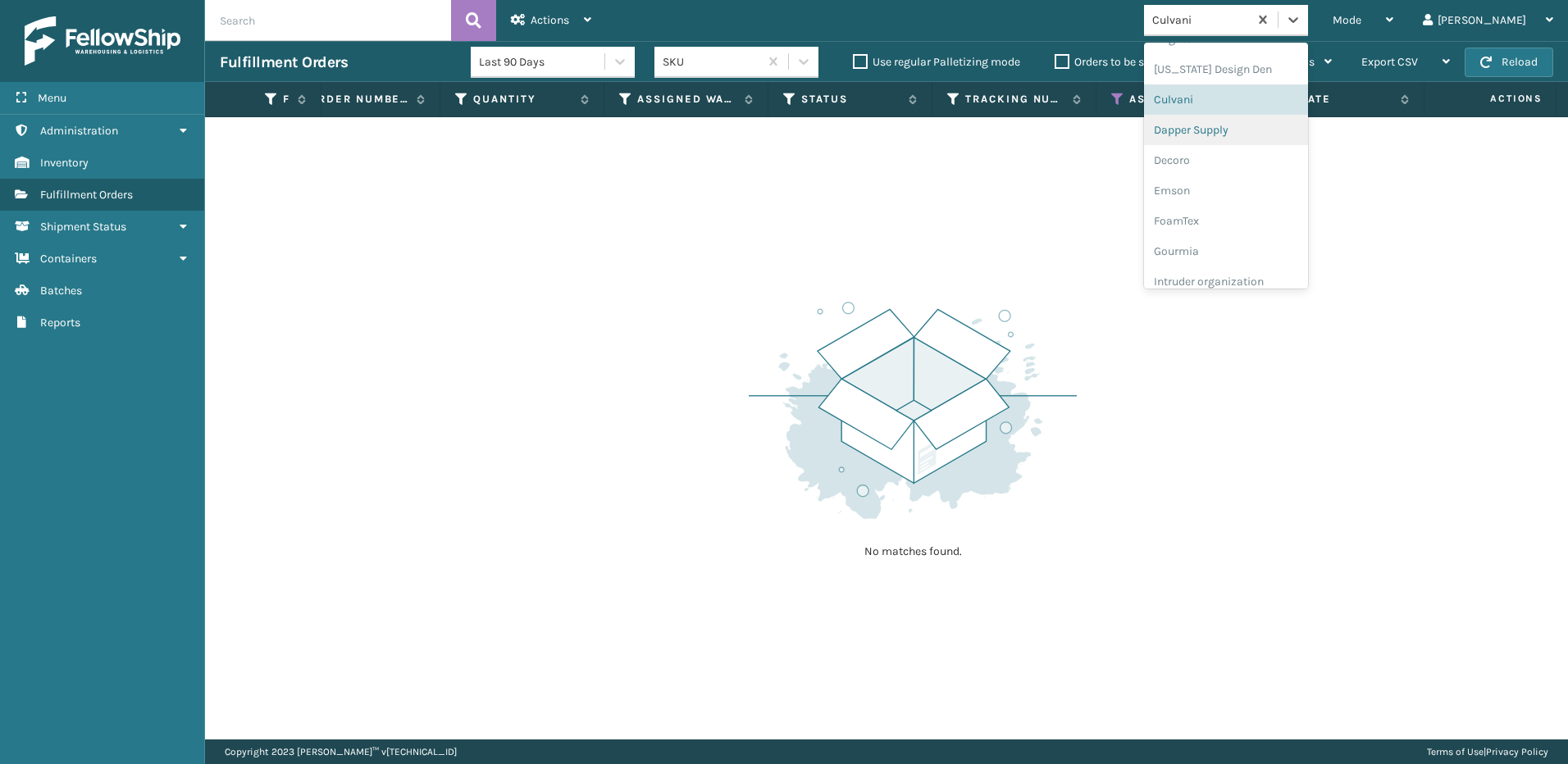
click at [1281, 133] on div "Dapper Supply" at bounding box center [1225, 130] width 164 height 31
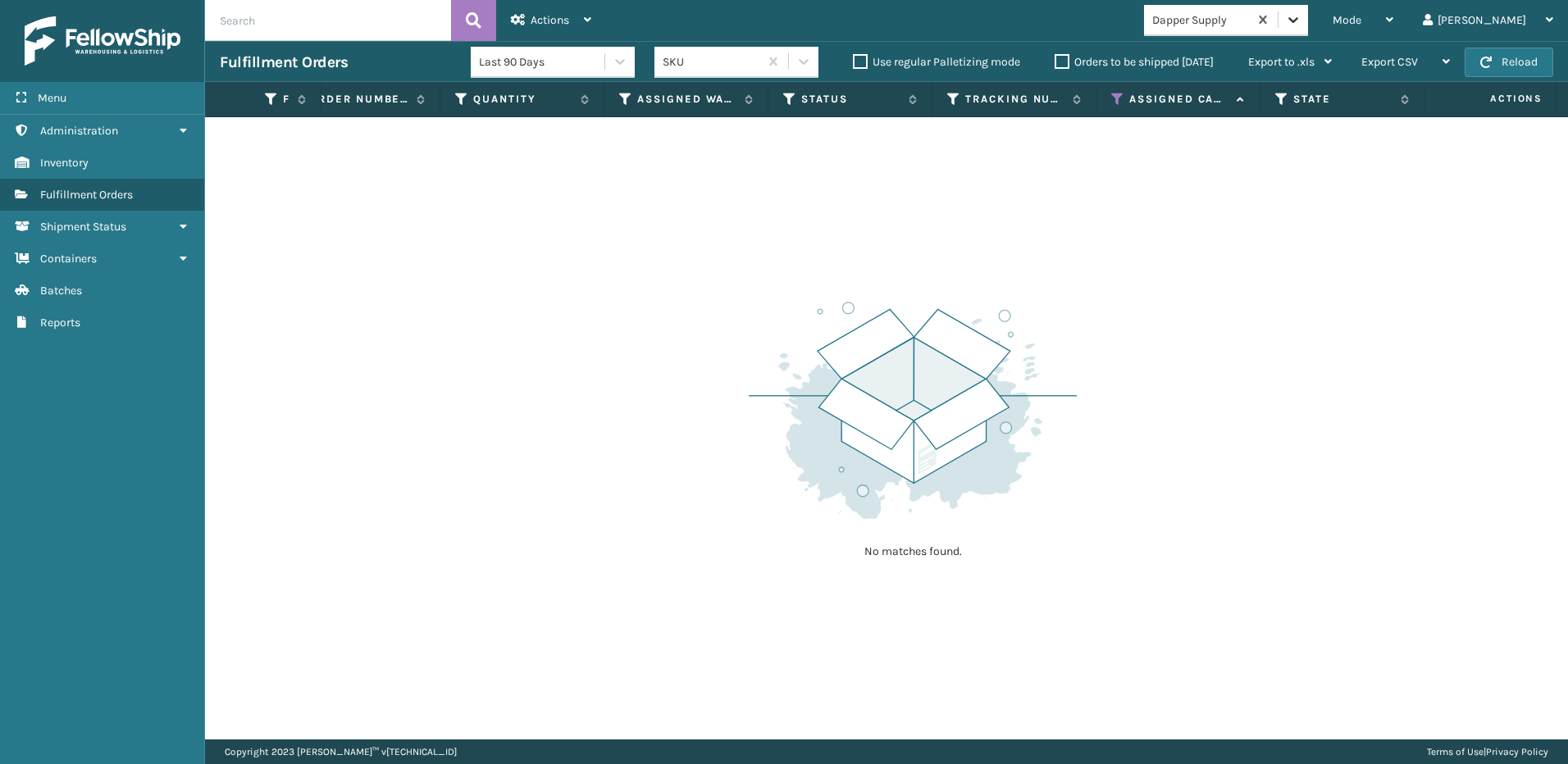
click at [1302, 24] on icon at bounding box center [1292, 20] width 16 height 16
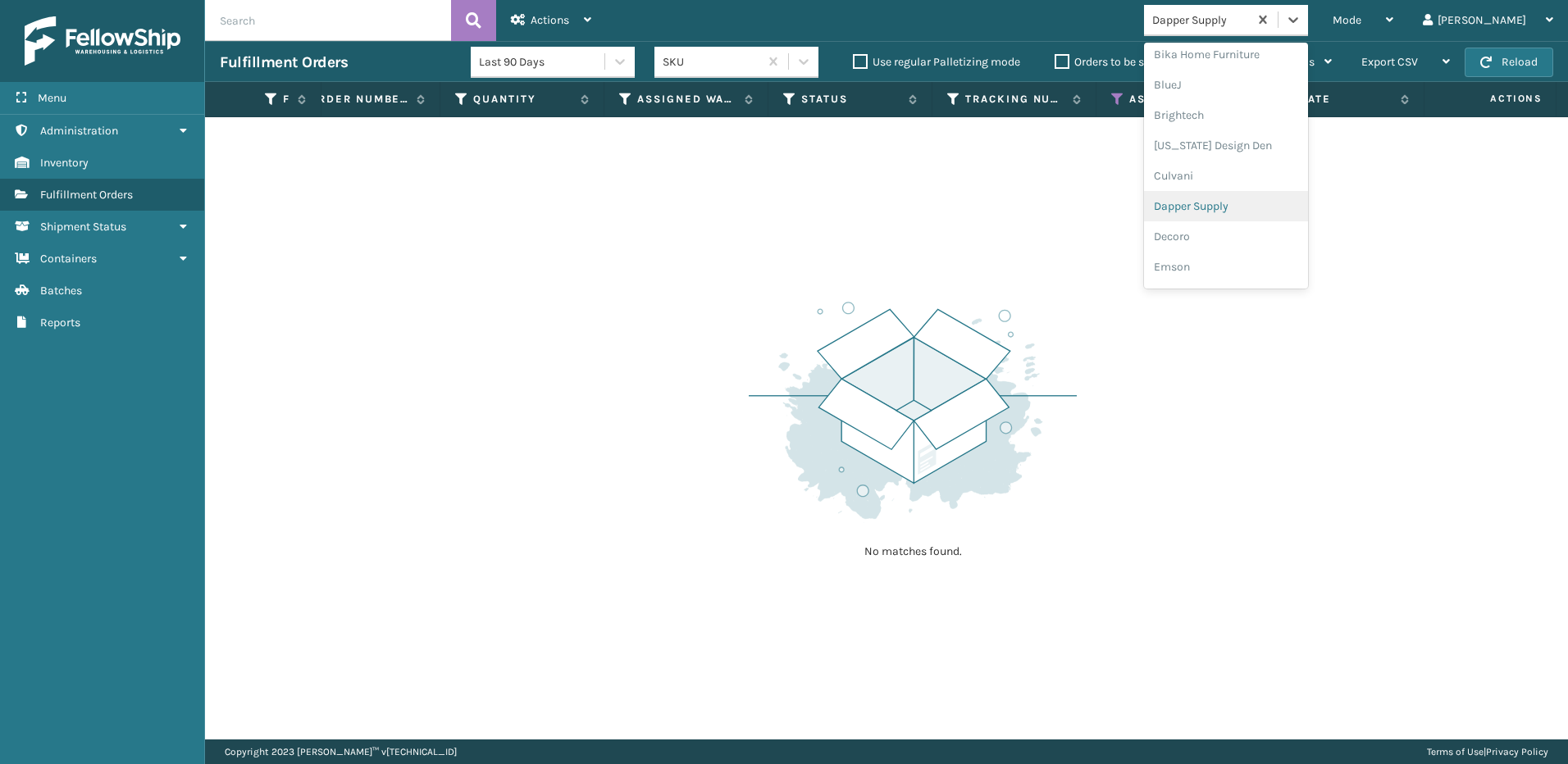
scroll to position [183, 0]
click at [1271, 210] on div "Decoro" at bounding box center [1225, 212] width 164 height 31
click at [1302, 14] on icon at bounding box center [1292, 20] width 16 height 16
click at [1258, 206] on div "Emson" at bounding box center [1225, 212] width 164 height 31
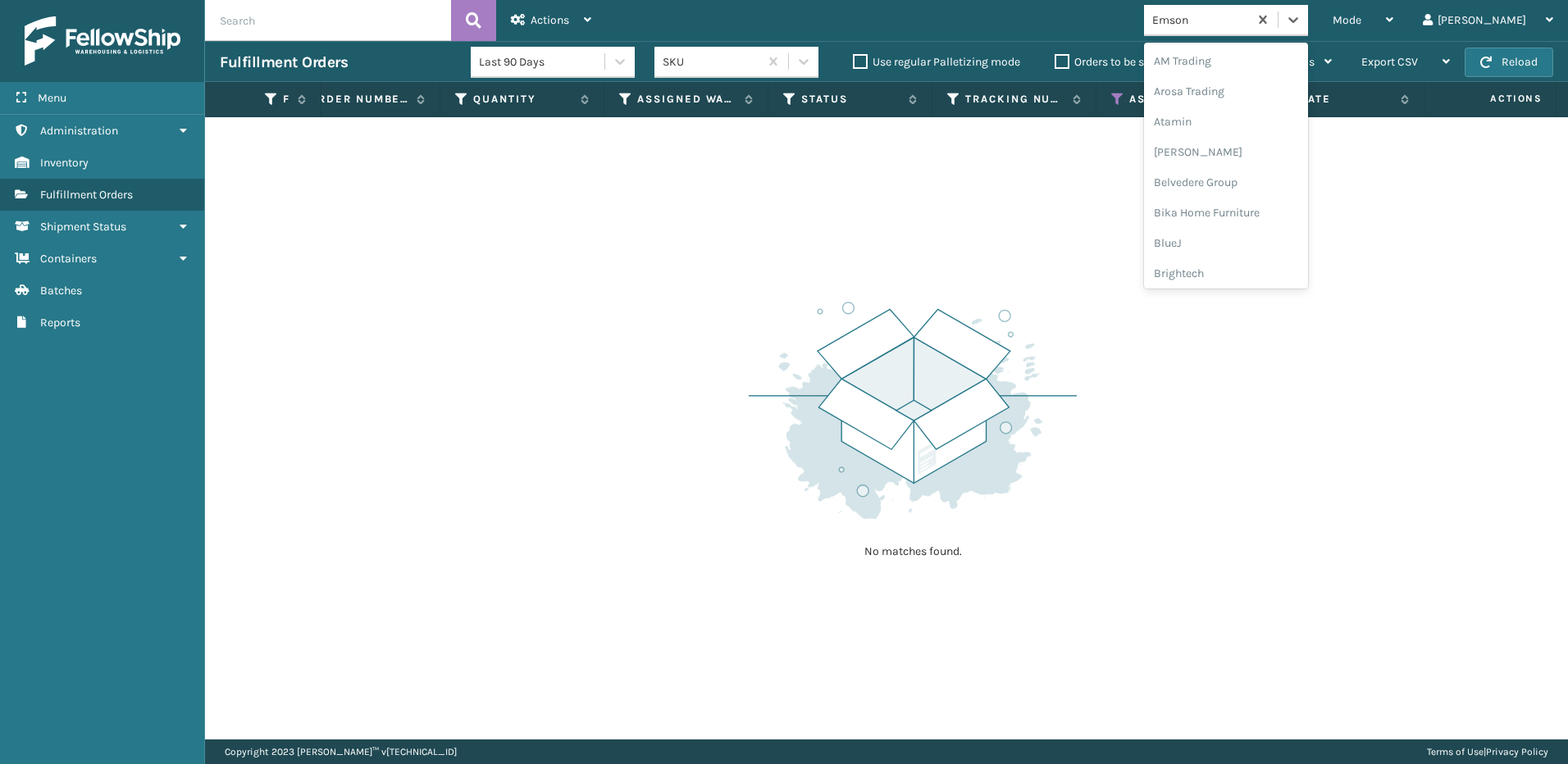
drag, startPoint x: 1355, startPoint y: 20, endPoint x: 1305, endPoint y: 137, distance: 127.2
click at [1302, 20] on icon at bounding box center [1292, 20] width 16 height 16
click at [1273, 209] on div "FoamTex" at bounding box center [1225, 212] width 164 height 31
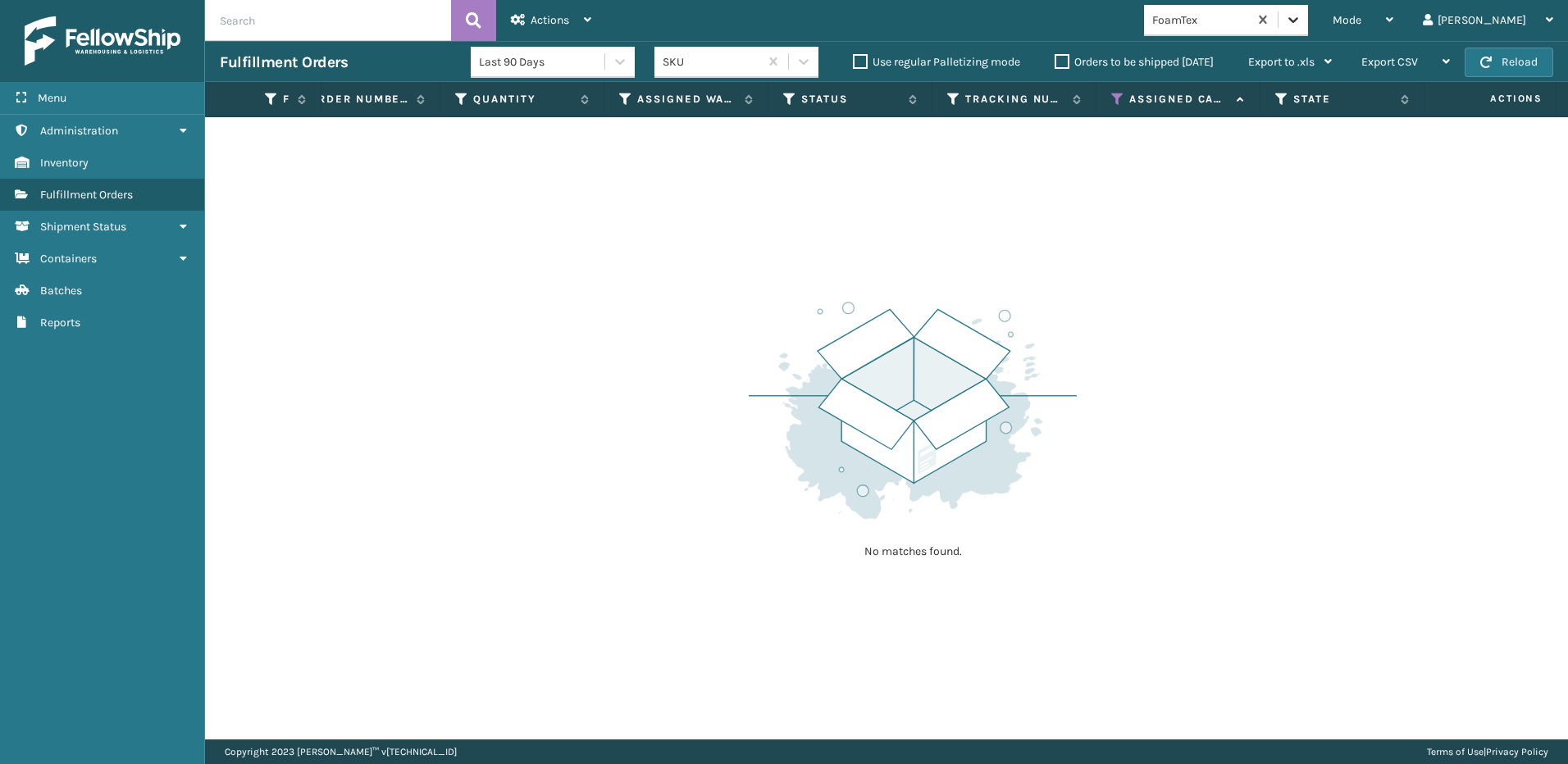
click at [1302, 25] on icon at bounding box center [1292, 20] width 16 height 16
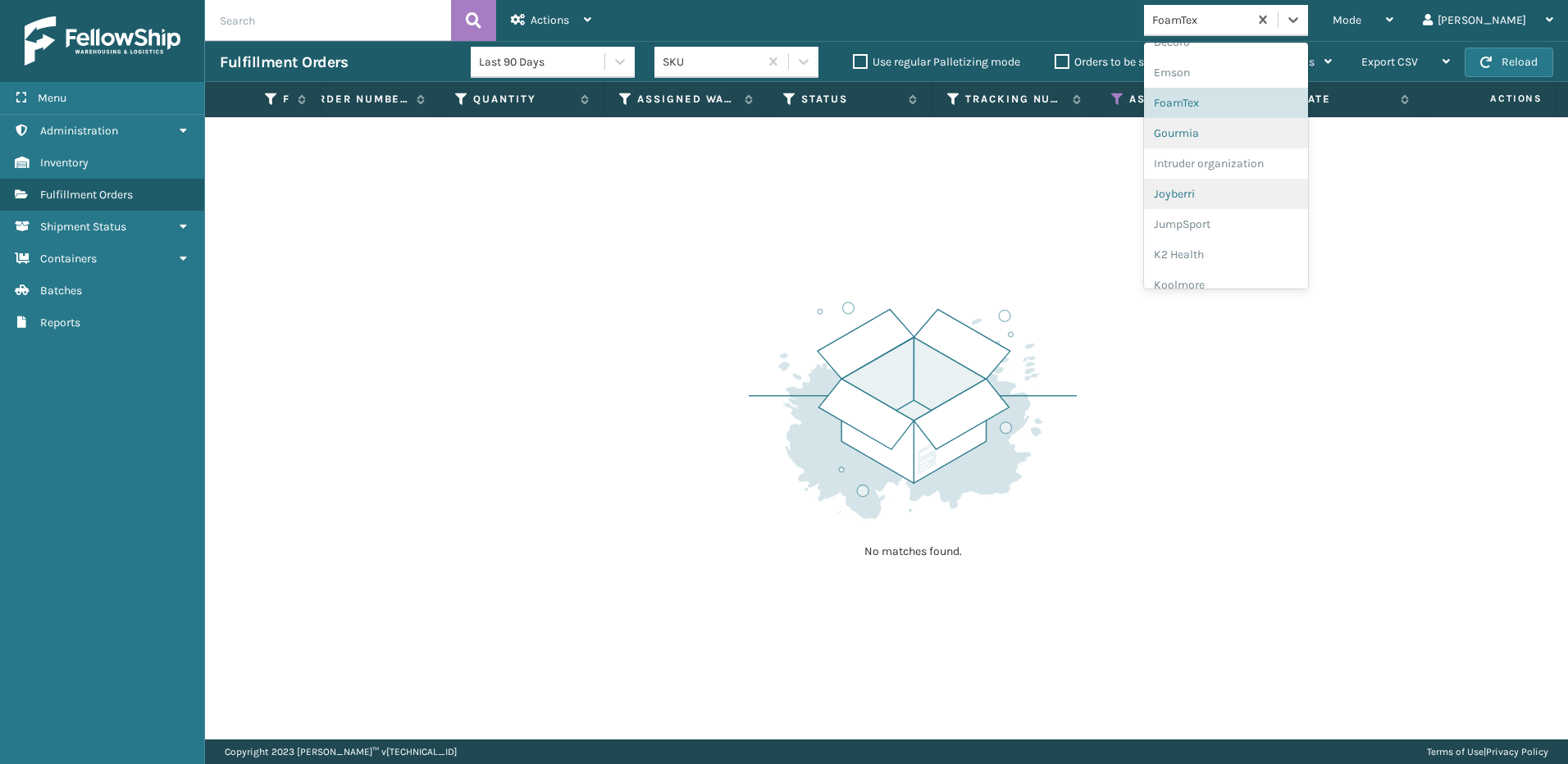
scroll to position [356, 0]
click at [1287, 134] on div "Gourmia" at bounding box center [1225, 130] width 164 height 31
click at [1298, 22] on icon at bounding box center [1293, 20] width 10 height 6
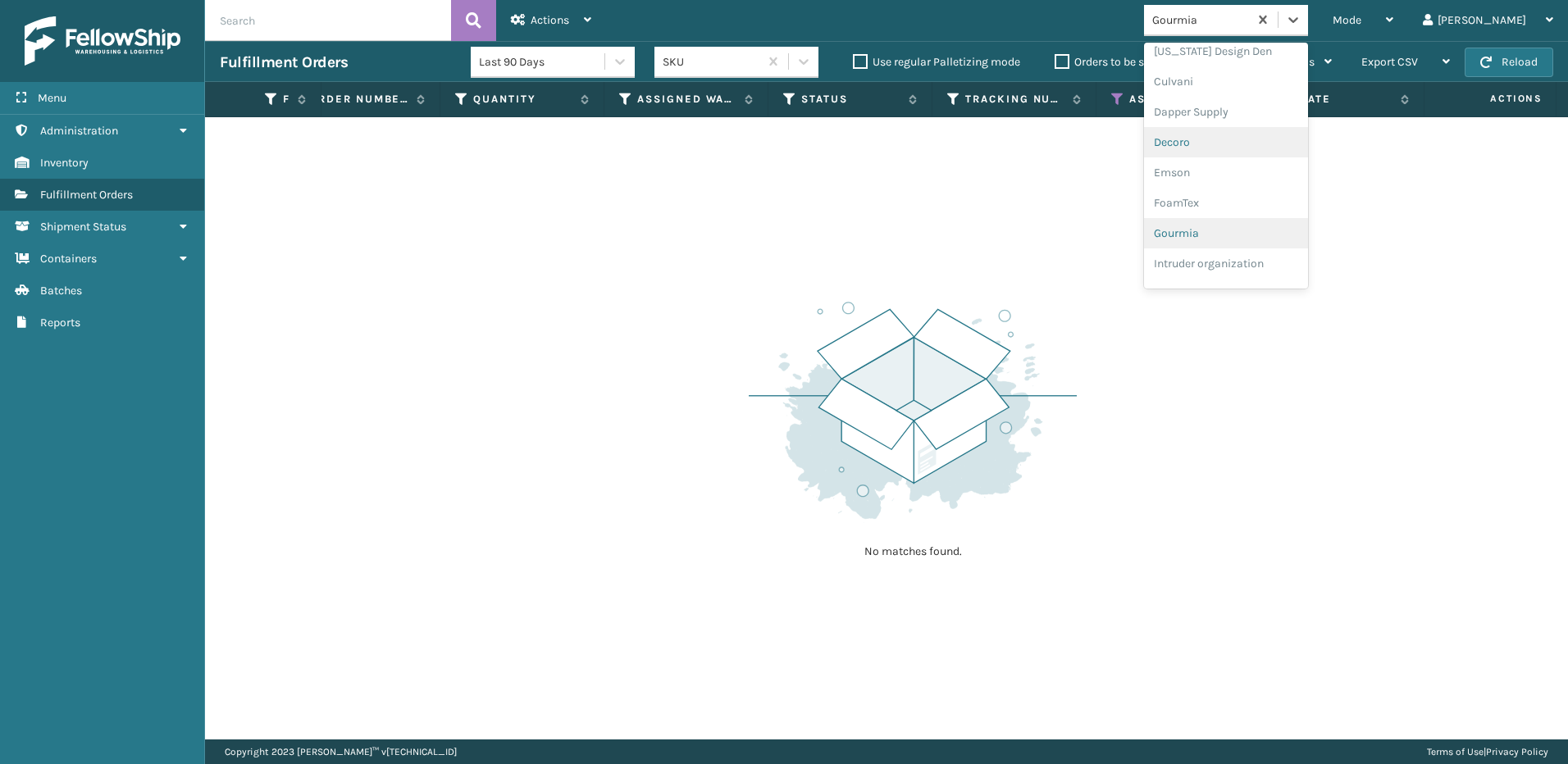
scroll to position [304, 0]
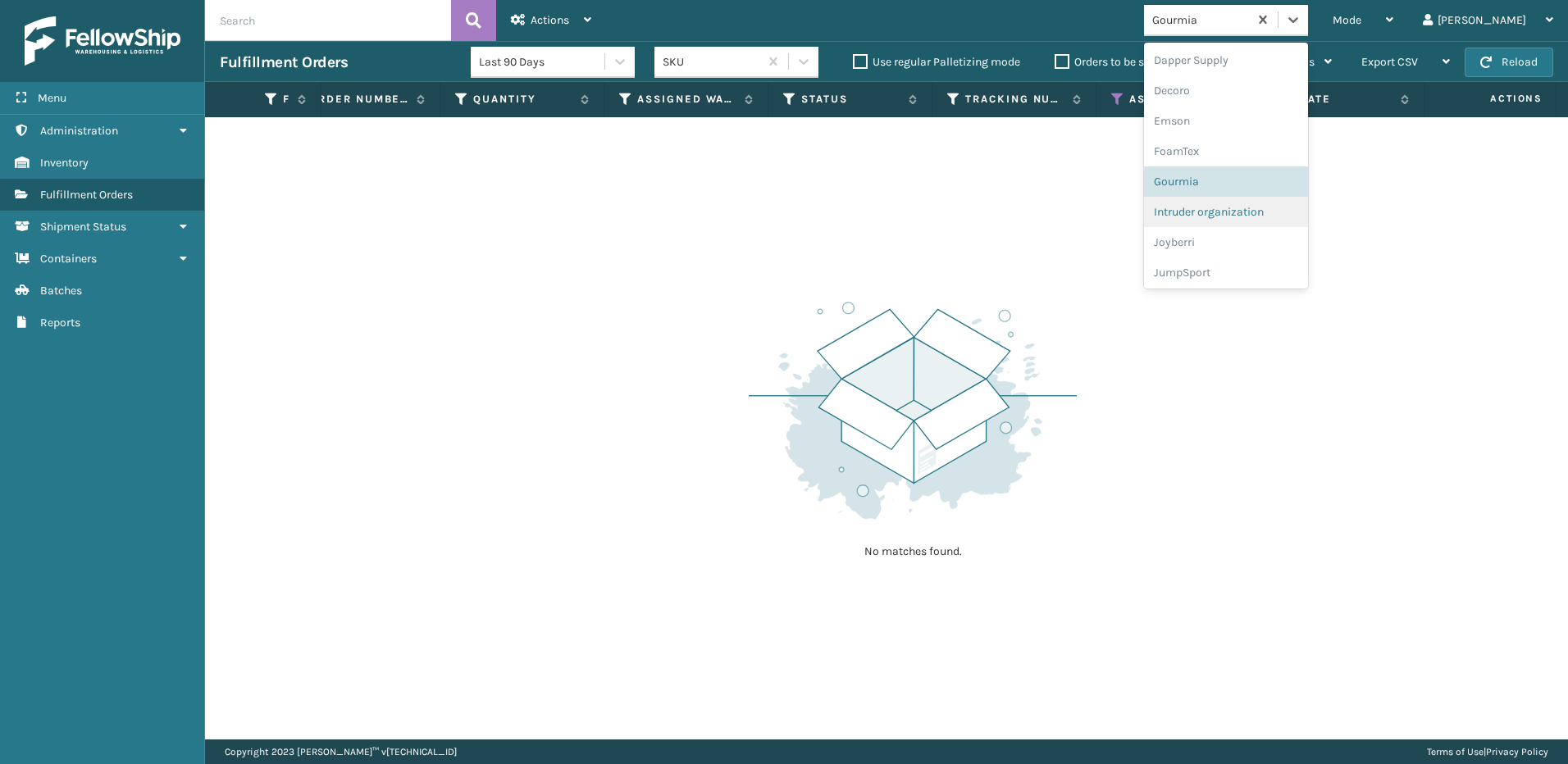
click at [1256, 203] on div "Intruder organization" at bounding box center [1225, 212] width 164 height 31
click at [1302, 22] on icon at bounding box center [1292, 20] width 16 height 16
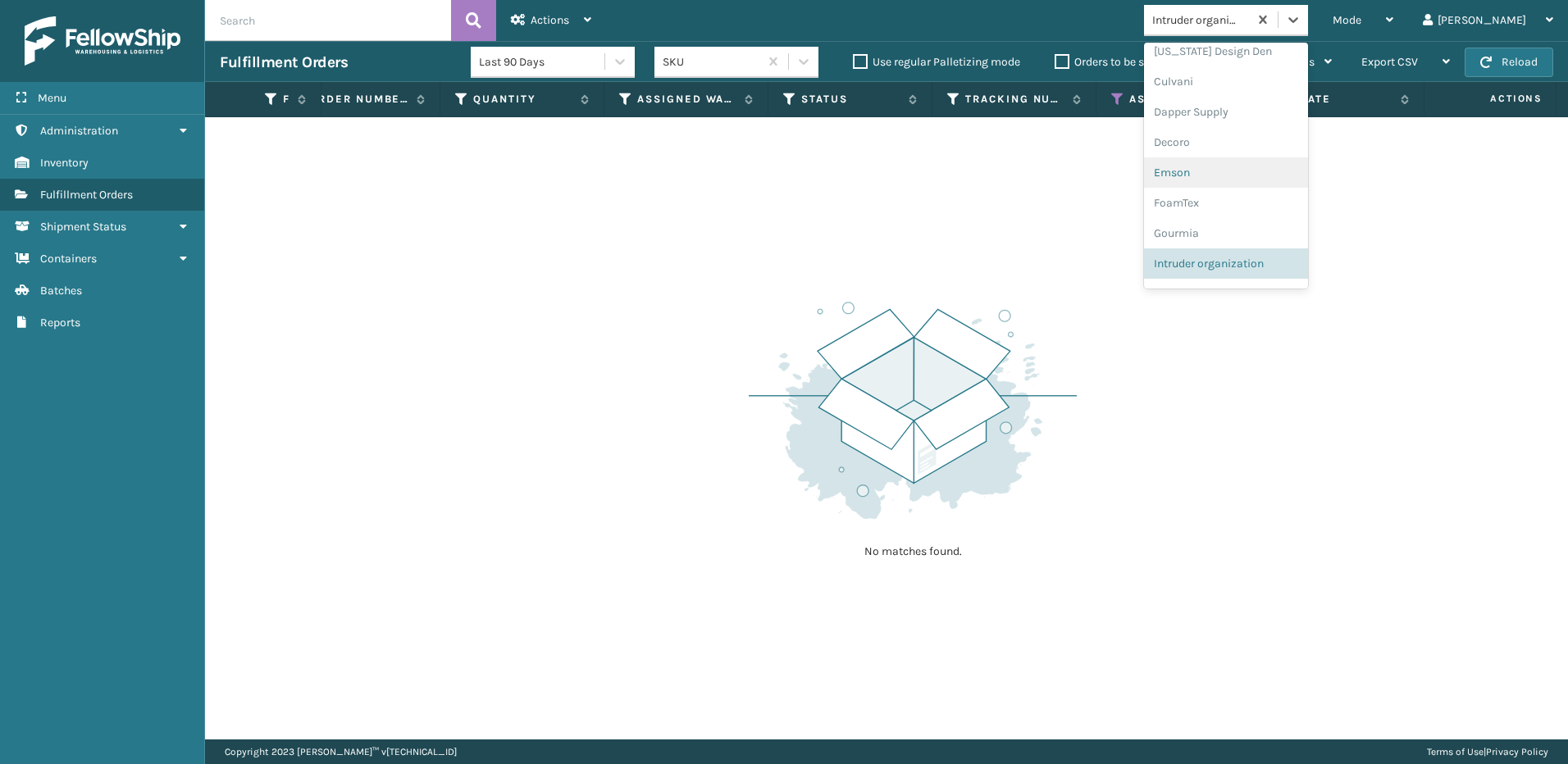
scroll to position [334, 0]
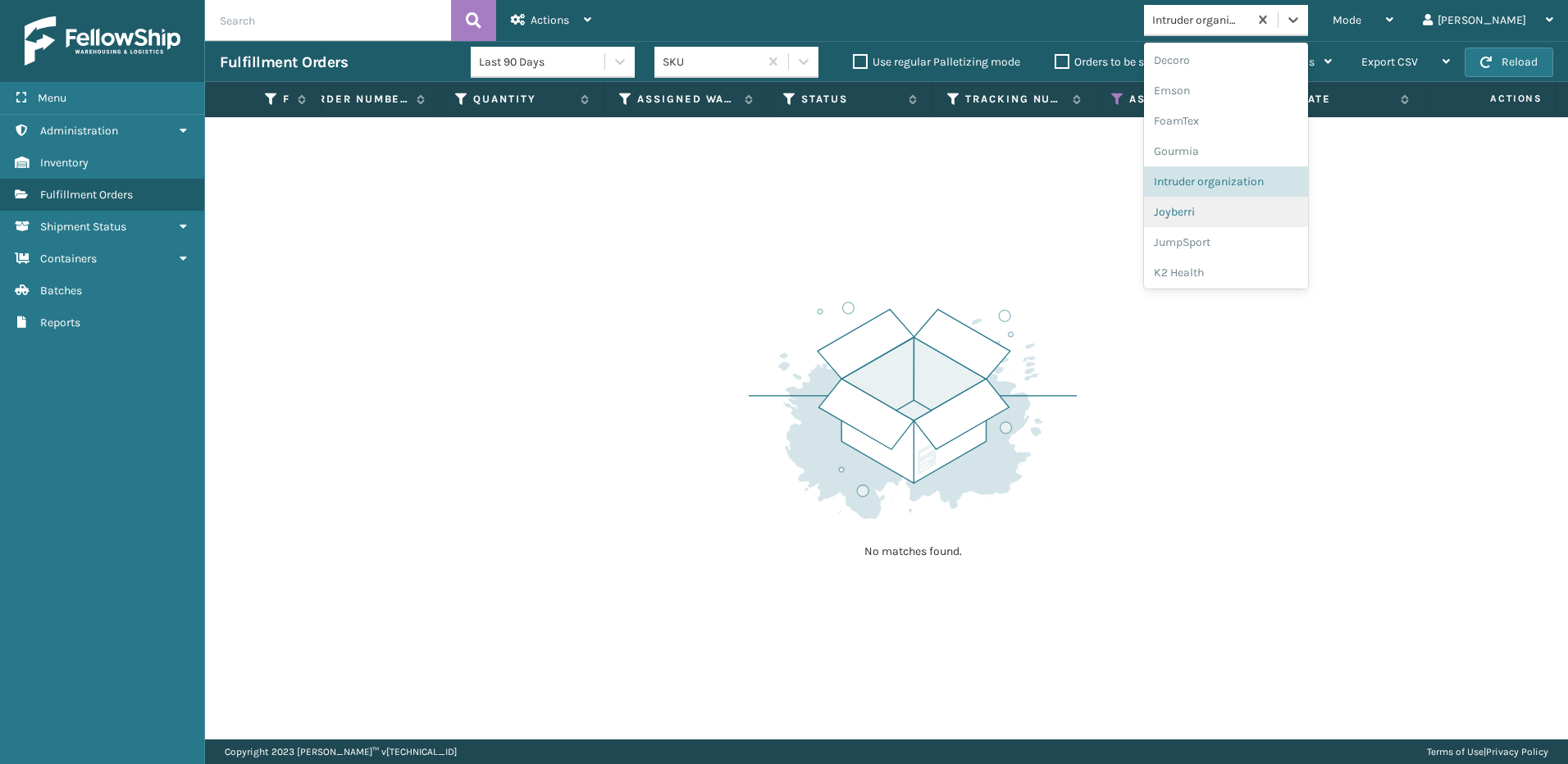
click at [1281, 205] on div "Joyberri" at bounding box center [1225, 212] width 164 height 31
click at [1302, 25] on icon at bounding box center [1292, 20] width 16 height 16
click at [1267, 216] on div "JumpSport" at bounding box center [1225, 212] width 164 height 31
click at [1302, 20] on icon at bounding box center [1292, 20] width 16 height 16
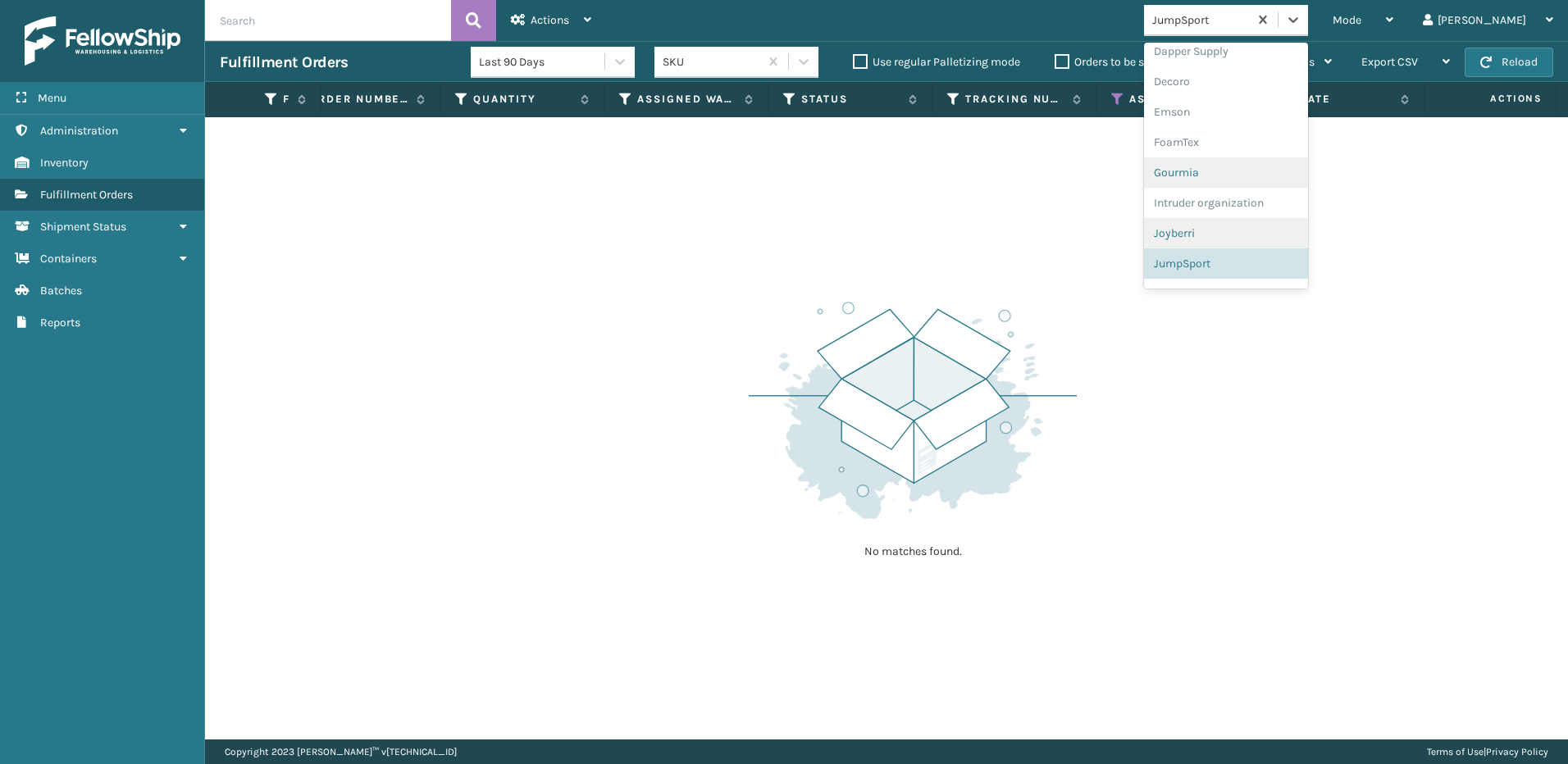
scroll to position [395, 0]
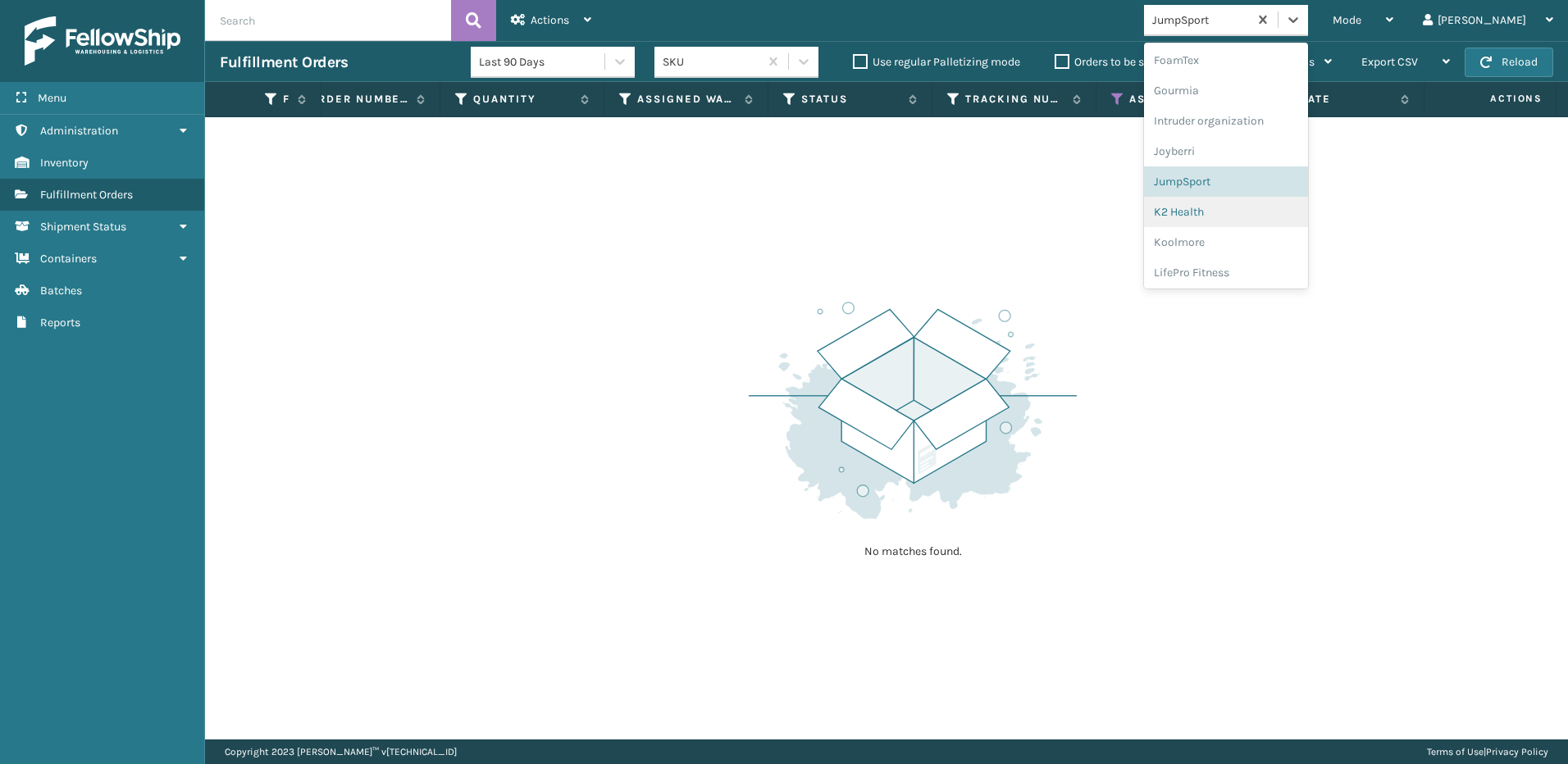
click at [1260, 209] on div "K2 Health" at bounding box center [1225, 212] width 164 height 31
click at [1298, 20] on icon at bounding box center [1293, 20] width 10 height 6
click at [1274, 204] on div "Koolmore" at bounding box center [1225, 212] width 164 height 31
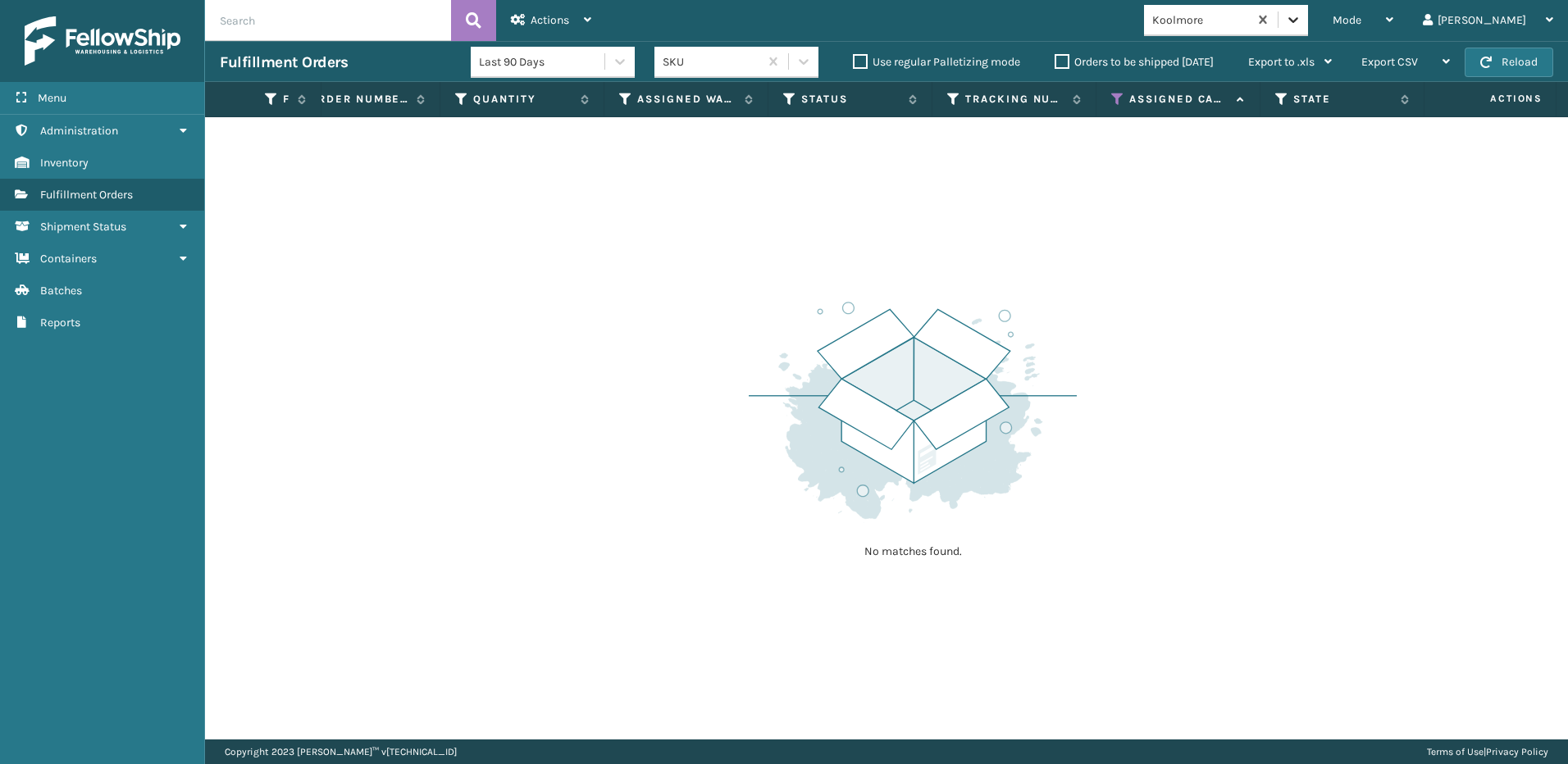
click at [1302, 26] on icon at bounding box center [1292, 20] width 16 height 16
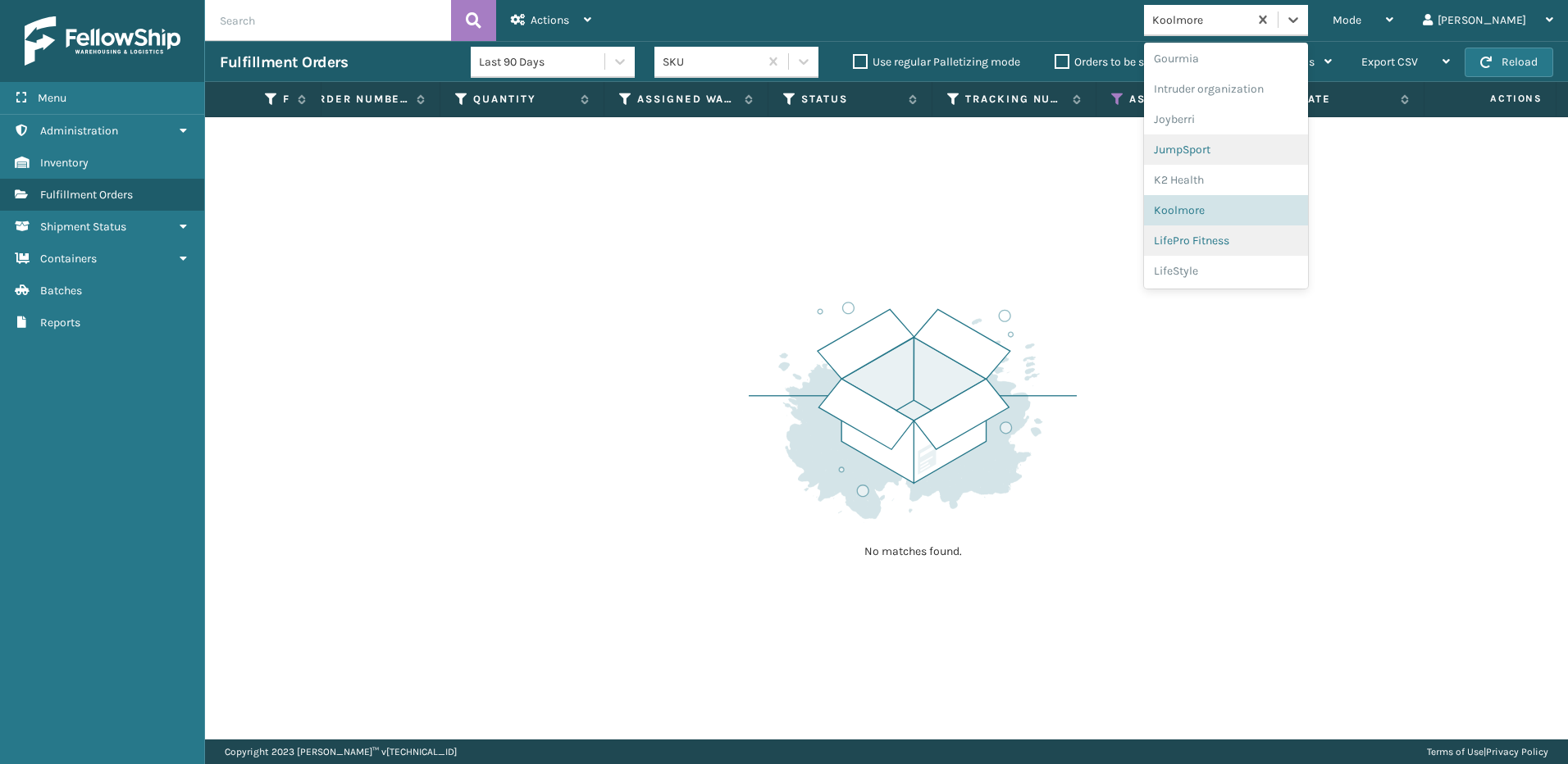
scroll to position [456, 0]
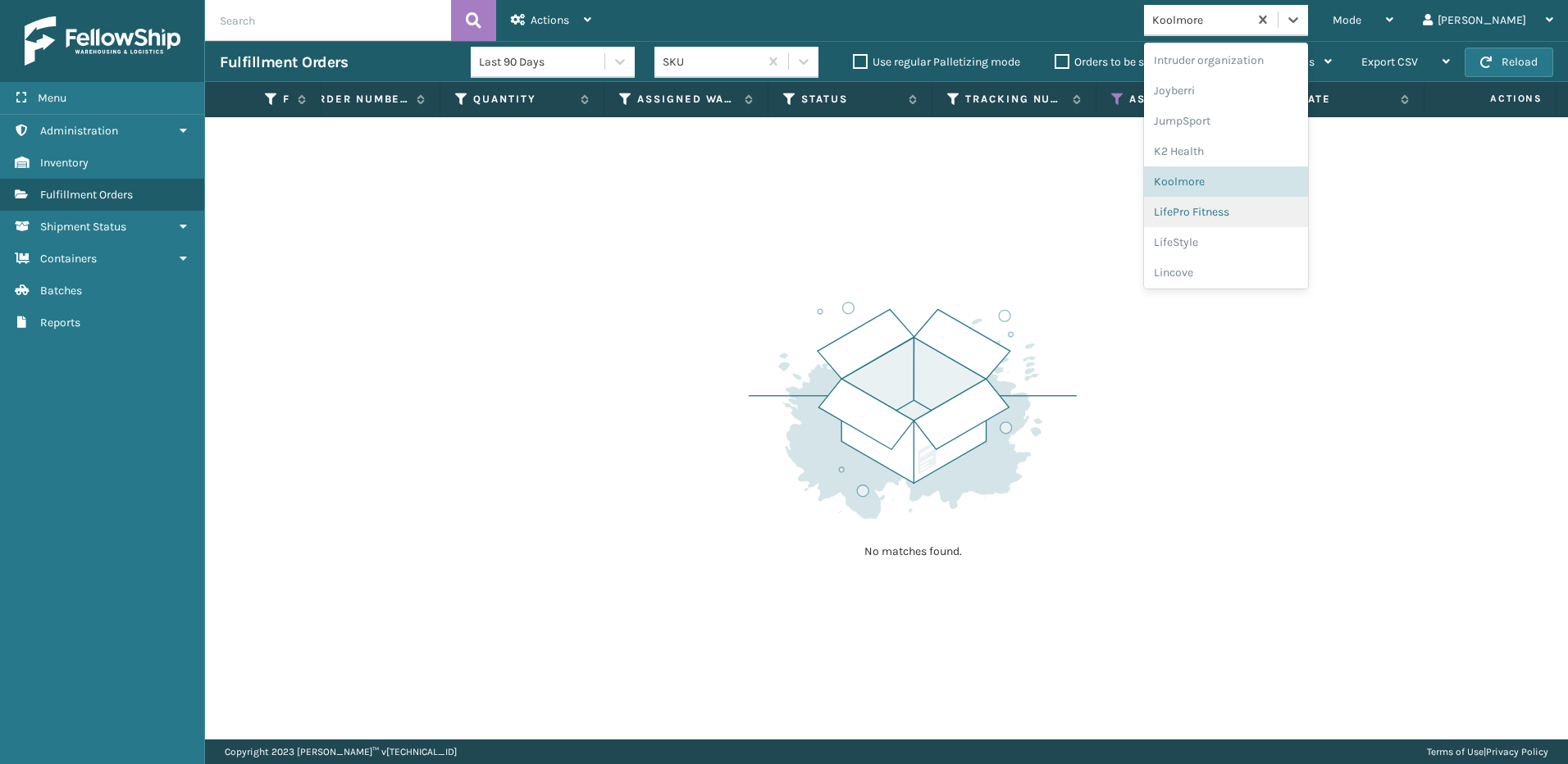
click at [1254, 219] on div "LifePro Fitness" at bounding box center [1225, 212] width 164 height 31
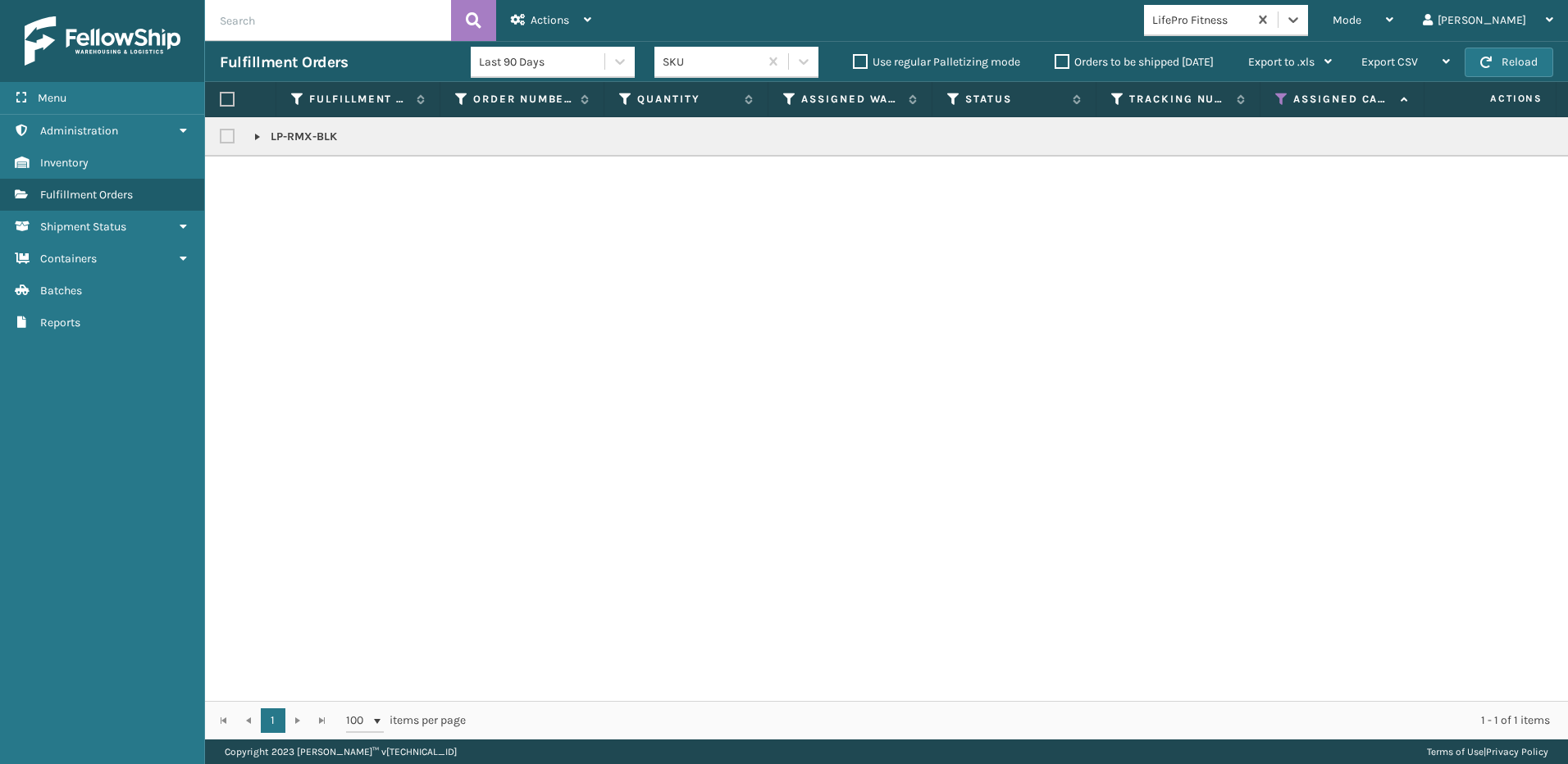
click at [230, 97] on label at bounding box center [226, 99] width 14 height 14
click at [220, 97] on input "checkbox" at bounding box center [219, 99] width 1 height 11
checkbox input "true"
click at [520, 17] on icon at bounding box center [518, 20] width 14 height 12
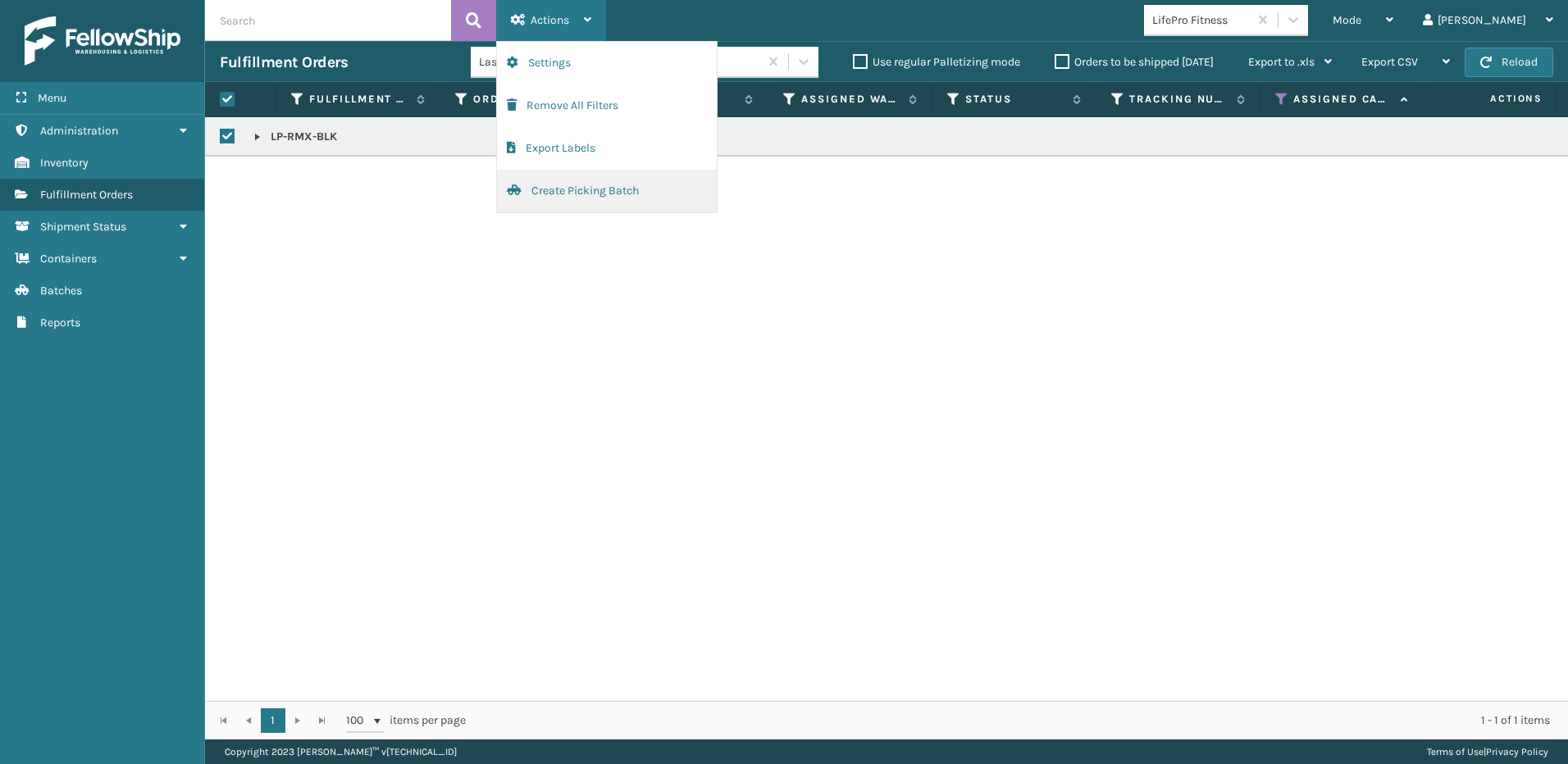
click at [554, 188] on button "Create Picking Batch" at bounding box center [606, 191] width 219 height 42
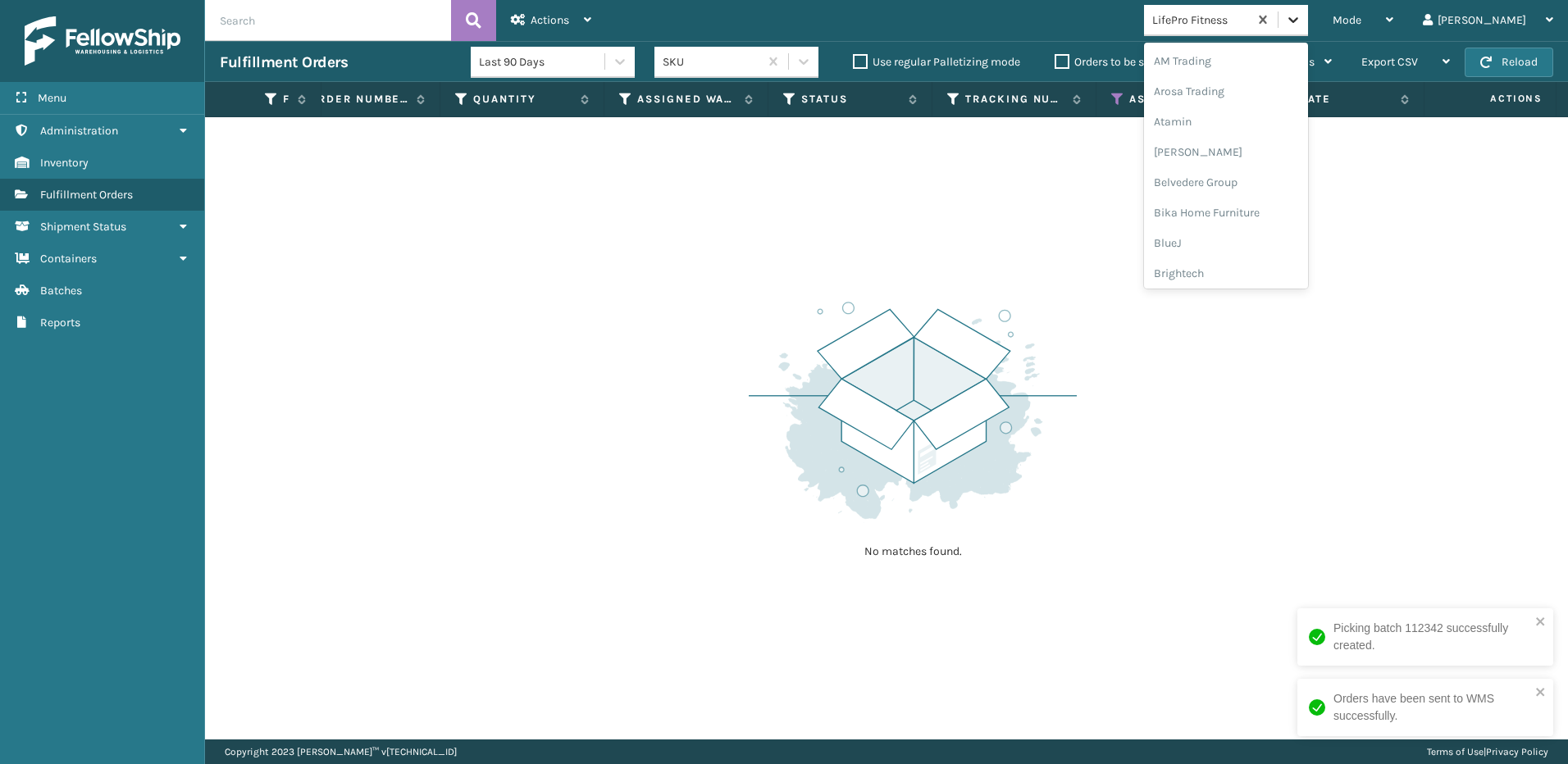
click at [1302, 24] on icon at bounding box center [1292, 20] width 16 height 16
click at [1278, 212] on div "LifeStyle" at bounding box center [1225, 212] width 164 height 31
click at [1302, 23] on icon at bounding box center [1292, 20] width 16 height 16
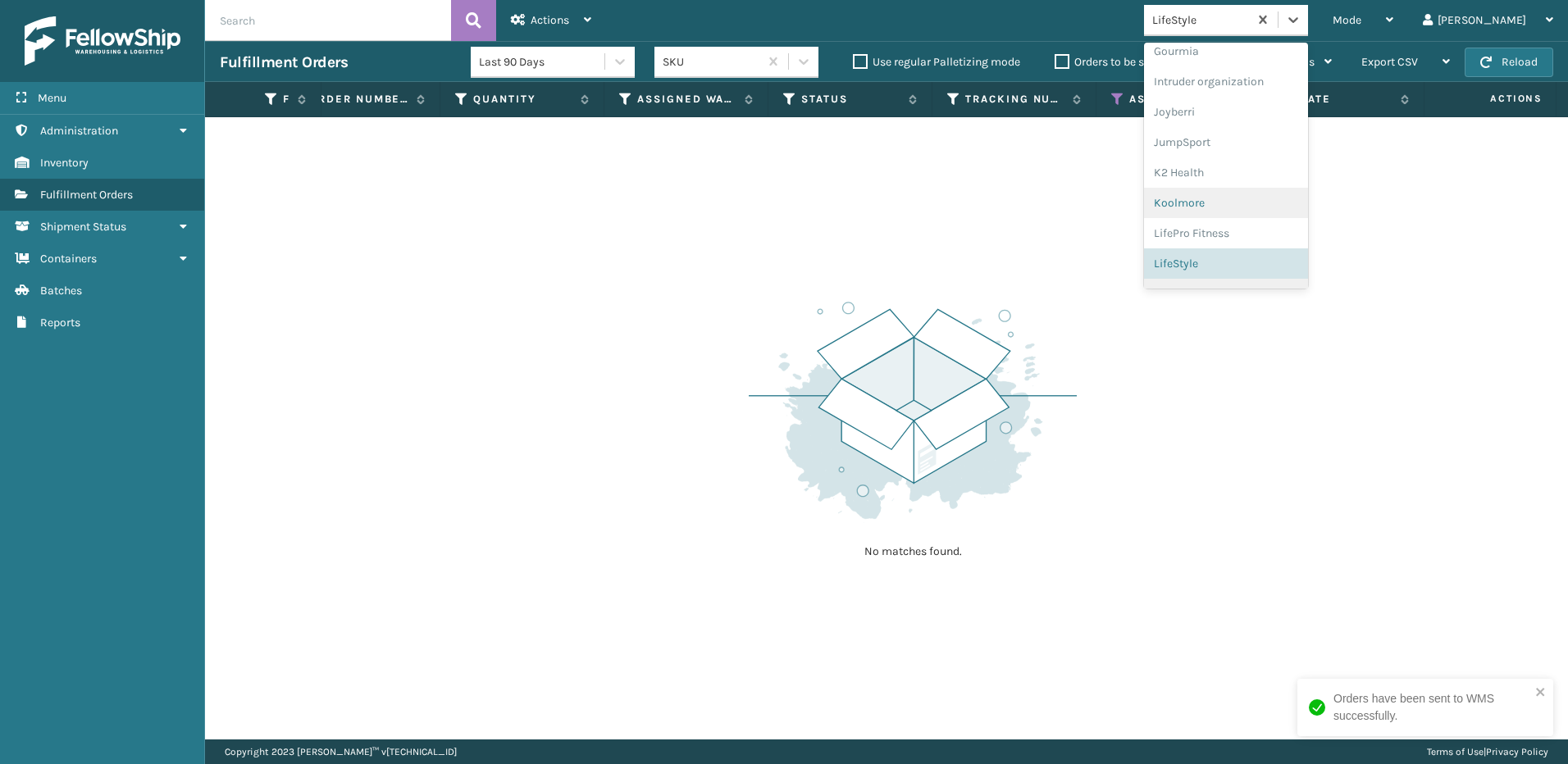
scroll to position [517, 0]
click at [1291, 210] on div "Lincove" at bounding box center [1225, 212] width 164 height 31
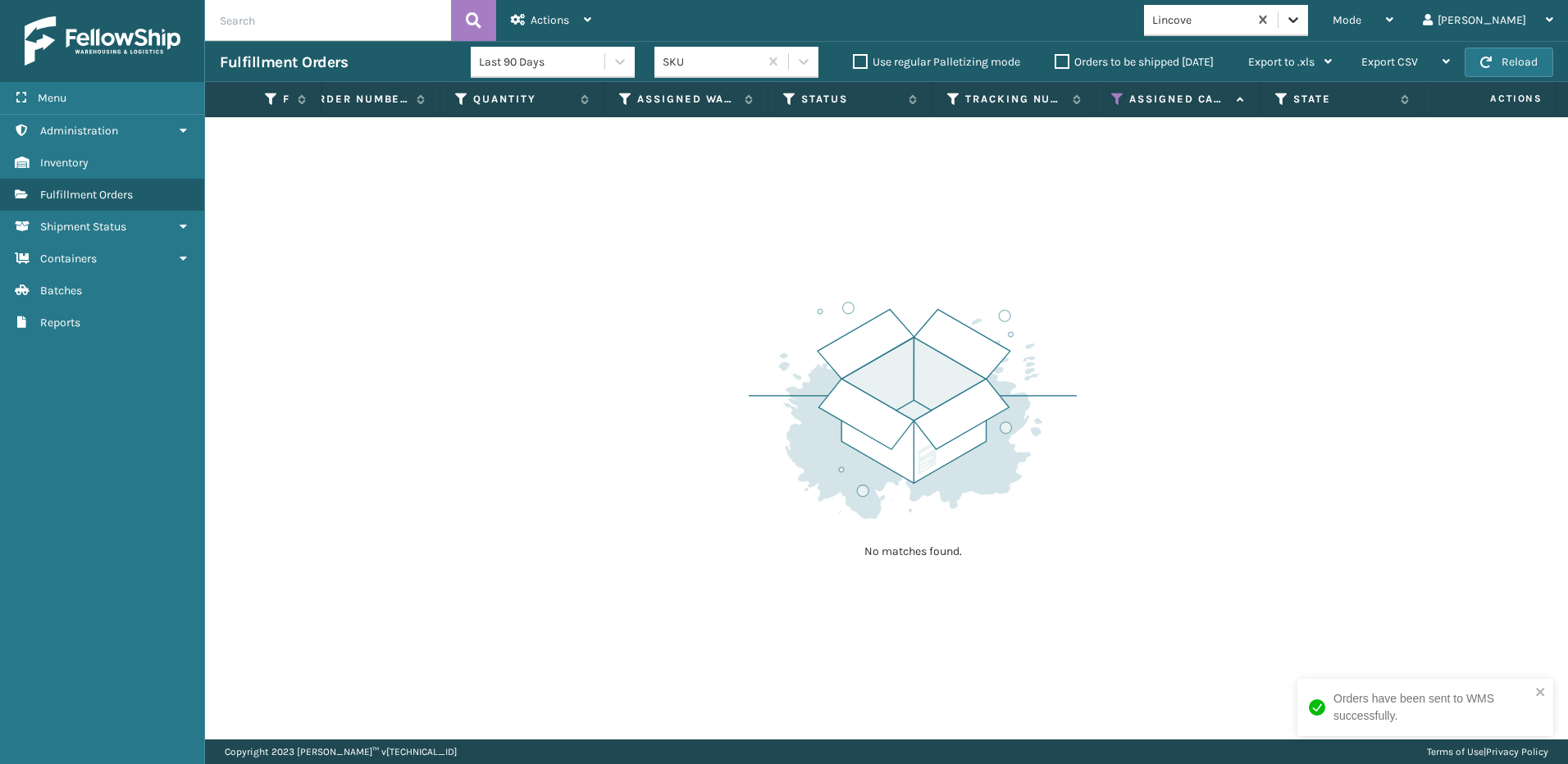
click at [1302, 14] on icon at bounding box center [1292, 20] width 16 height 16
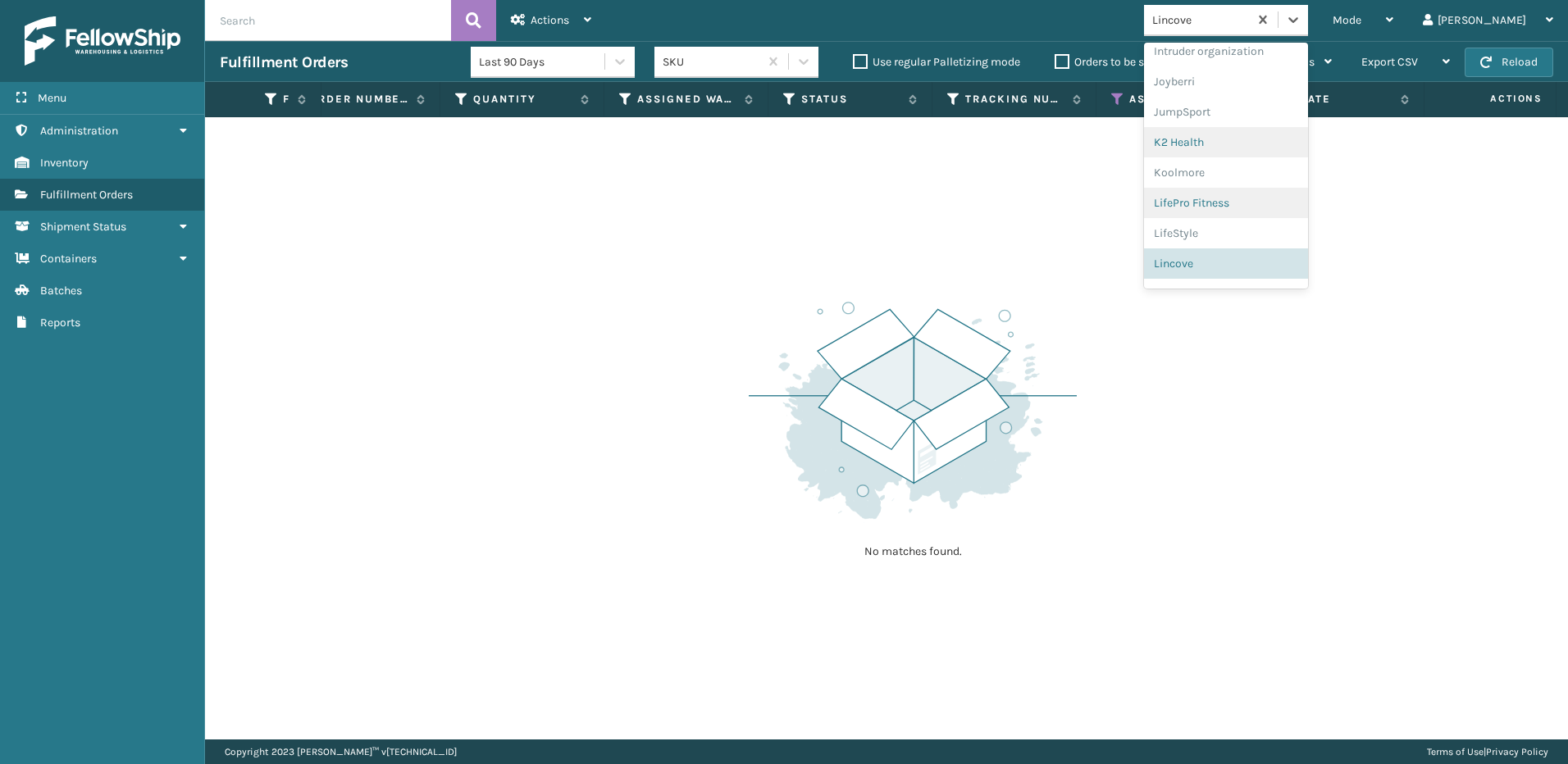
scroll to position [518, 0]
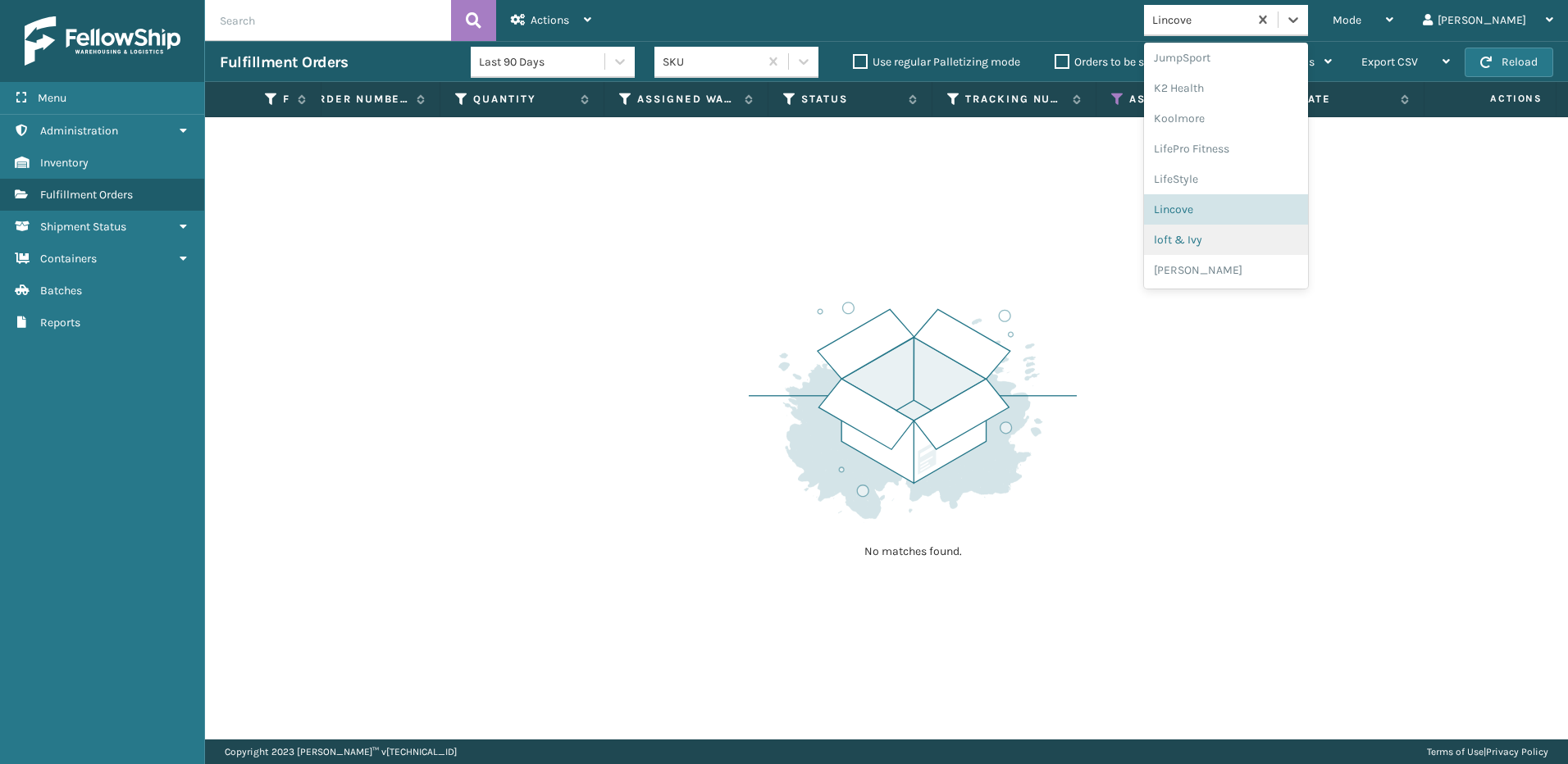
click at [1267, 240] on div "loft & Ivy" at bounding box center [1225, 240] width 164 height 31
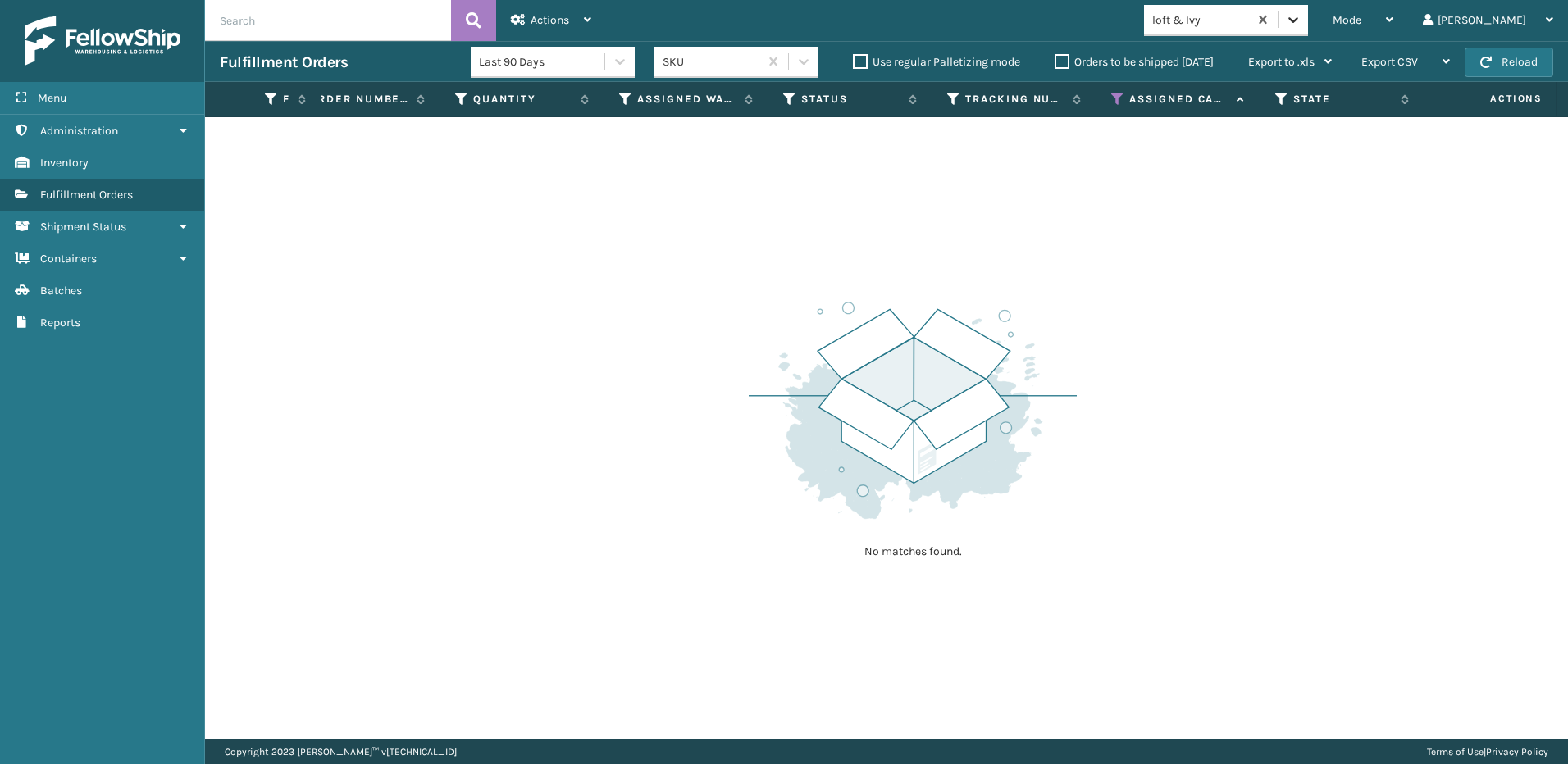
drag, startPoint x: 1355, startPoint y: 20, endPoint x: 1349, endPoint y: 31, distance: 12.5
click at [1302, 22] on icon at bounding box center [1292, 20] width 16 height 16
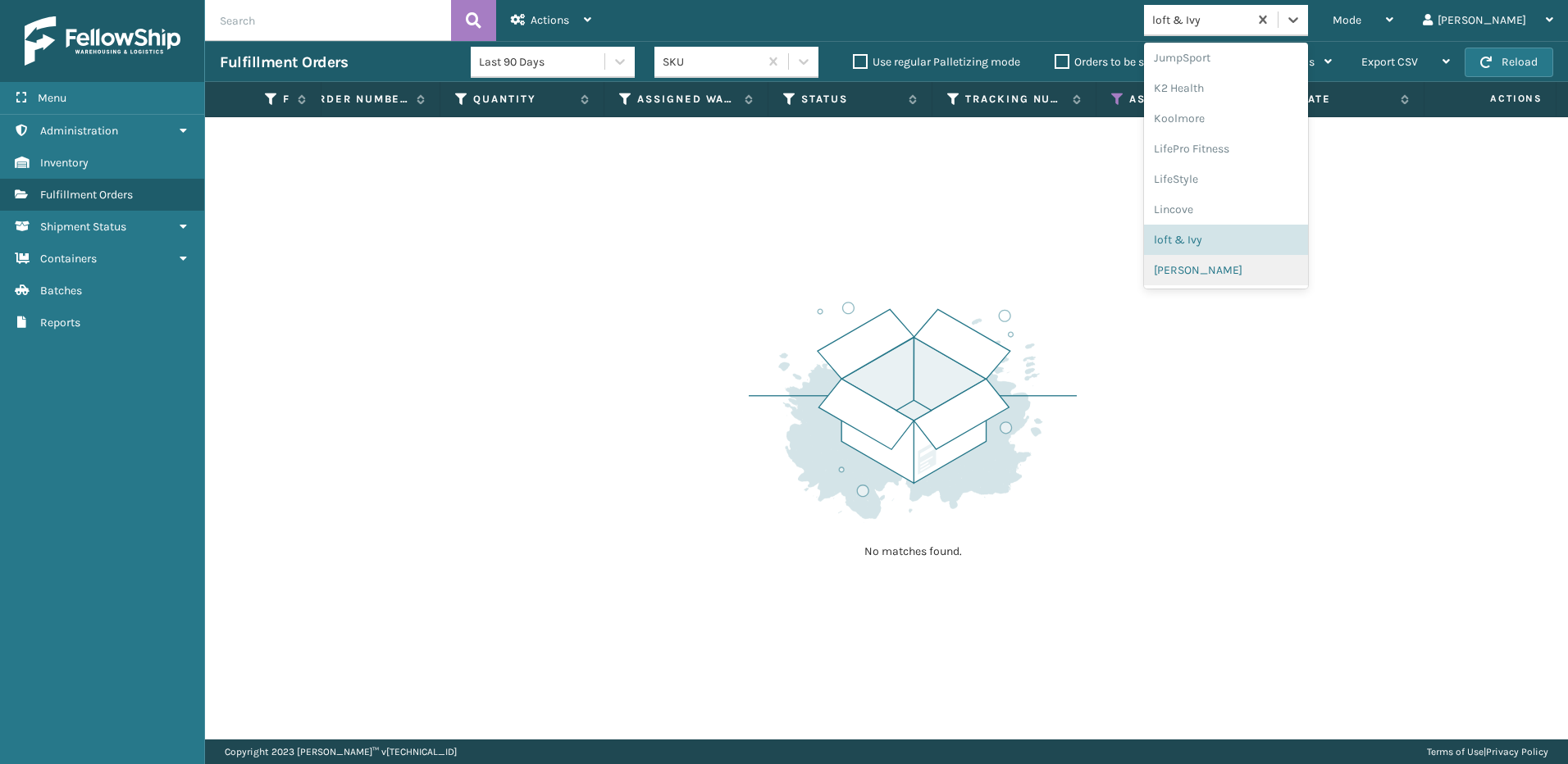
click at [1270, 269] on div "[PERSON_NAME]" at bounding box center [1225, 270] width 164 height 31
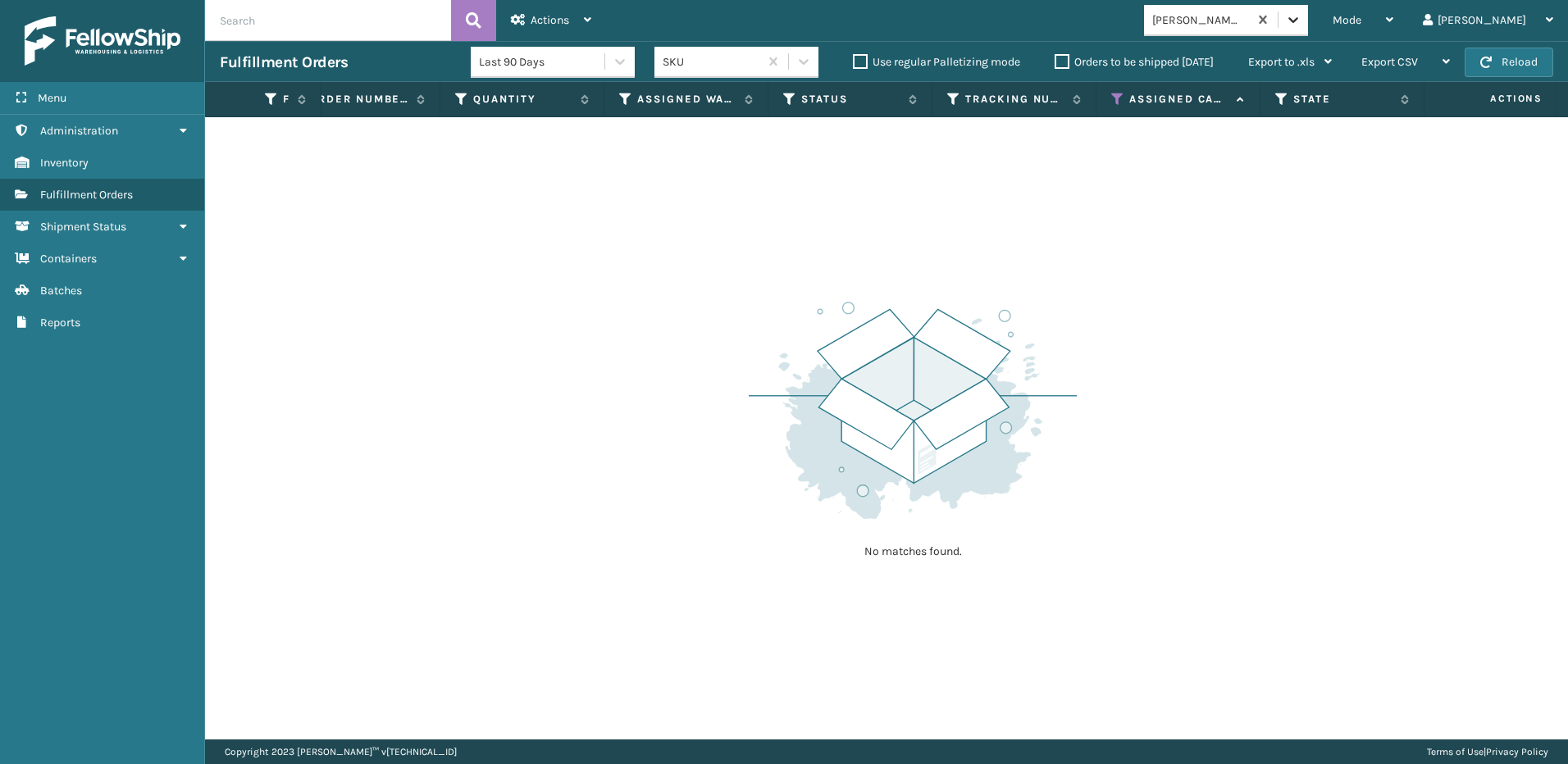
click at [1302, 20] on icon at bounding box center [1292, 20] width 16 height 16
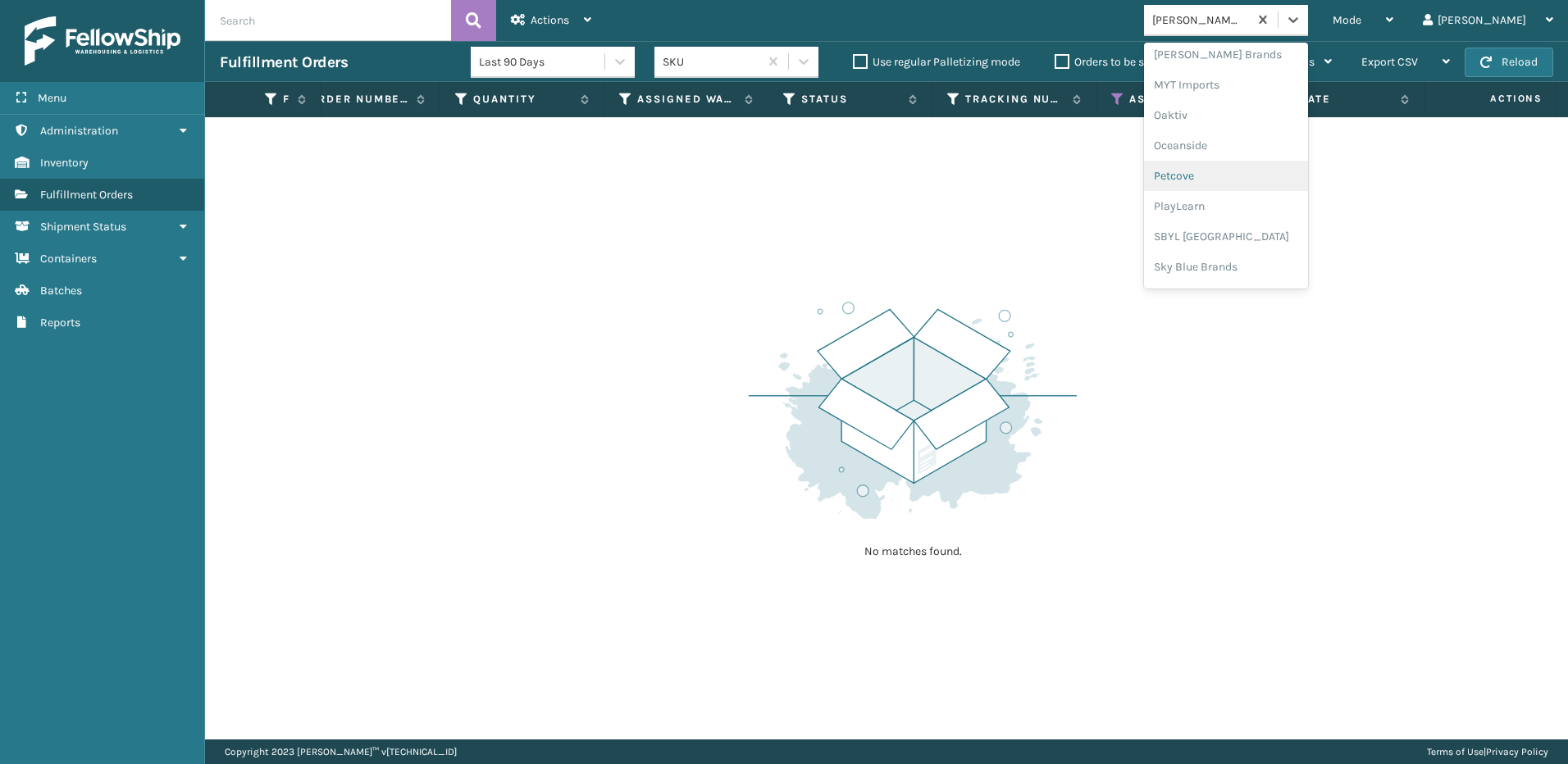
scroll to position [682, 0]
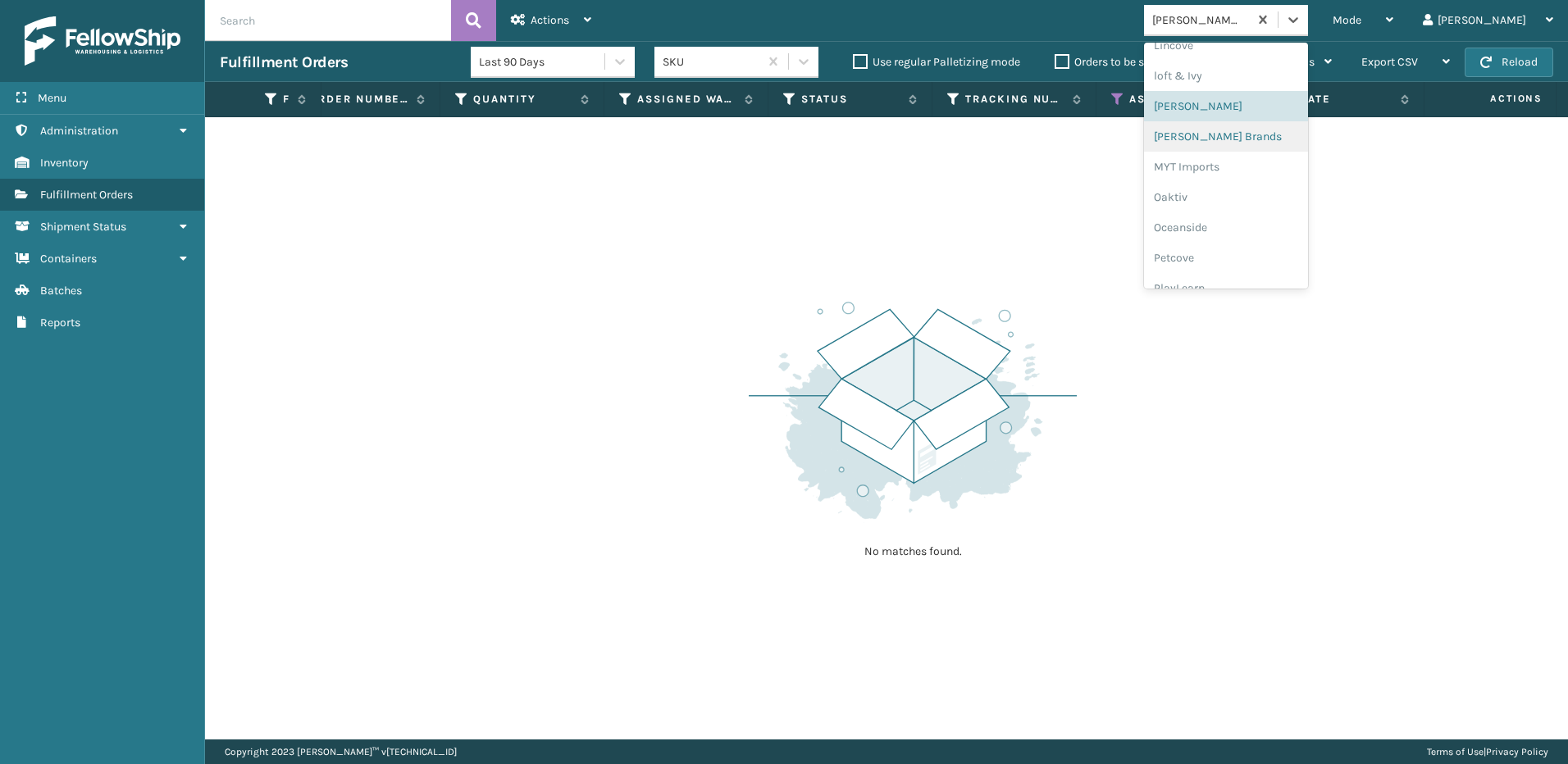
click at [1290, 136] on div "[PERSON_NAME] Brands" at bounding box center [1225, 137] width 164 height 31
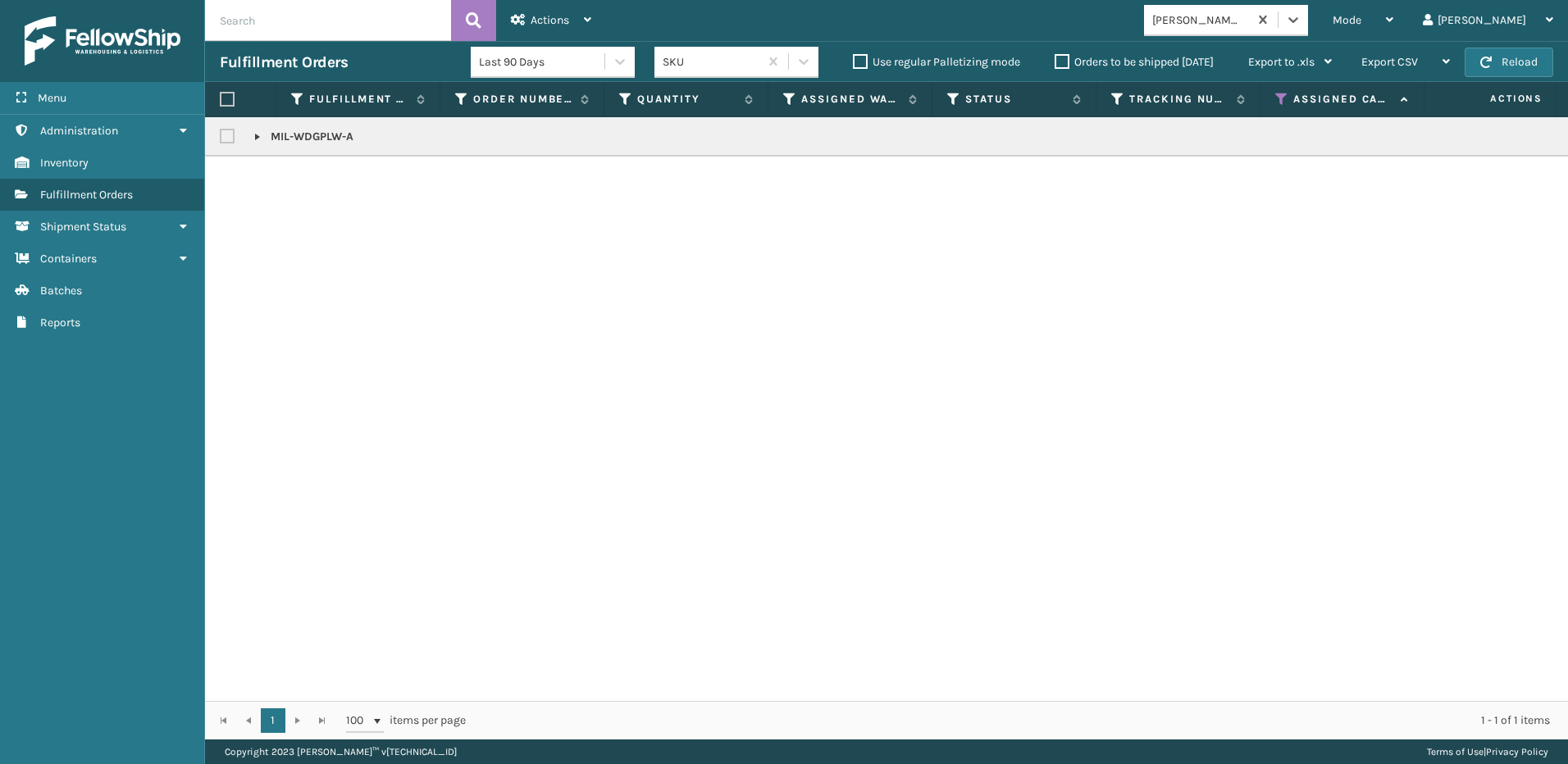
click at [230, 100] on label at bounding box center [226, 99] width 14 height 14
click at [220, 100] on input "checkbox" at bounding box center [219, 99] width 1 height 11
checkbox input "true"
click at [531, 17] on span "Actions" at bounding box center [549, 20] width 38 height 14
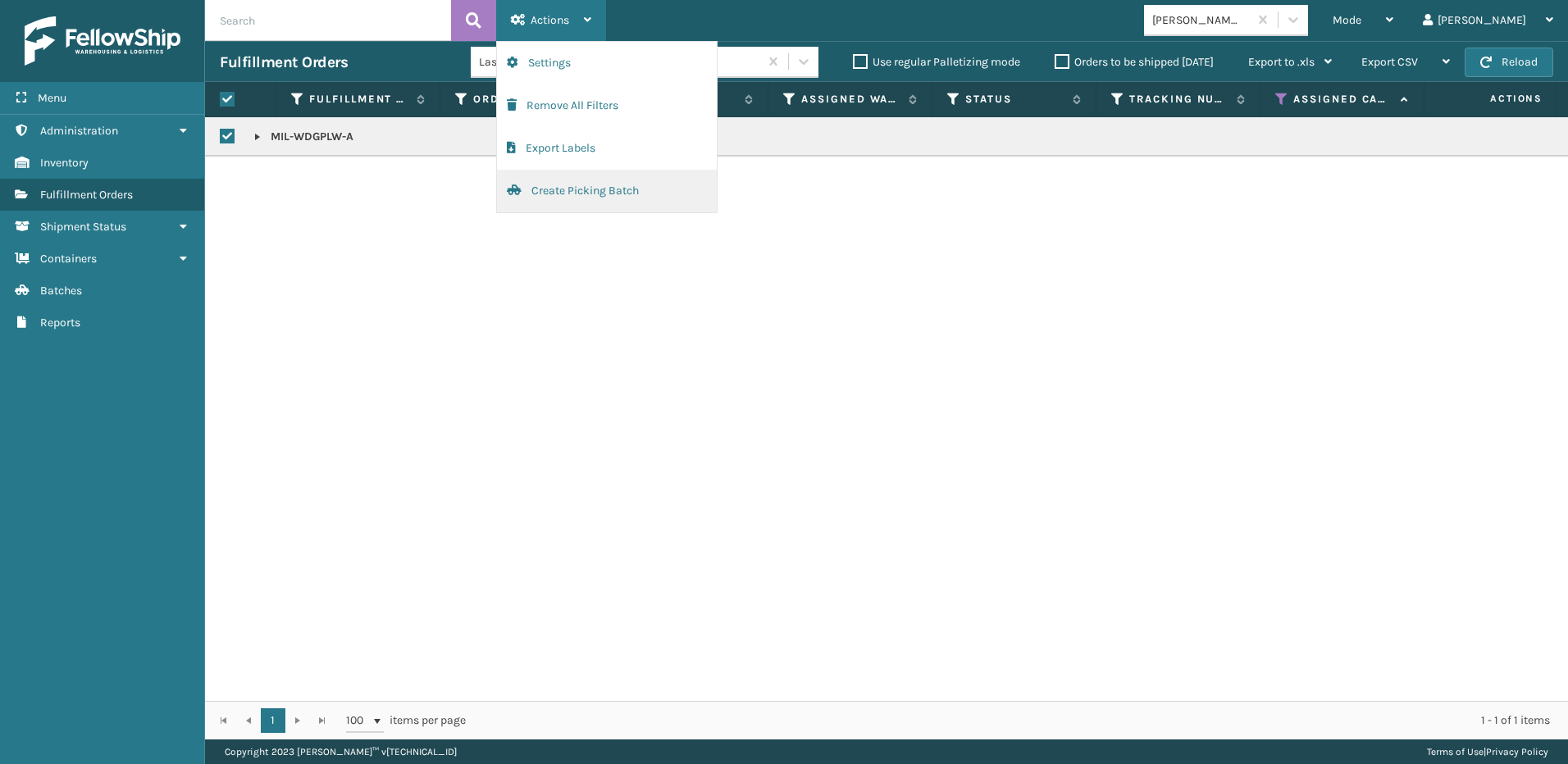
click at [554, 194] on button "Create Picking Batch" at bounding box center [606, 191] width 219 height 42
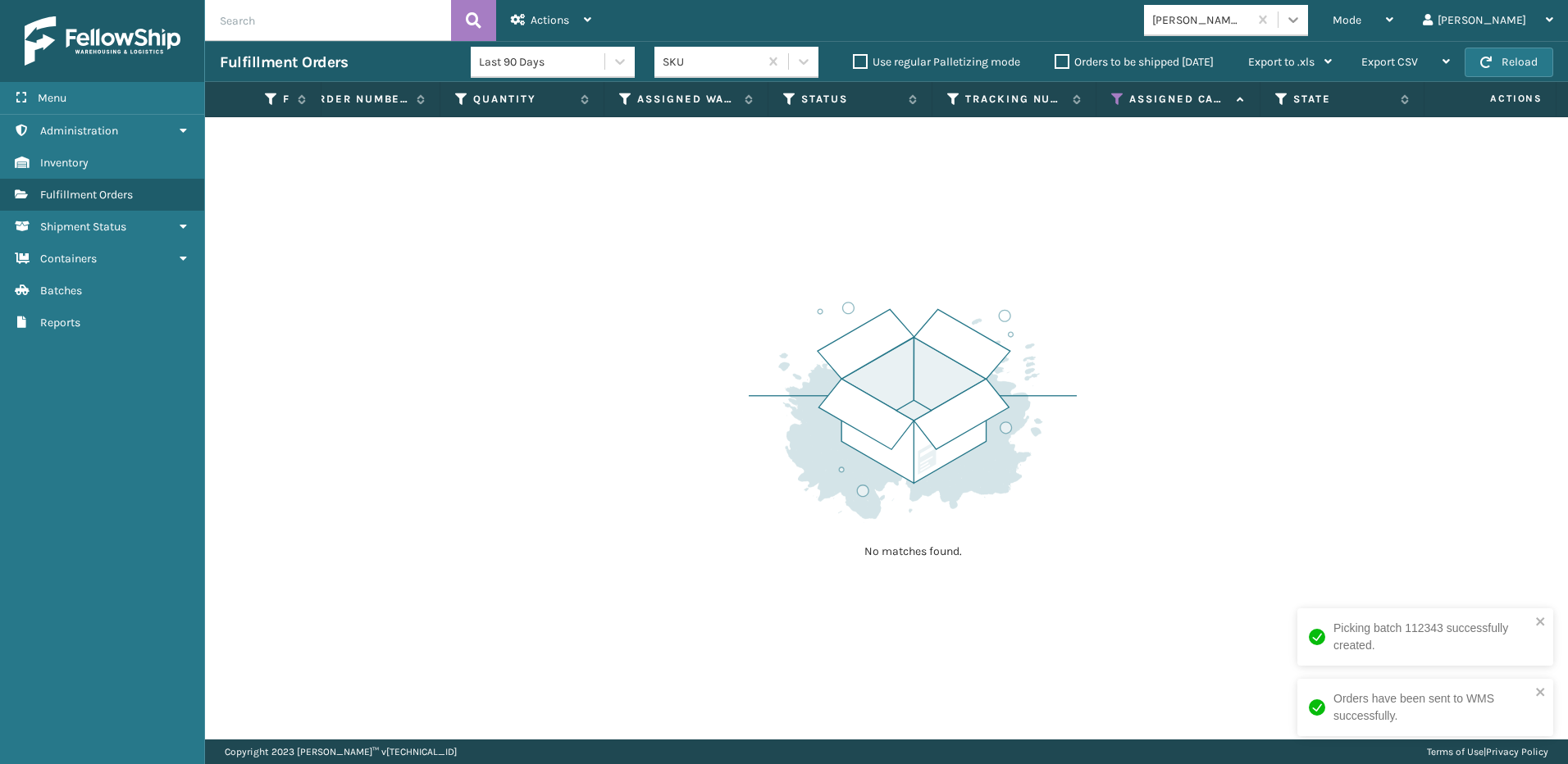
click at [1302, 23] on icon at bounding box center [1292, 20] width 16 height 16
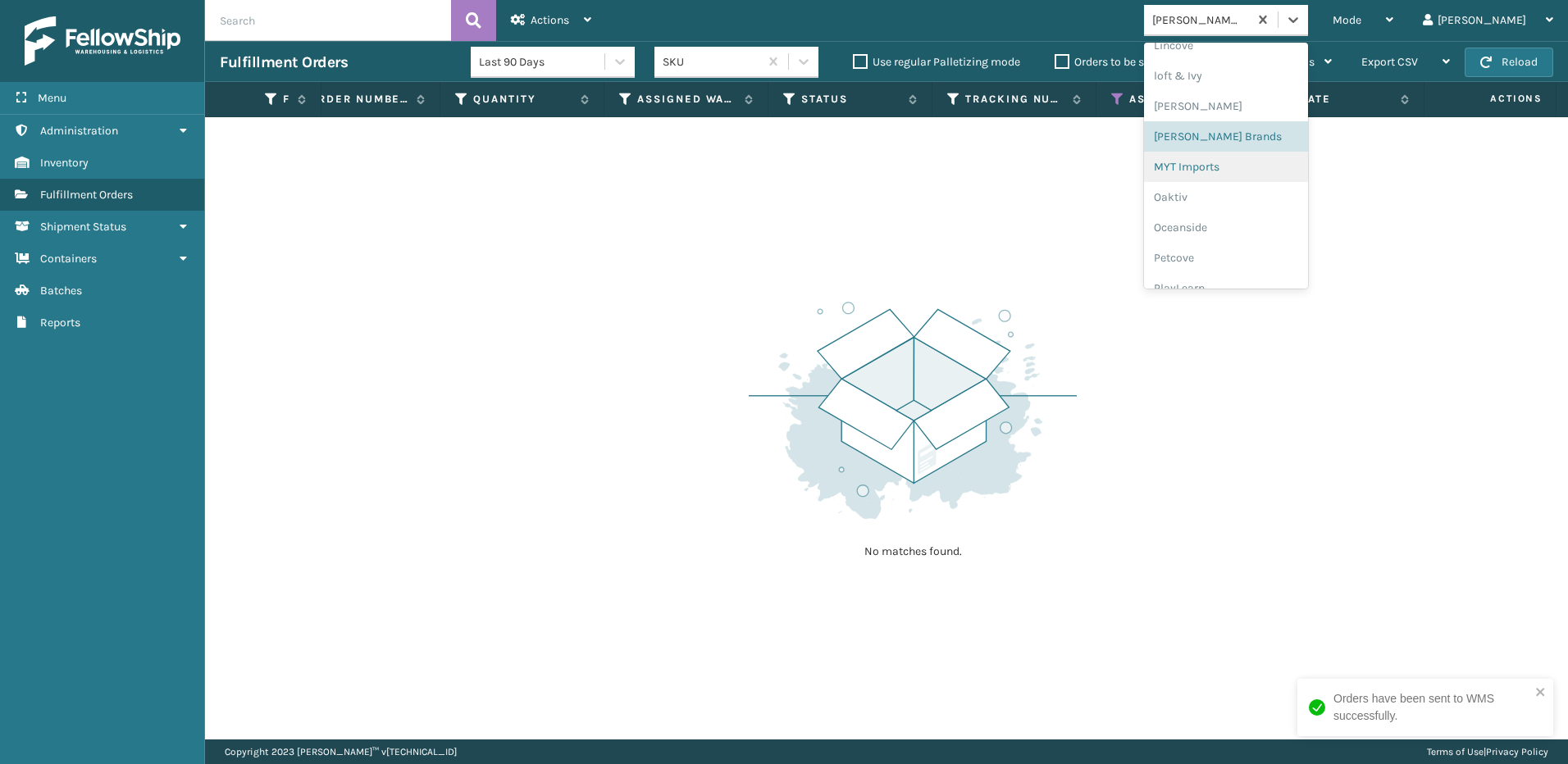
click at [1287, 167] on div "MYT Imports" at bounding box center [1225, 167] width 164 height 31
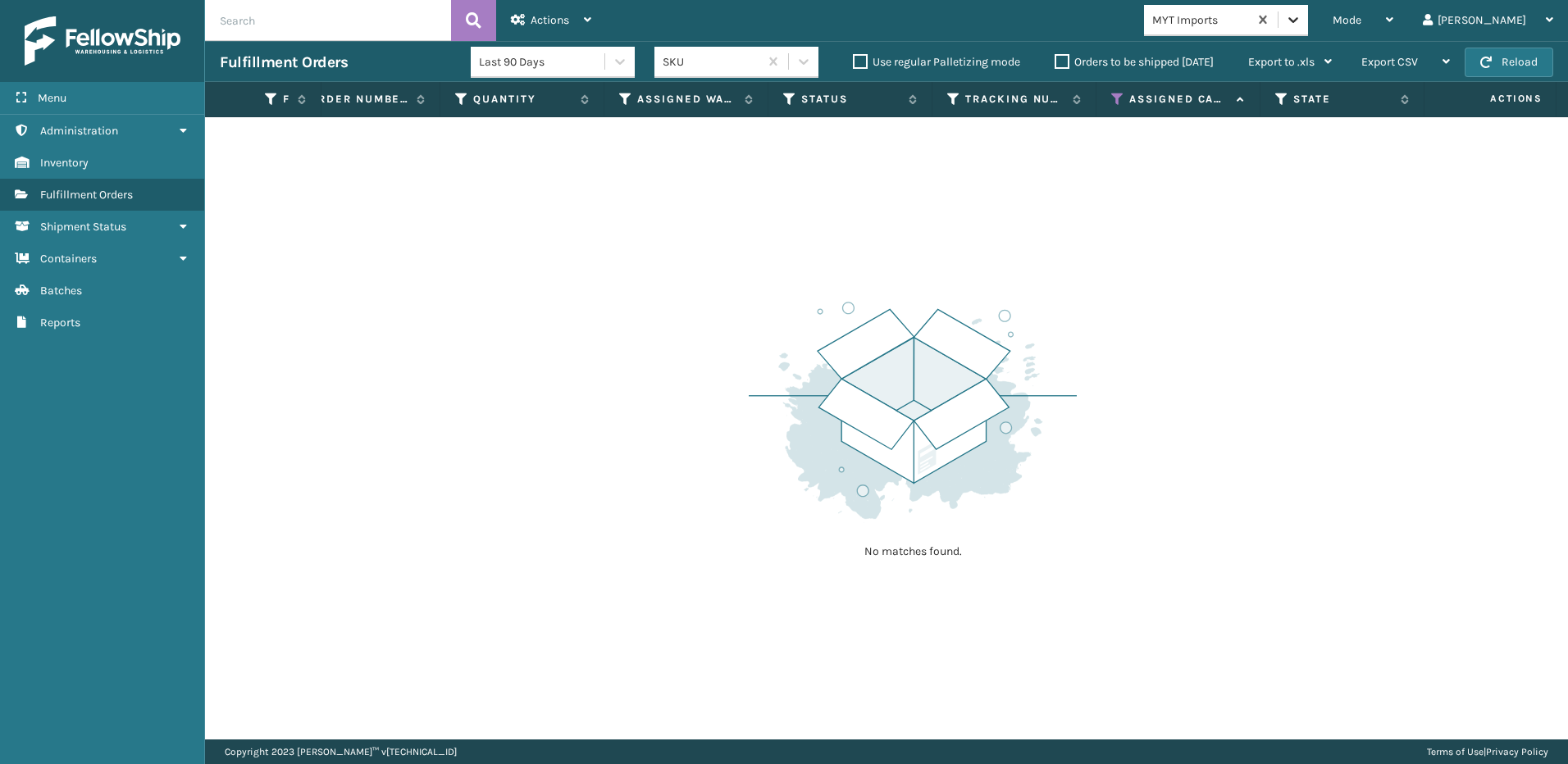
drag, startPoint x: 1350, startPoint y: 20, endPoint x: 1347, endPoint y: 42, distance: 22.2
click at [1302, 22] on icon at bounding box center [1292, 20] width 16 height 16
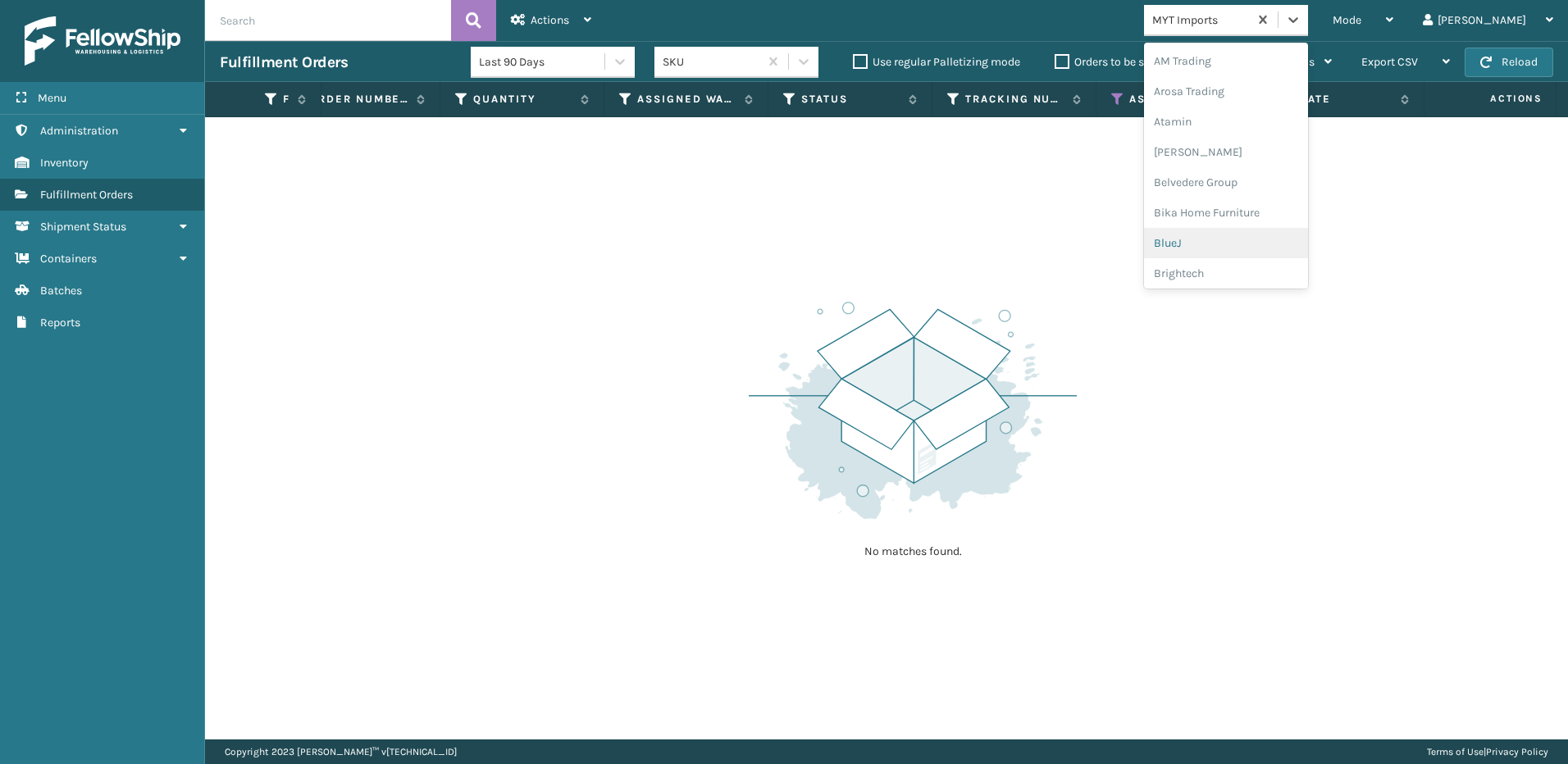
scroll to position [246, 0]
click at [1441, 149] on div "No matches found." at bounding box center [886, 428] width 1363 height 622
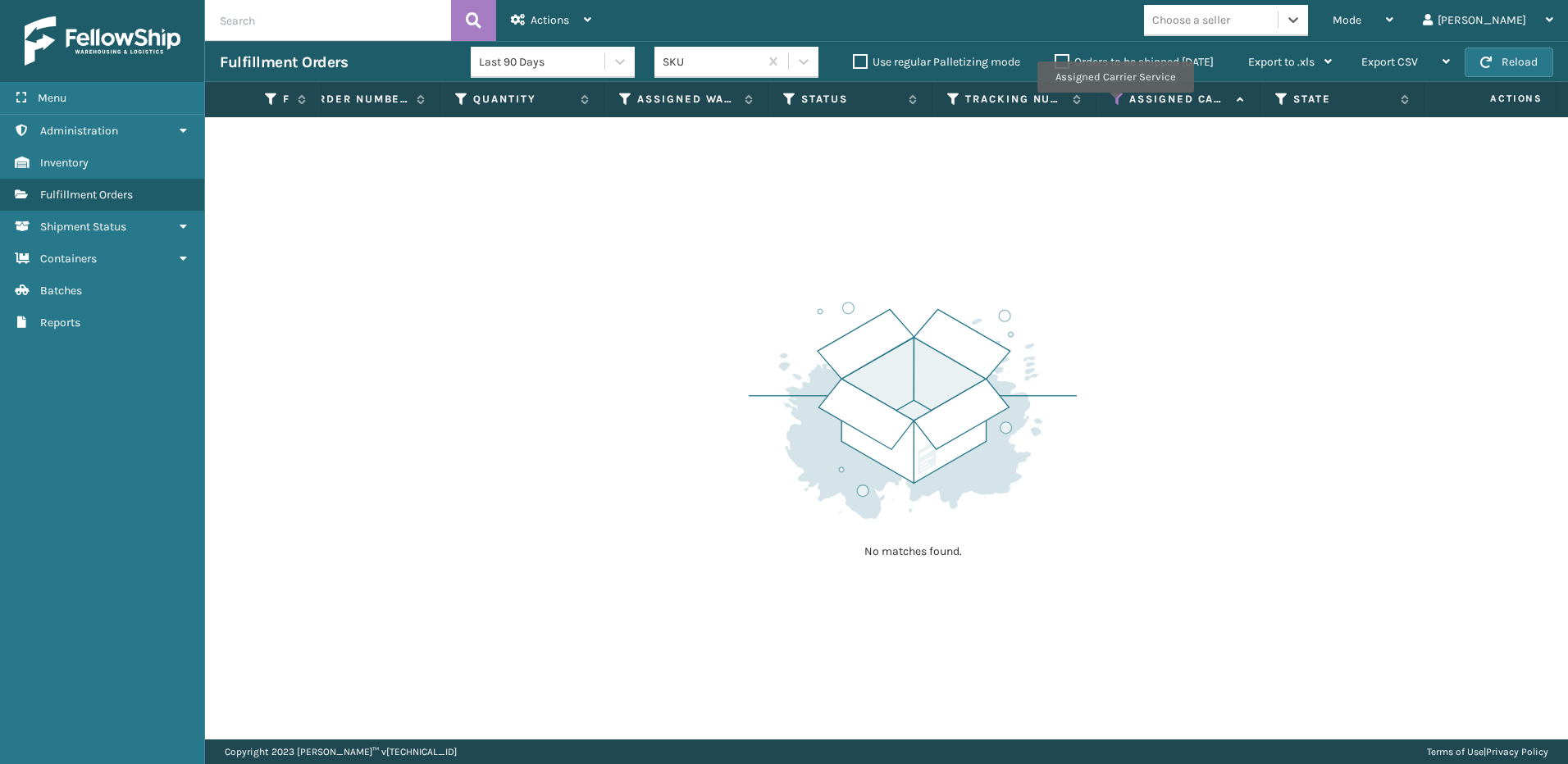
click at [1116, 104] on icon at bounding box center [1117, 99] width 13 height 14
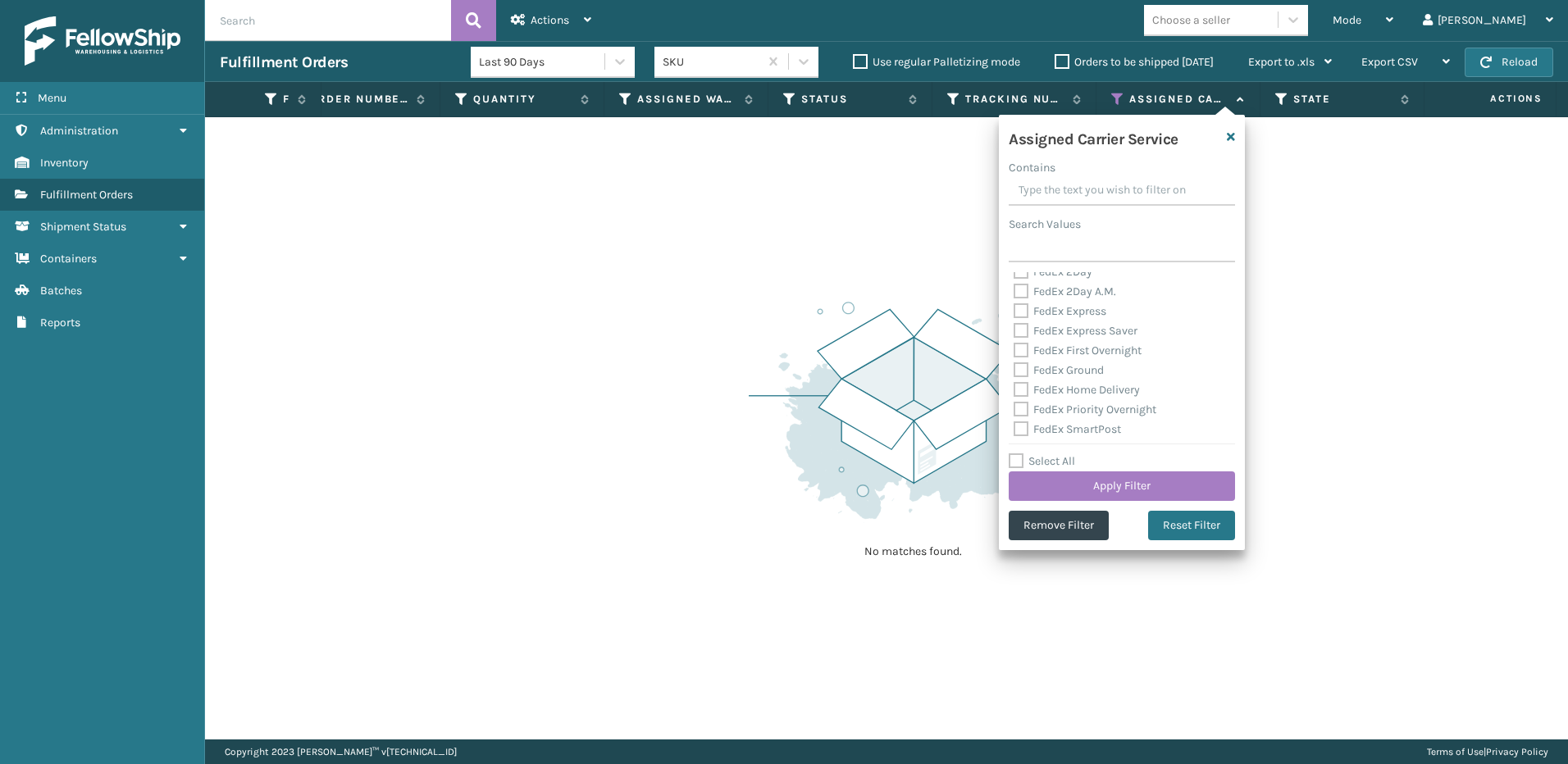
scroll to position [164, 0]
click at [1018, 454] on label "Select All" at bounding box center [1042, 461] width 66 height 14
click at [1018, 453] on input "Select All" at bounding box center [1131, 452] width 246 height 2
checkbox input "true"
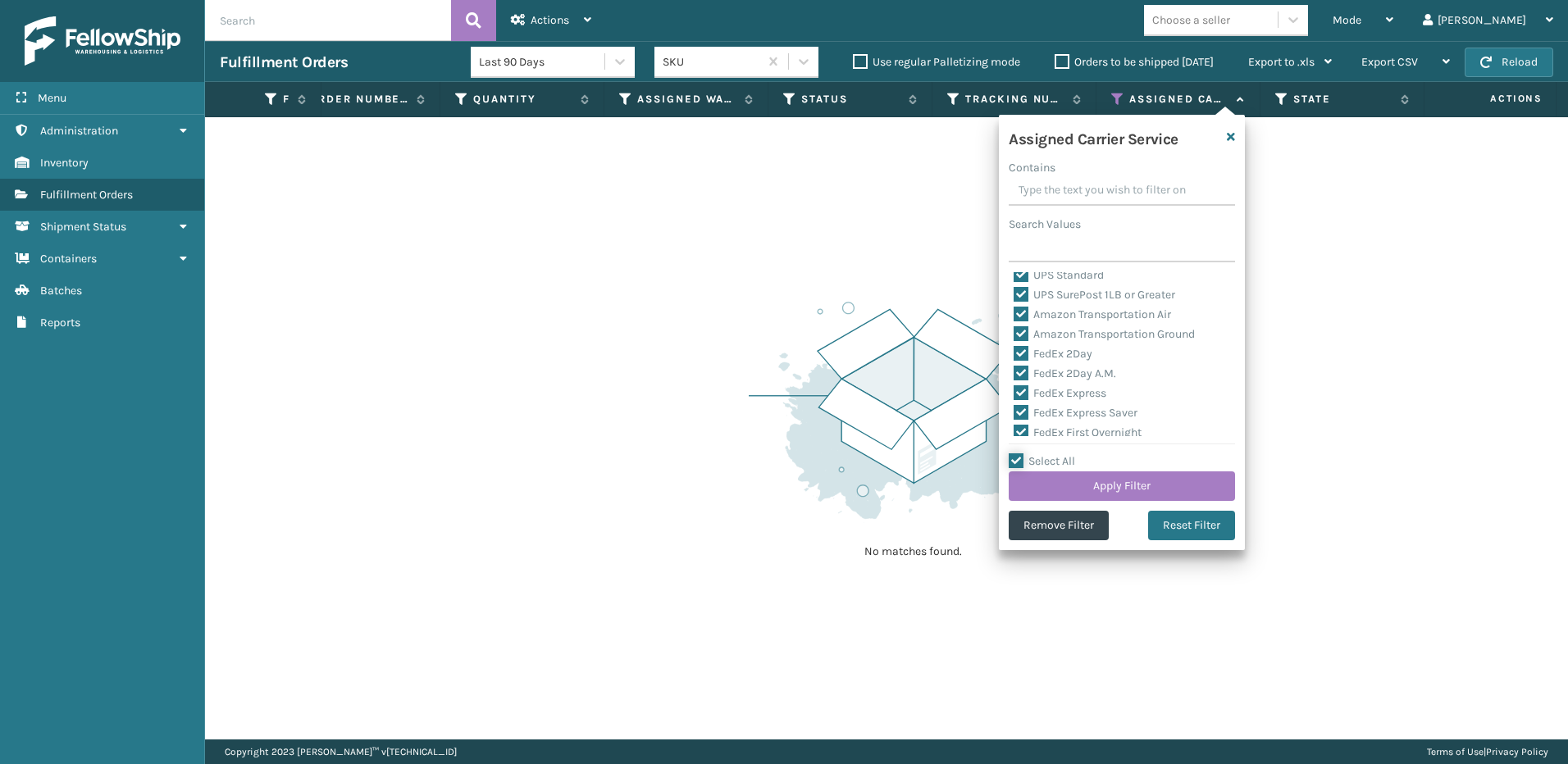
checkbox input "true"
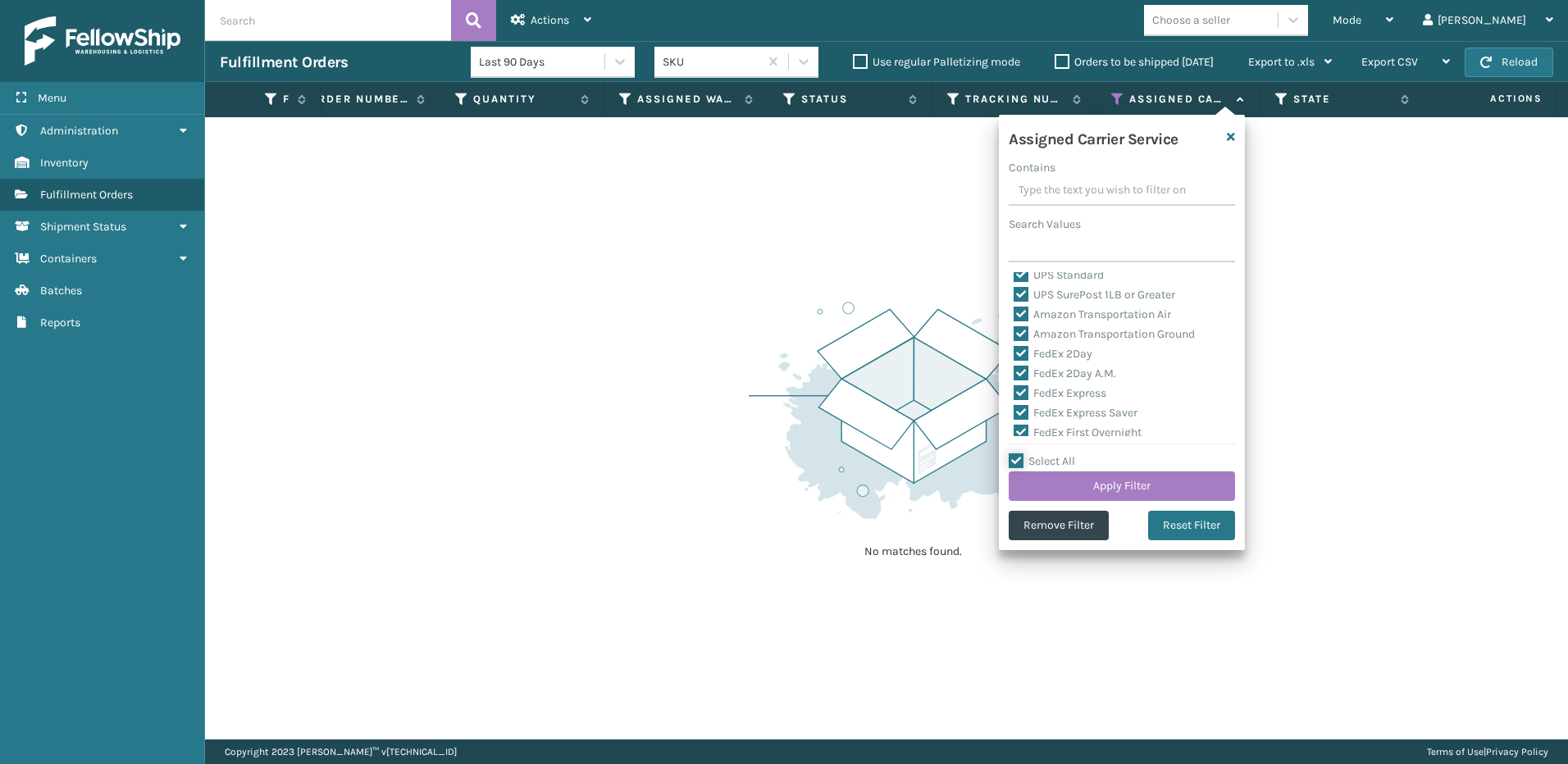
checkbox input "true"
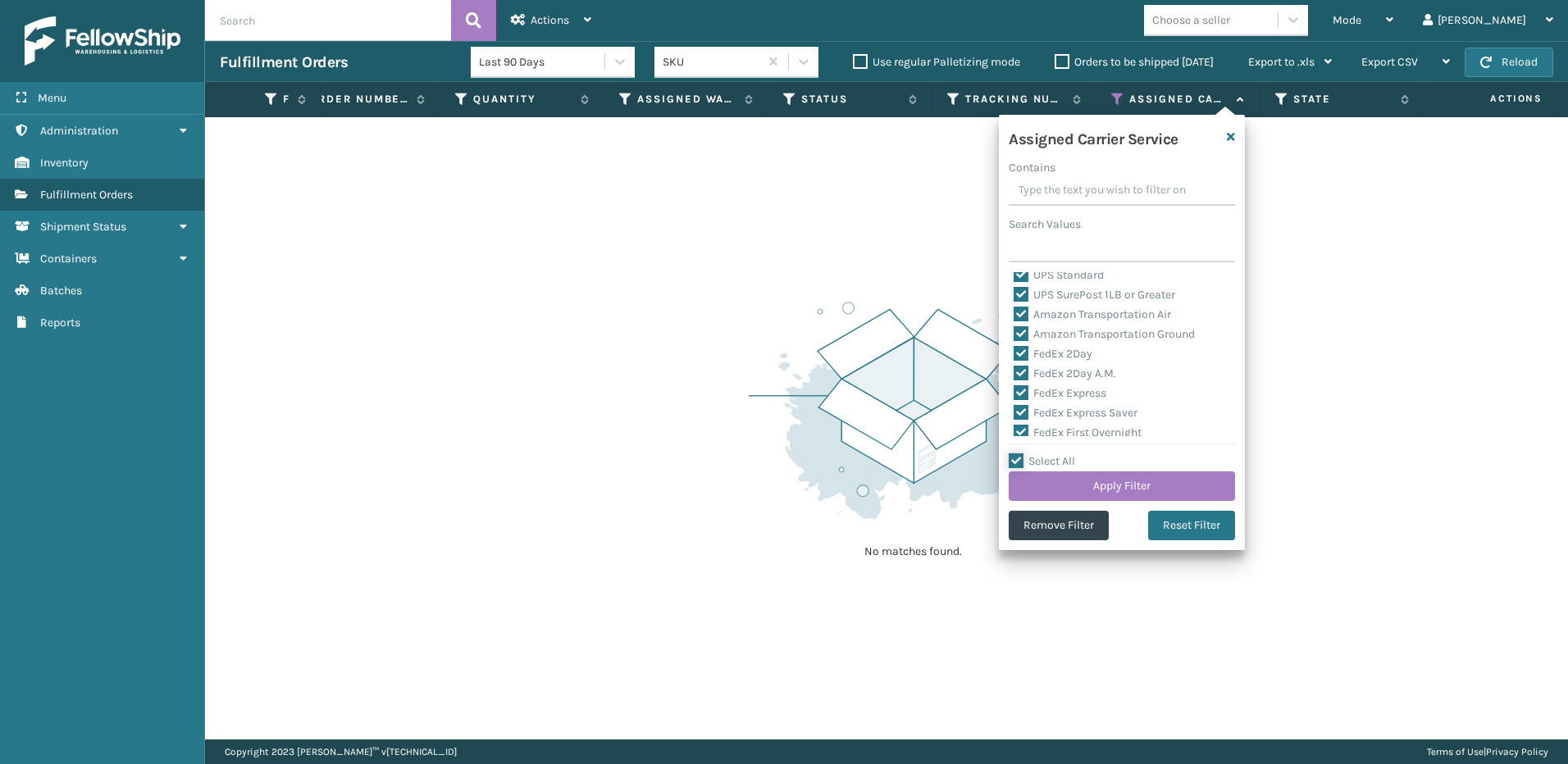
checkbox input "true"
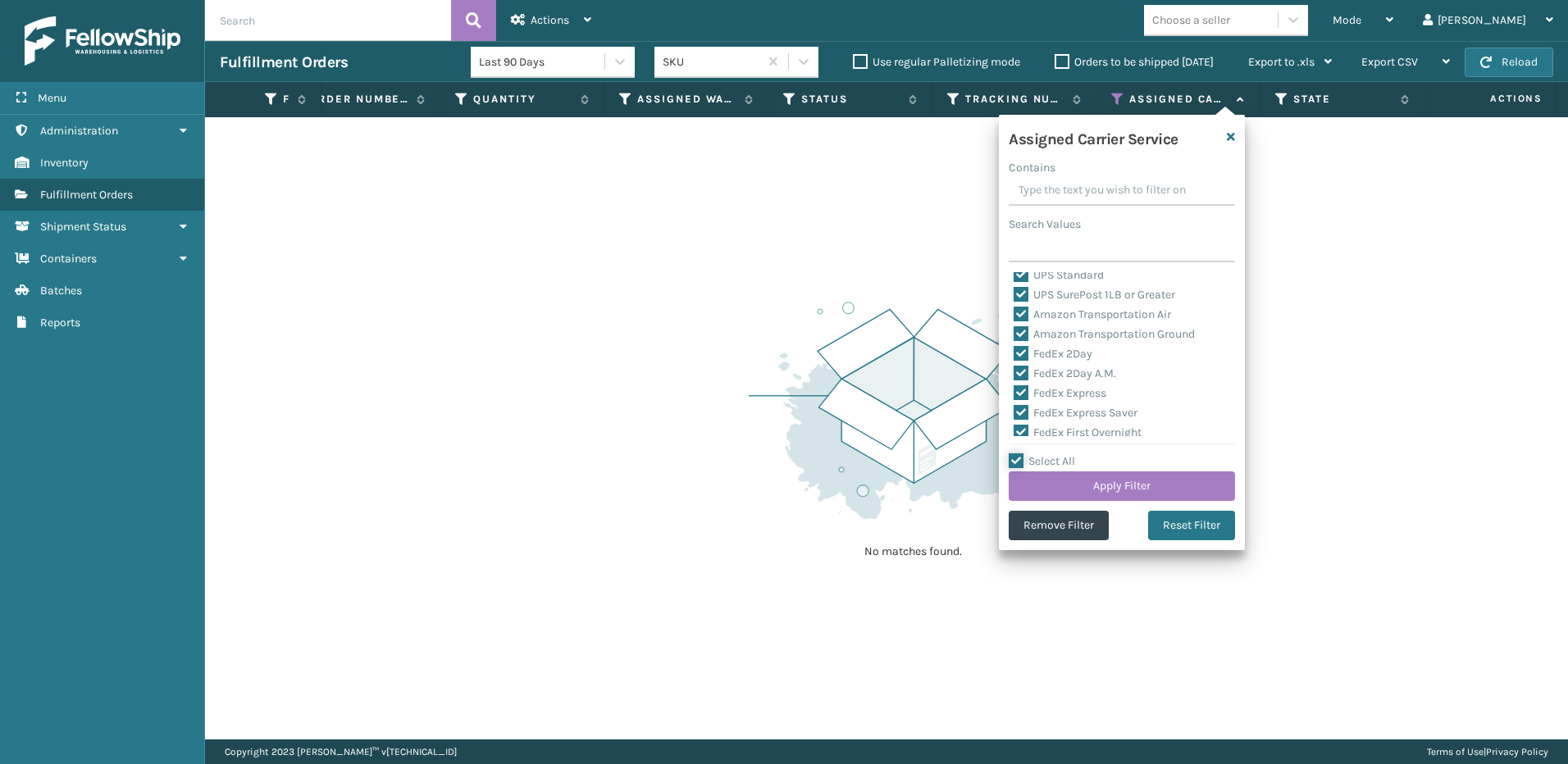
checkbox input "true"
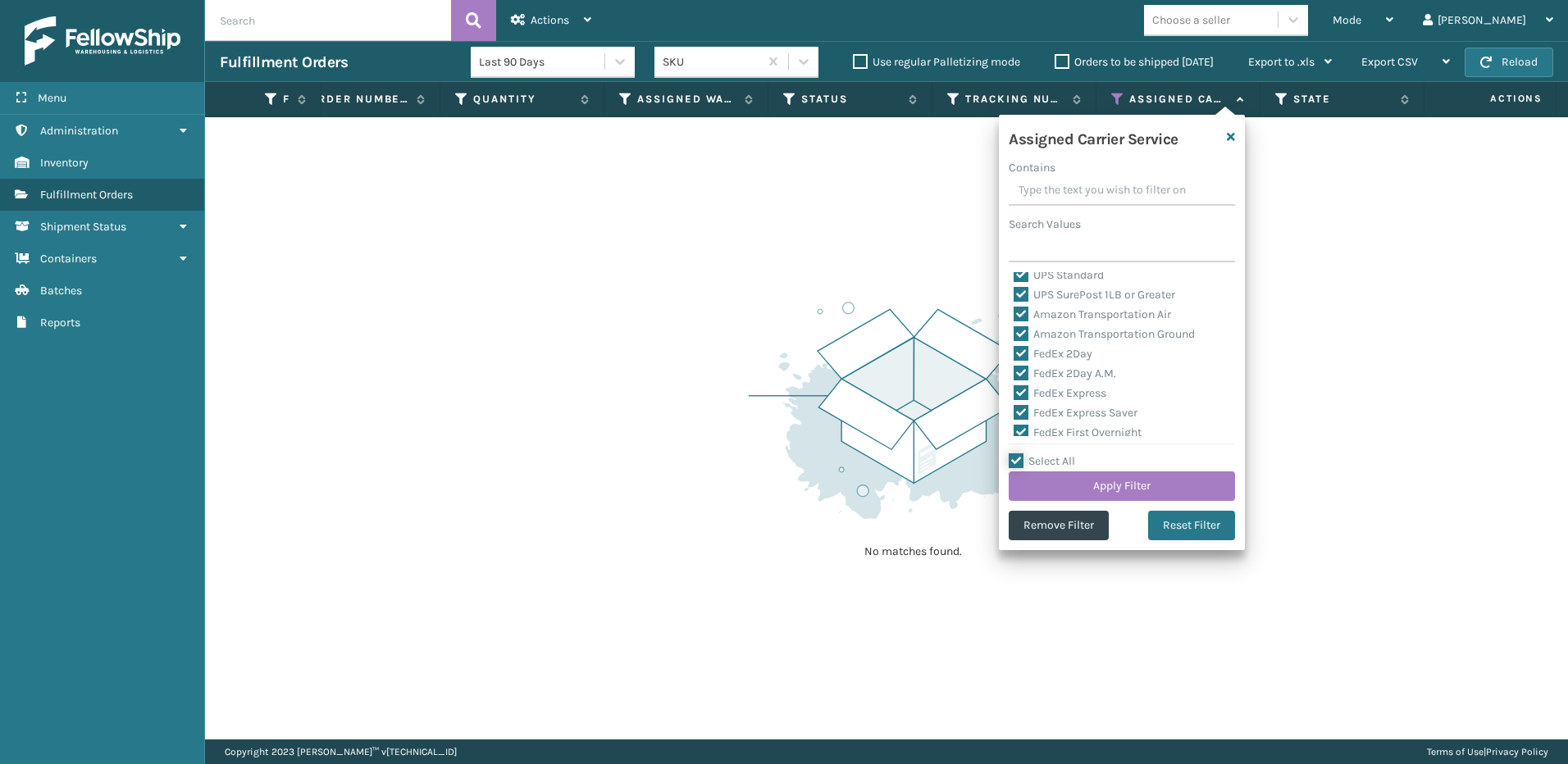
checkbox input "true"
click at [1017, 385] on label "LTL" at bounding box center [1031, 387] width 36 height 14
click at [1014, 385] on input "LTL" at bounding box center [1014, 382] width 1 height 11
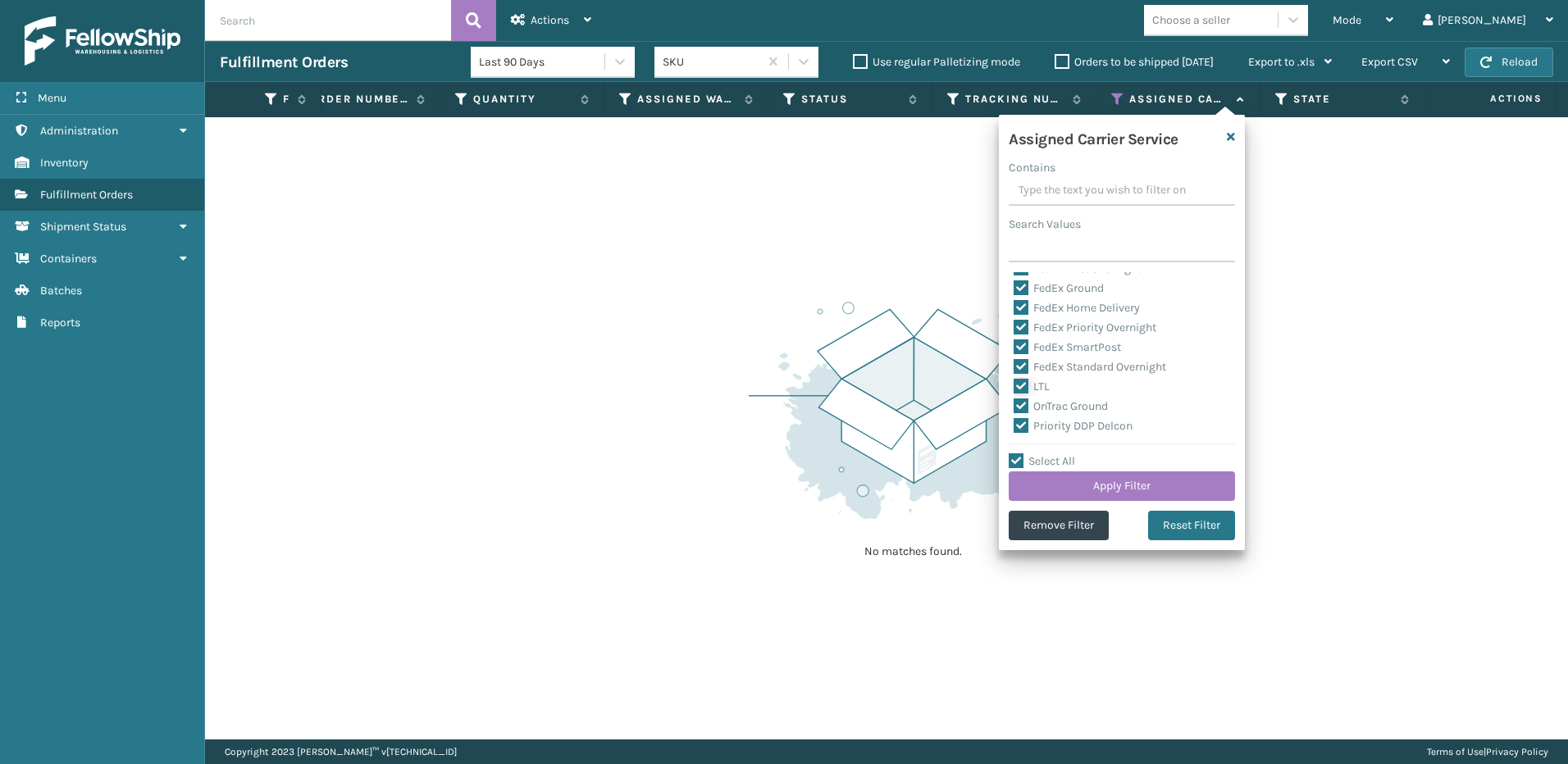
checkbox input "false"
click at [1054, 487] on button "Apply Filter" at bounding box center [1122, 486] width 226 height 30
